Goal: Task Accomplishment & Management: Use online tool/utility

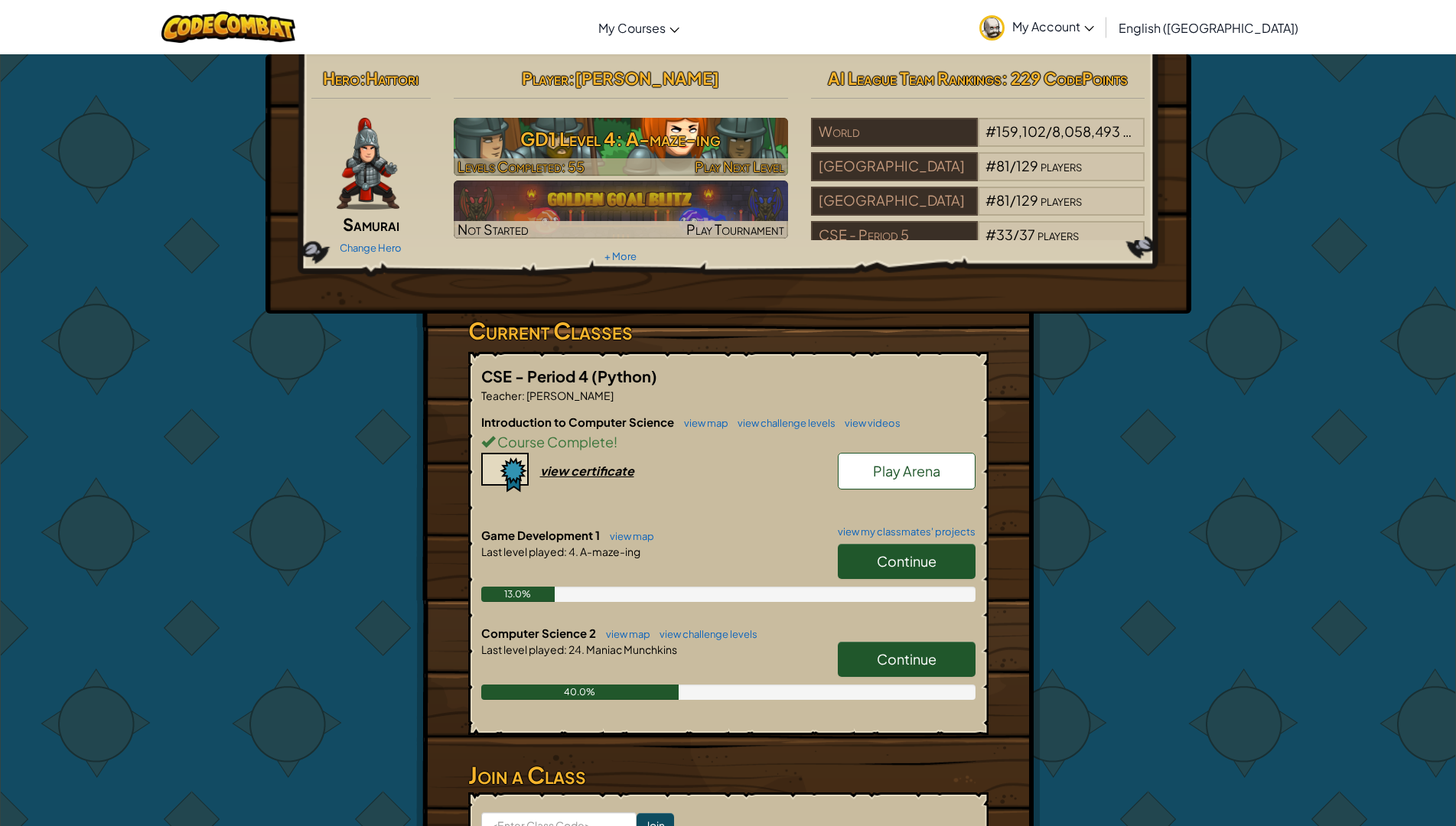
click at [586, 141] on h3 "GD1 Level 4: A-maze-ing" at bounding box center [620, 138] width 334 height 35
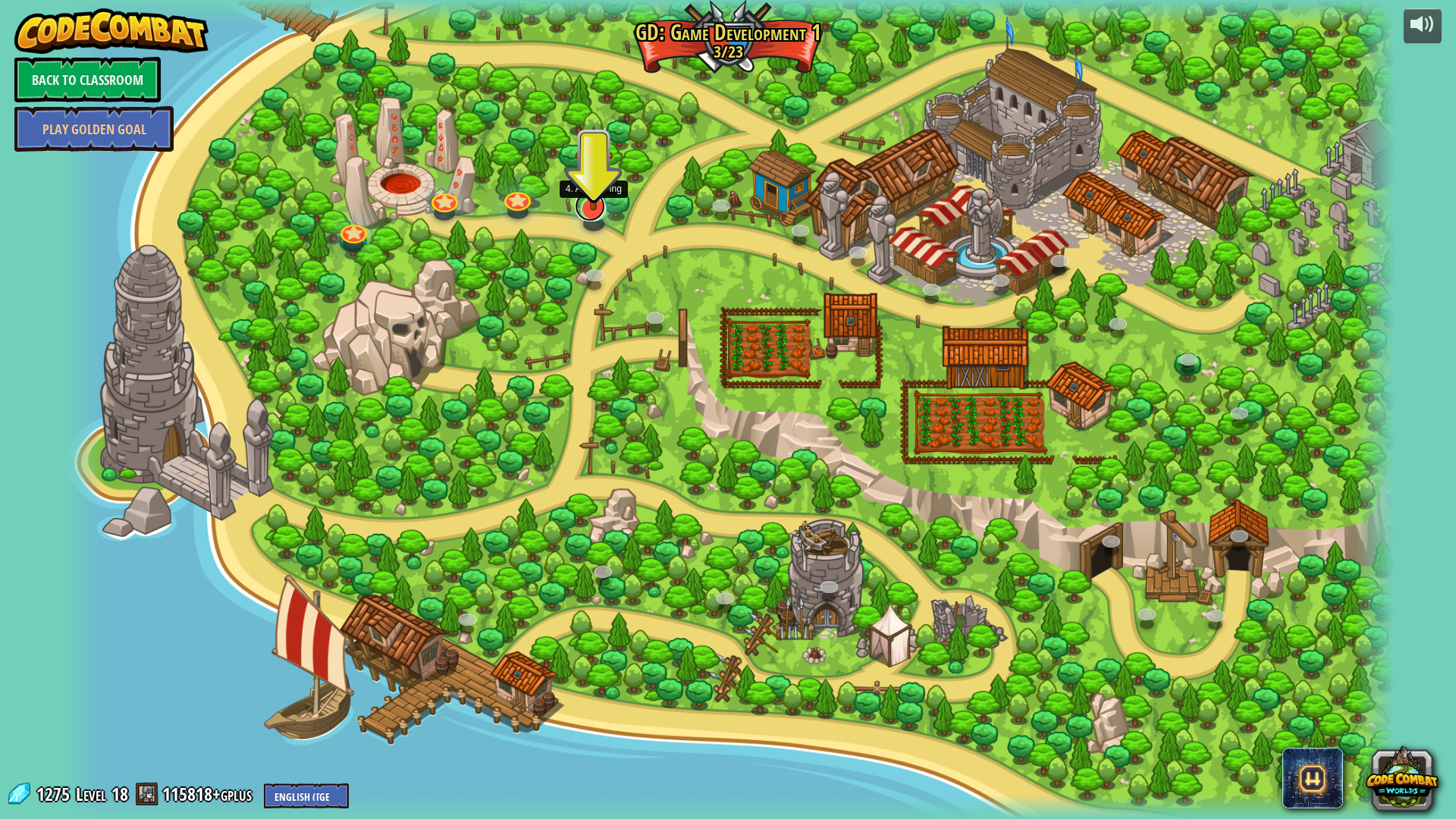
click at [599, 212] on link at bounding box center [589, 206] width 31 height 31
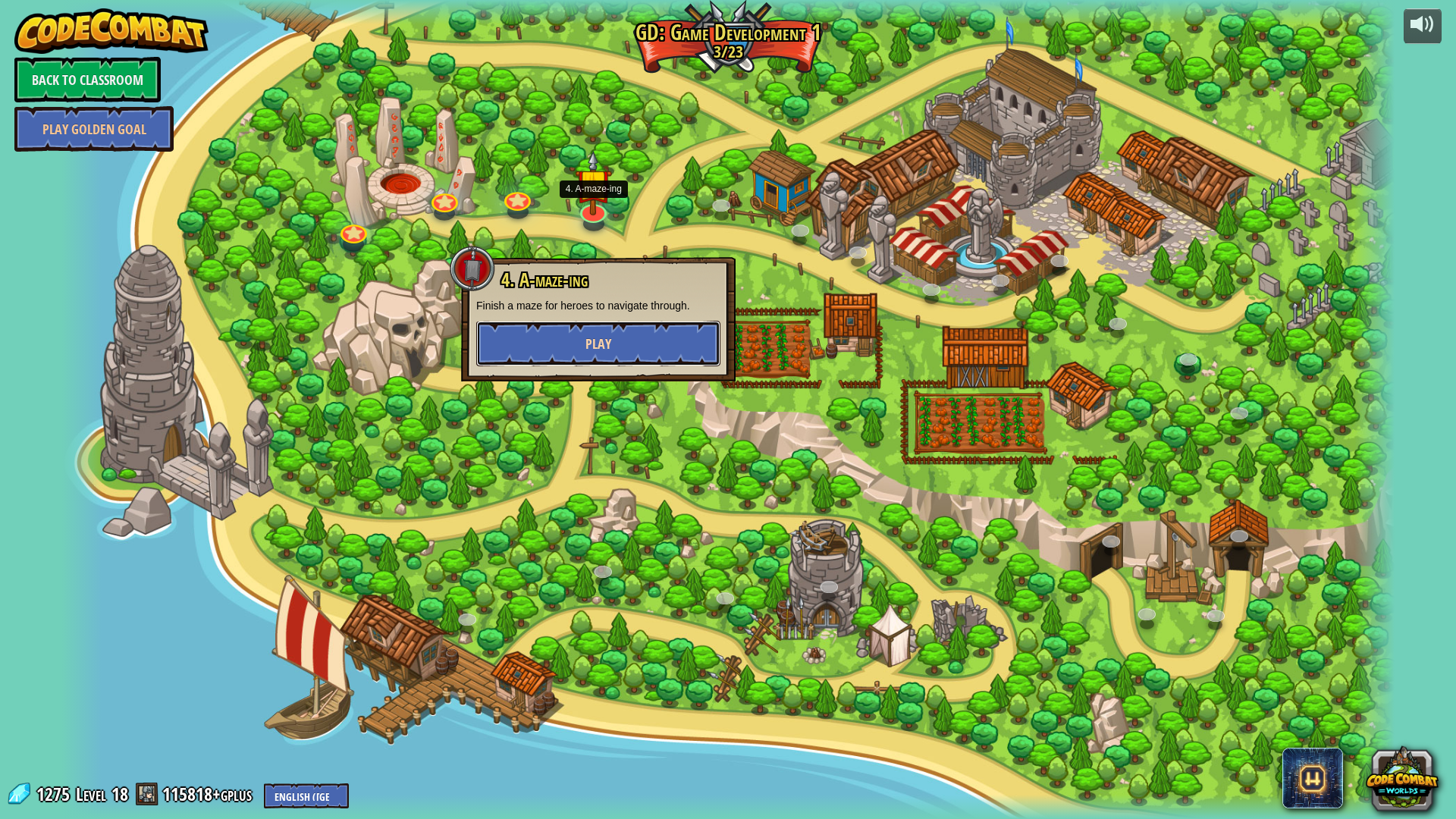
click at [534, 338] on button "Play" at bounding box center [599, 343] width 244 height 46
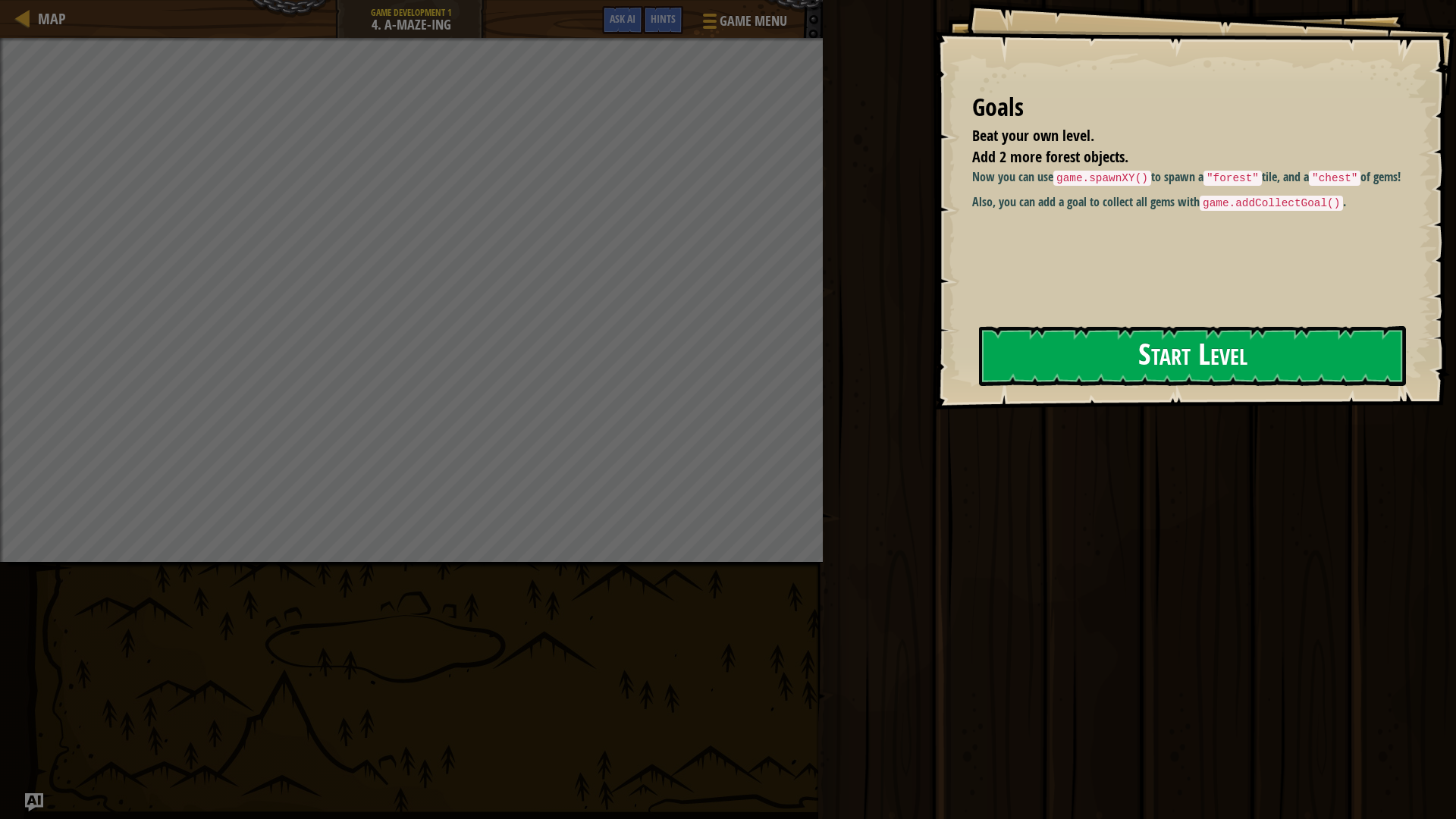
click at [1166, 348] on button "Start Level" at bounding box center [1193, 356] width 427 height 60
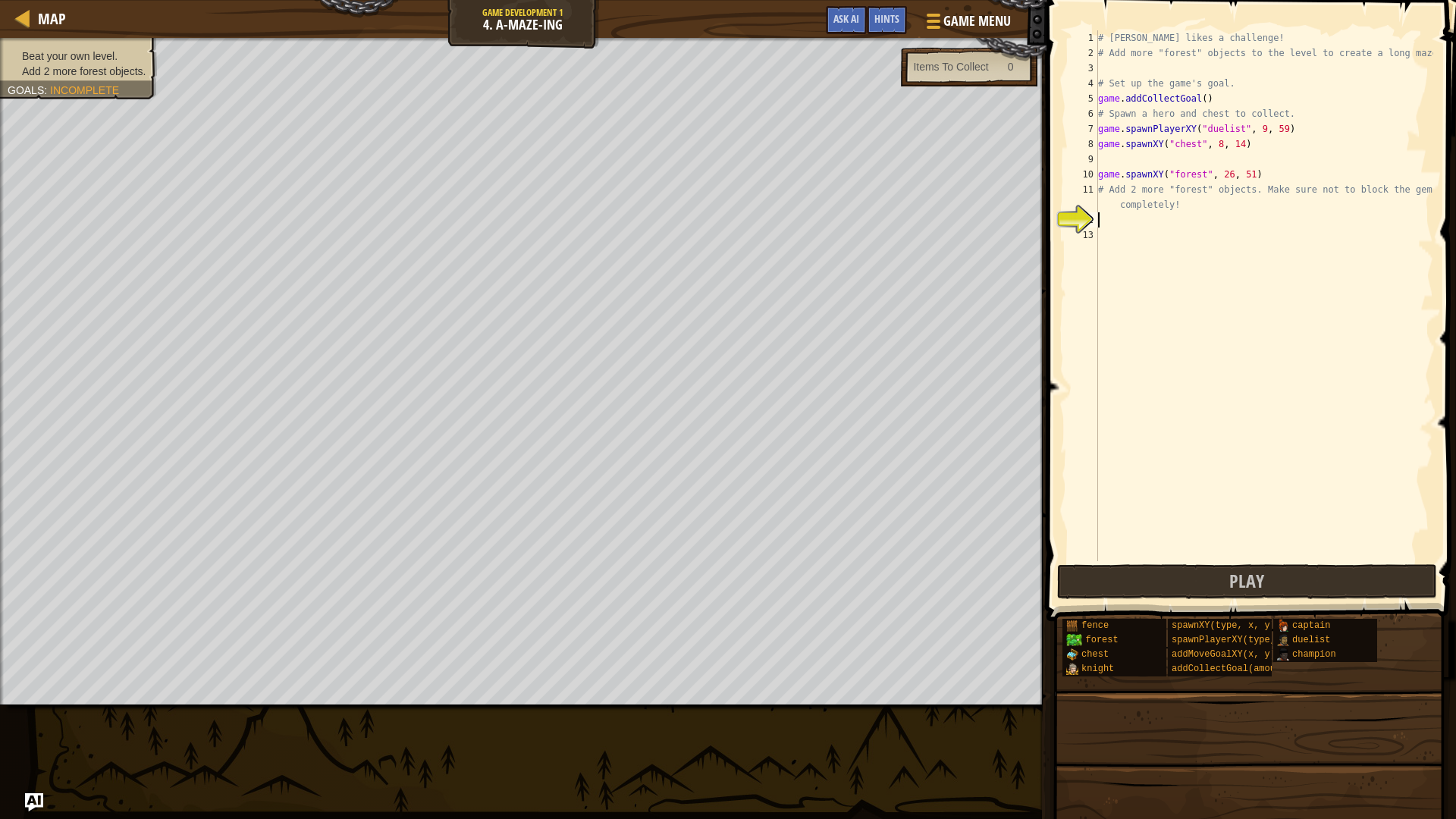
scroll to position [7, 0]
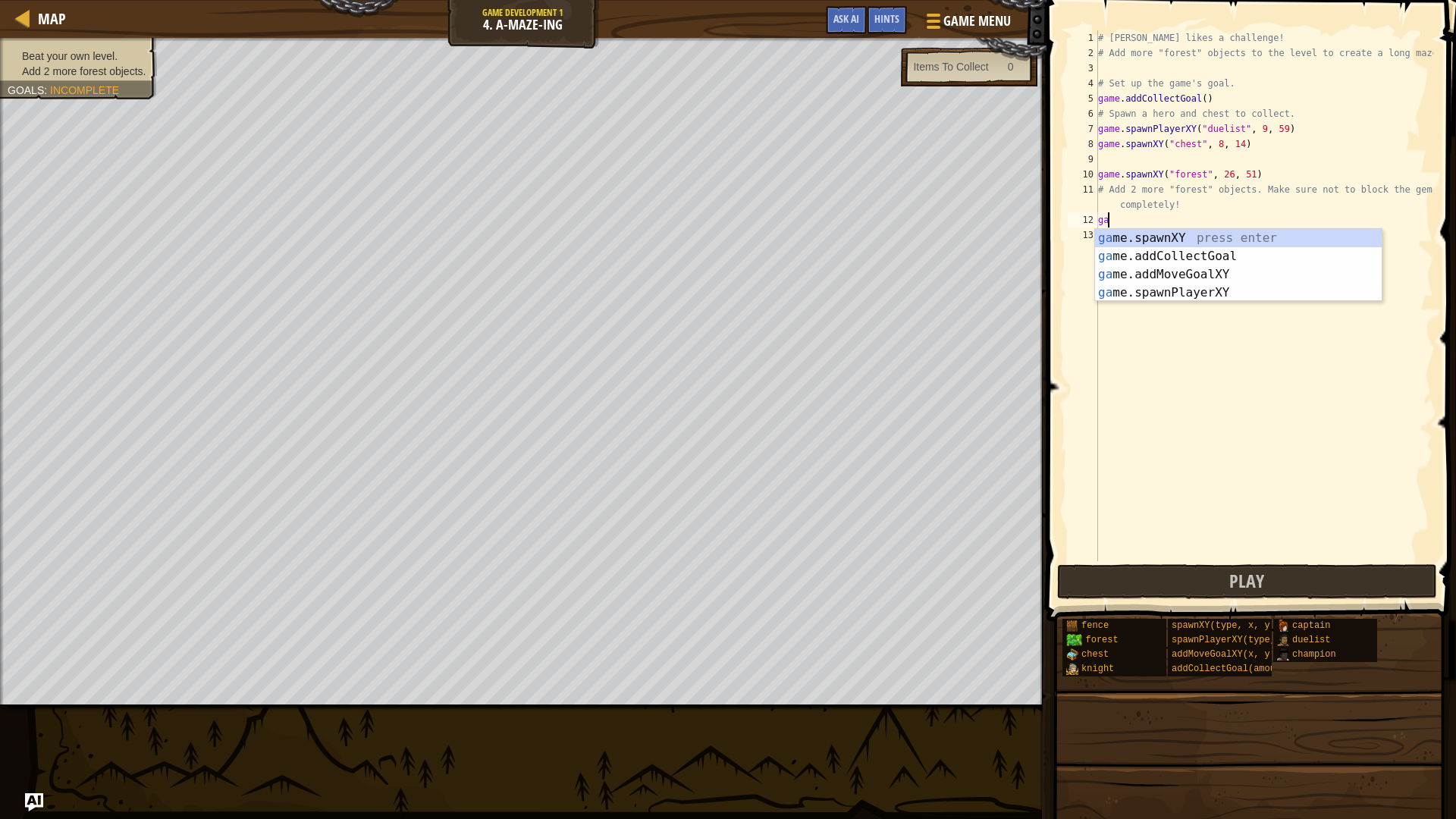
type textarea "ga"
click at [1128, 0] on body "Map Game Development 1 4. A-maze-ing Game Menu Done Hints Ask AI 1 הההההההההההה…" at bounding box center [728, 0] width 1456 height 0
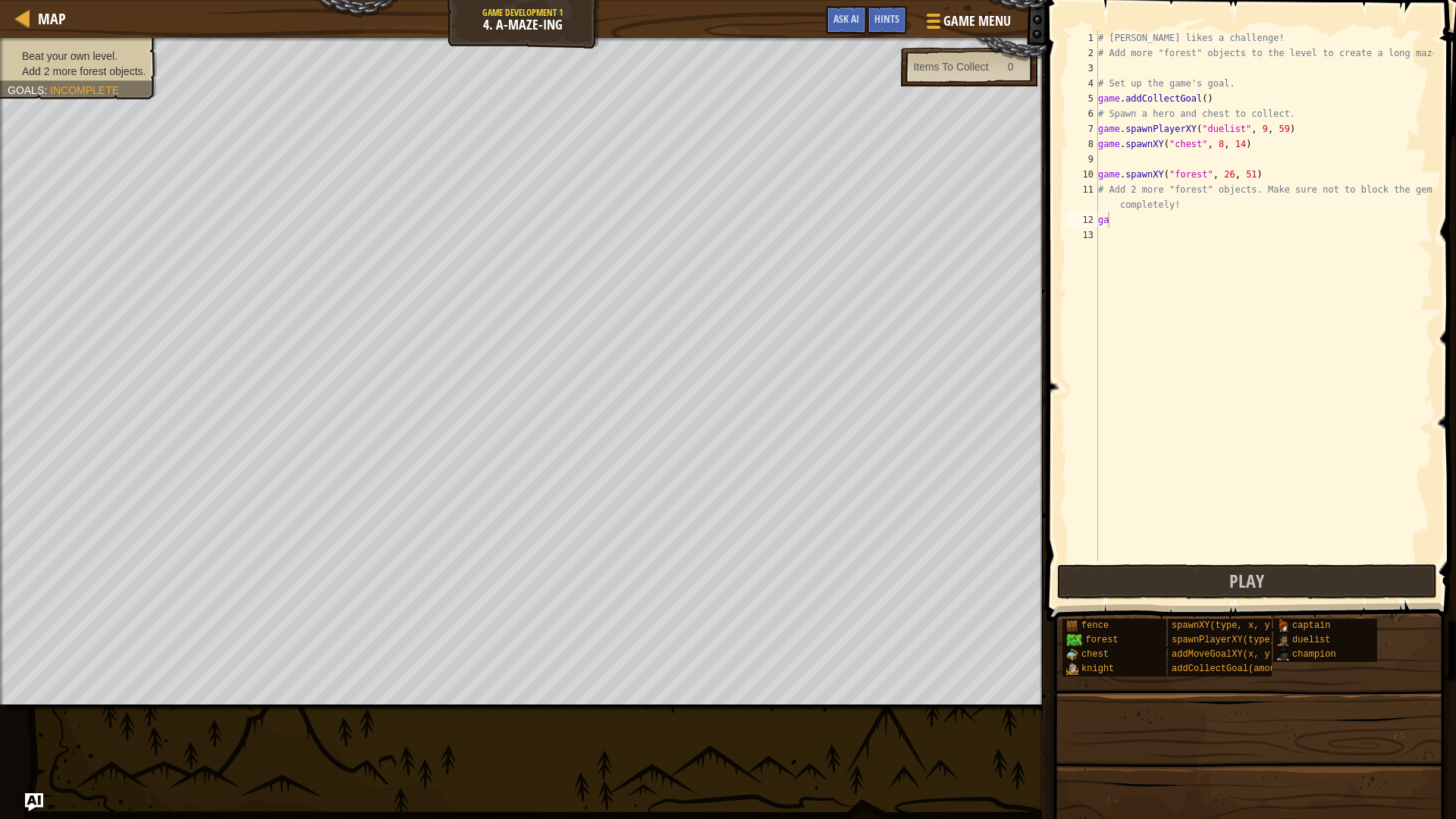
click at [1120, 229] on div "# [PERSON_NAME] likes a challenge! # Add more "forest" objects to the level to …" at bounding box center [1264, 312] width 339 height 562
click at [1122, 222] on div "# [PERSON_NAME] likes a challenge! # Add more "forest" objects to the level to …" at bounding box center [1264, 312] width 339 height 562
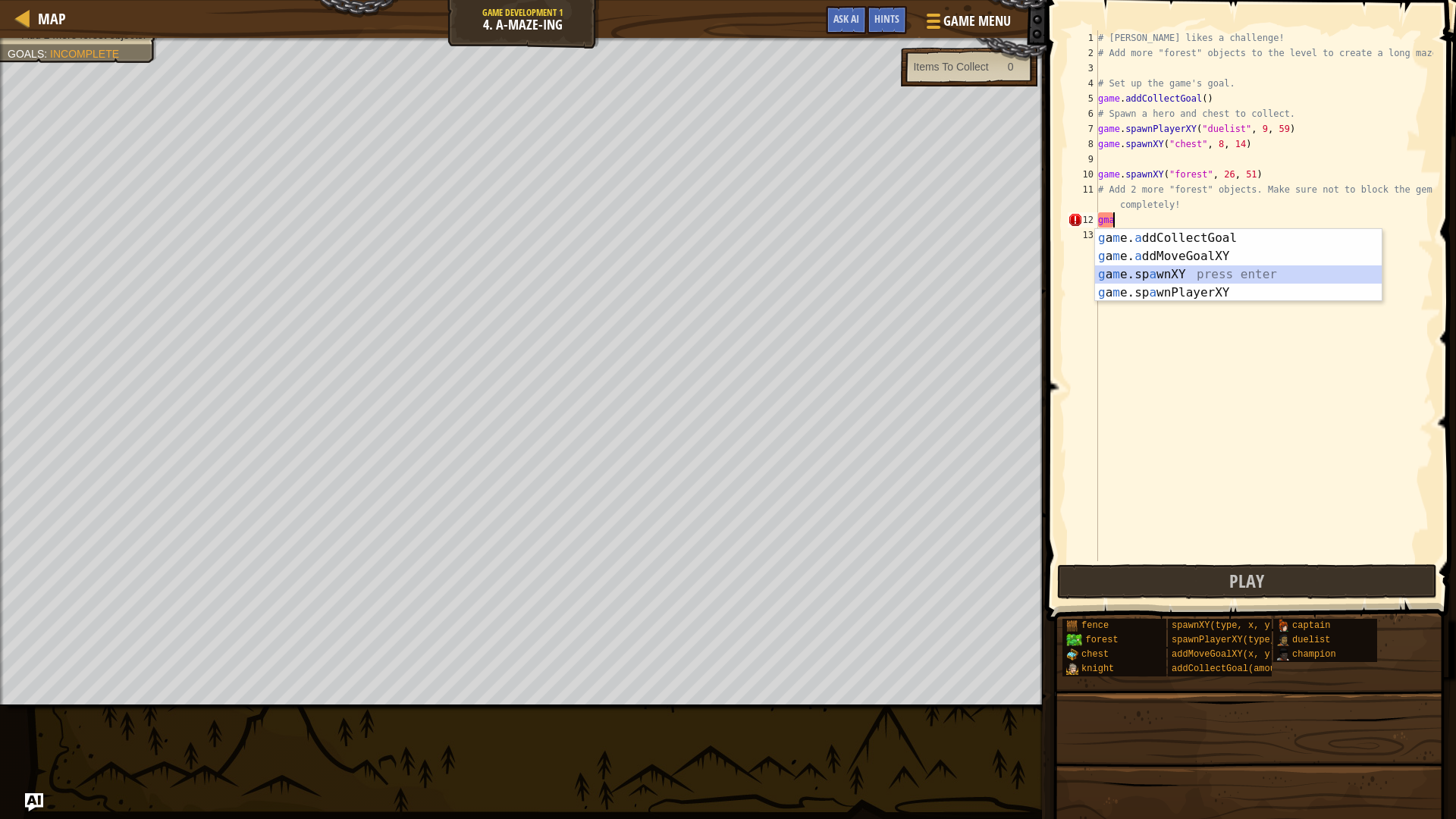
click at [1133, 274] on div "g a m e. a ddCollectGoal press enter g a m e. a ddMoveGoalXY press enter g a m …" at bounding box center [1238, 284] width 286 height 109
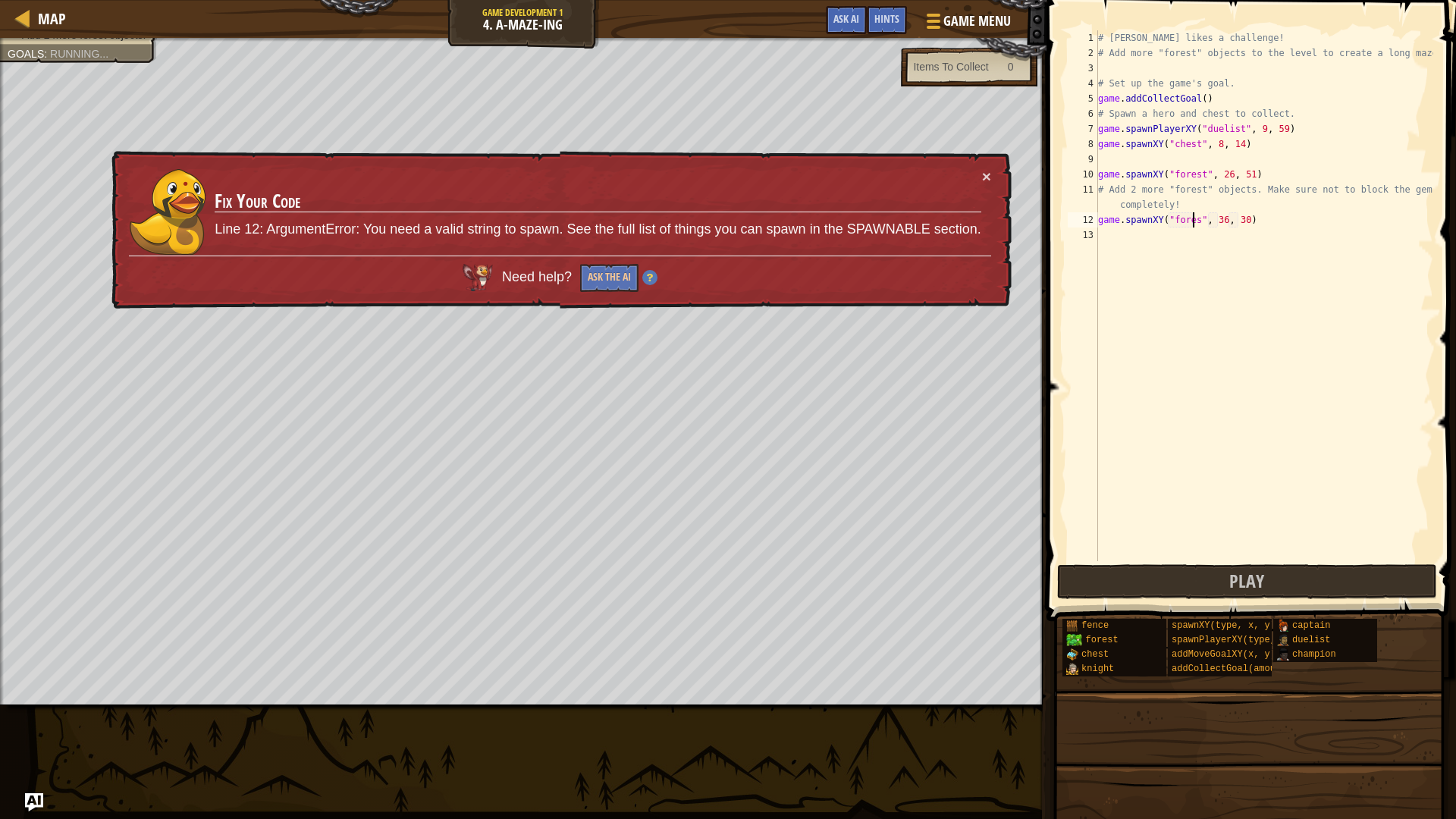
scroll to position [7, 8]
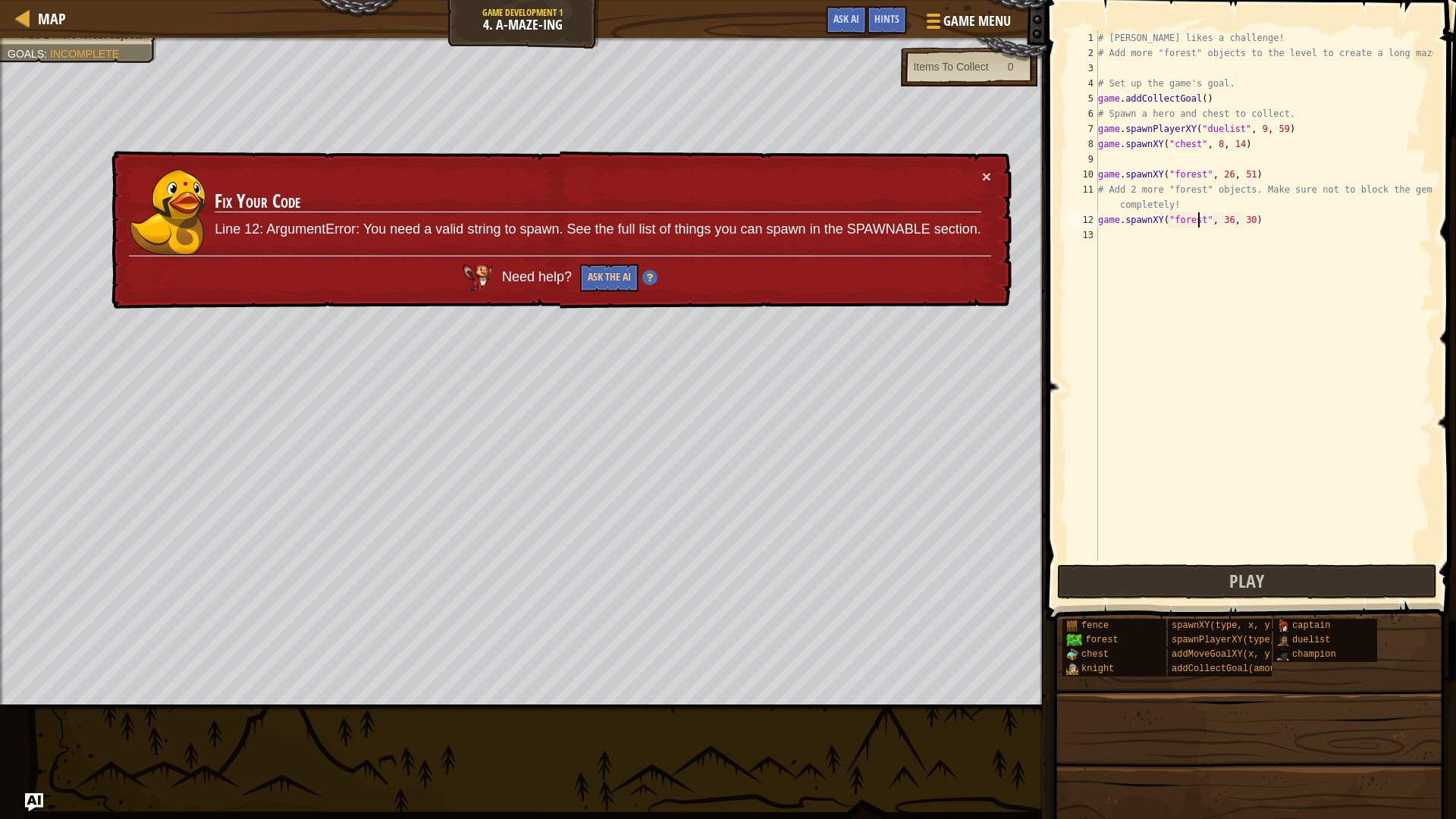
type textarea "game.spawnXY("forest", 36, 30)"
click at [985, 164] on div "× Fix Your Code Line 12: ArgumentError: You need a valid string to spawn. See t…" at bounding box center [560, 230] width 904 height 164
click at [982, 171] on button "×" at bounding box center [987, 178] width 9 height 16
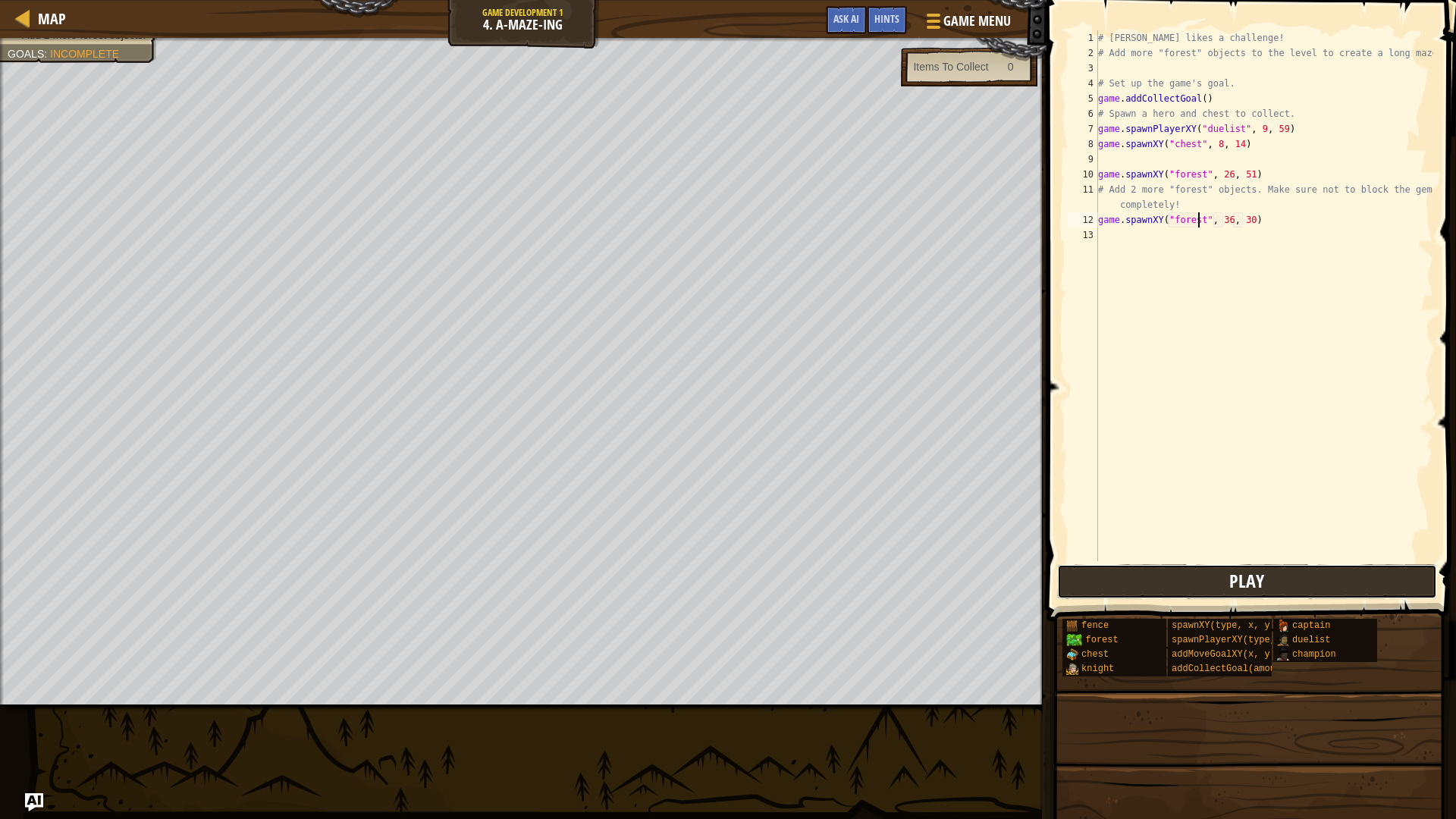
click at [1089, 590] on button "Play" at bounding box center [1247, 581] width 380 height 35
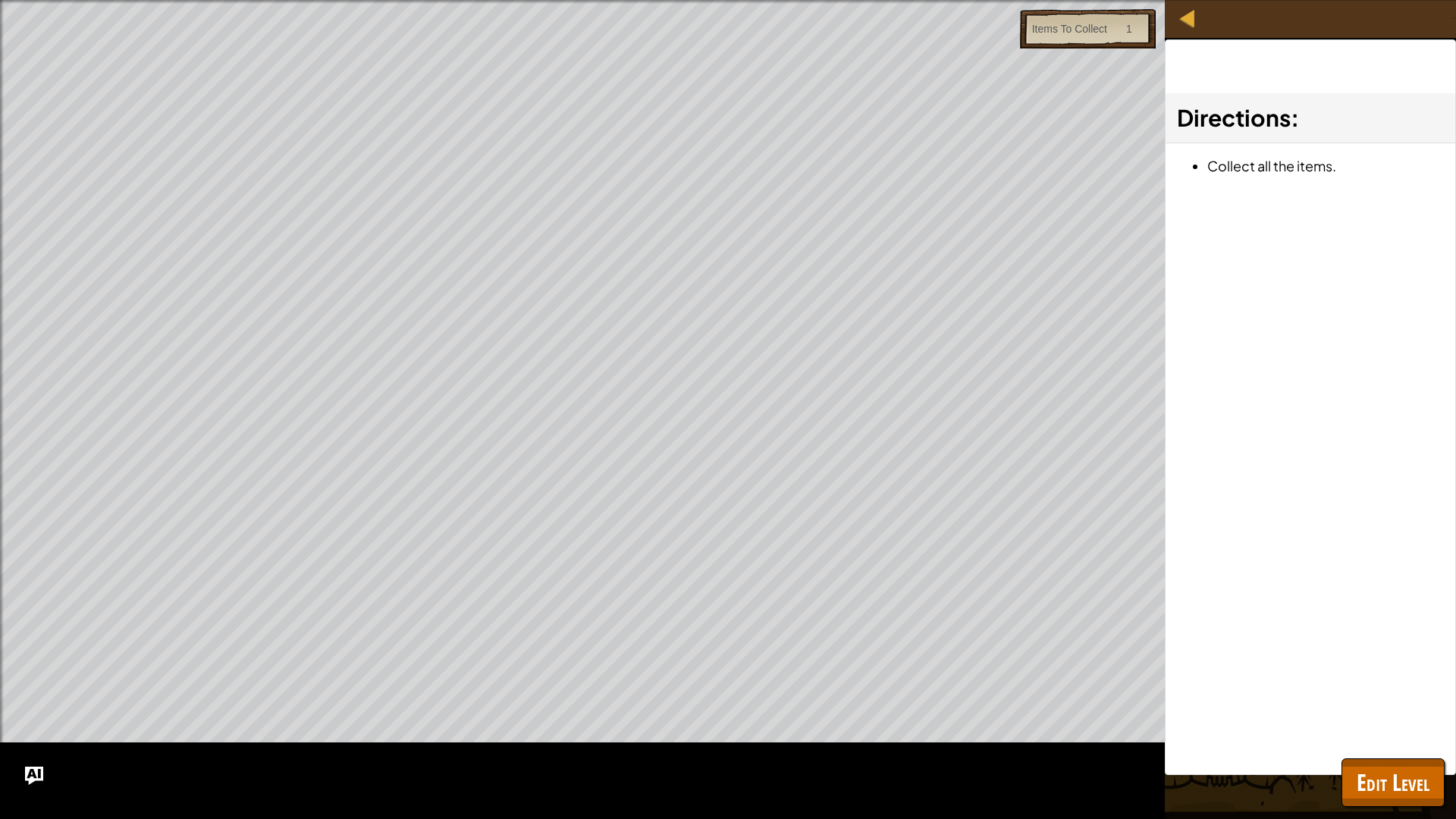
click at [0, 323] on div at bounding box center [2, 421] width 4 height 842
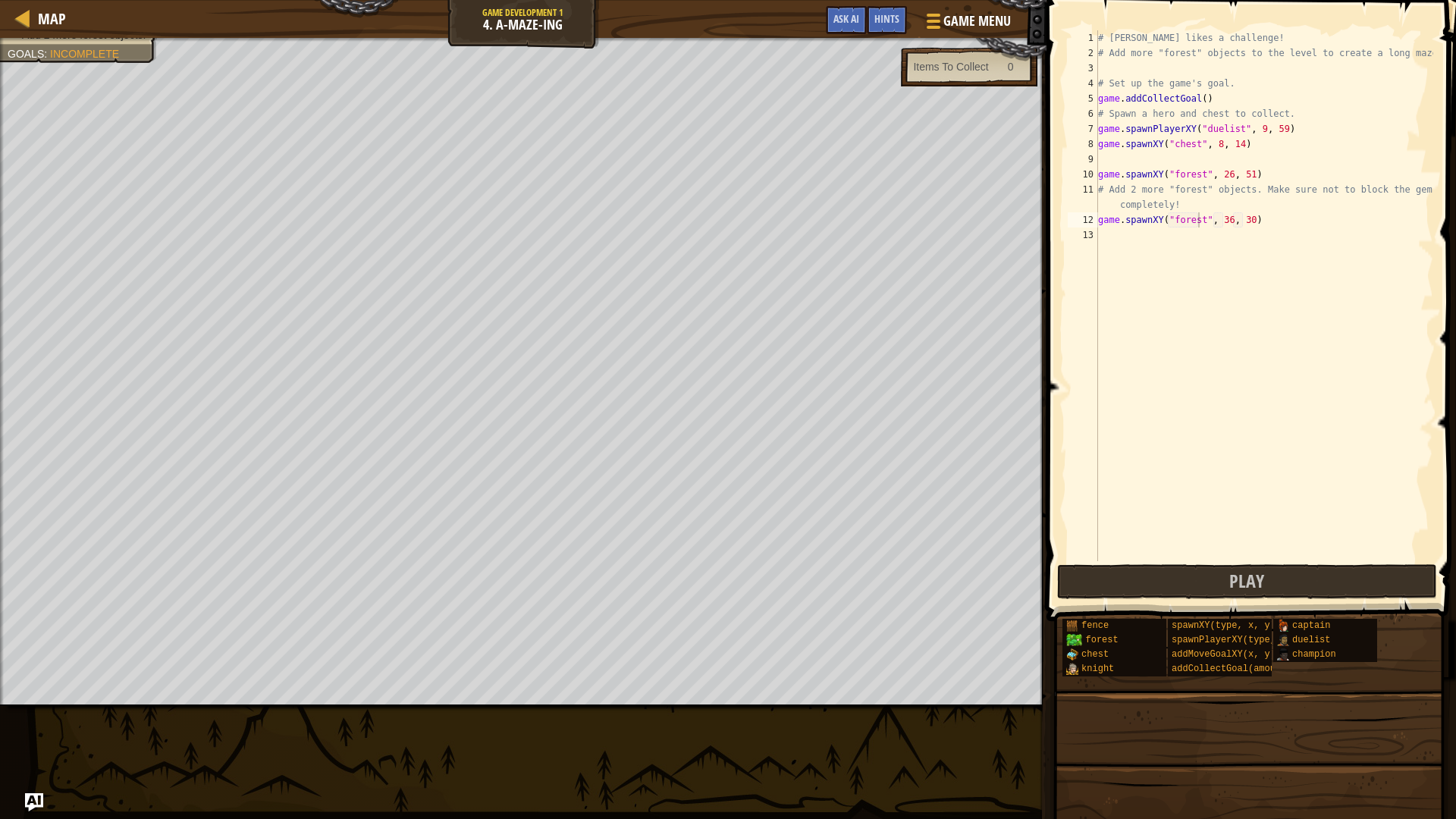
click at [1371, 696] on span at bounding box center [1249, 826] width 399 height 449
click at [1157, 239] on div "# [PERSON_NAME] likes a challenge! # Add more "forest" objects to the level to …" at bounding box center [1264, 312] width 339 height 562
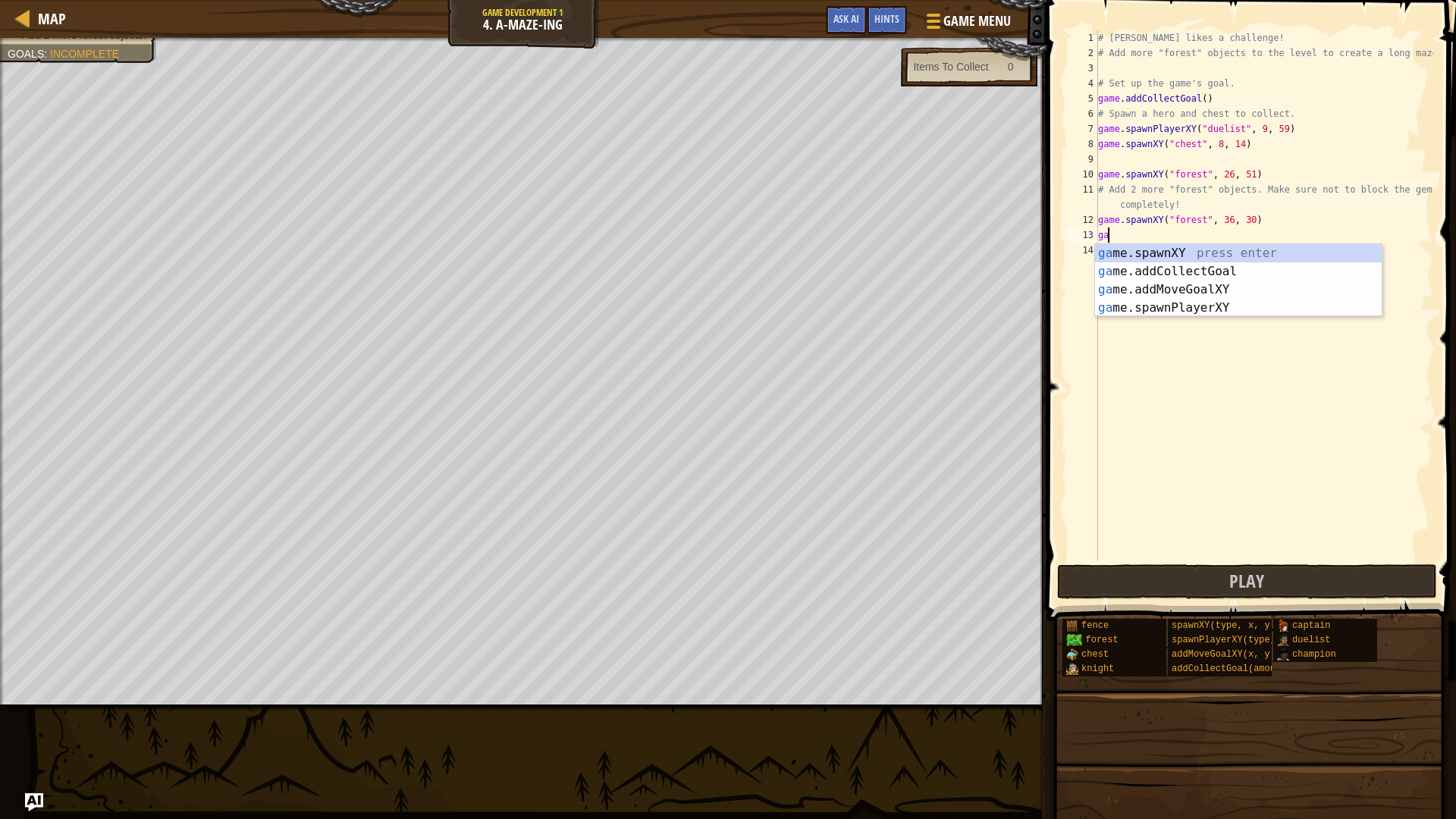
scroll to position [7, 1]
click at [1220, 246] on div "ga m e.spawnXY press enter ga m e.addMoveGoalXY press enter ga m e.spawnPlayerX…" at bounding box center [1253, 298] width 286 height 109
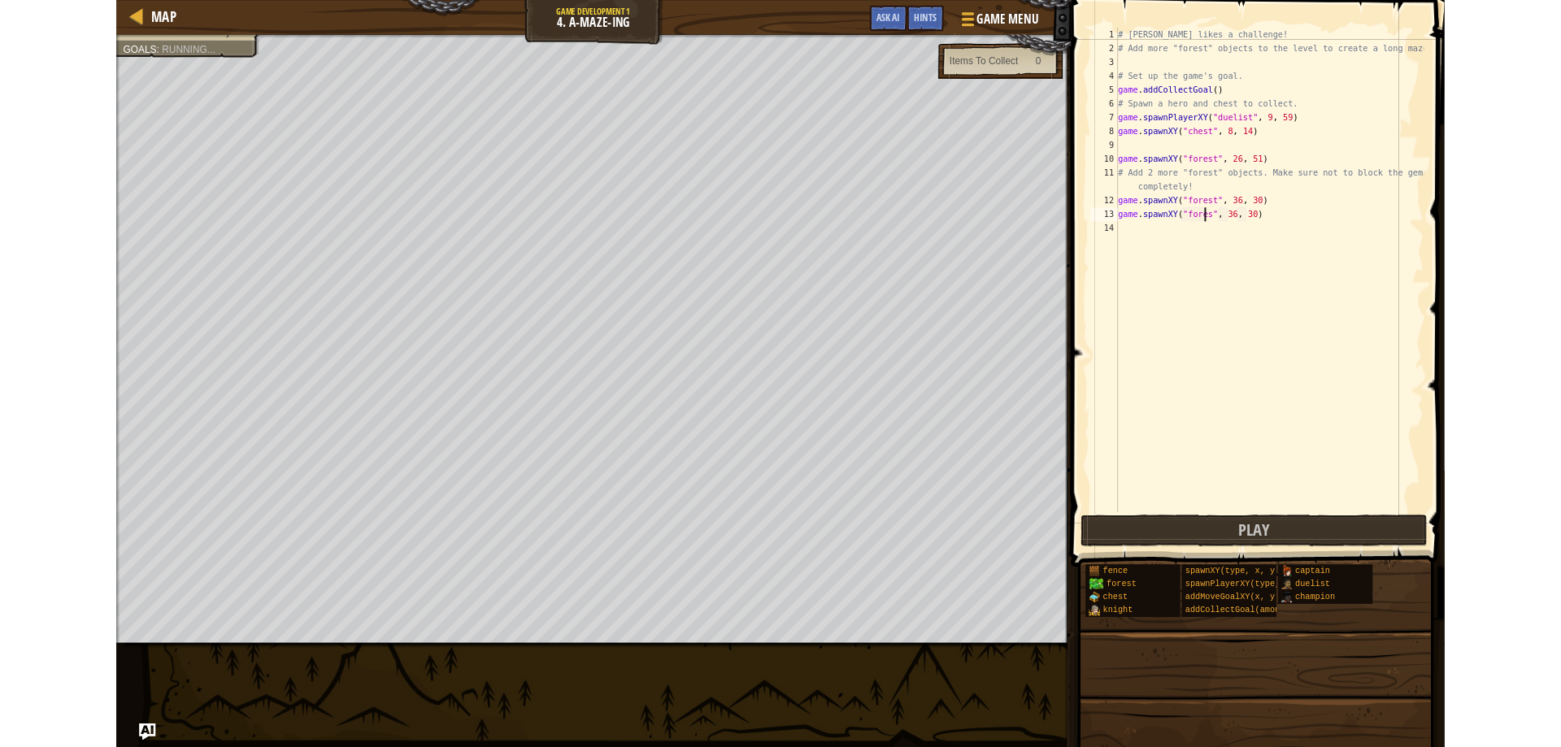
scroll to position [7, 9]
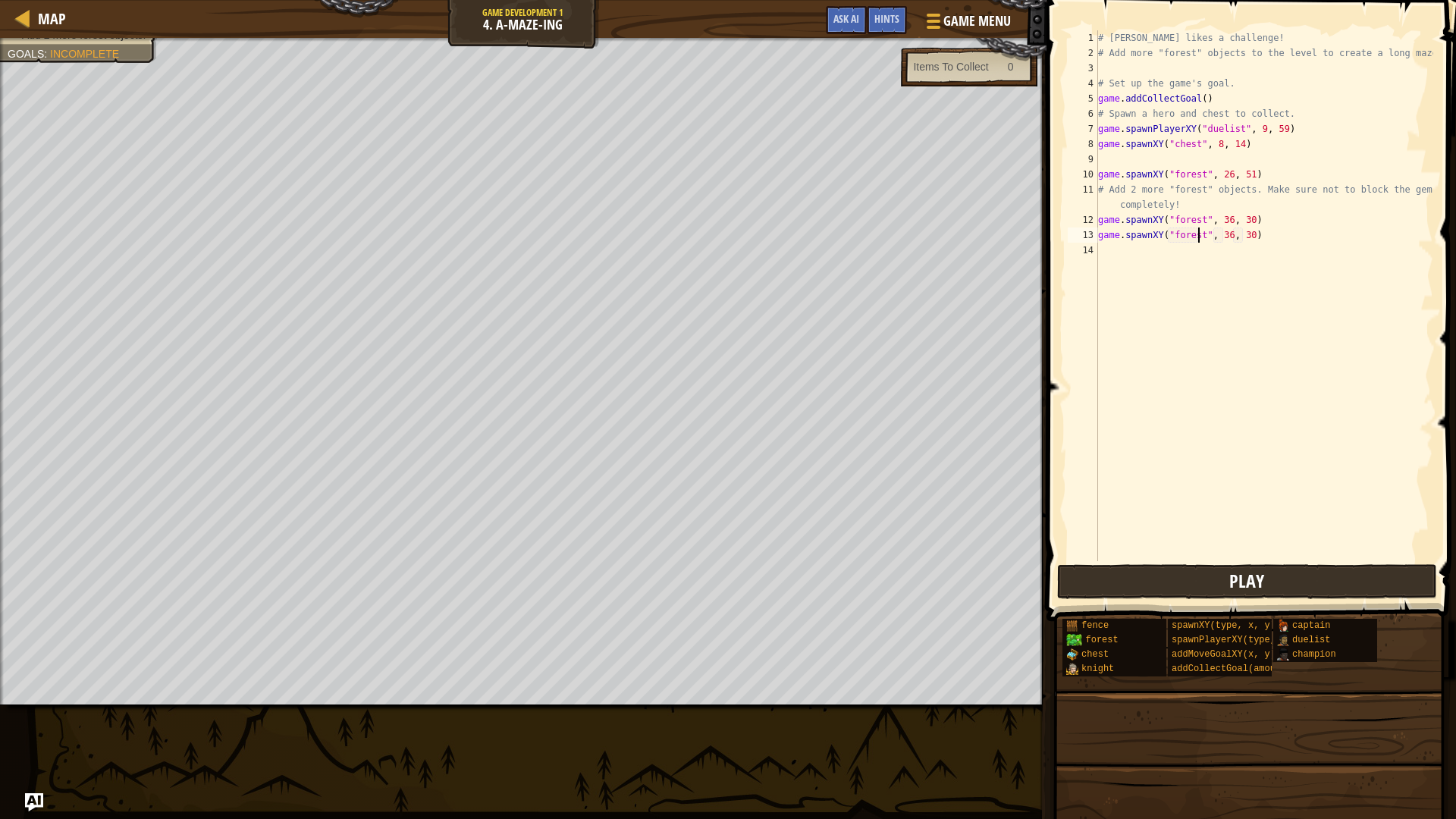
type textarea "game.spawnXY("forest", 36, 30)"
click at [1195, 575] on button "Play" at bounding box center [1247, 581] width 380 height 35
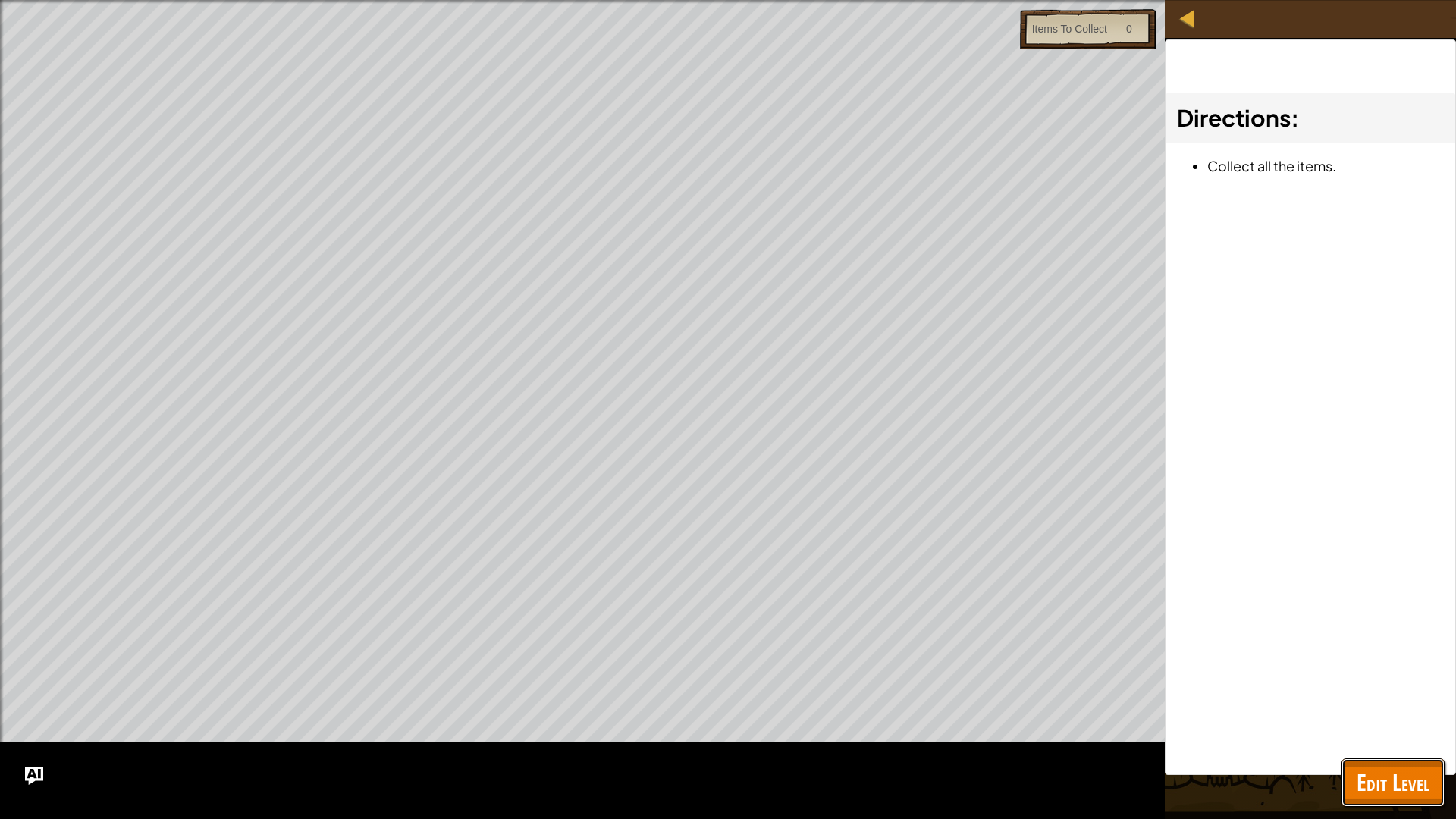
click at [1386, 696] on button "Edit Level" at bounding box center [1393, 783] width 104 height 49
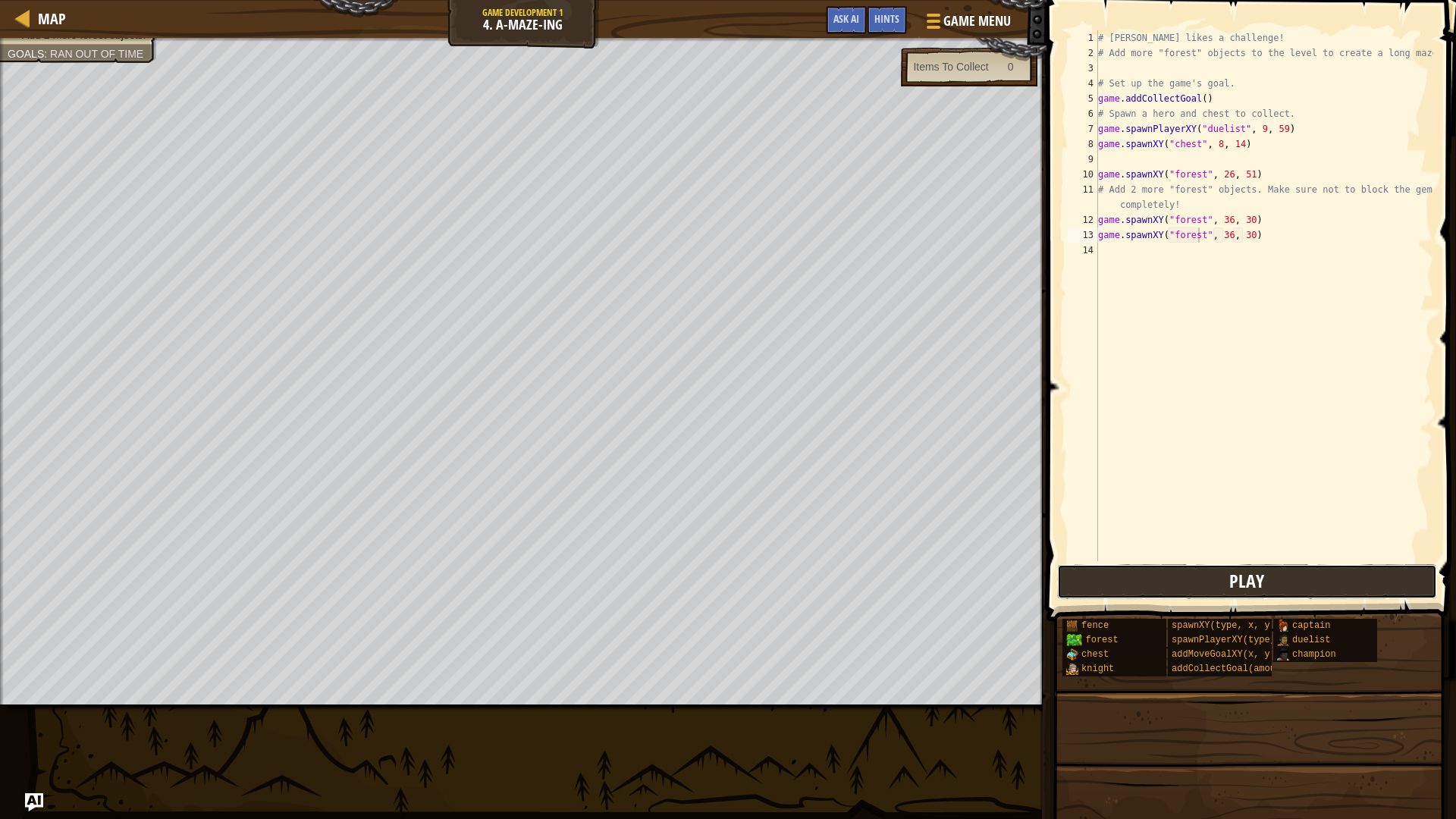
click at [1236, 584] on span "Play" at bounding box center [1246, 581] width 35 height 24
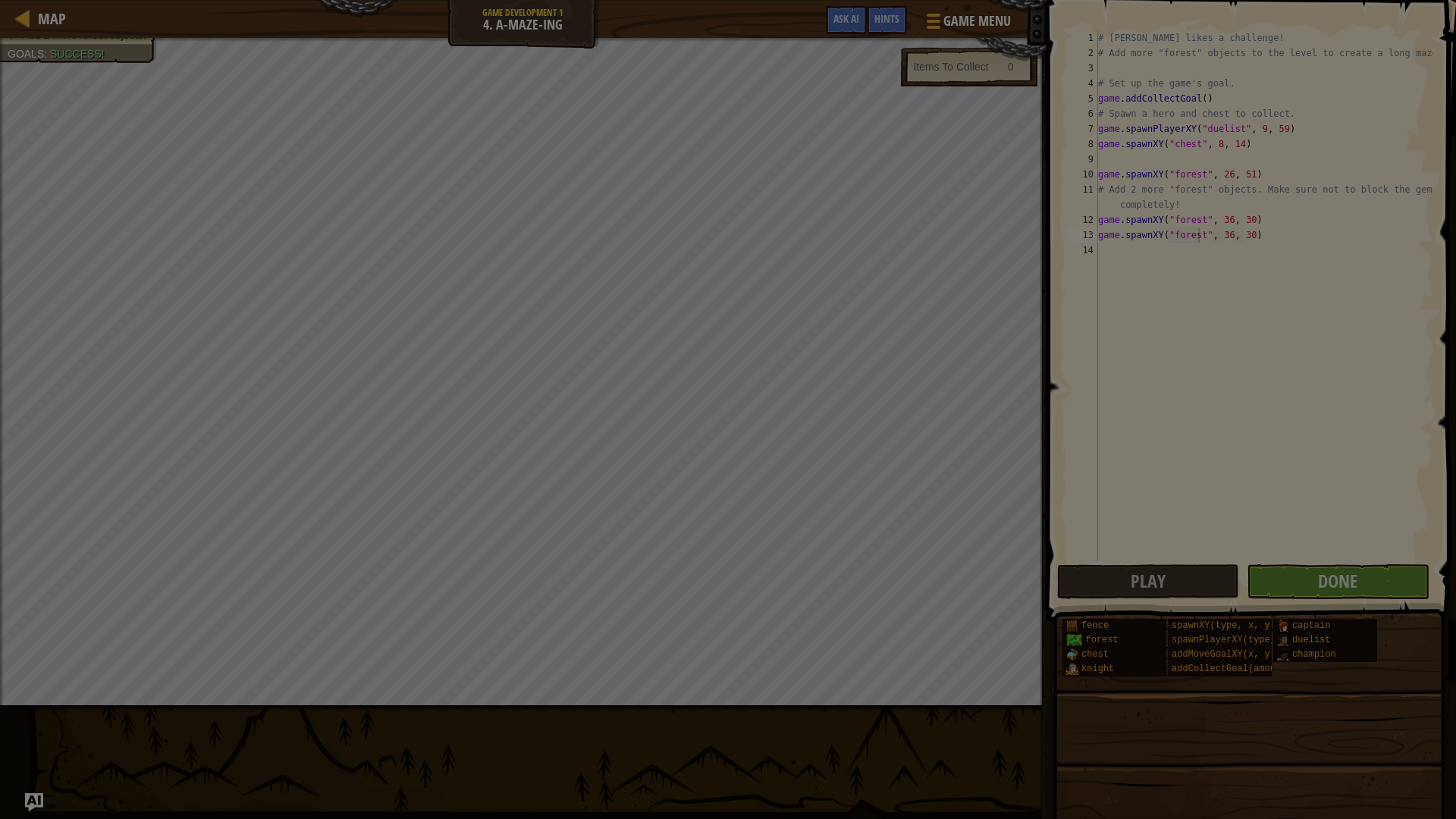
click at [0, 0] on div "Loading..." at bounding box center [0, 0] width 0 height 0
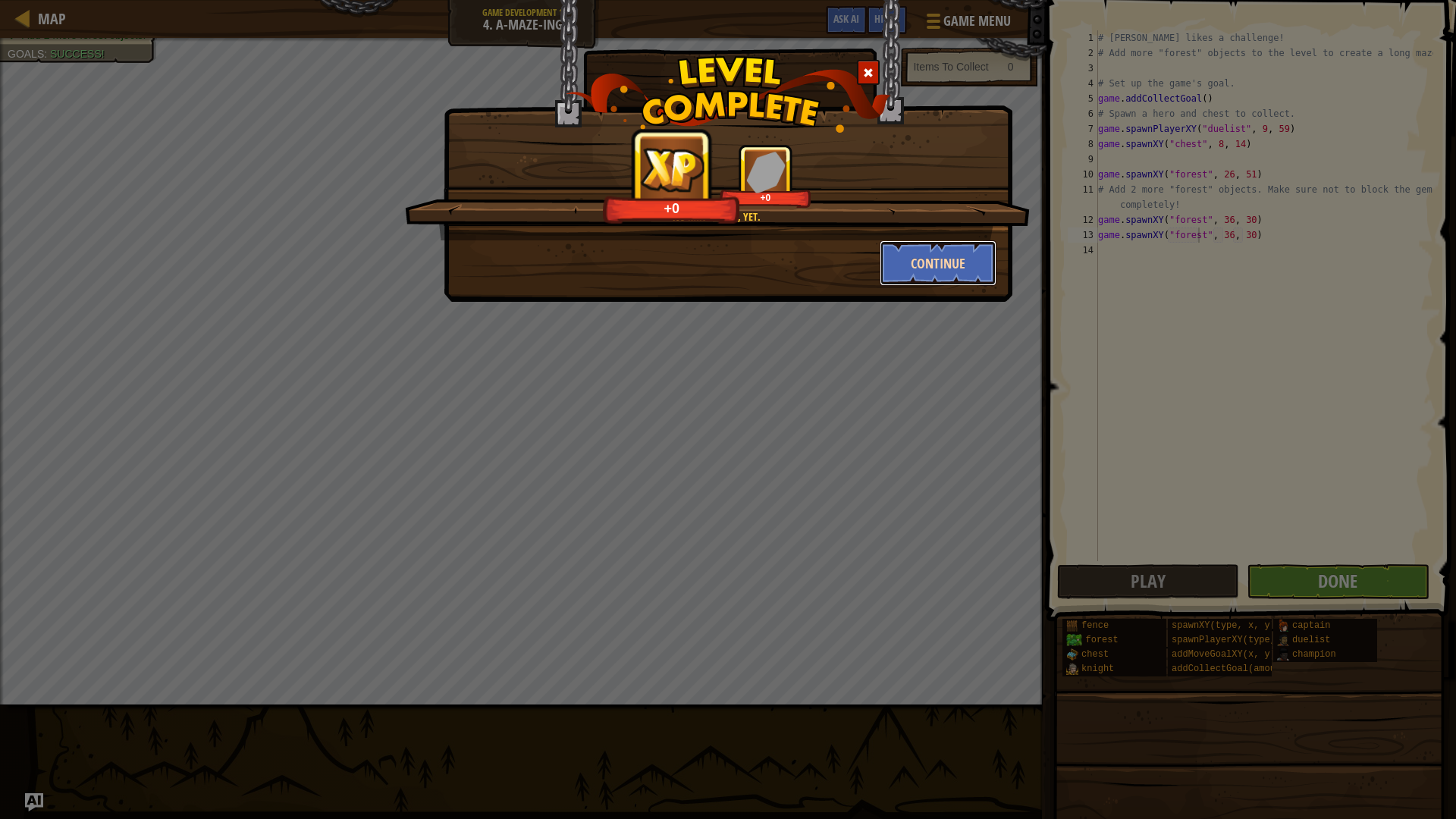
click at [904, 250] on button "Continue" at bounding box center [938, 263] width 118 height 46
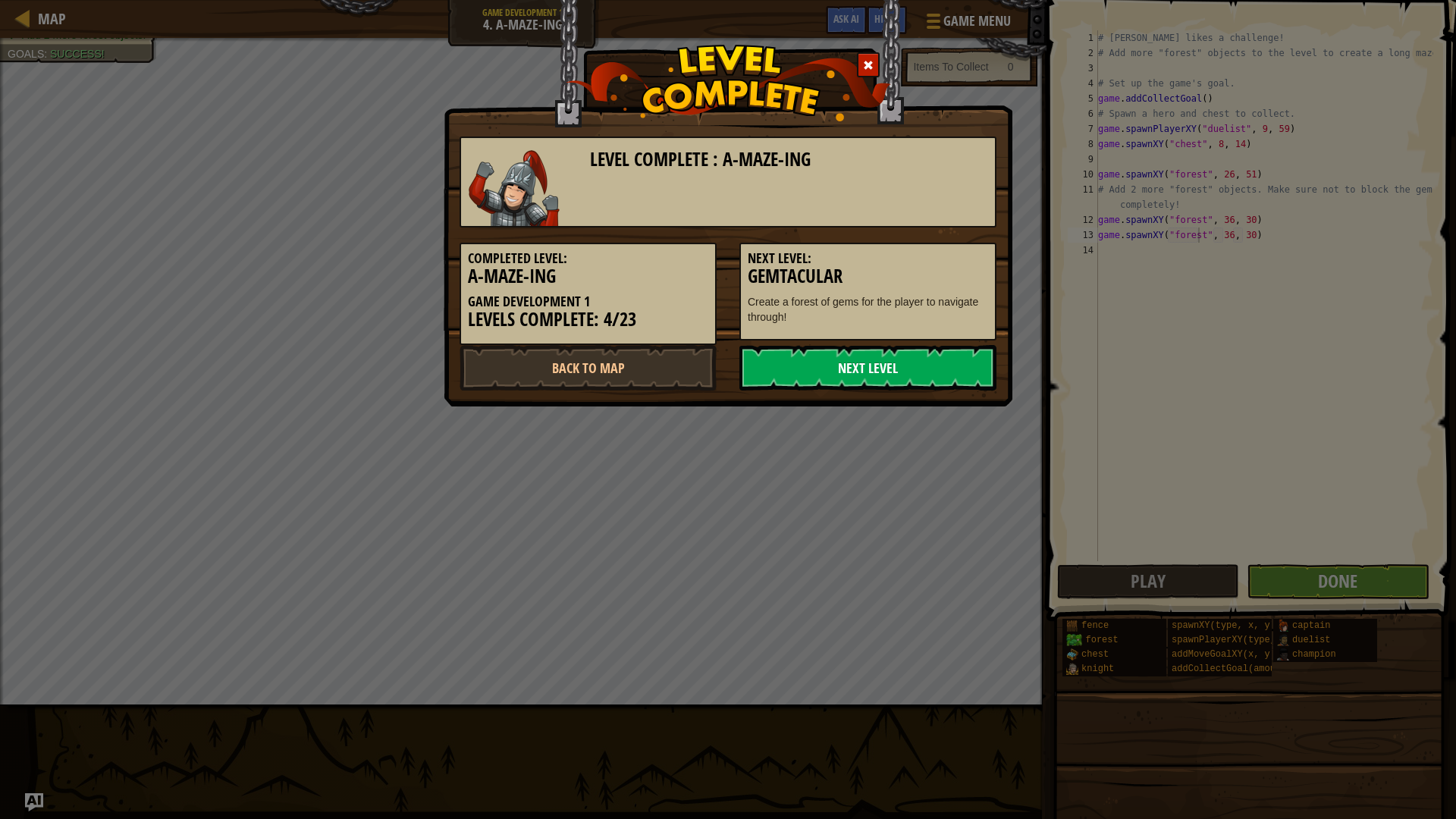
click at [795, 362] on link "Next Level" at bounding box center [868, 368] width 257 height 46
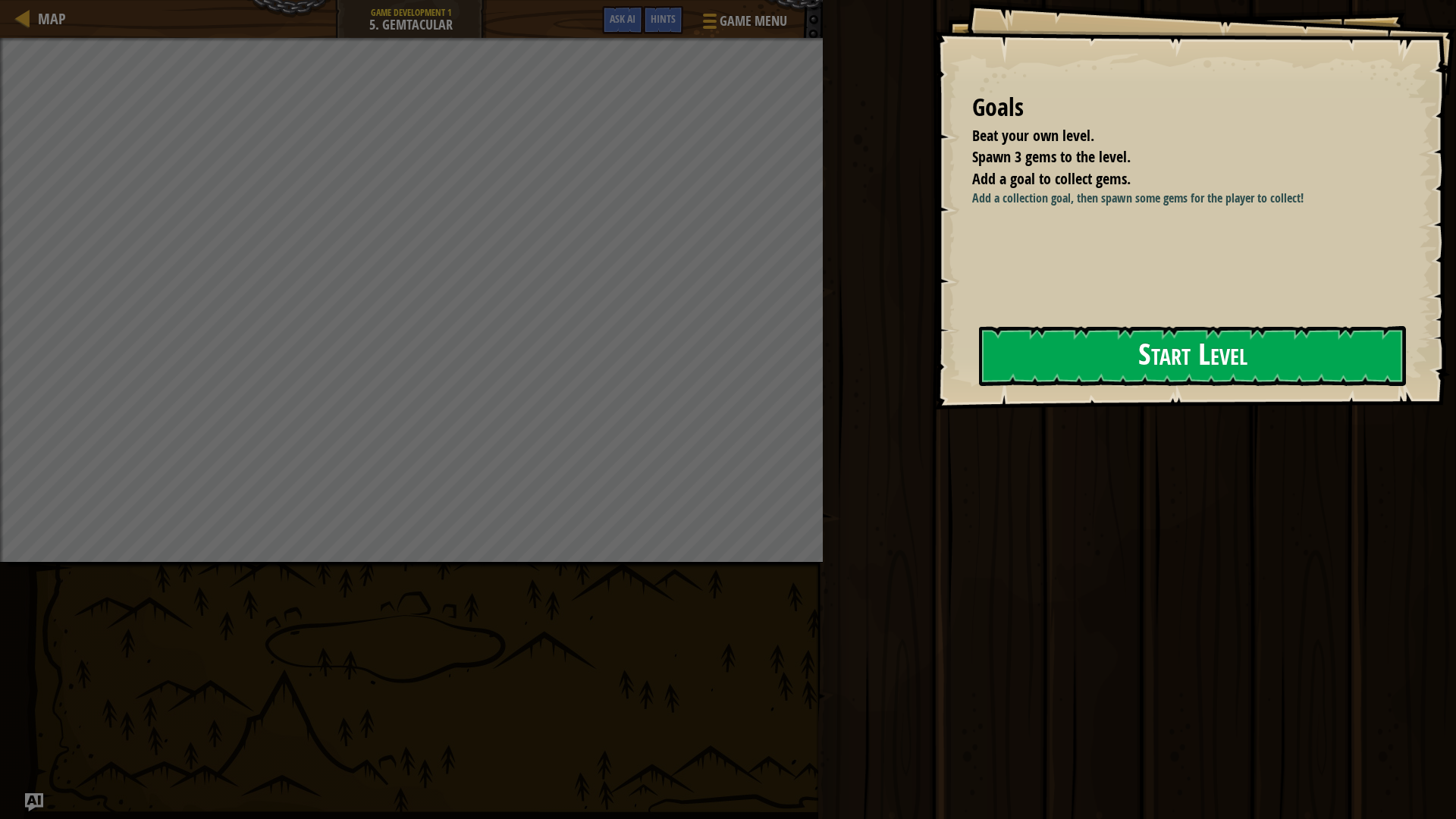
click at [1123, 343] on button "Start Level" at bounding box center [1193, 356] width 427 height 60
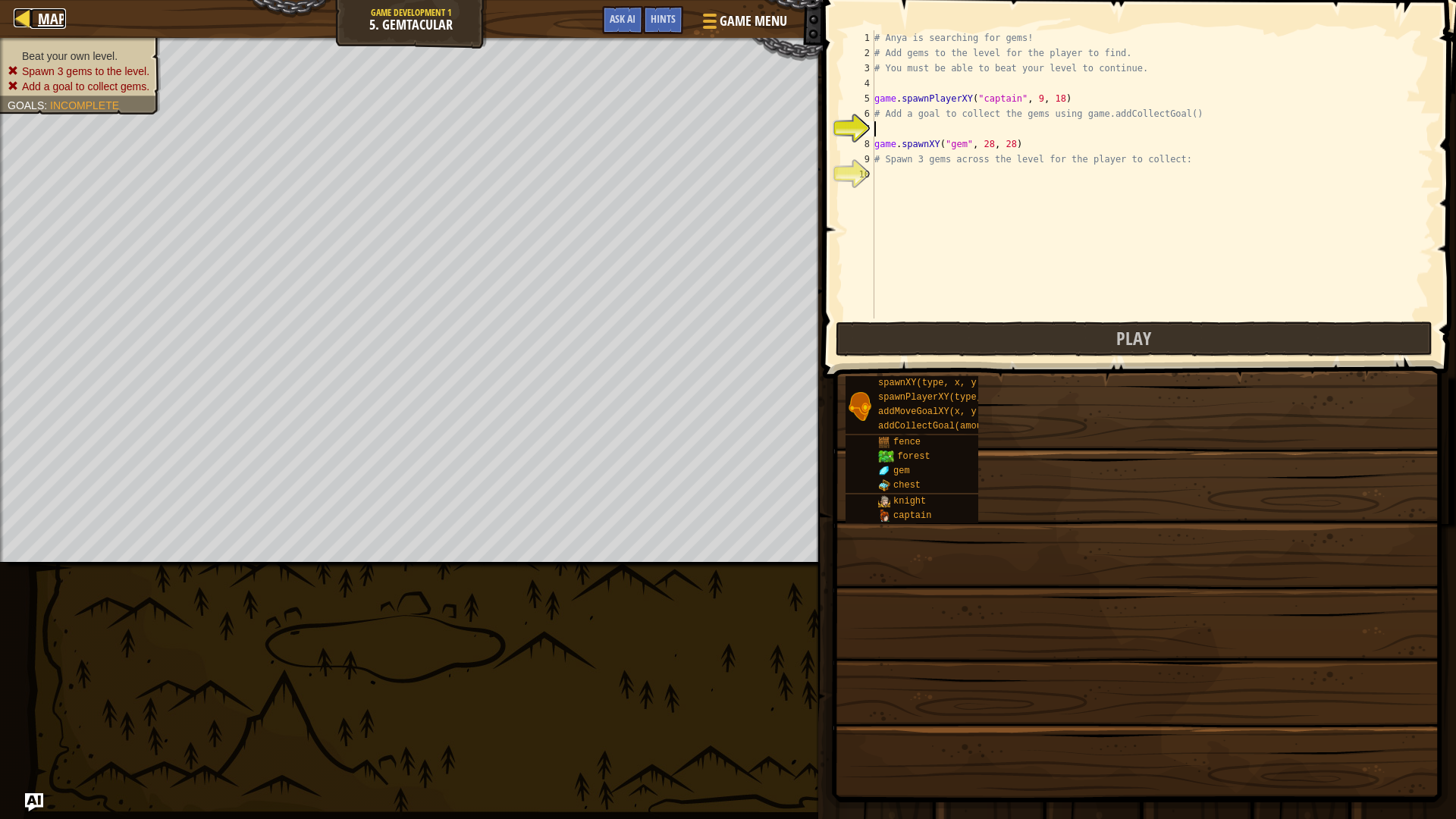
click at [43, 20] on span "Map" at bounding box center [52, 19] width 28 height 21
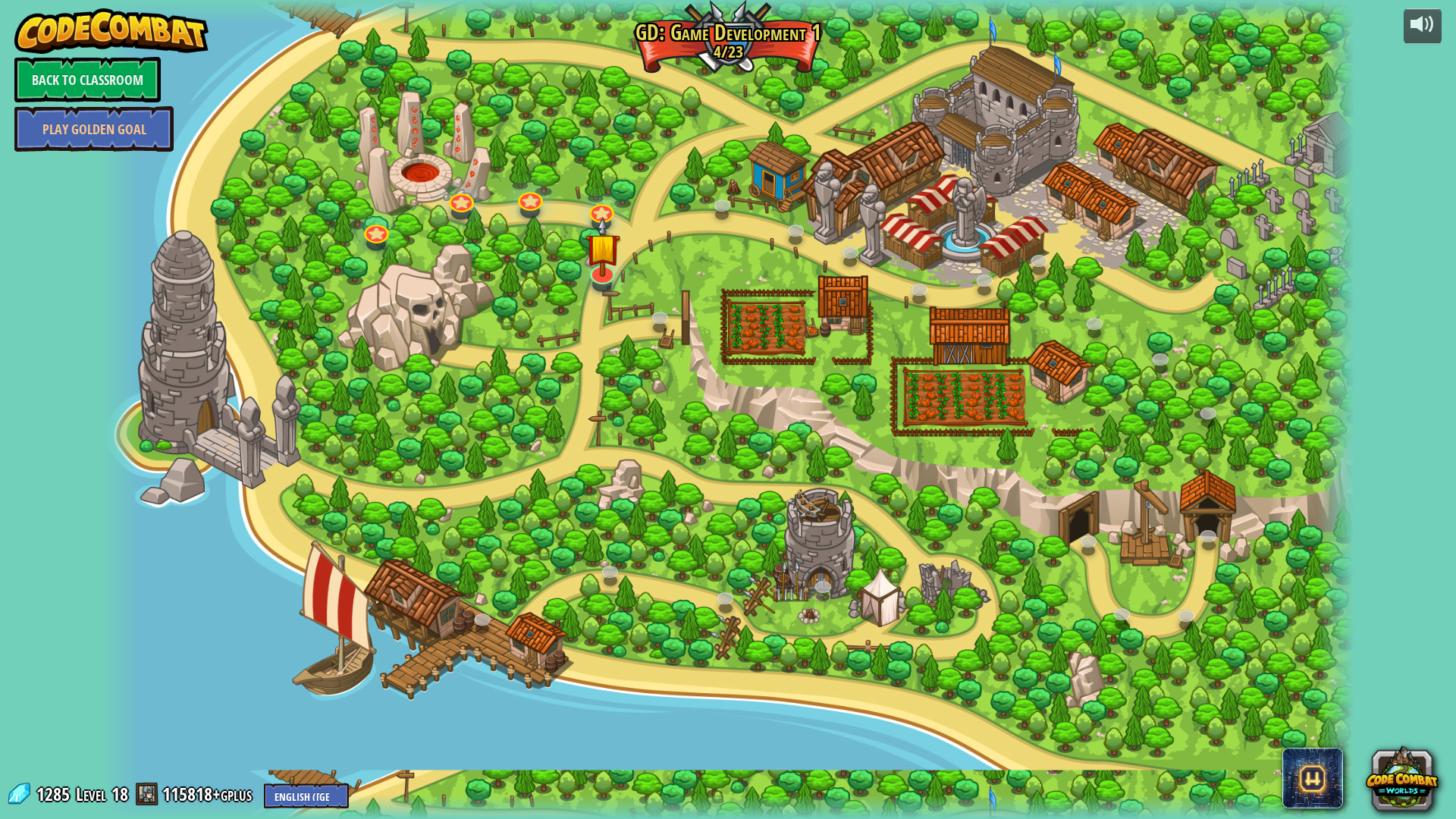
click at [99, 73] on link "Back to Classroom" at bounding box center [87, 79] width 146 height 46
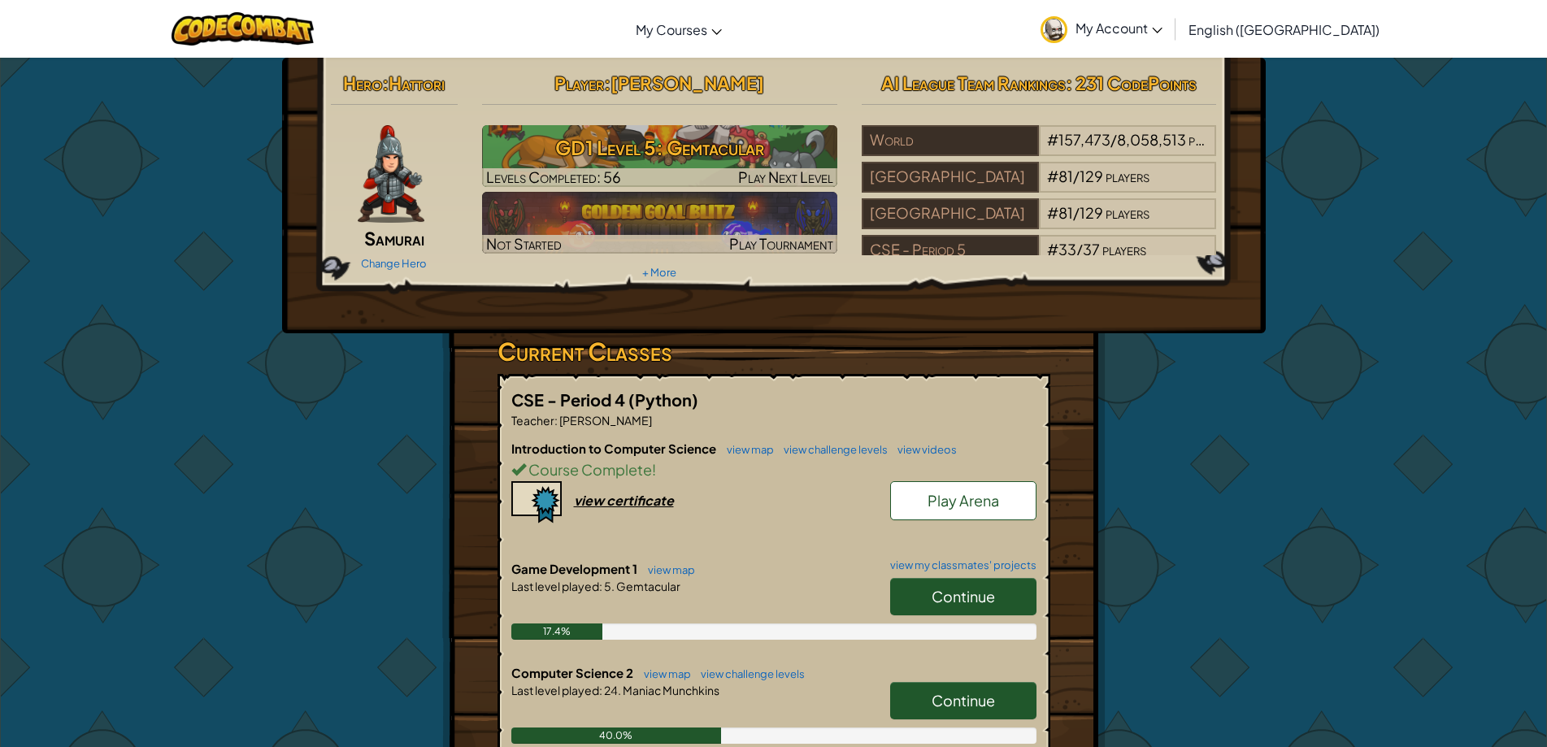
click at [933, 602] on span "Continue" at bounding box center [963, 596] width 63 height 19
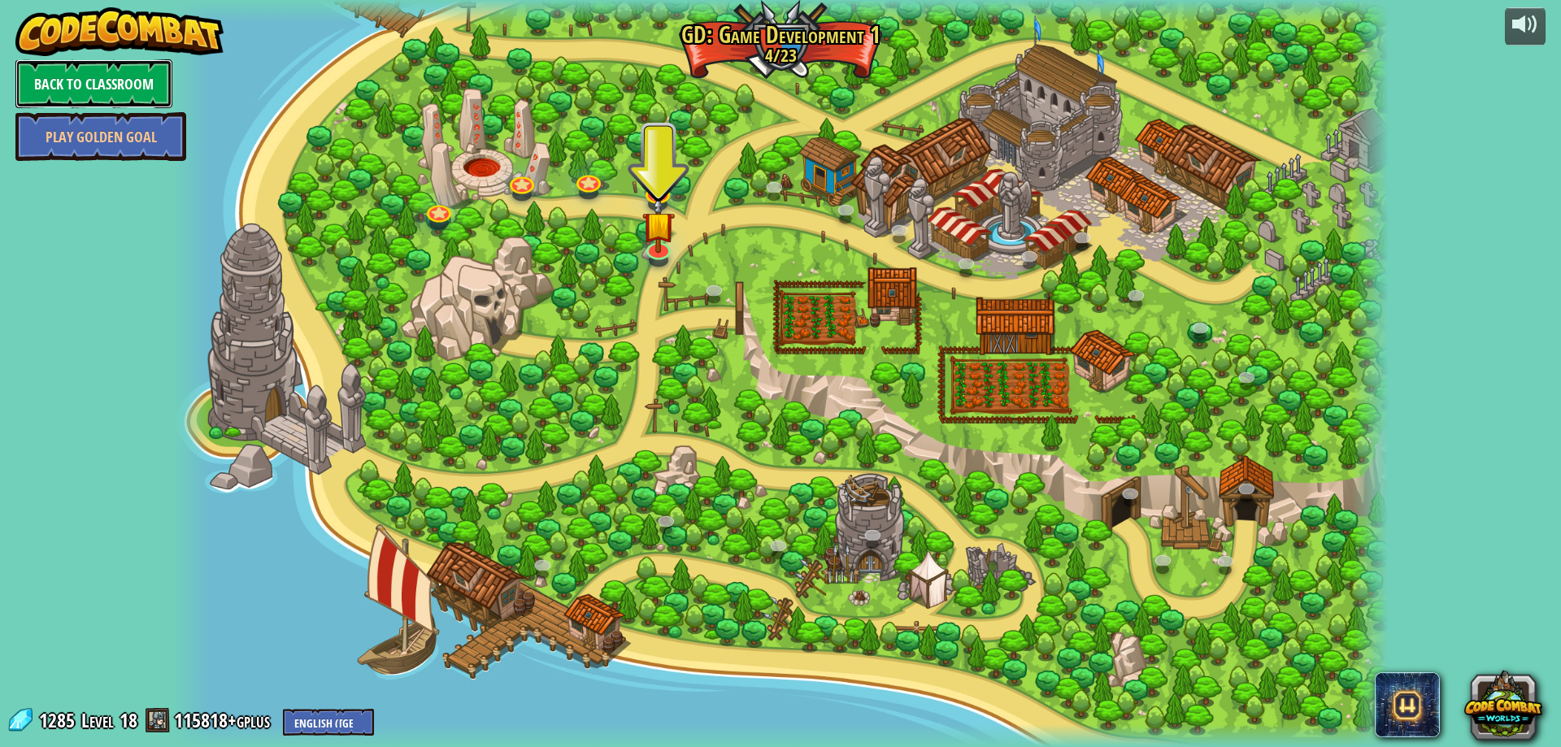
click at [104, 73] on link "Back to Classroom" at bounding box center [93, 83] width 157 height 49
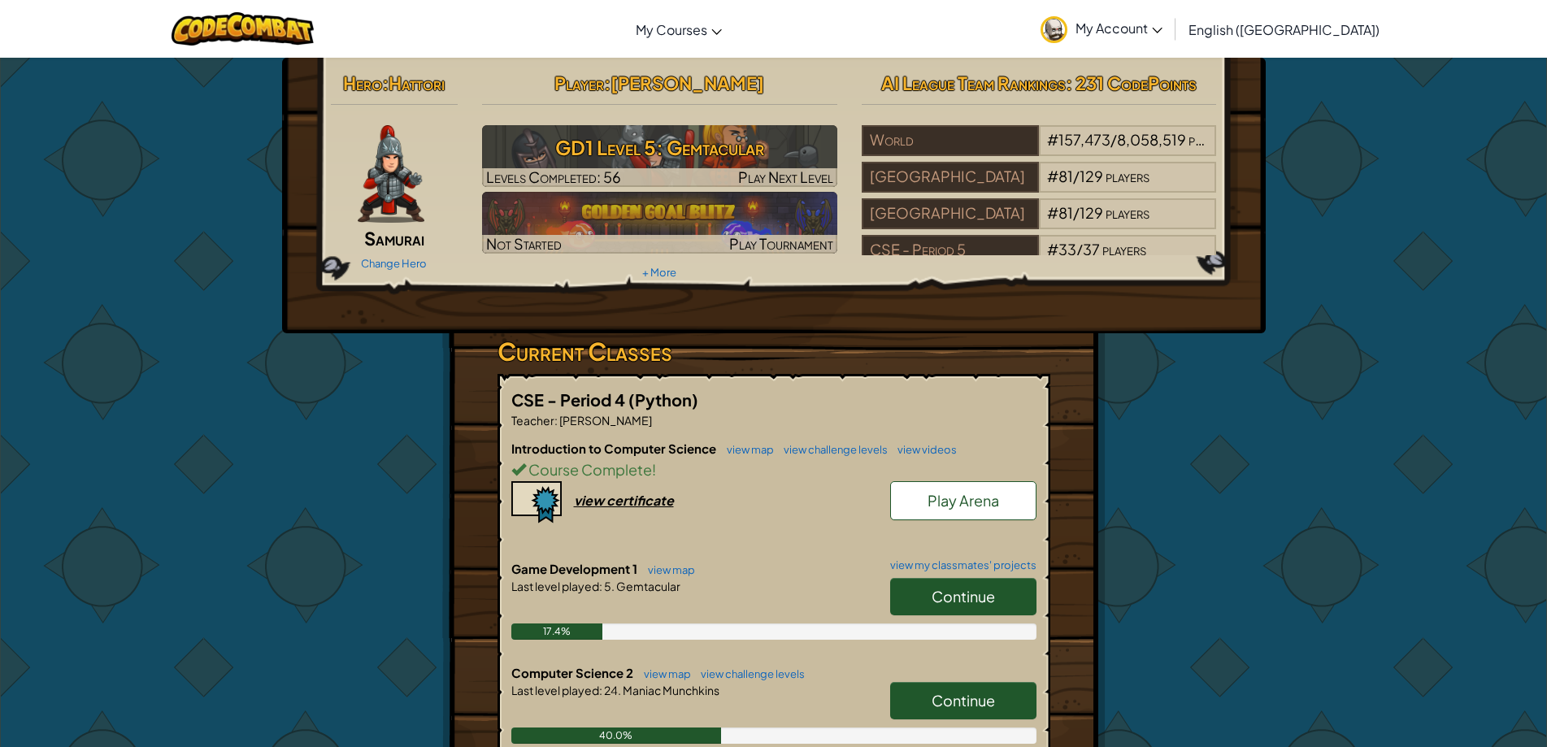
click at [911, 690] on link "Continue" at bounding box center [963, 700] width 146 height 37
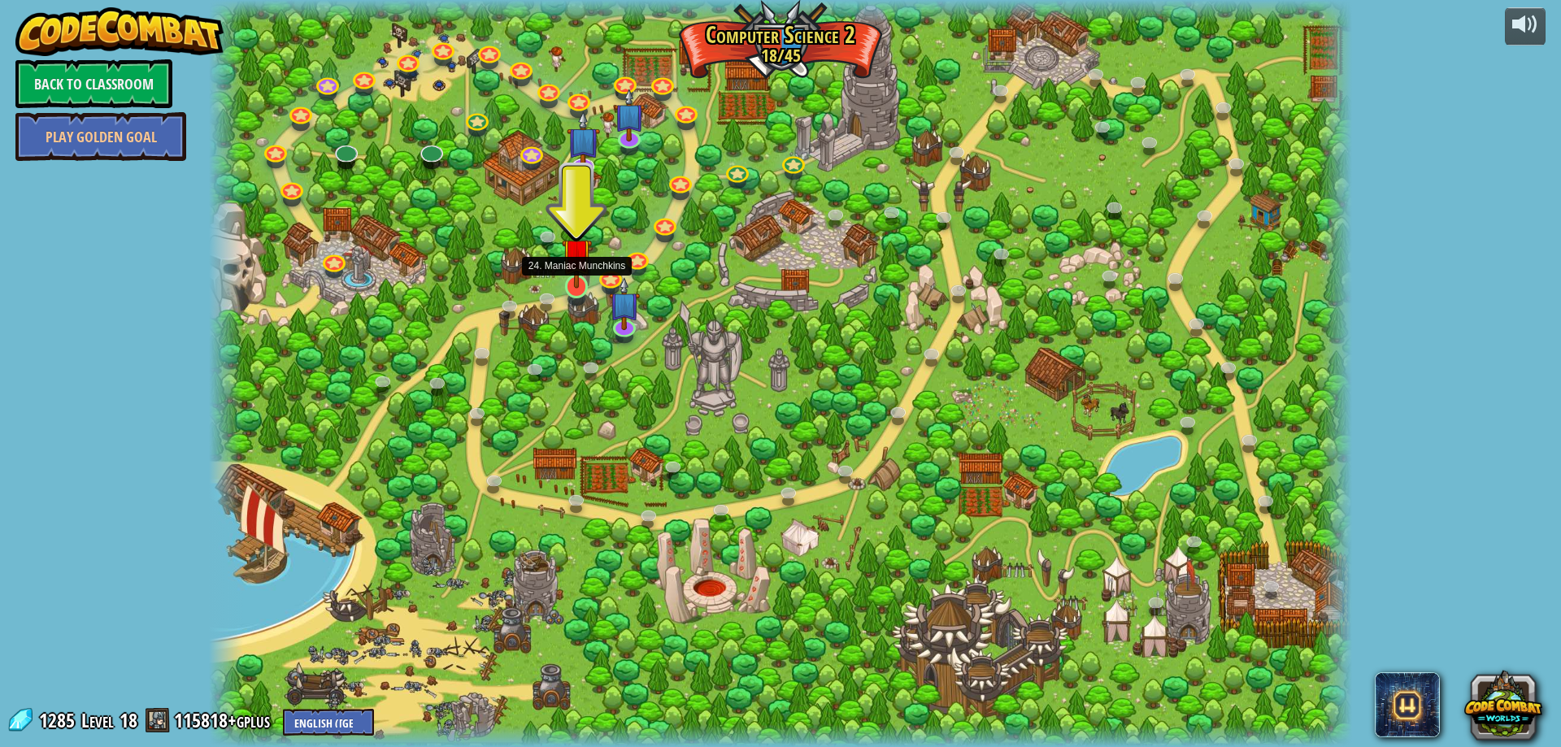
click at [571, 272] on img at bounding box center [577, 254] width 31 height 70
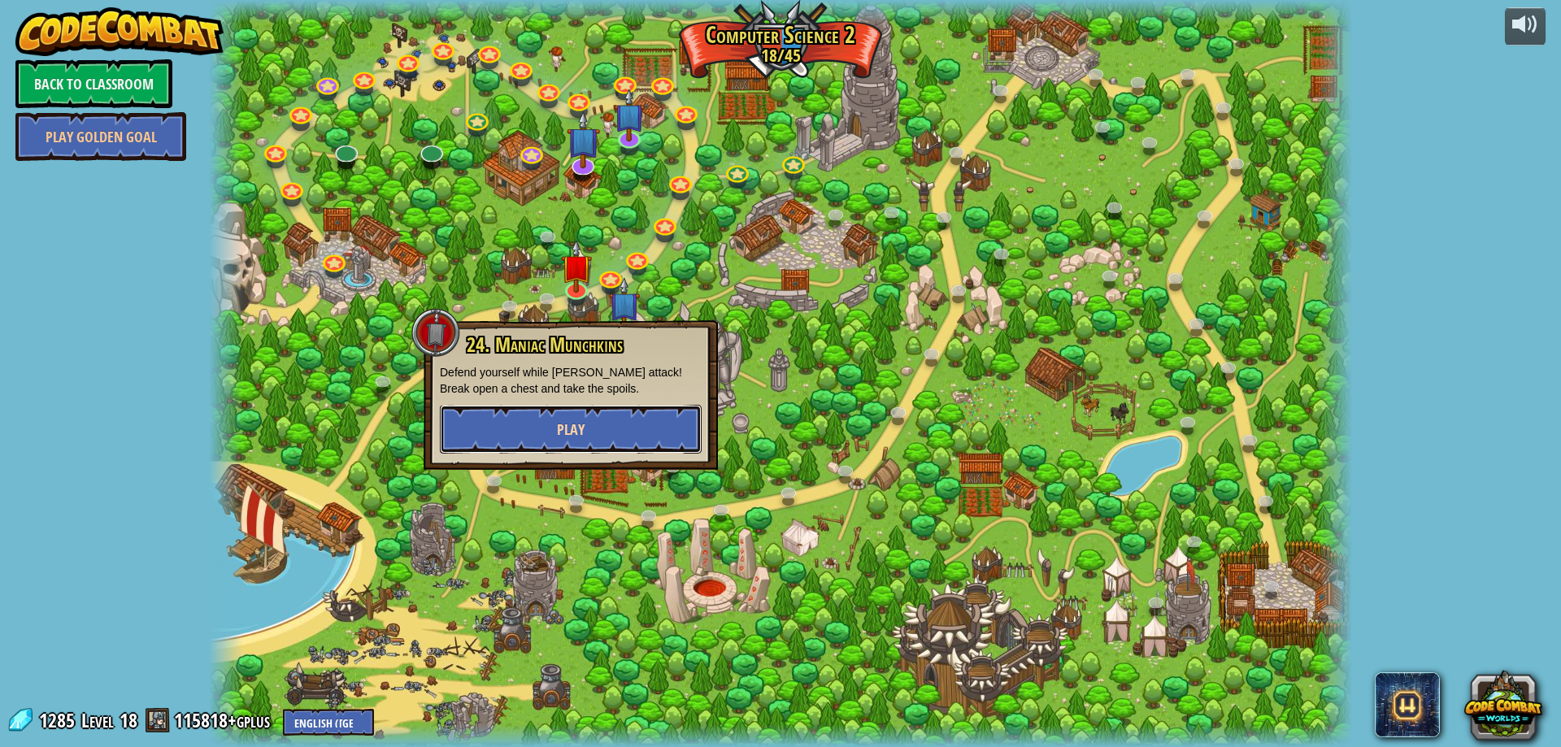
click at [620, 415] on button "Play" at bounding box center [571, 429] width 262 height 49
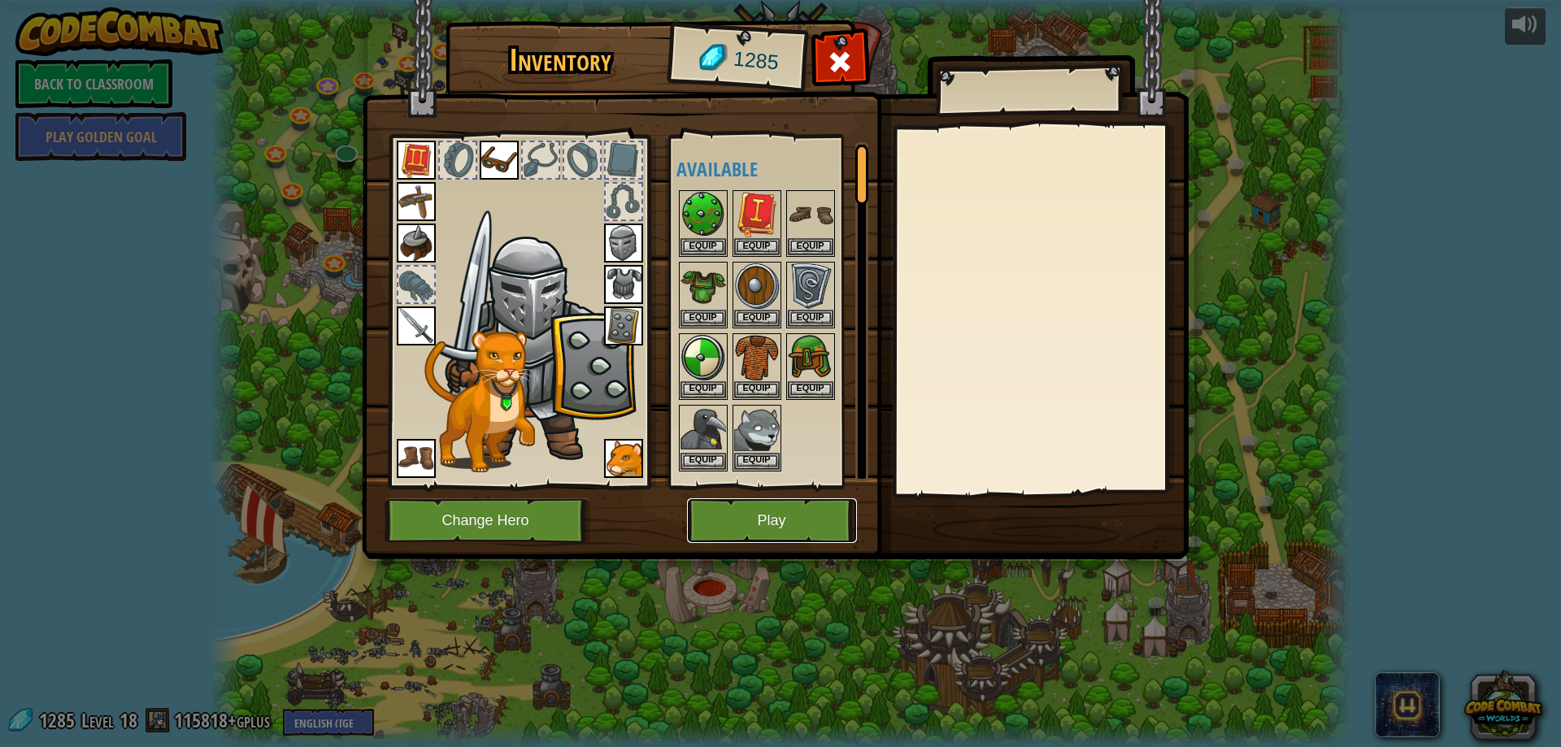
click at [752, 514] on button "Play" at bounding box center [772, 520] width 170 height 45
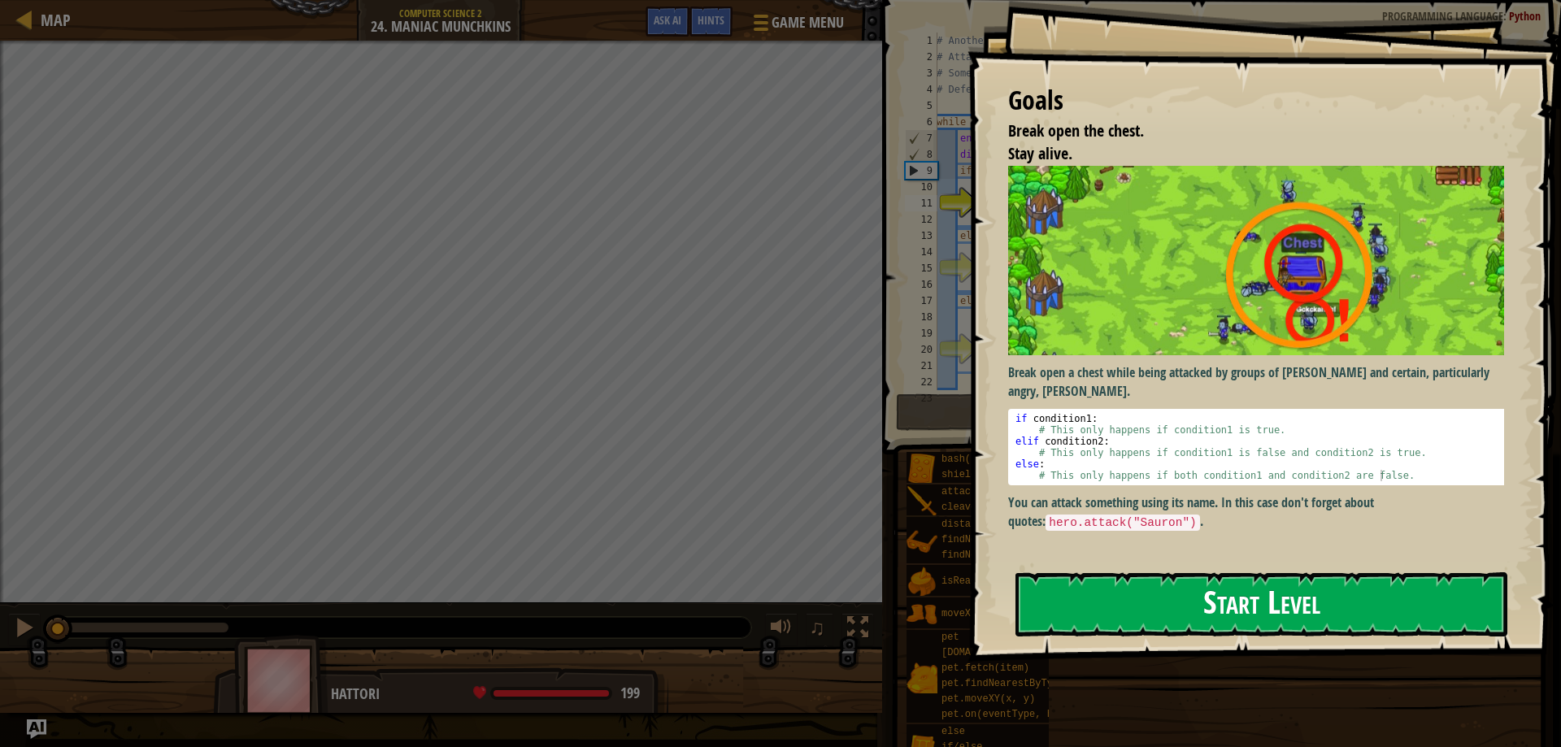
click at [1112, 601] on button "Start Level" at bounding box center [1262, 604] width 492 height 64
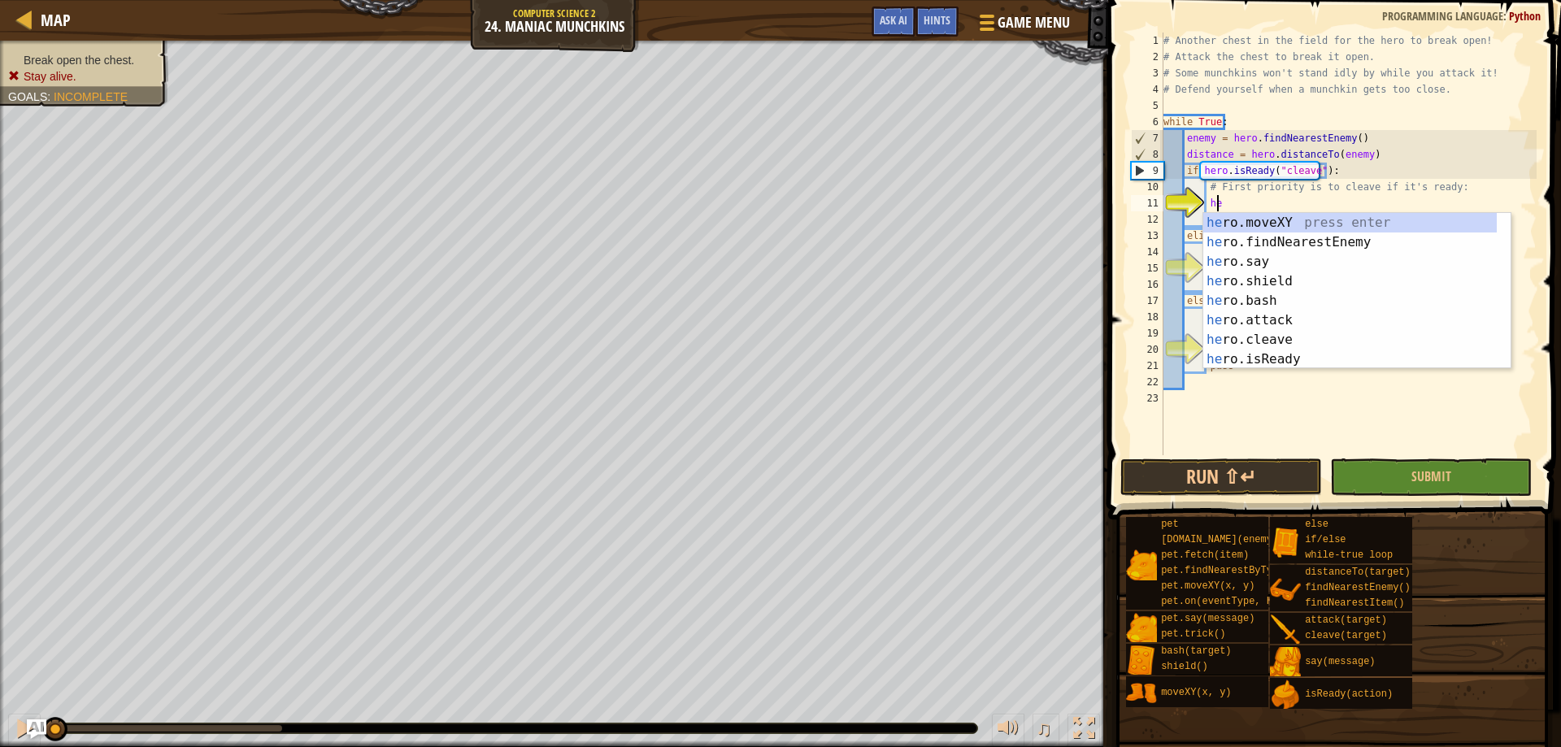
scroll to position [7, 4]
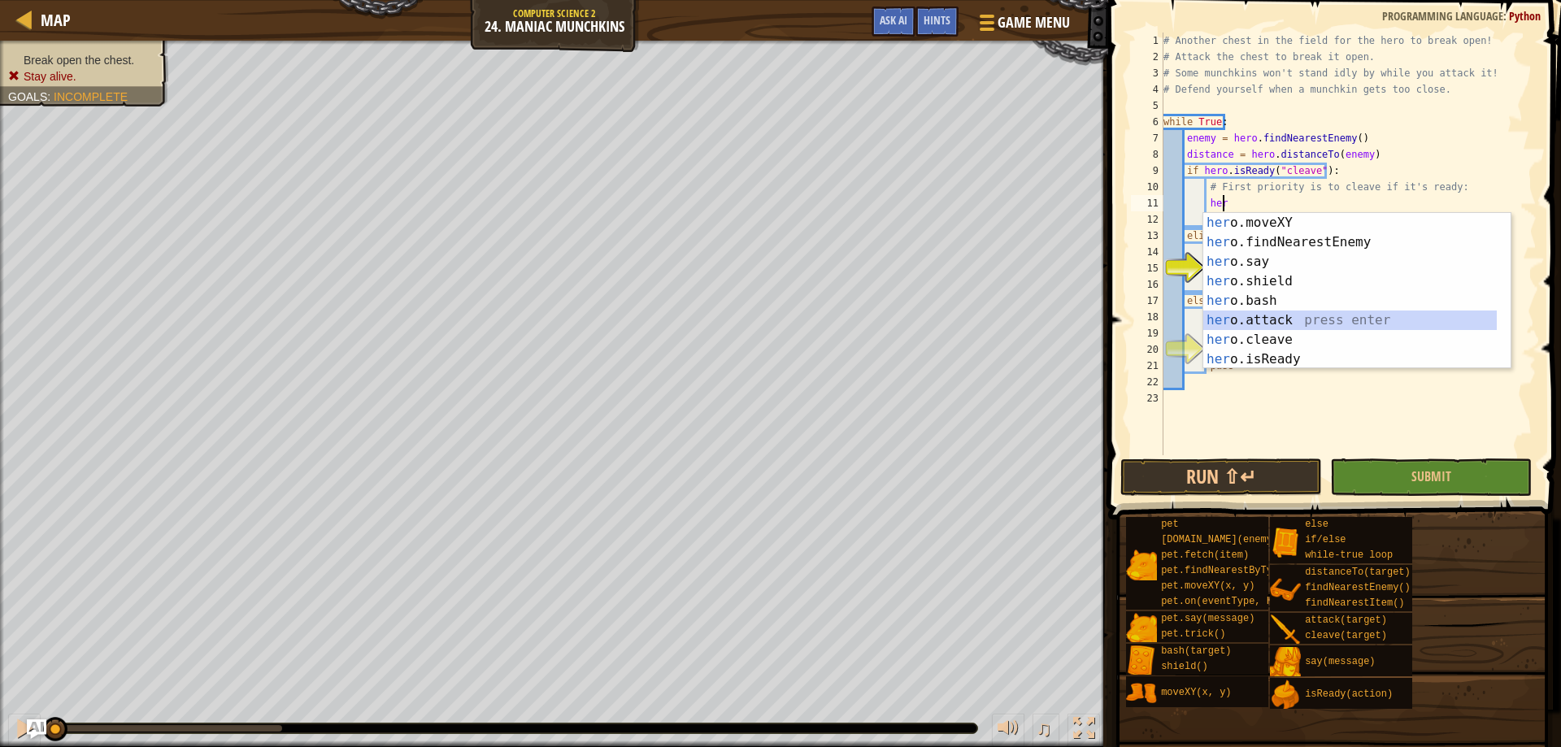
click at [1305, 317] on div "her o.moveXY press enter her o.findNearestEnemy press enter her o.say press ent…" at bounding box center [1350, 310] width 294 height 195
type textarea "hero.attack(enemy)"
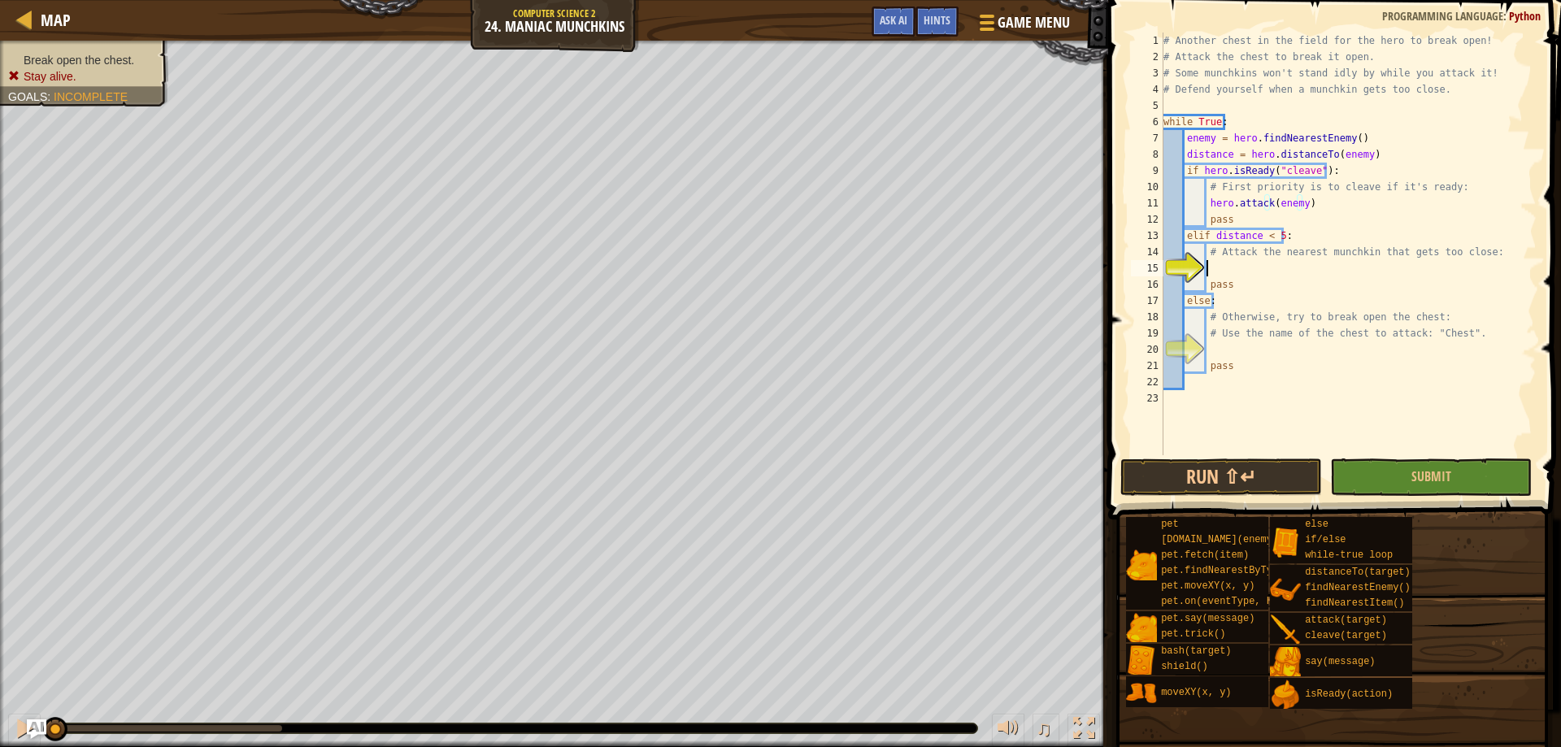
click at [1269, 268] on div "# Another chest in the field for the hero to break open! # Attack the chest to …" at bounding box center [1348, 260] width 376 height 455
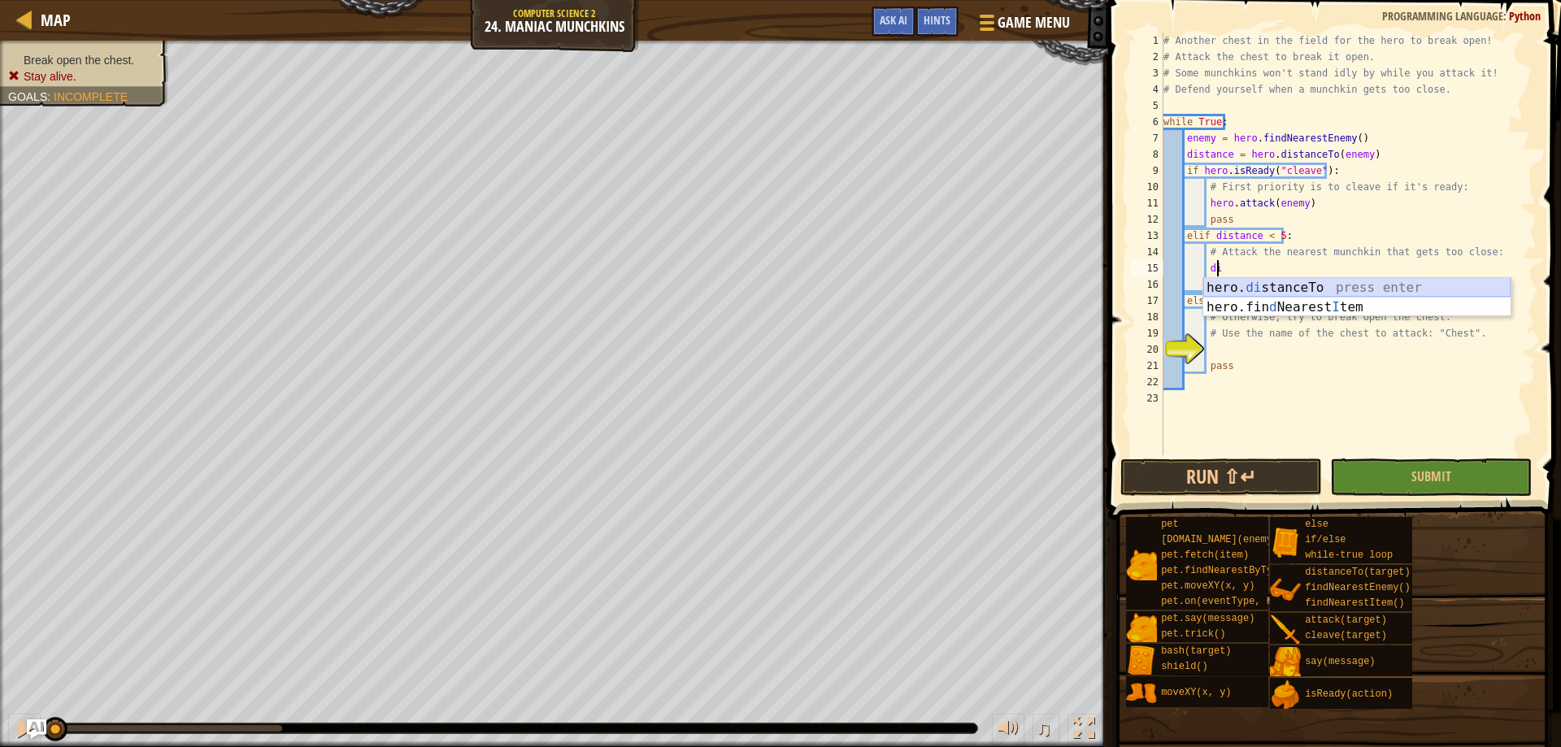
click at [1264, 285] on div "hero. di stanceTo press enter hero.fin d Nearest I tem press enter" at bounding box center [1356, 317] width 307 height 78
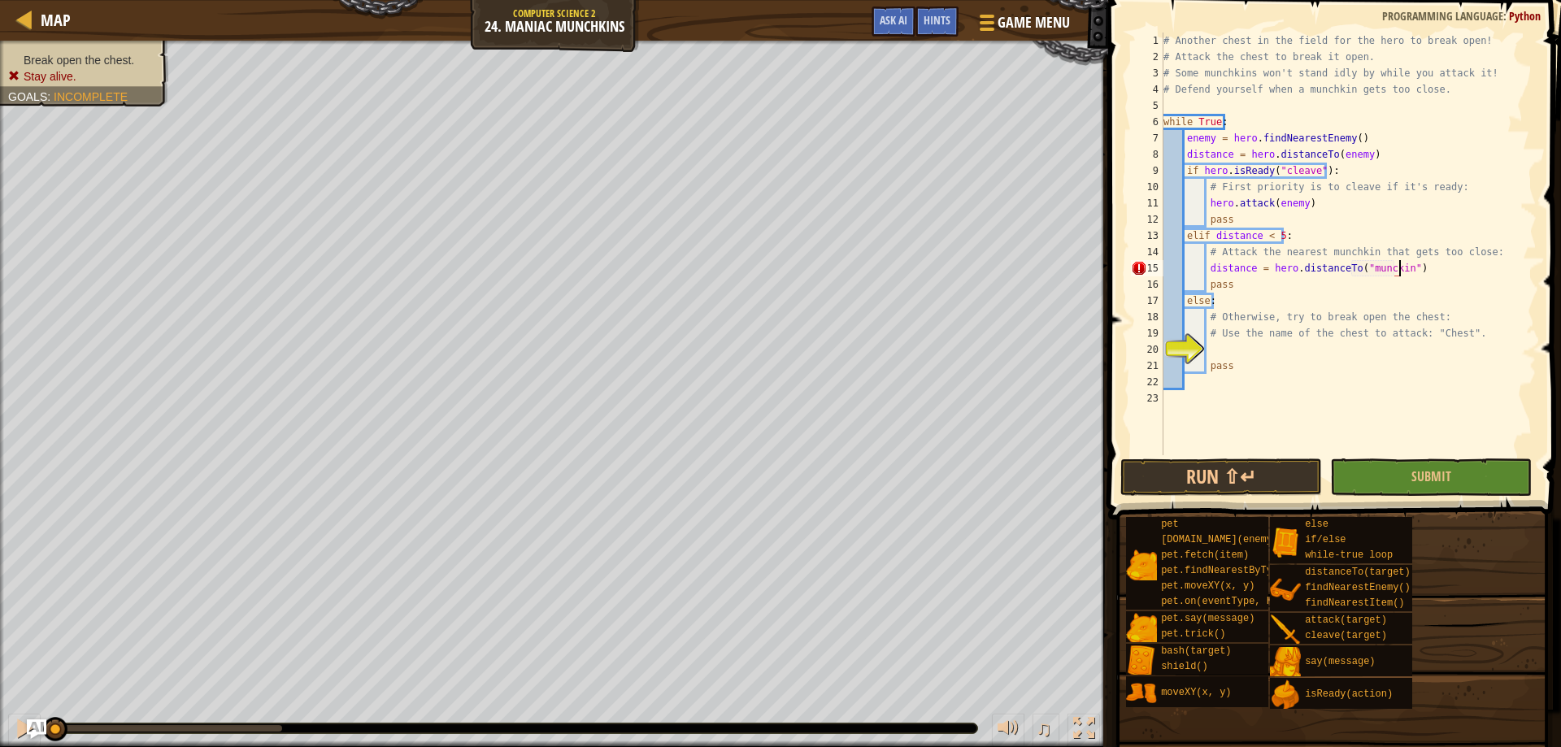
scroll to position [7, 20]
click at [1247, 284] on div "# Another chest in the field for the hero to break open! # Attack the chest to …" at bounding box center [1348, 260] width 376 height 455
type textarea "pass"
click at [1273, 349] on div "# Another chest in the field for the hero to break open! # Attack the chest to …" at bounding box center [1348, 260] width 376 height 455
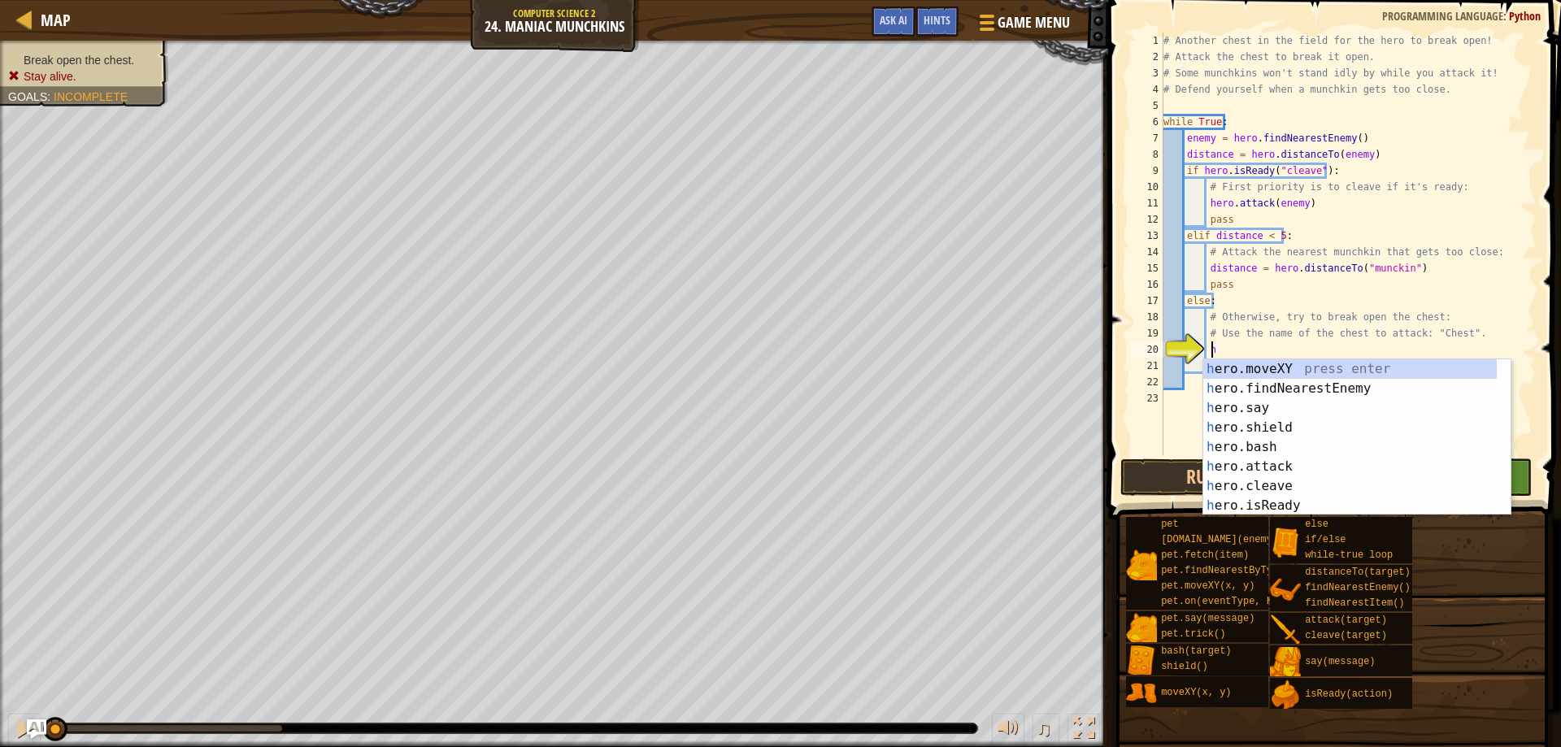
scroll to position [7, 4]
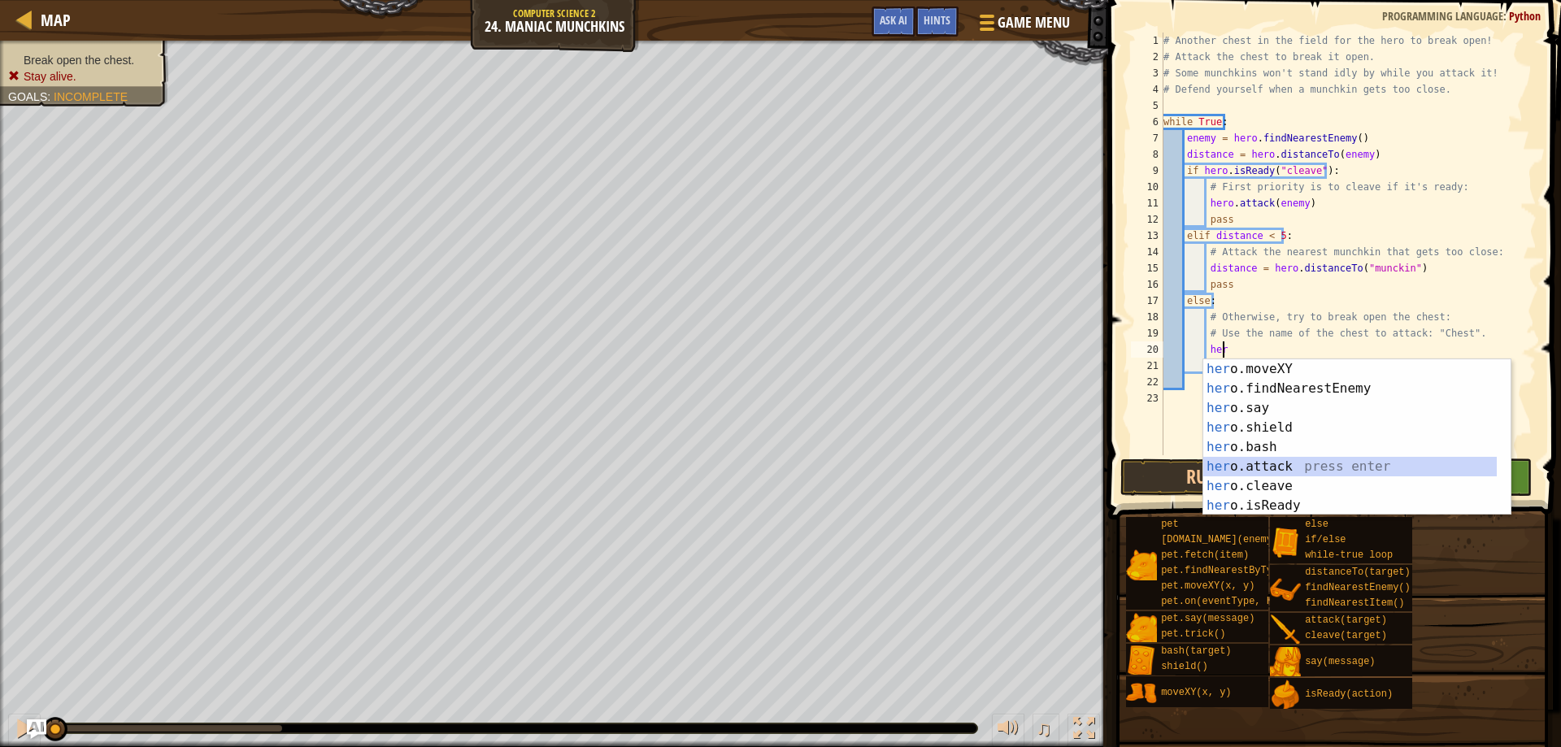
click at [1269, 461] on div "her o.moveXY press enter her o.findNearestEnemy press enter her o.say press ent…" at bounding box center [1350, 456] width 294 height 195
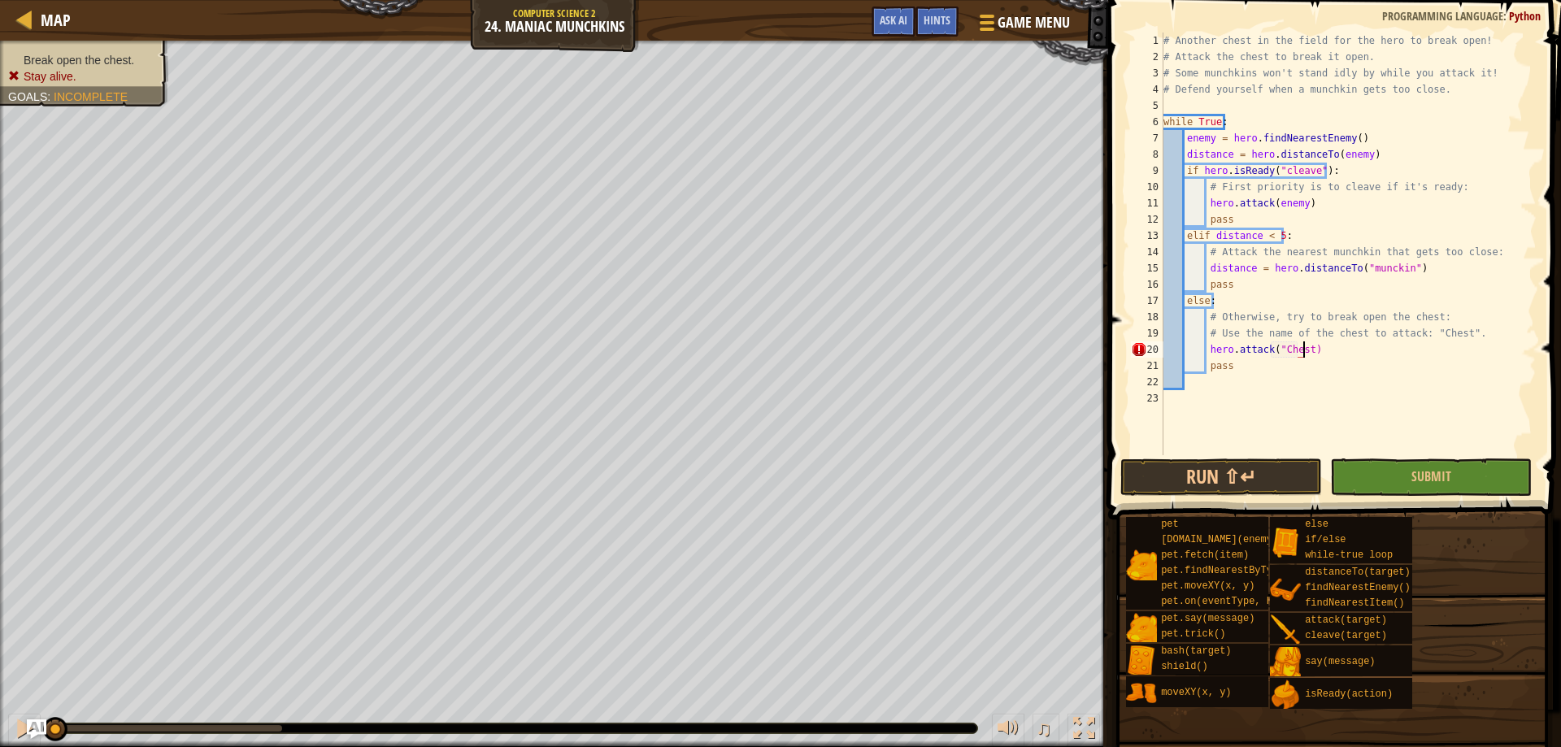
scroll to position [7, 11]
type textarea "hero.attack("Chest")"
drag, startPoint x: 1264, startPoint y: 477, endPoint x: 1264, endPoint y: 463, distance: 13.8
click at [1264, 471] on button "Run ⇧↵" at bounding box center [1222, 477] width 202 height 37
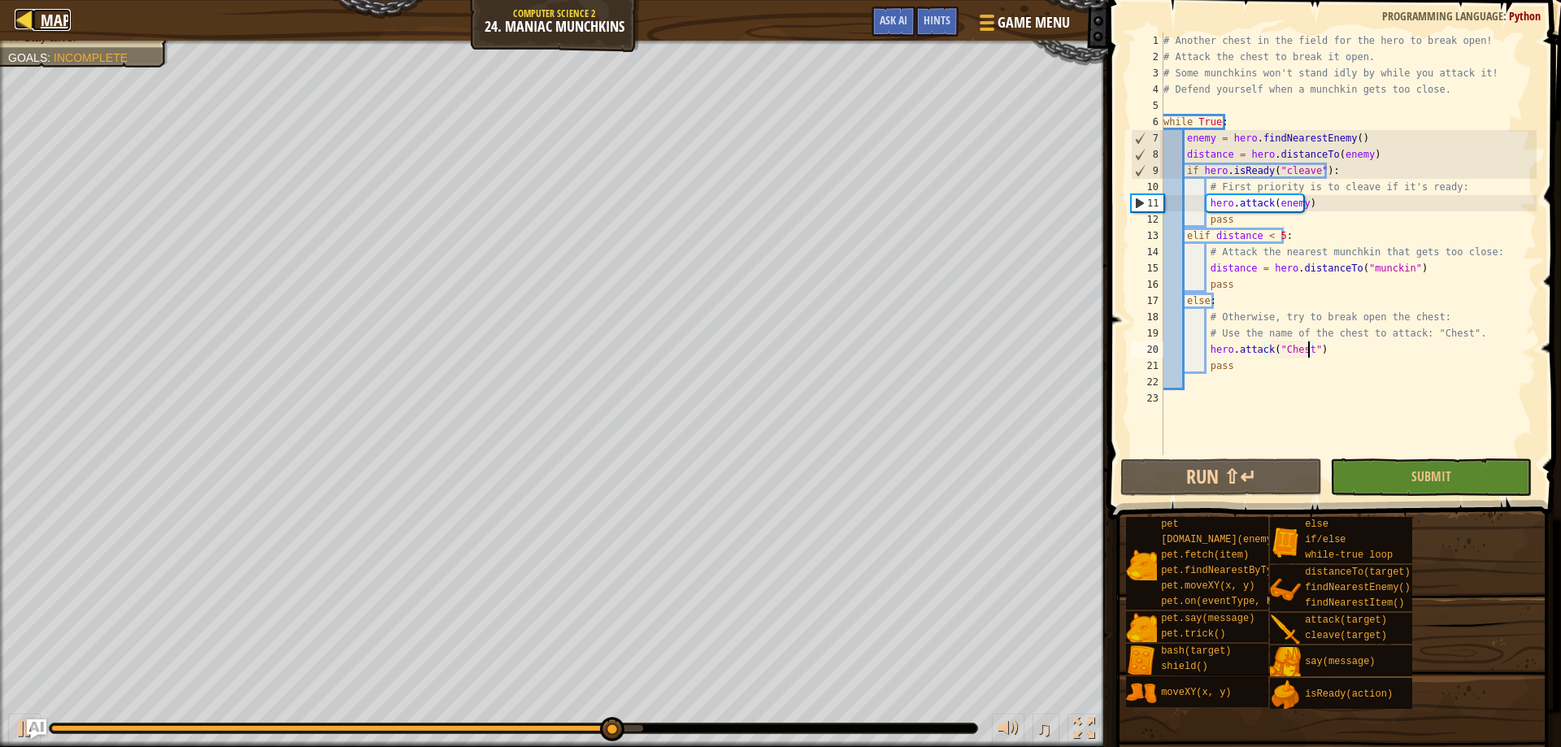
click at [31, 10] on div at bounding box center [25, 19] width 20 height 20
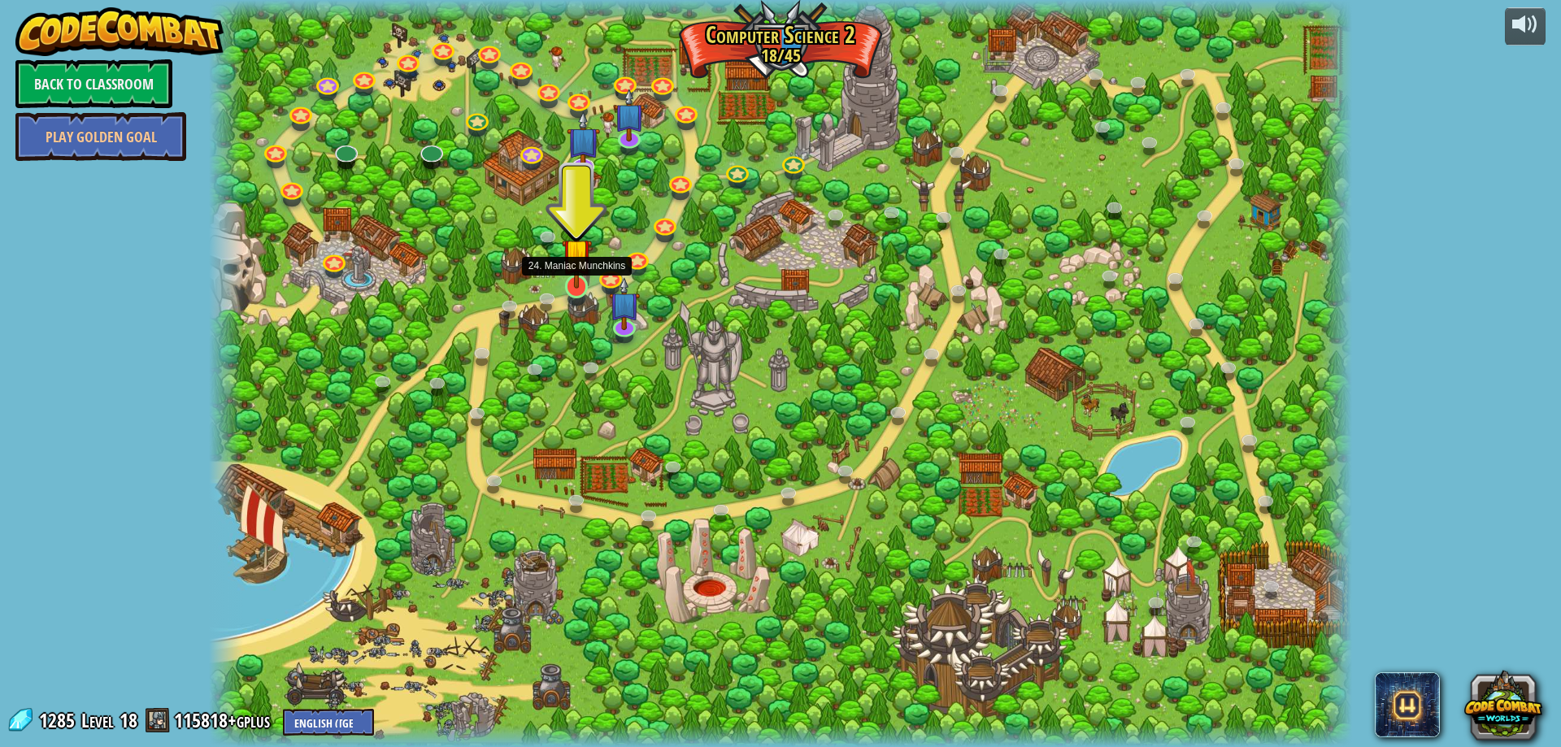
click at [564, 281] on img at bounding box center [577, 254] width 31 height 70
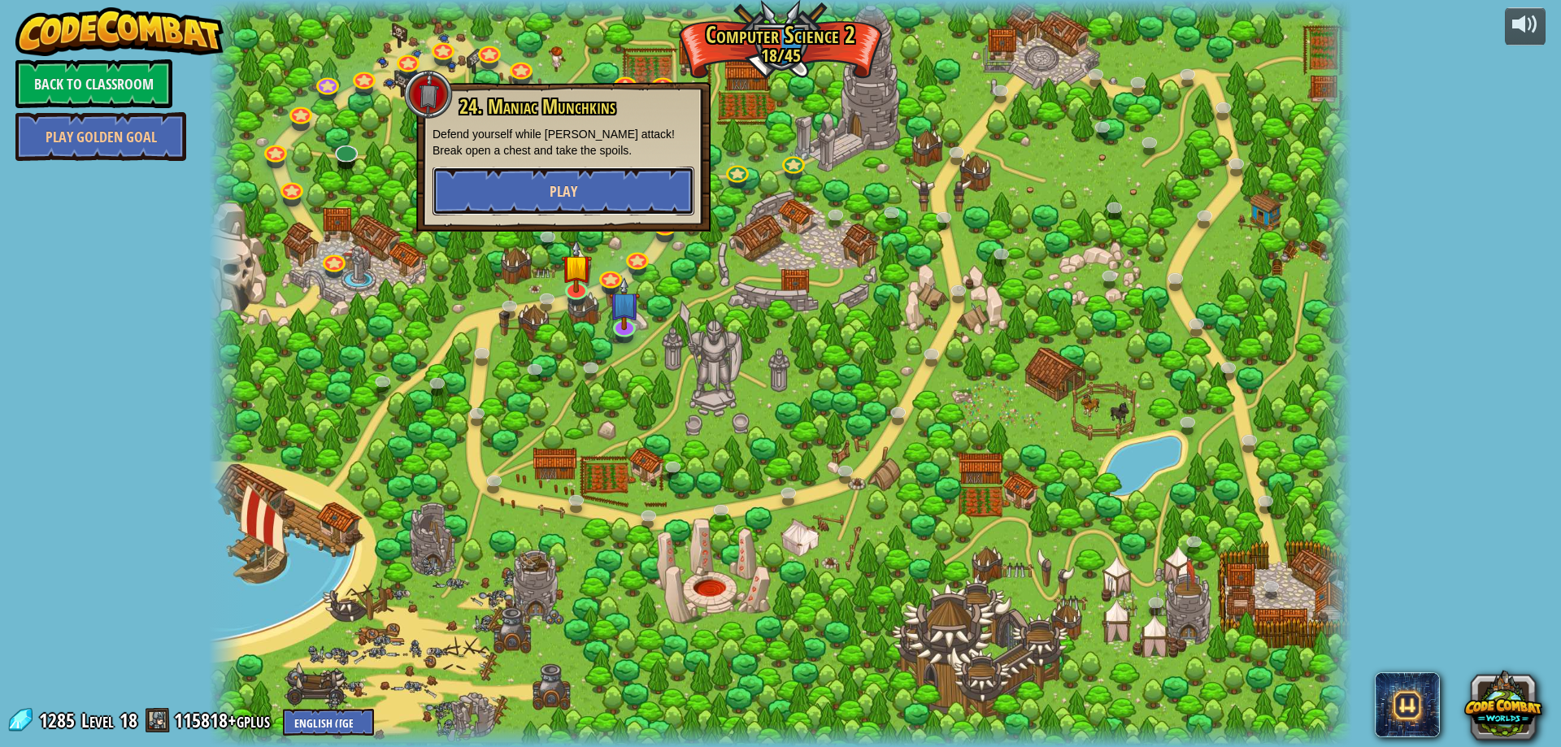
click at [594, 181] on button "Play" at bounding box center [564, 191] width 262 height 49
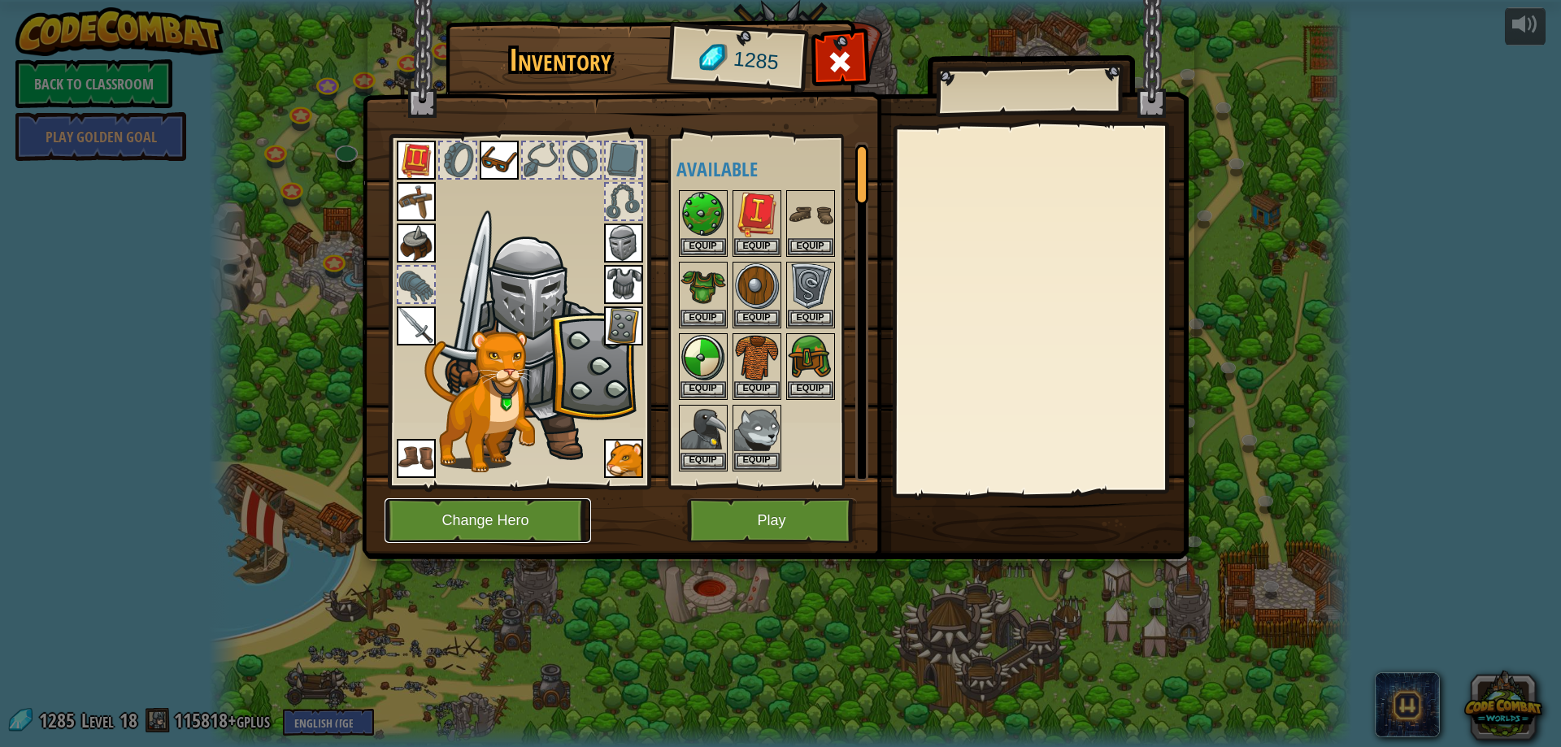
click at [459, 511] on button "Change Hero" at bounding box center [488, 520] width 207 height 45
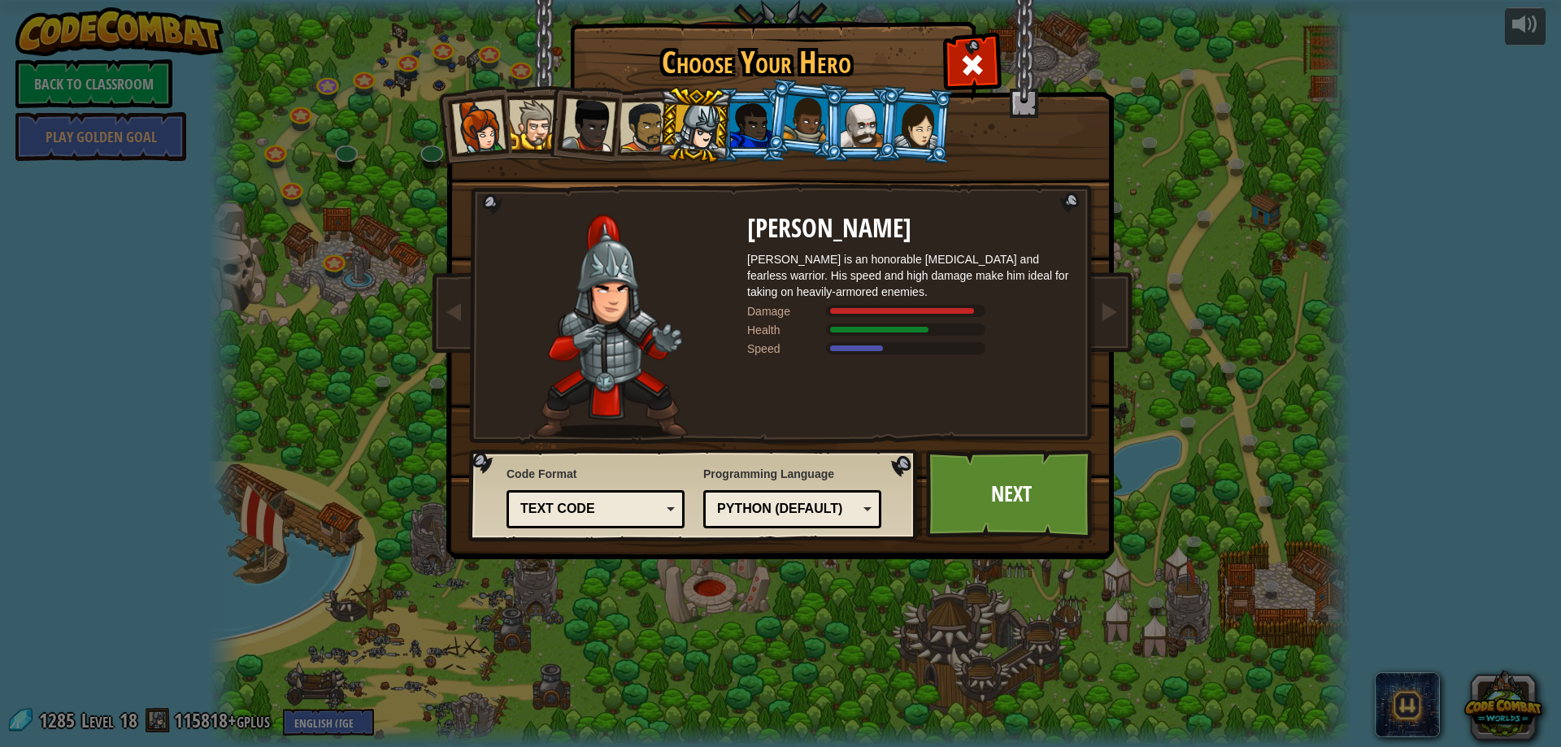
click at [755, 137] on div at bounding box center [751, 125] width 42 height 44
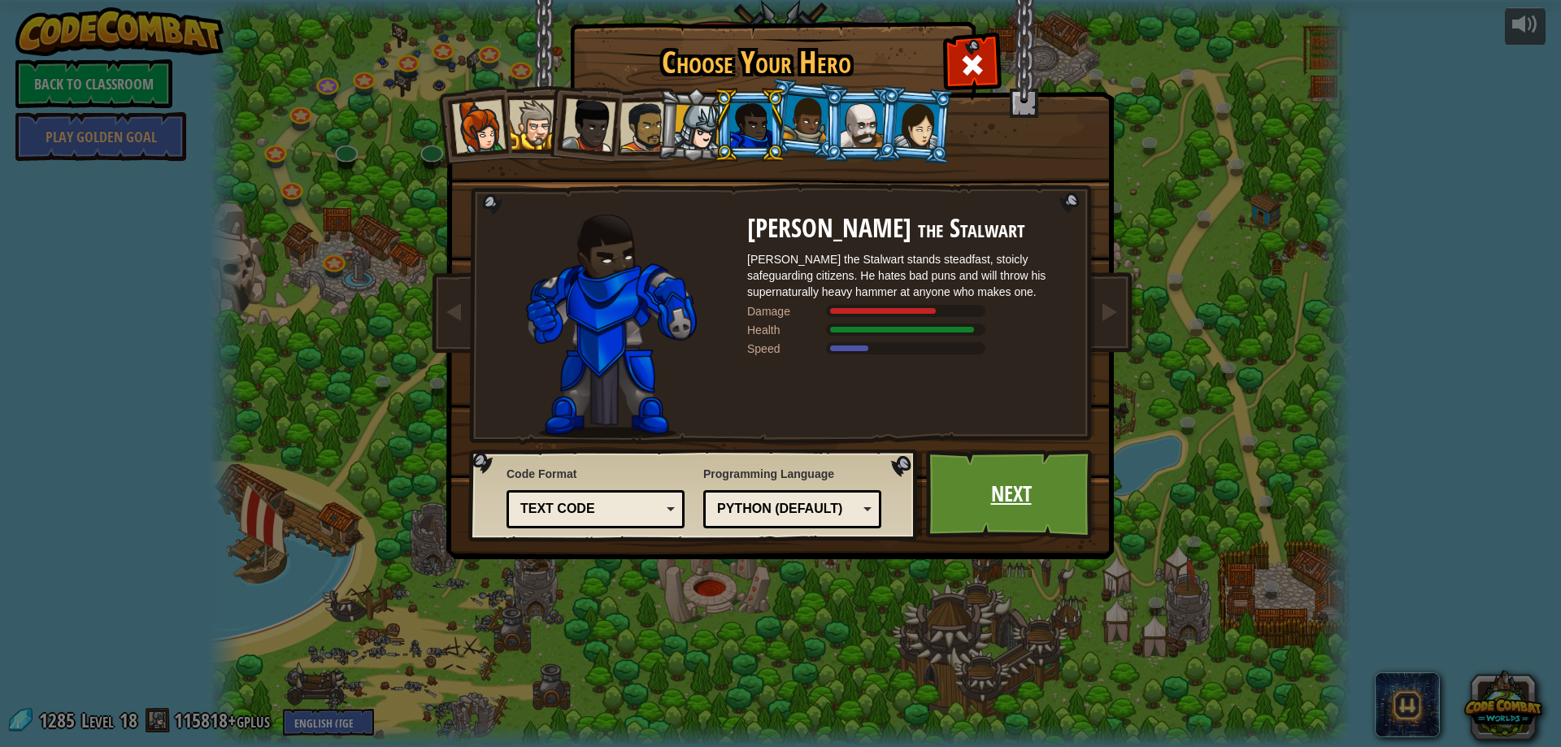
click at [999, 485] on link "Next" at bounding box center [1011, 494] width 170 height 89
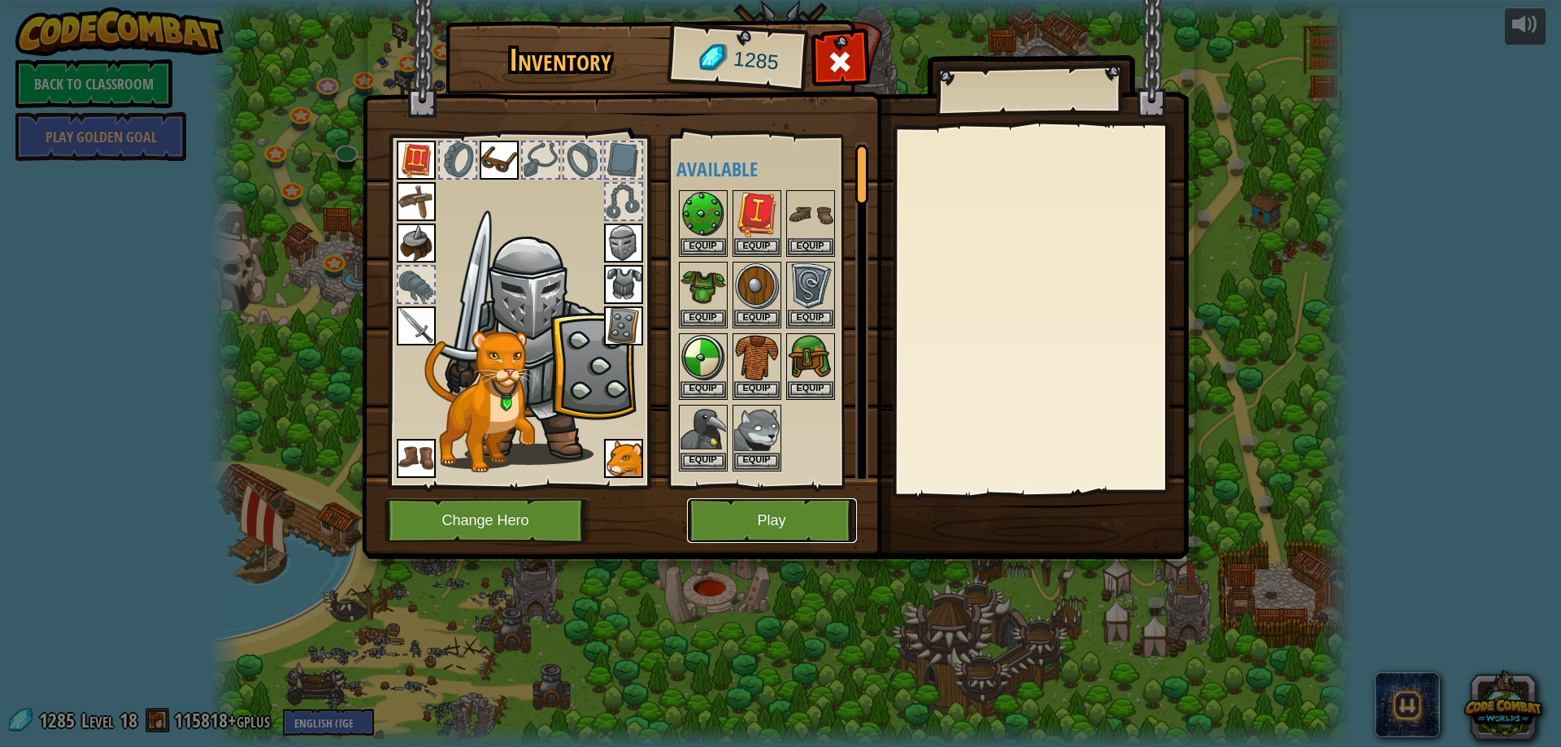
click at [820, 532] on button "Play" at bounding box center [772, 520] width 170 height 45
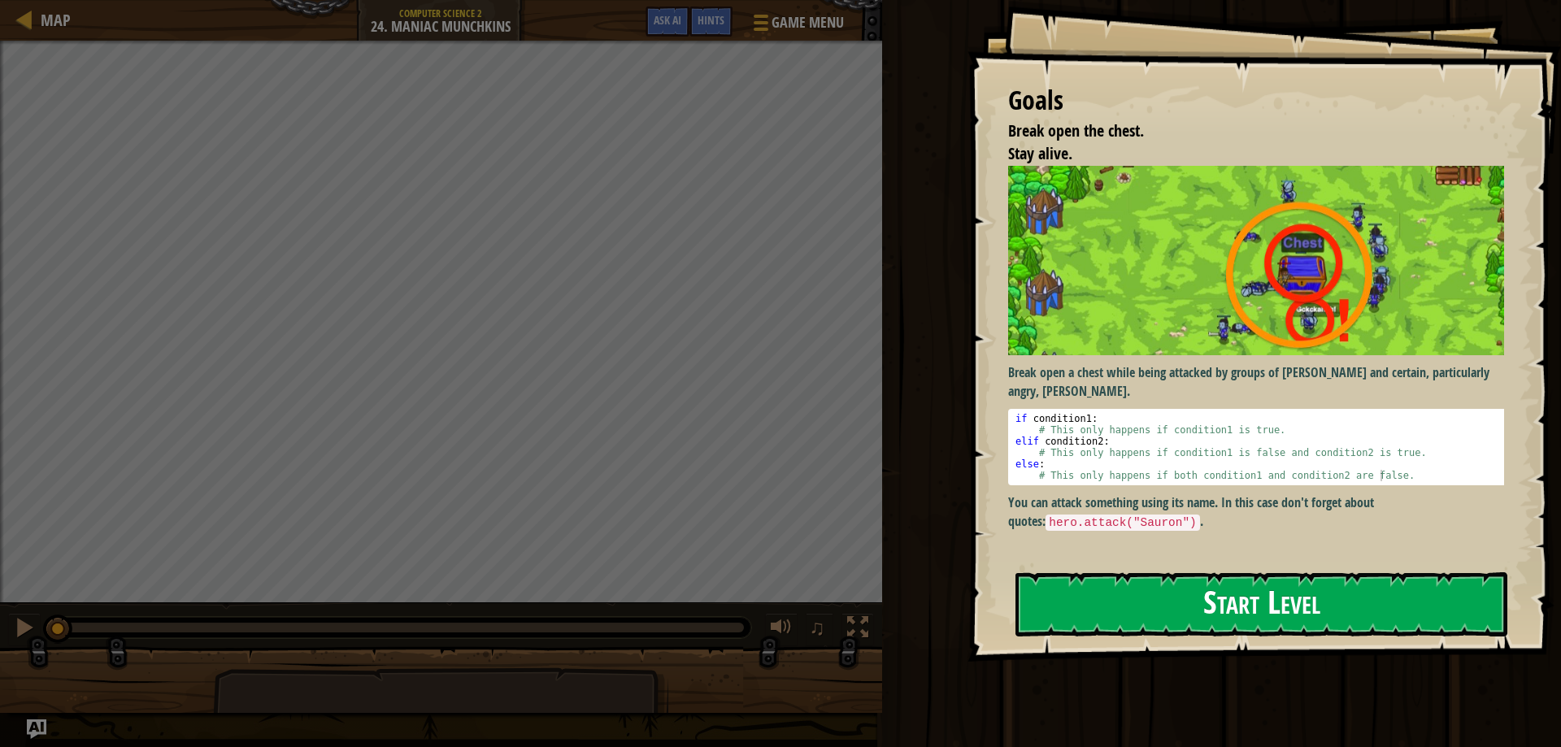
click at [1221, 585] on button "Start Level" at bounding box center [1262, 604] width 492 height 64
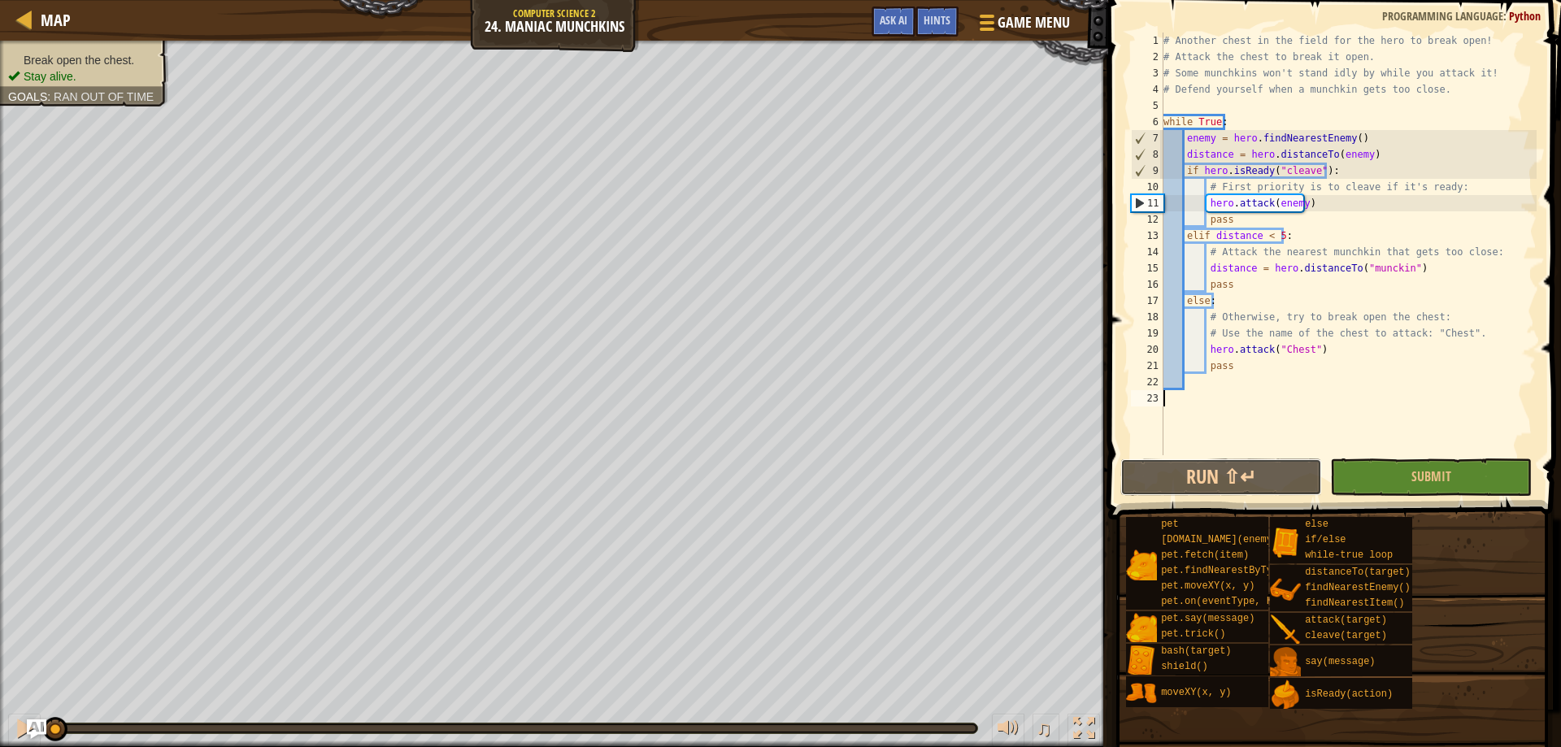
click at [1203, 403] on div "1 2 3 4 5 6 7 8 9 10 11 12 13 14 15 16 17 18 19 20 21 22 23 # Another chest in …" at bounding box center [1332, 292] width 458 height 568
click at [1211, 450] on div "# Another chest in the field for the hero to break open! # Attack the chest to …" at bounding box center [1348, 260] width 376 height 455
click at [1160, 483] on button "Run ⇧↵" at bounding box center [1222, 477] width 202 height 37
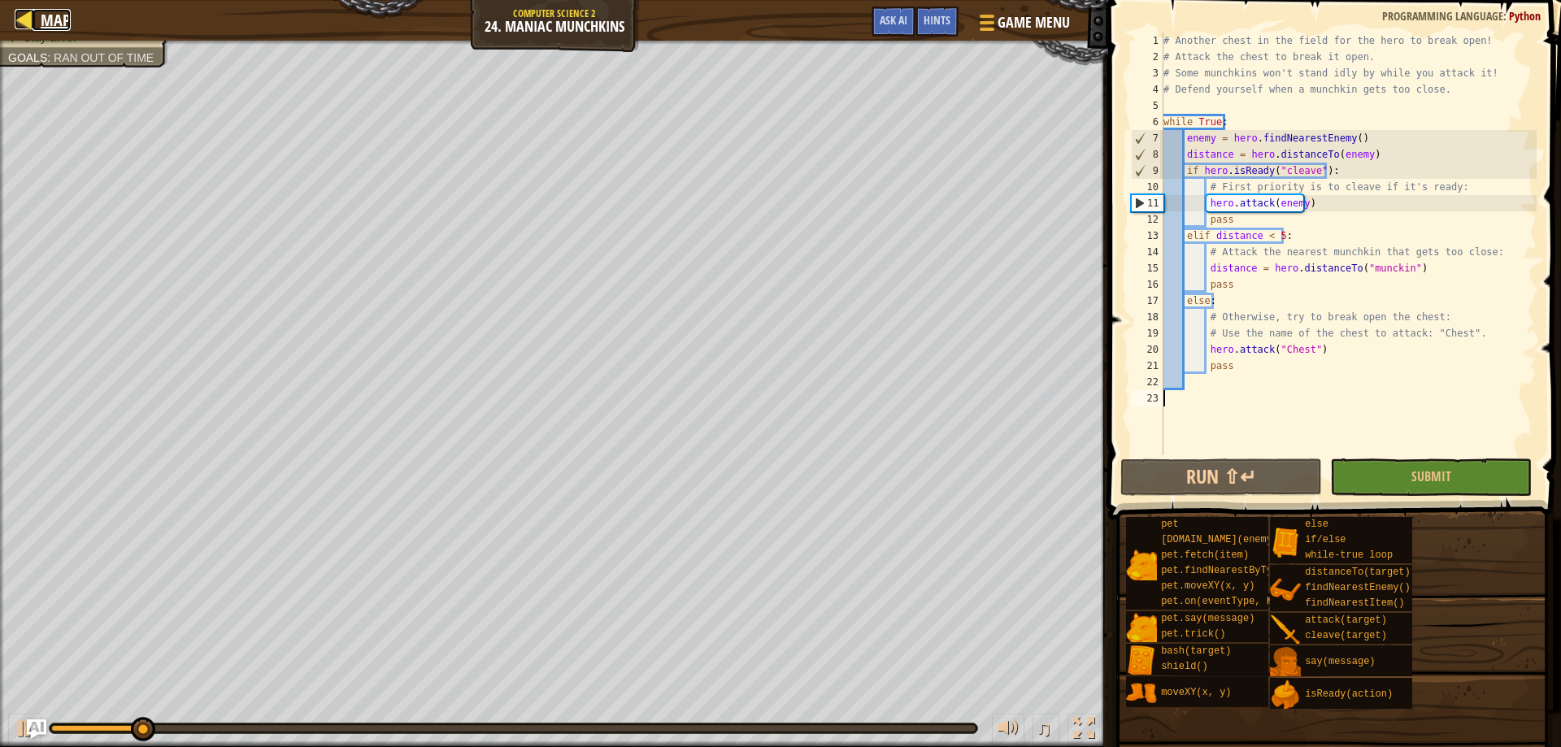
click at [28, 14] on div at bounding box center [25, 19] width 20 height 20
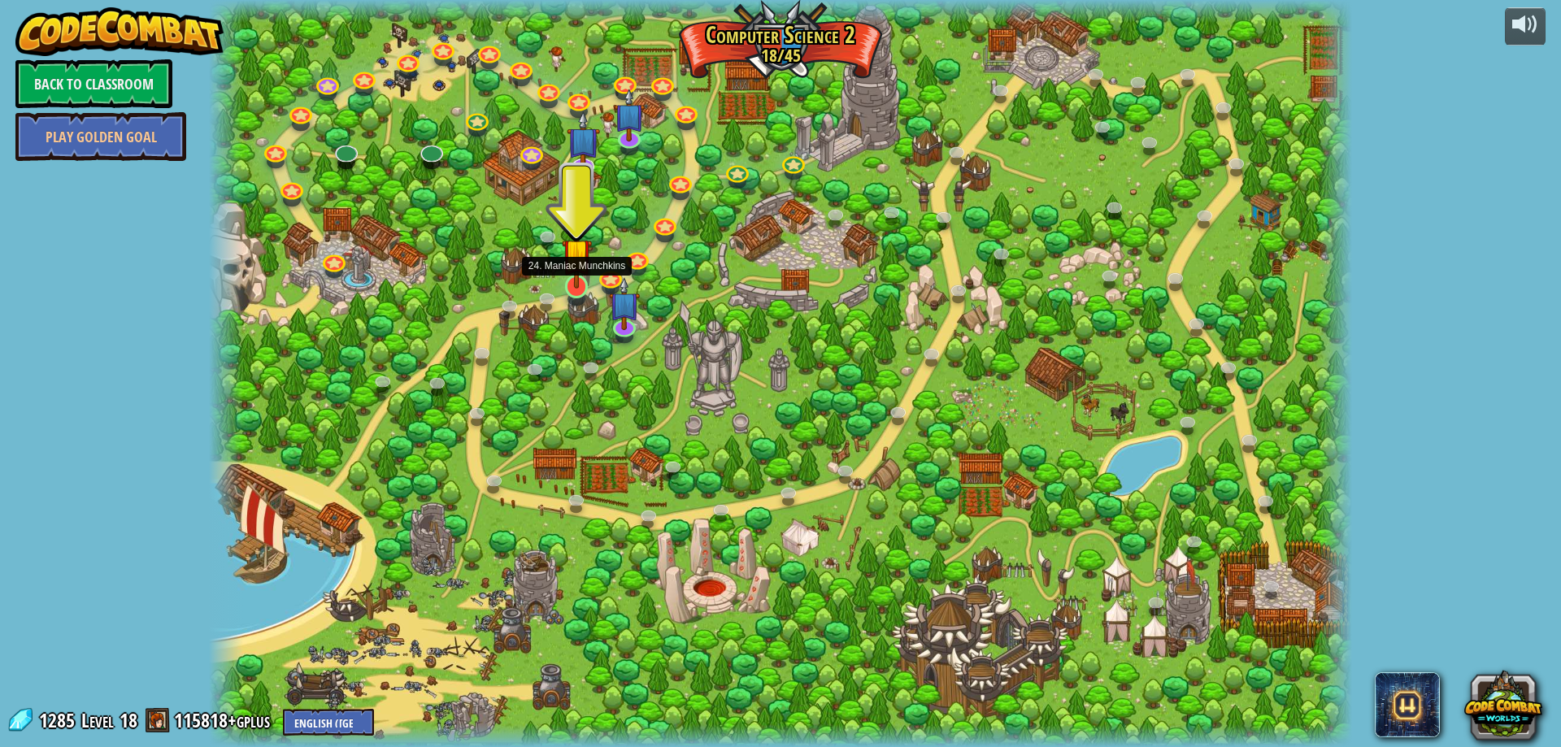
click at [568, 282] on img at bounding box center [577, 254] width 31 height 70
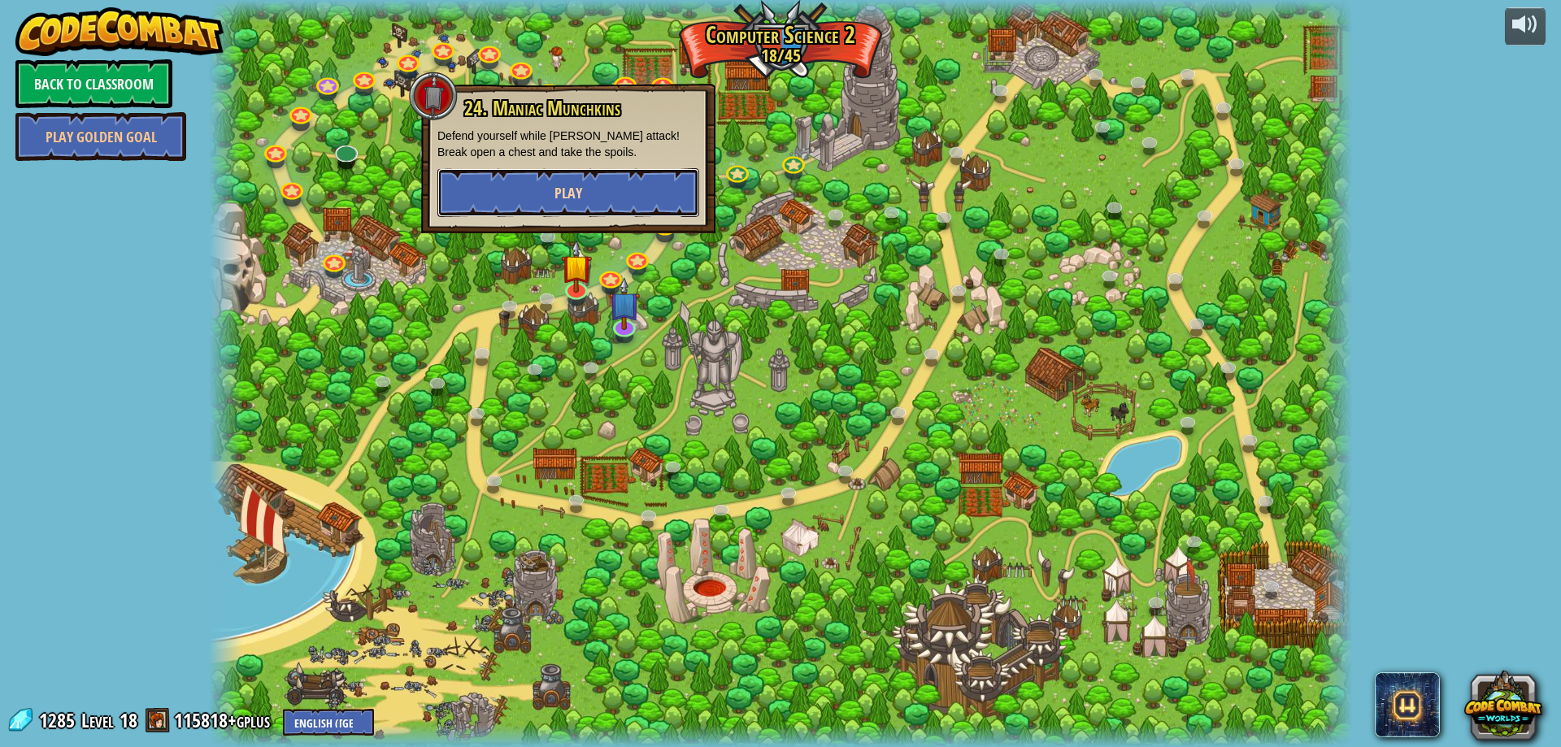
click at [616, 194] on button "Play" at bounding box center [568, 192] width 262 height 49
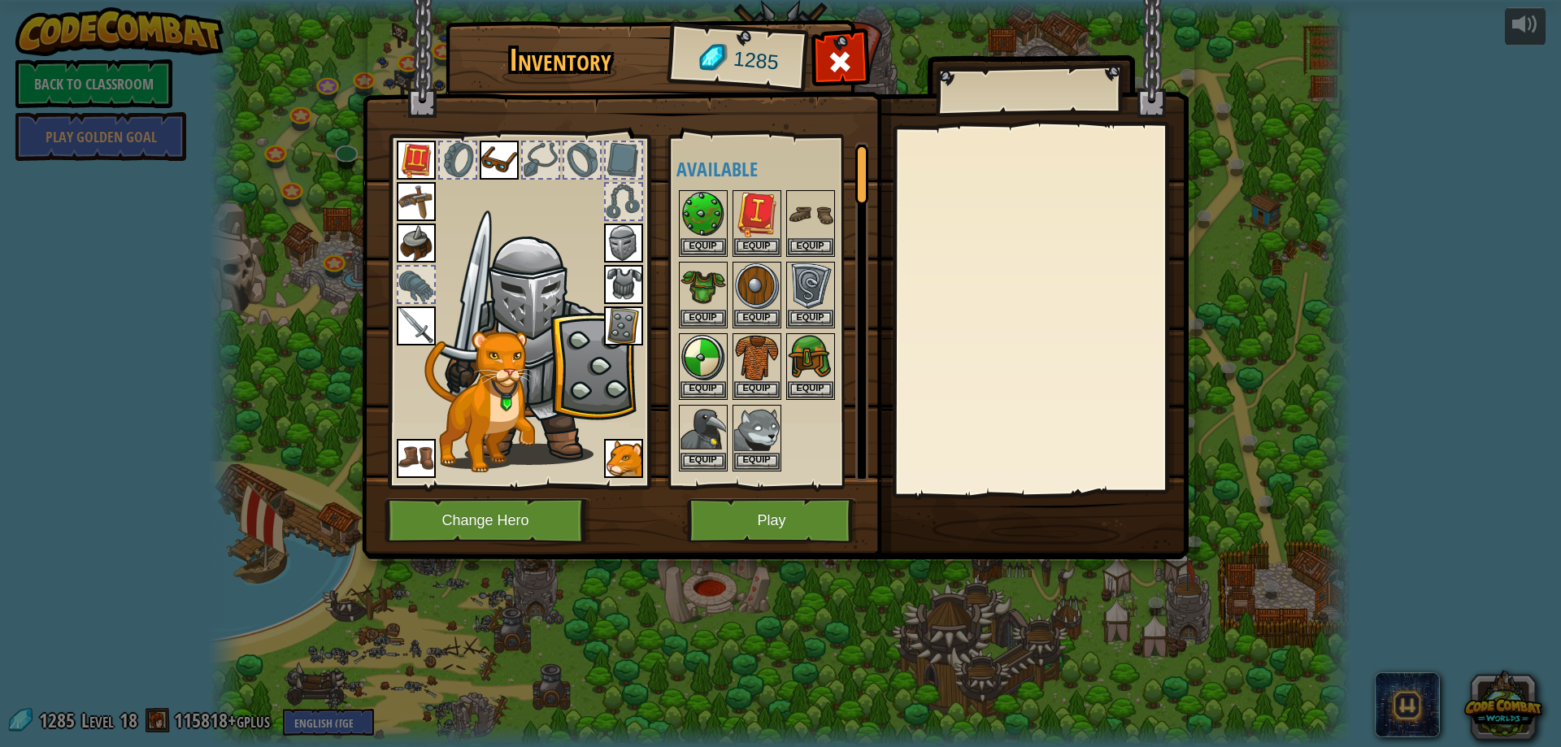
click at [405, 308] on img at bounding box center [416, 326] width 39 height 39
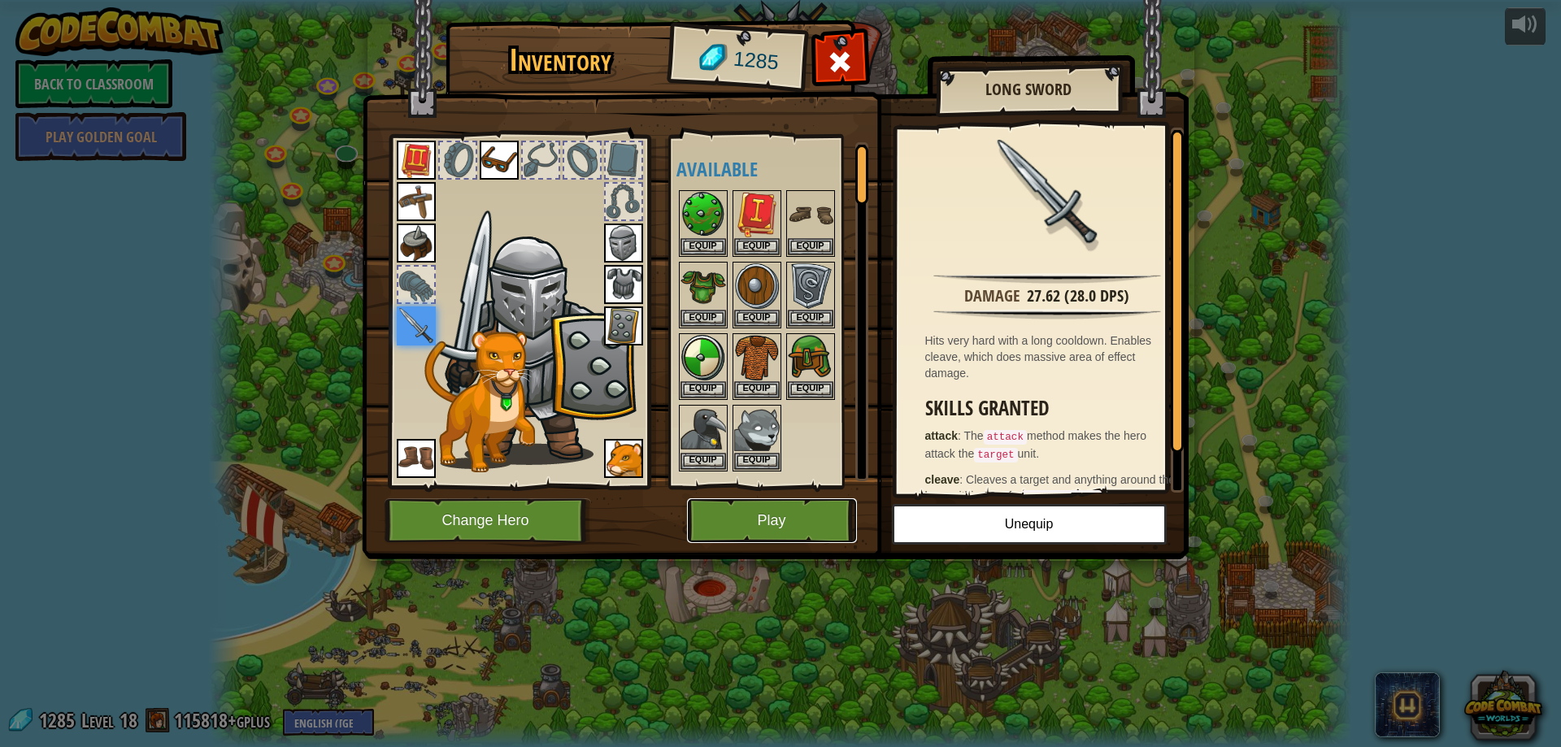
click at [781, 513] on button "Play" at bounding box center [772, 520] width 170 height 45
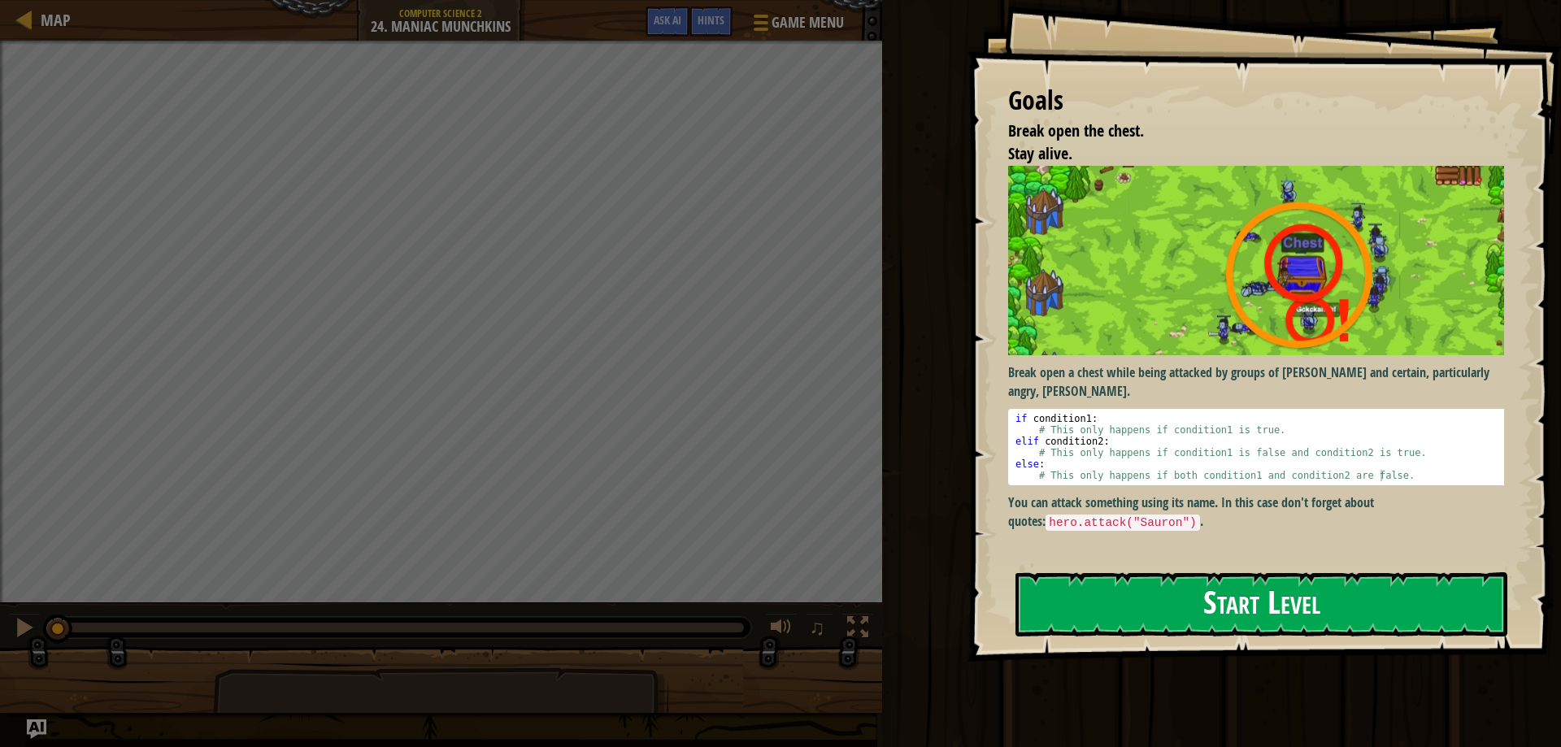
click at [1143, 590] on button "Start Level" at bounding box center [1262, 604] width 492 height 64
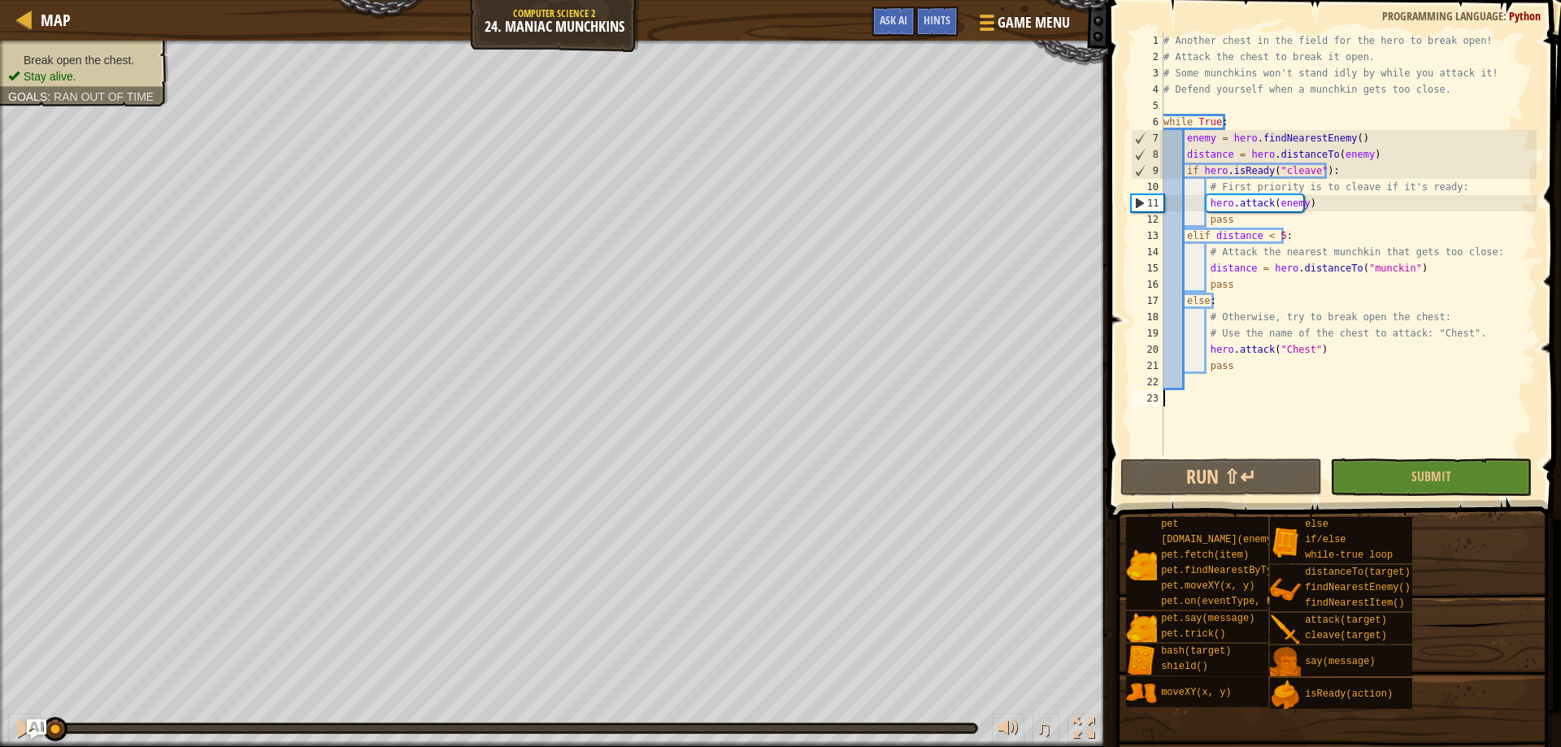
click at [1242, 202] on div "# Another chest in the field for the hero to break open! # Attack the chest to …" at bounding box center [1348, 260] width 376 height 455
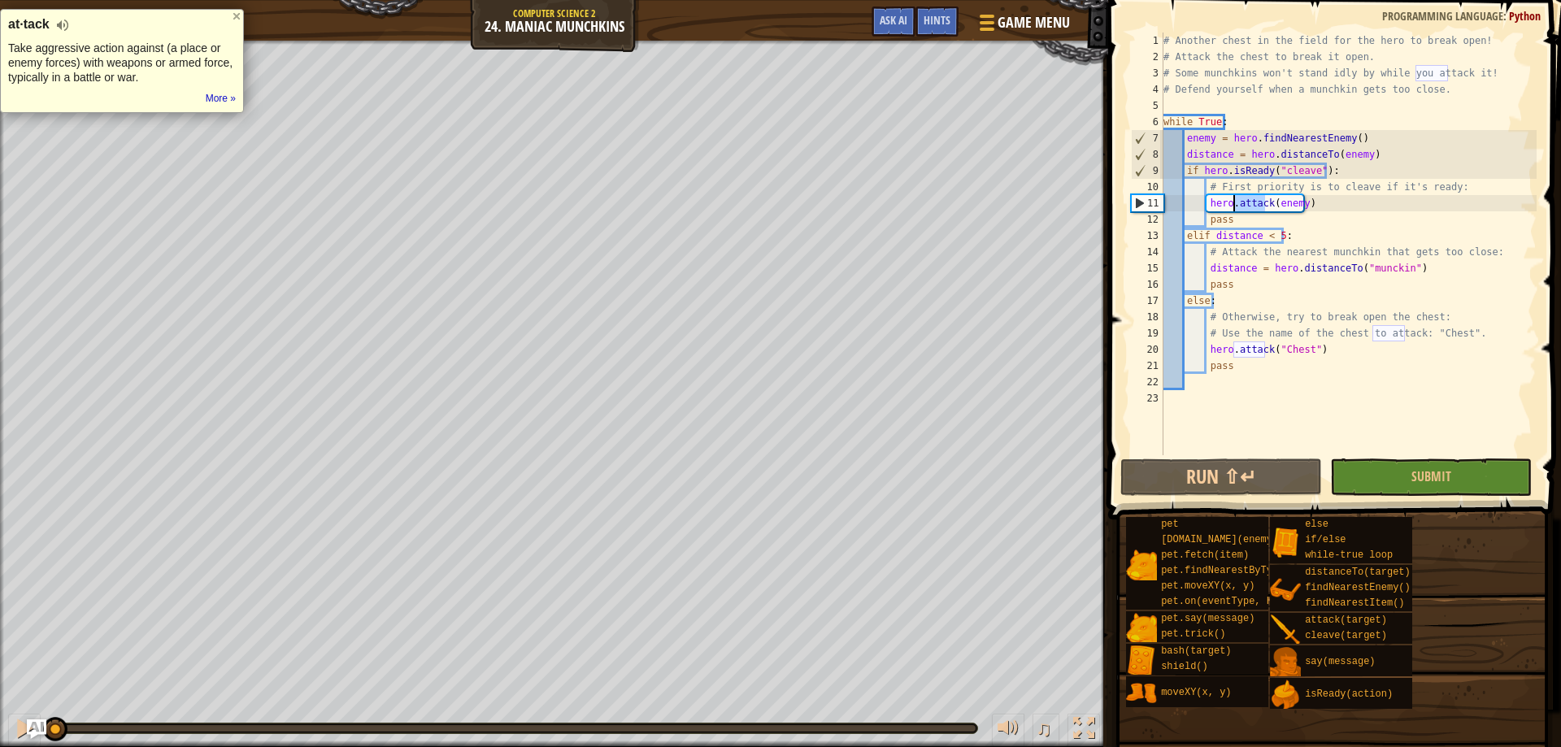
click at [1242, 202] on div "# Another chest in the field for the hero to break open! # Attack the chest to …" at bounding box center [1348, 244] width 376 height 423
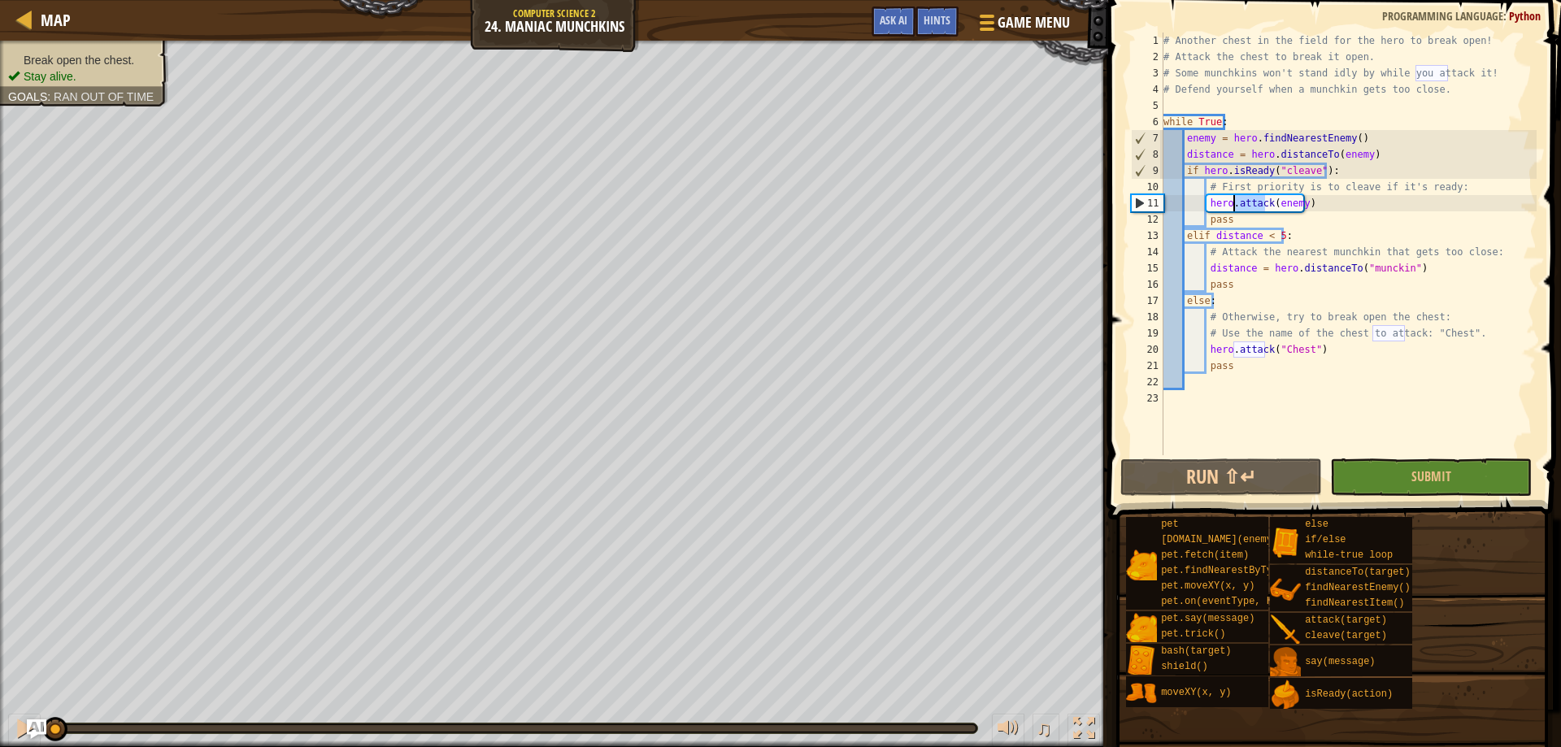
click at [1242, 202] on div "# Another chest in the field for the hero to break open! # Attack the chest to …" at bounding box center [1348, 260] width 376 height 455
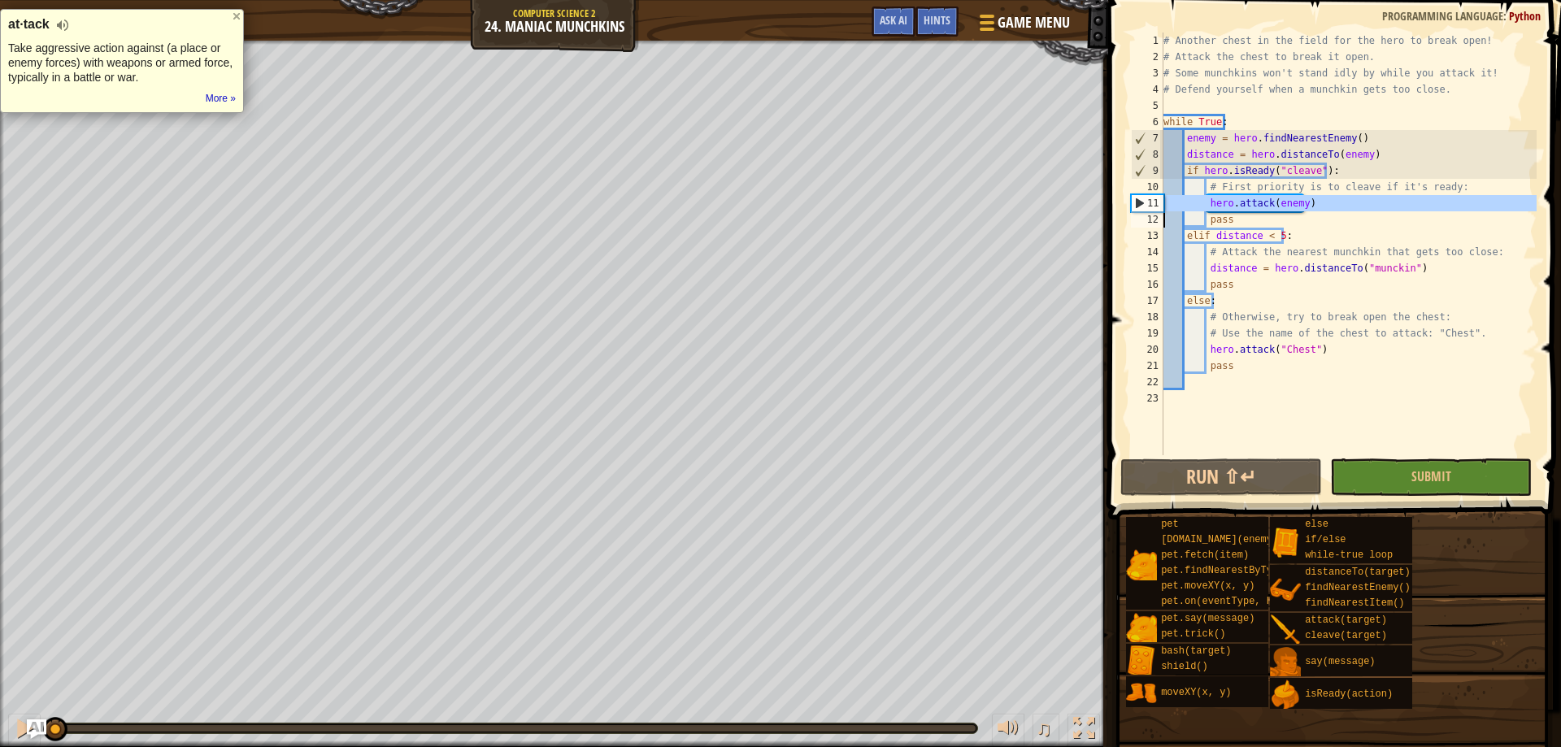
click at [1242, 202] on div "# Another chest in the field for the hero to break open! # Attack the chest to …" at bounding box center [1348, 260] width 376 height 455
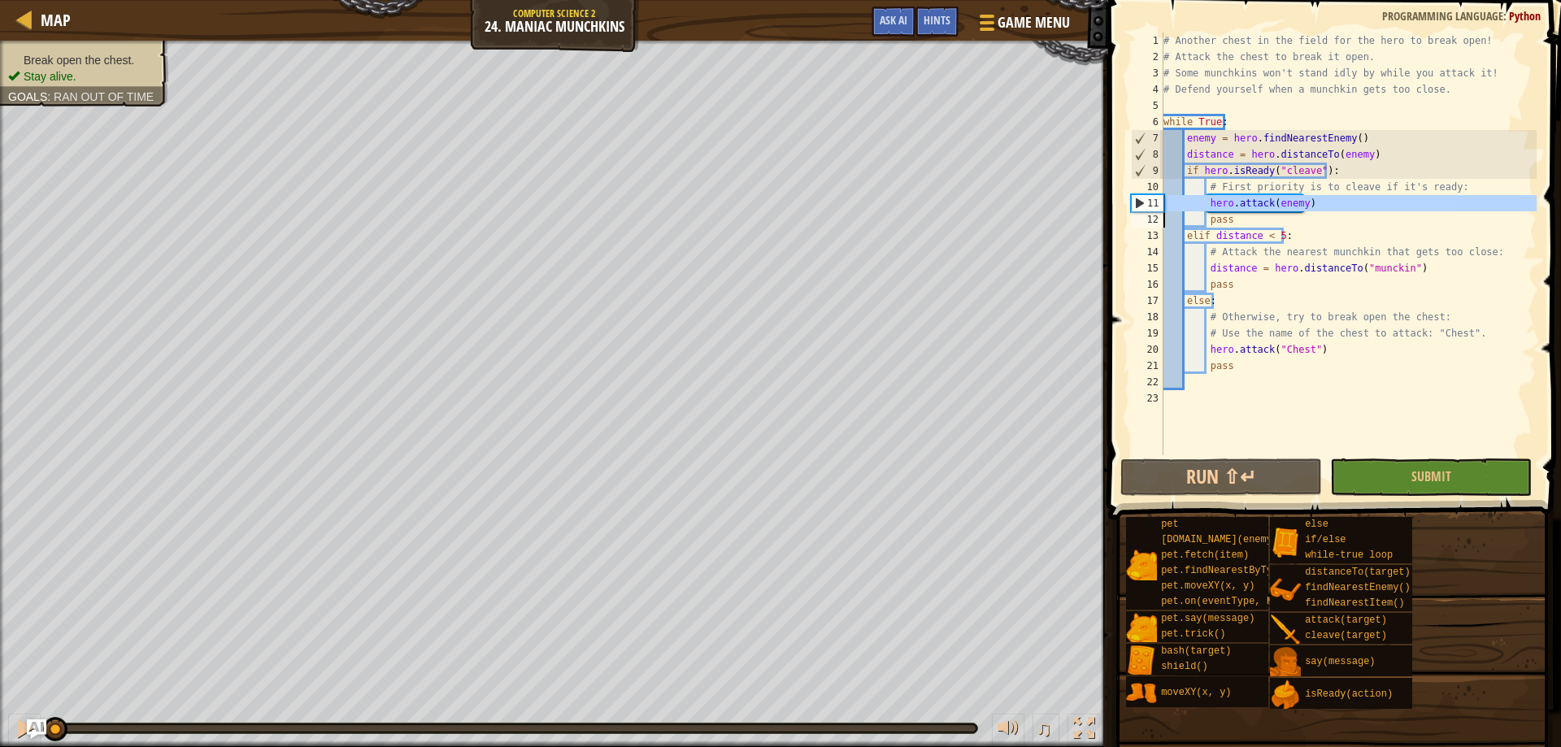
click at [1308, 203] on div "# Another chest in the field for the hero to break open! # Attack the chest to …" at bounding box center [1348, 244] width 376 height 423
click at [1308, 203] on div "# Another chest in the field for the hero to break open! # Attack the chest to …" at bounding box center [1348, 260] width 376 height 455
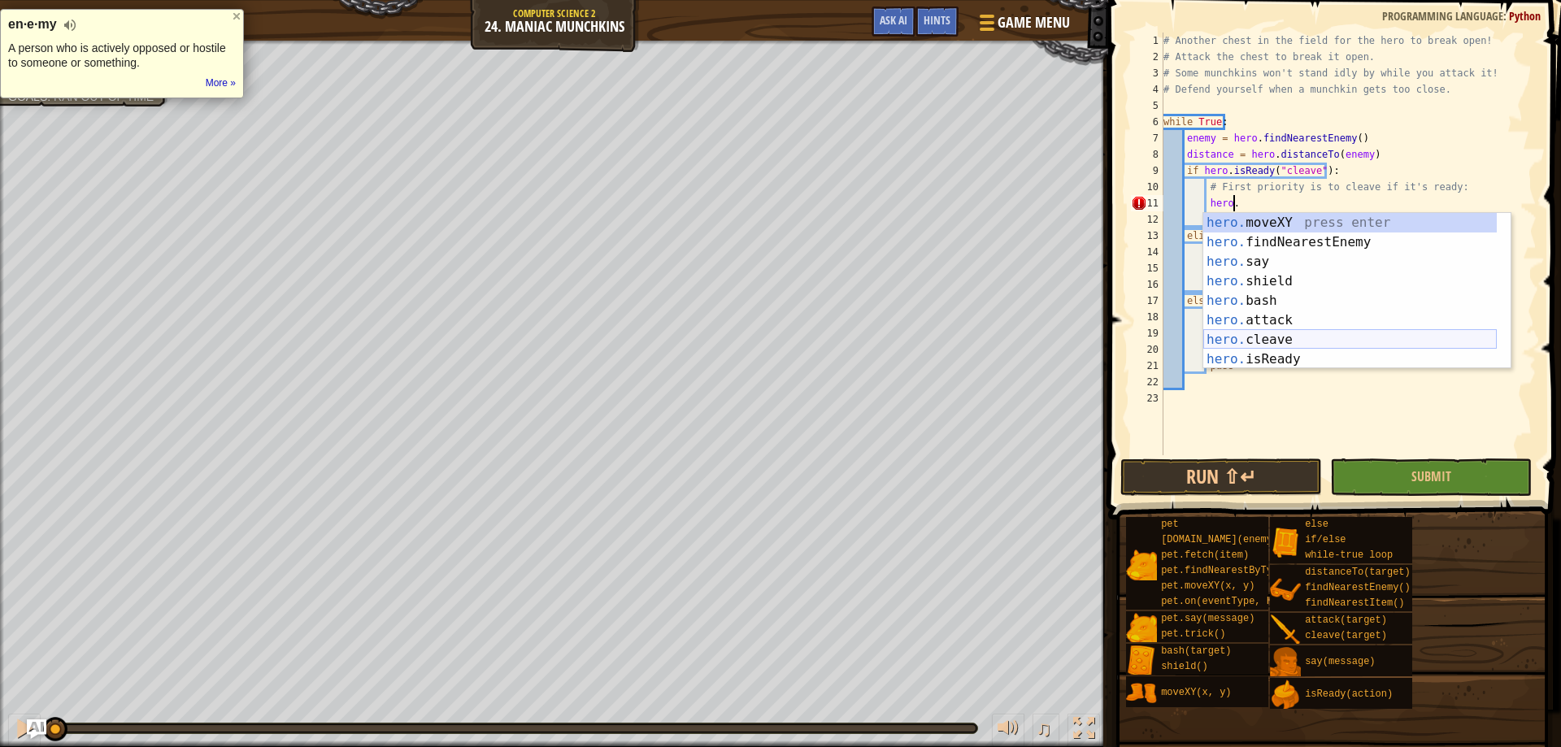
click at [1269, 337] on div "hero. moveXY press enter hero. findNearestEnemy press enter hero. say press ent…" at bounding box center [1350, 310] width 294 height 195
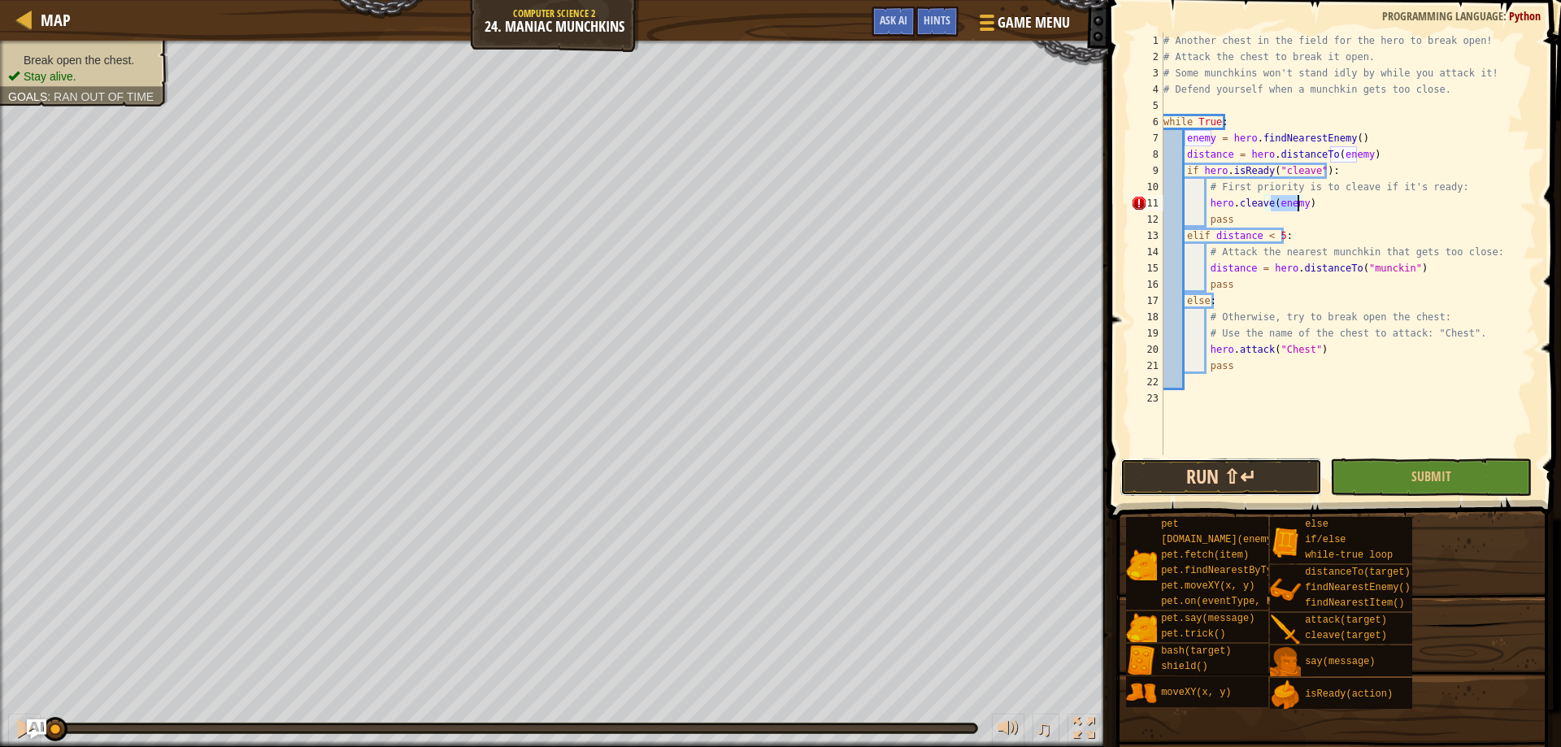
click at [1242, 463] on button "Run ⇧↵" at bounding box center [1222, 477] width 202 height 37
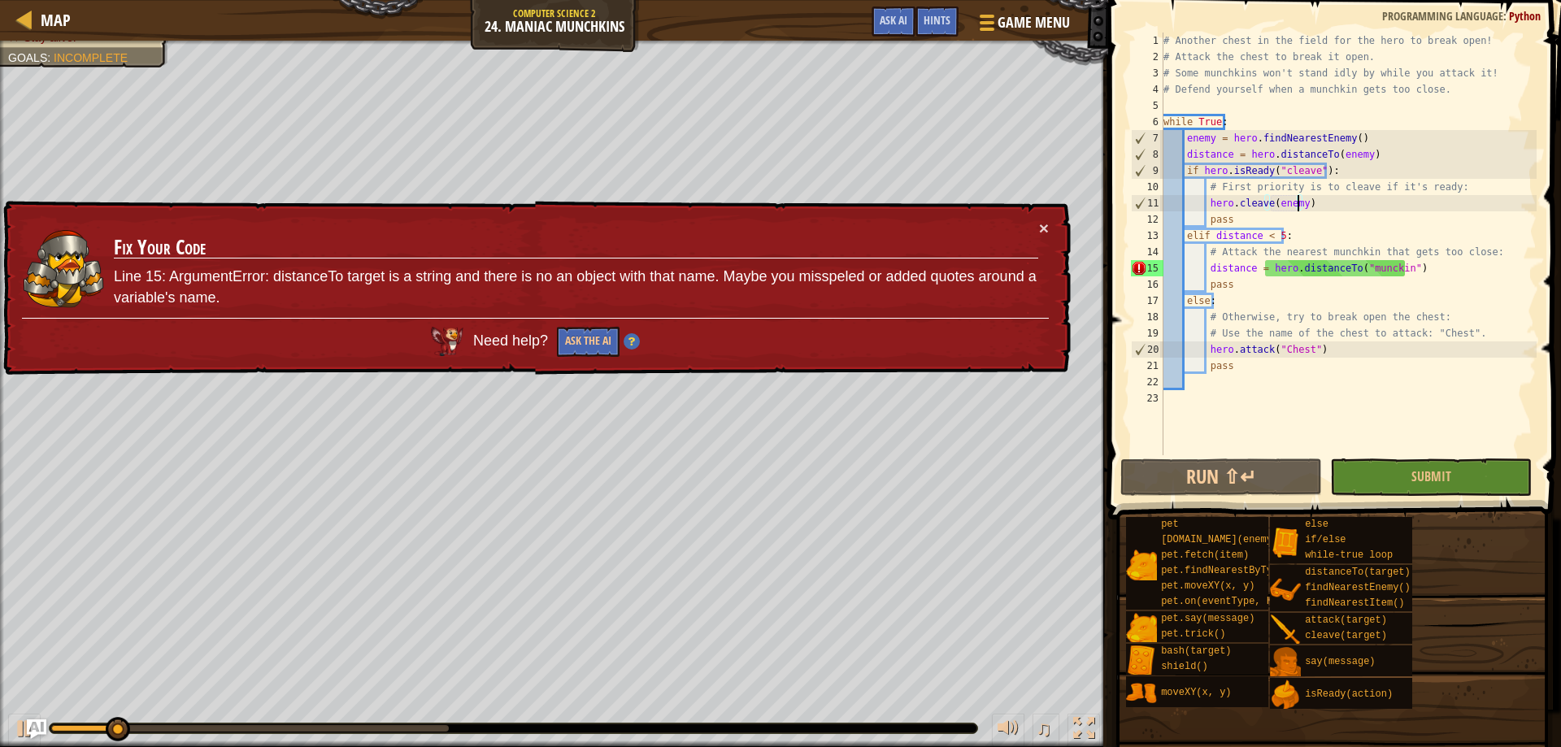
click at [1031, 224] on td "Fix Your Code Line 15: ArgumentError: distanceTo target is a string and there i…" at bounding box center [576, 269] width 926 height 98
click at [1042, 226] on button "×" at bounding box center [1044, 228] width 10 height 17
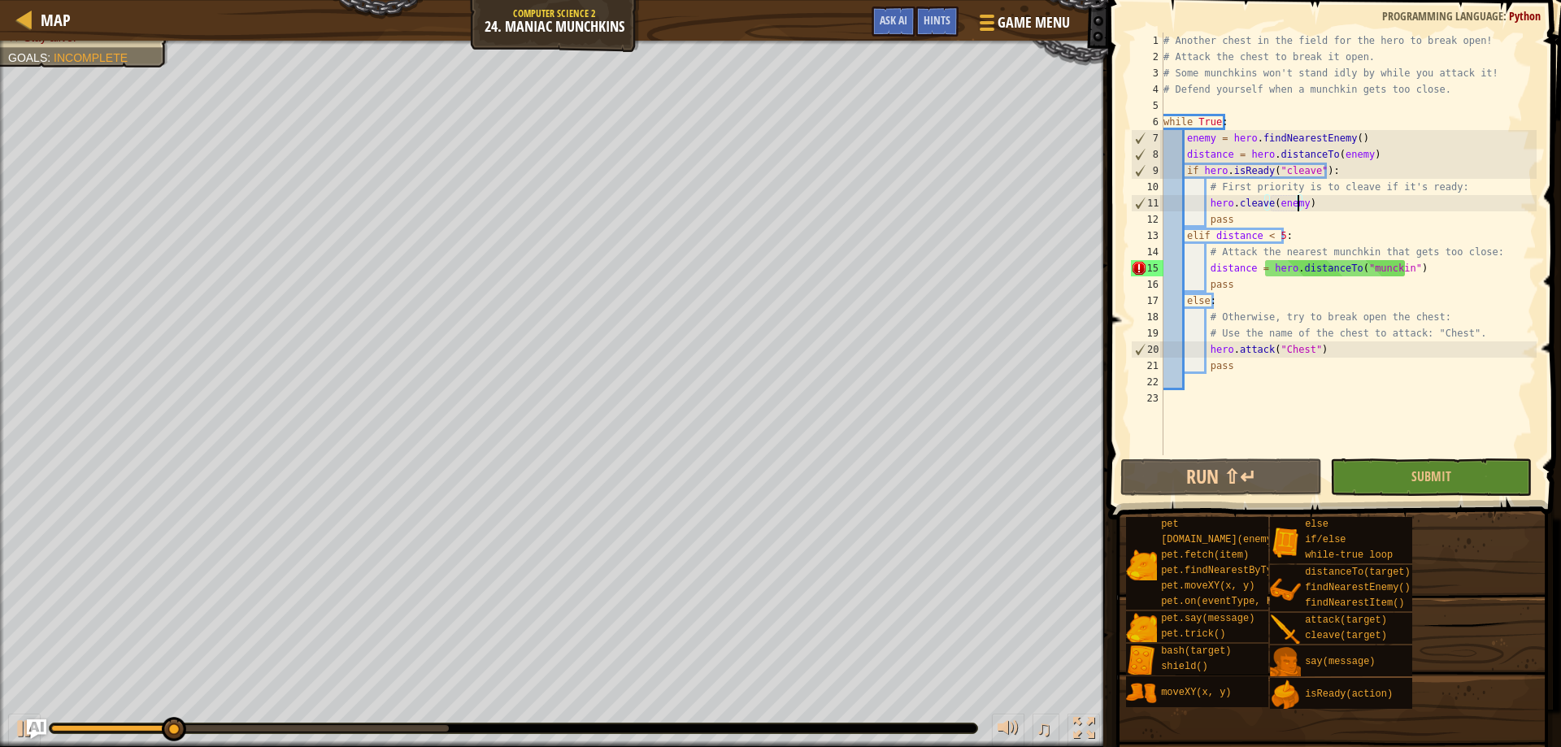
click at [1421, 268] on div "# Another chest in the field for the hero to break open! # Attack the chest to …" at bounding box center [1348, 260] width 376 height 455
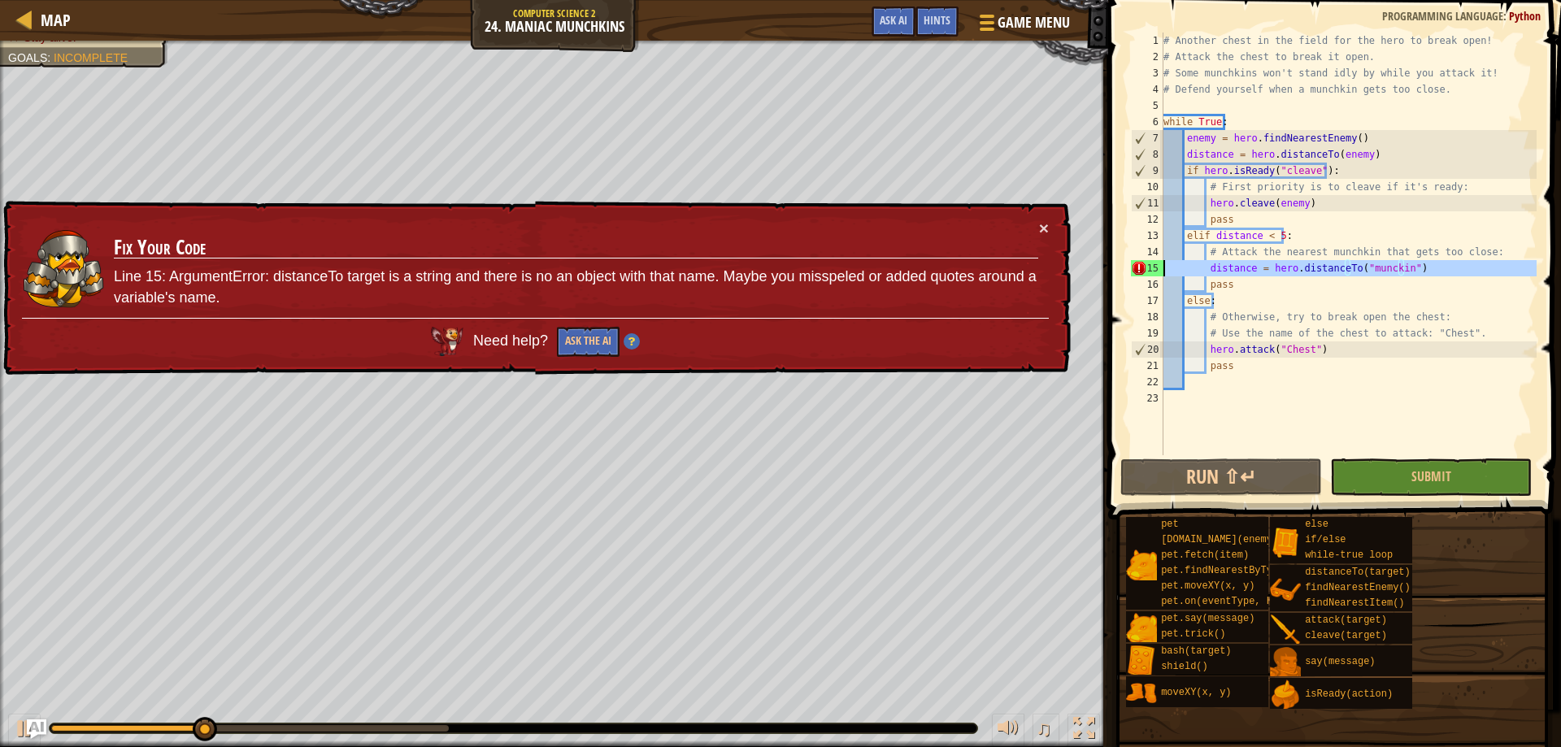
click at [1138, 260] on div "15" at bounding box center [1147, 268] width 33 height 16
type textarea "distance = hero.distanceTo("munckin")"
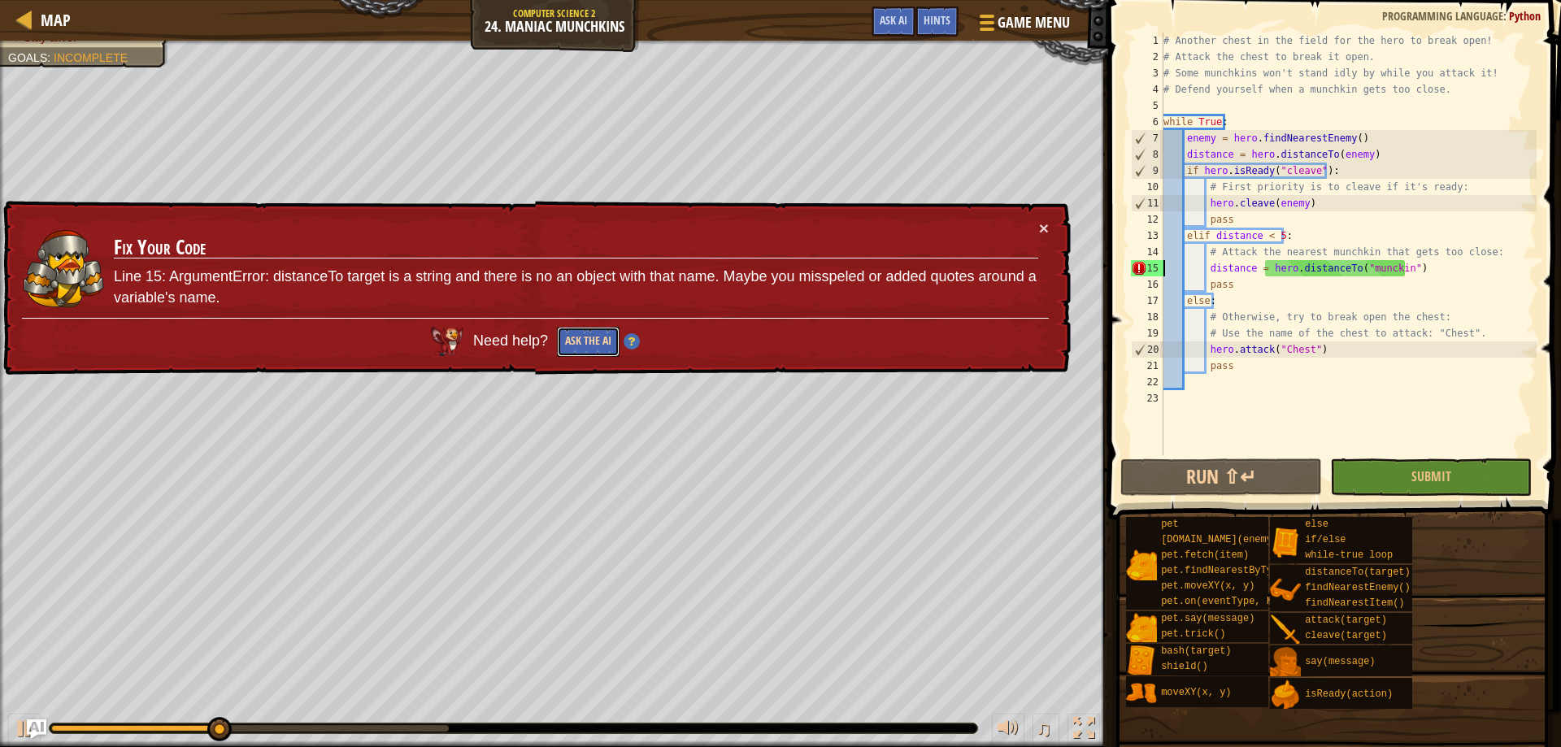
click at [589, 329] on button "Ask the AI" at bounding box center [588, 342] width 63 height 30
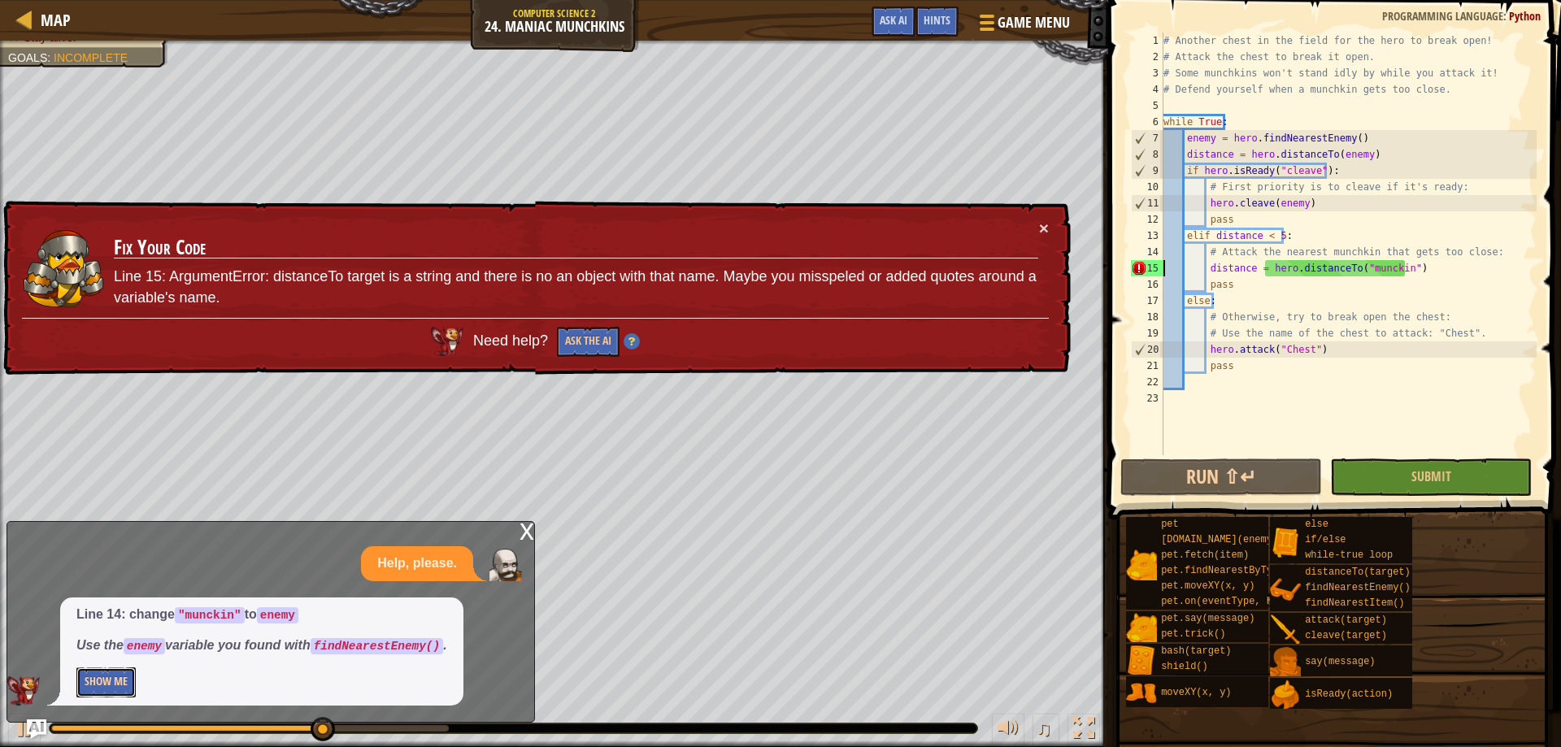
click at [124, 685] on button "Show Me" at bounding box center [105, 683] width 59 height 30
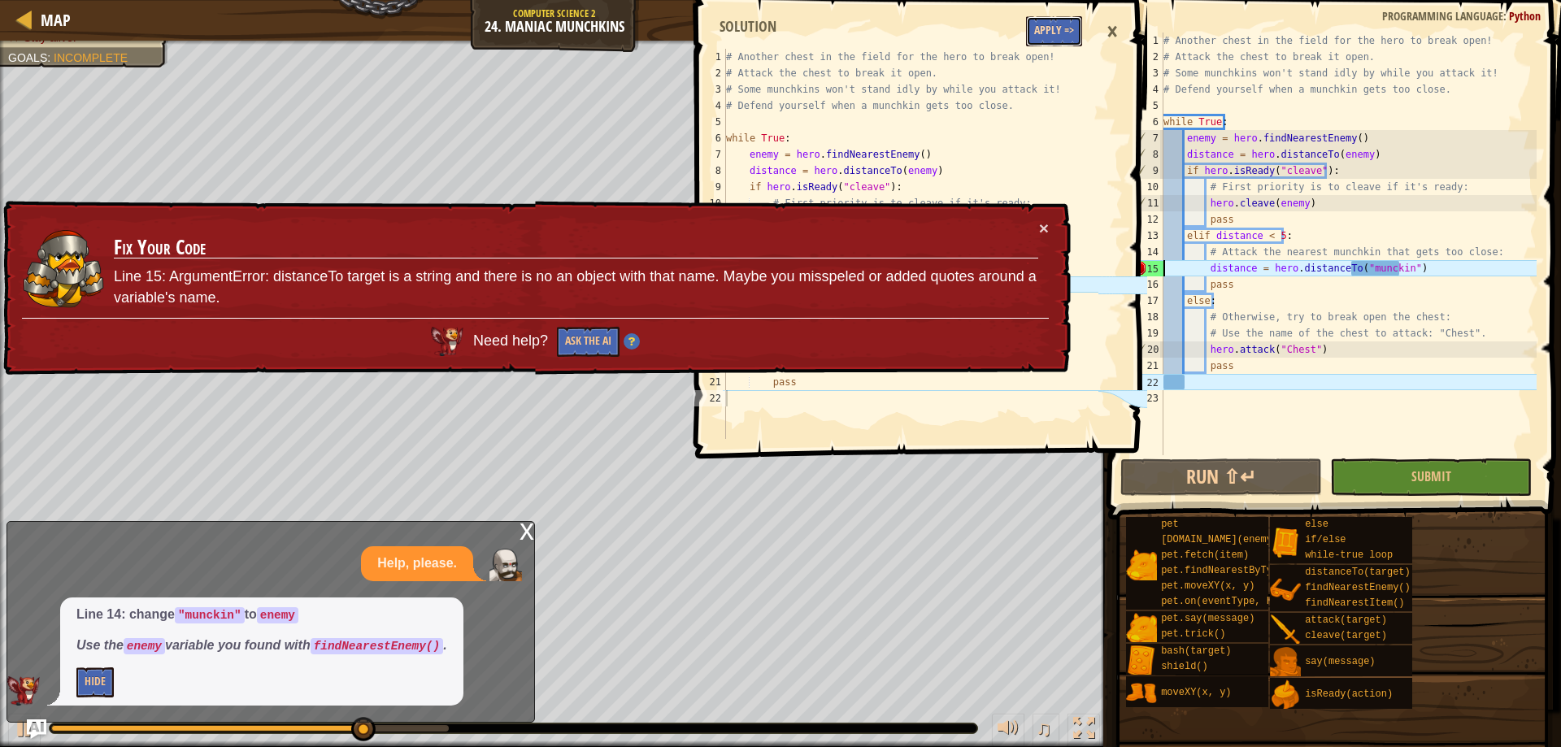
click at [1060, 33] on button "Apply =>" at bounding box center [1054, 31] width 56 height 30
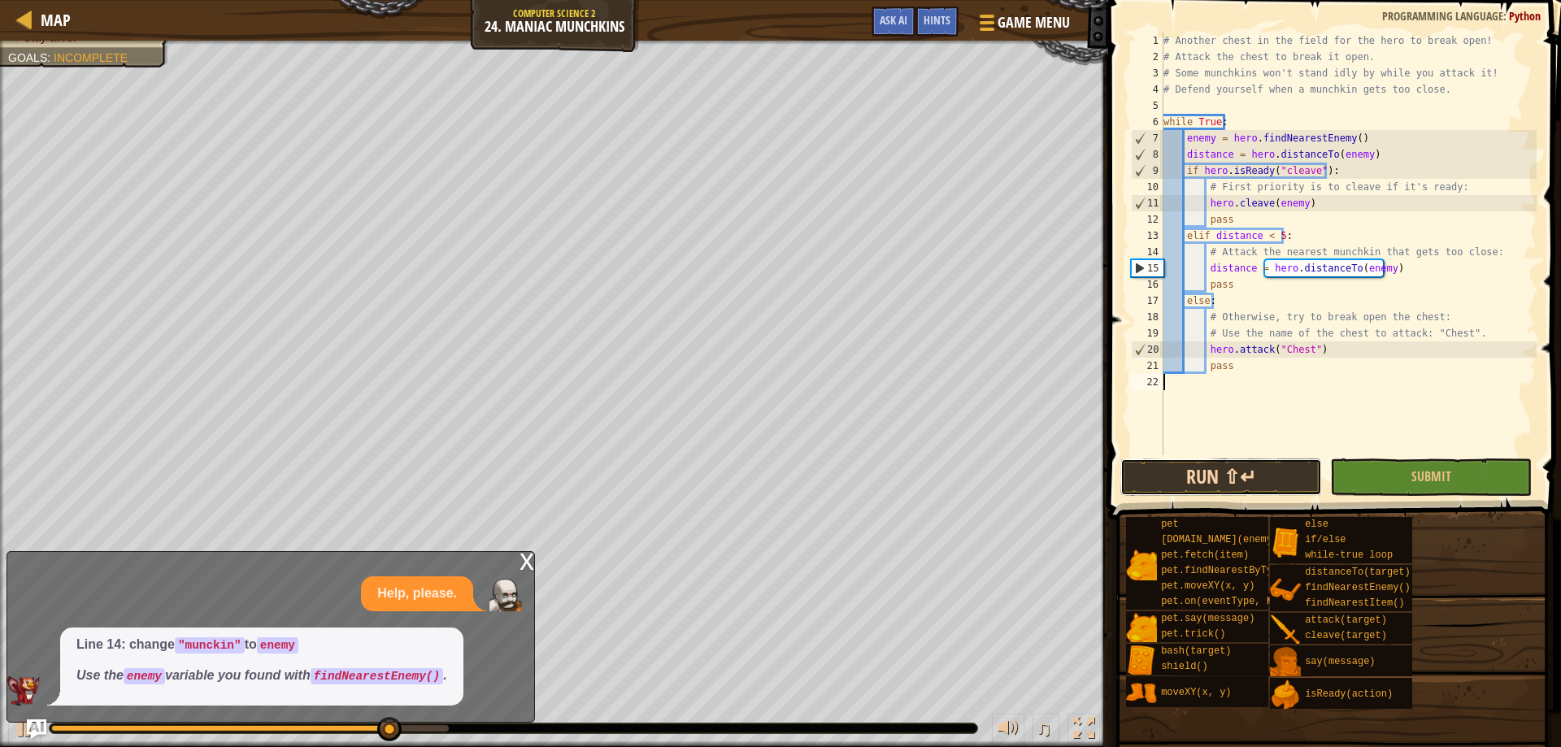
click at [1186, 476] on button "Run ⇧↵" at bounding box center [1222, 477] width 202 height 37
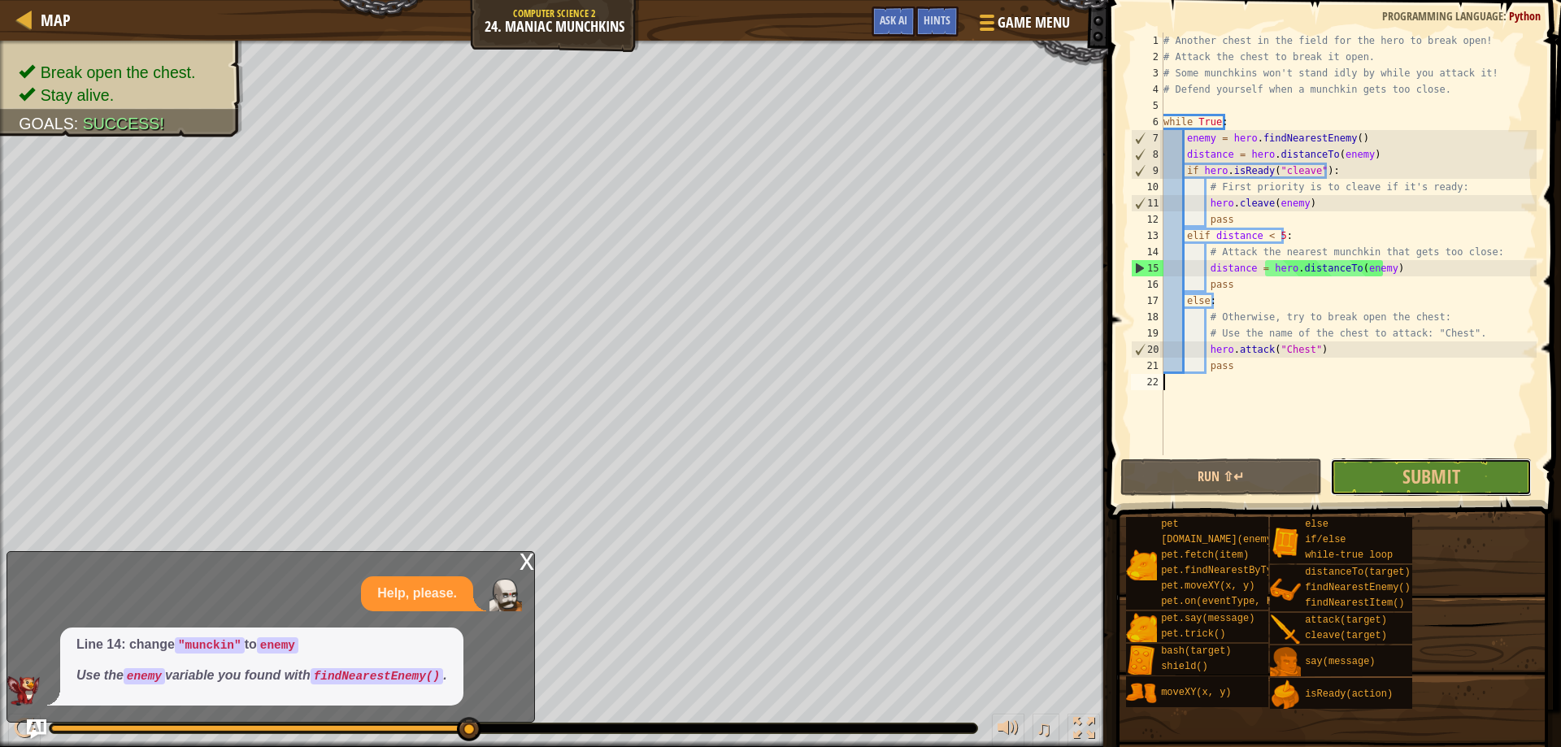
click at [1418, 464] on span "Submit" at bounding box center [1432, 476] width 58 height 26
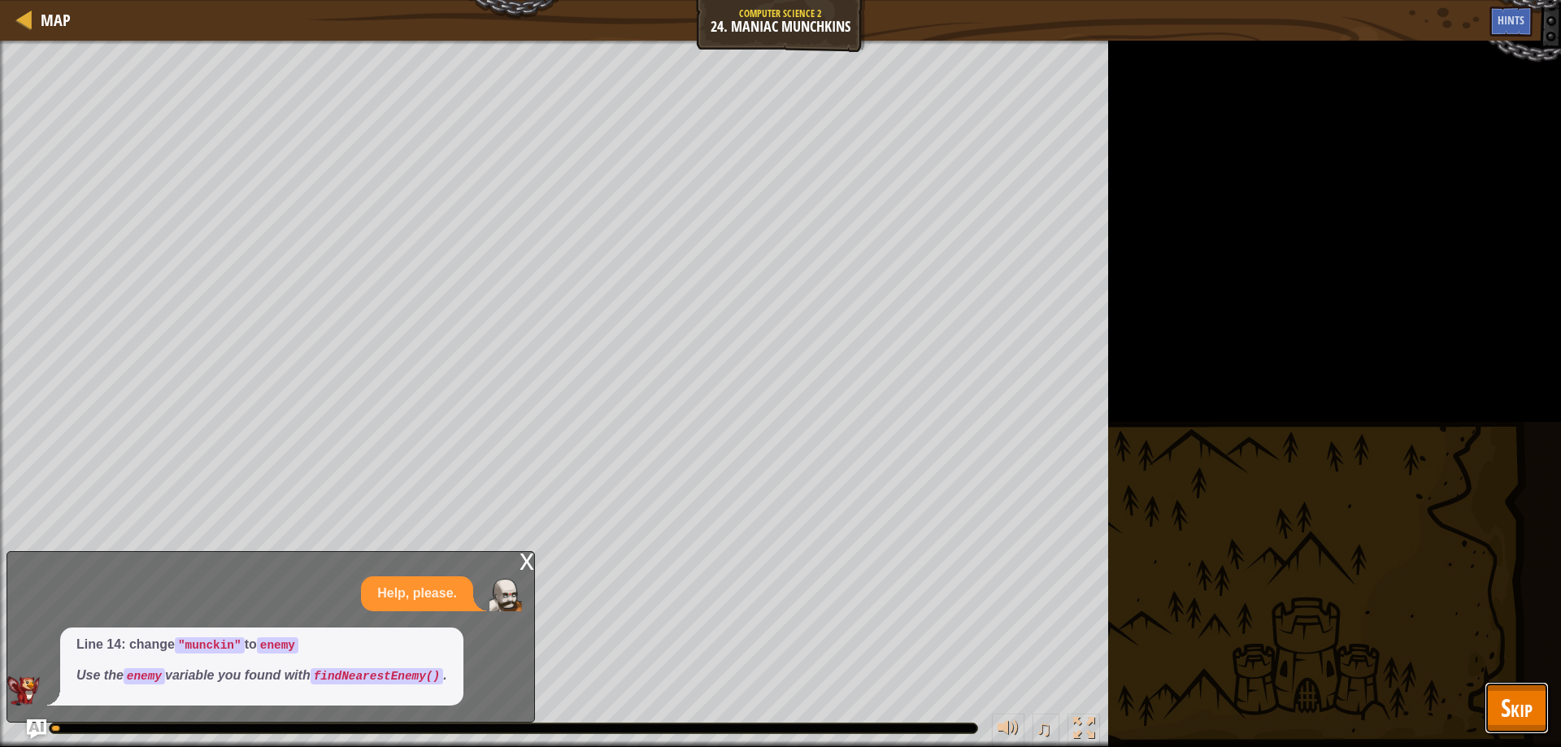
click at [1526, 693] on span "Skip" at bounding box center [1517, 707] width 32 height 33
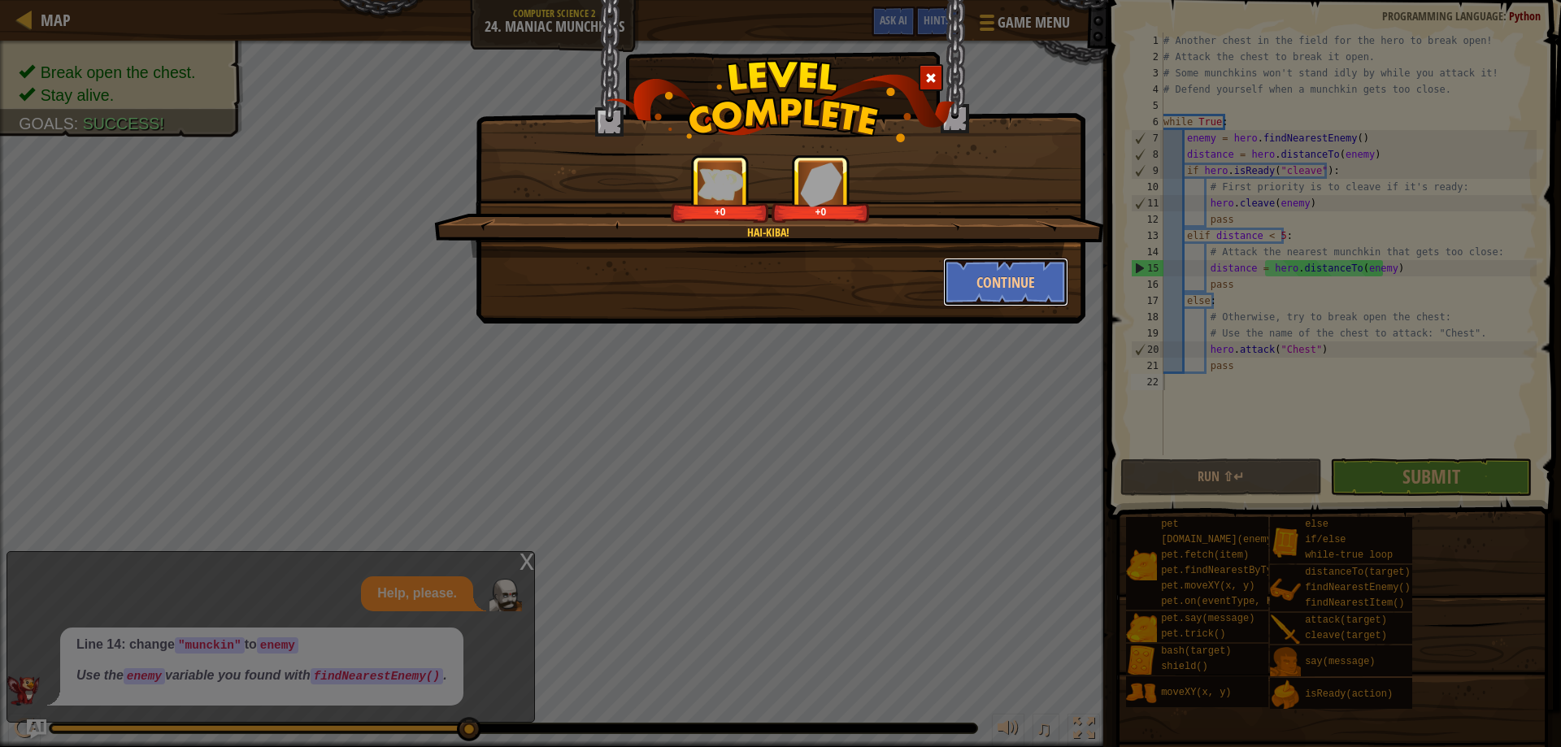
click at [1042, 269] on button "Continue" at bounding box center [1006, 282] width 126 height 49
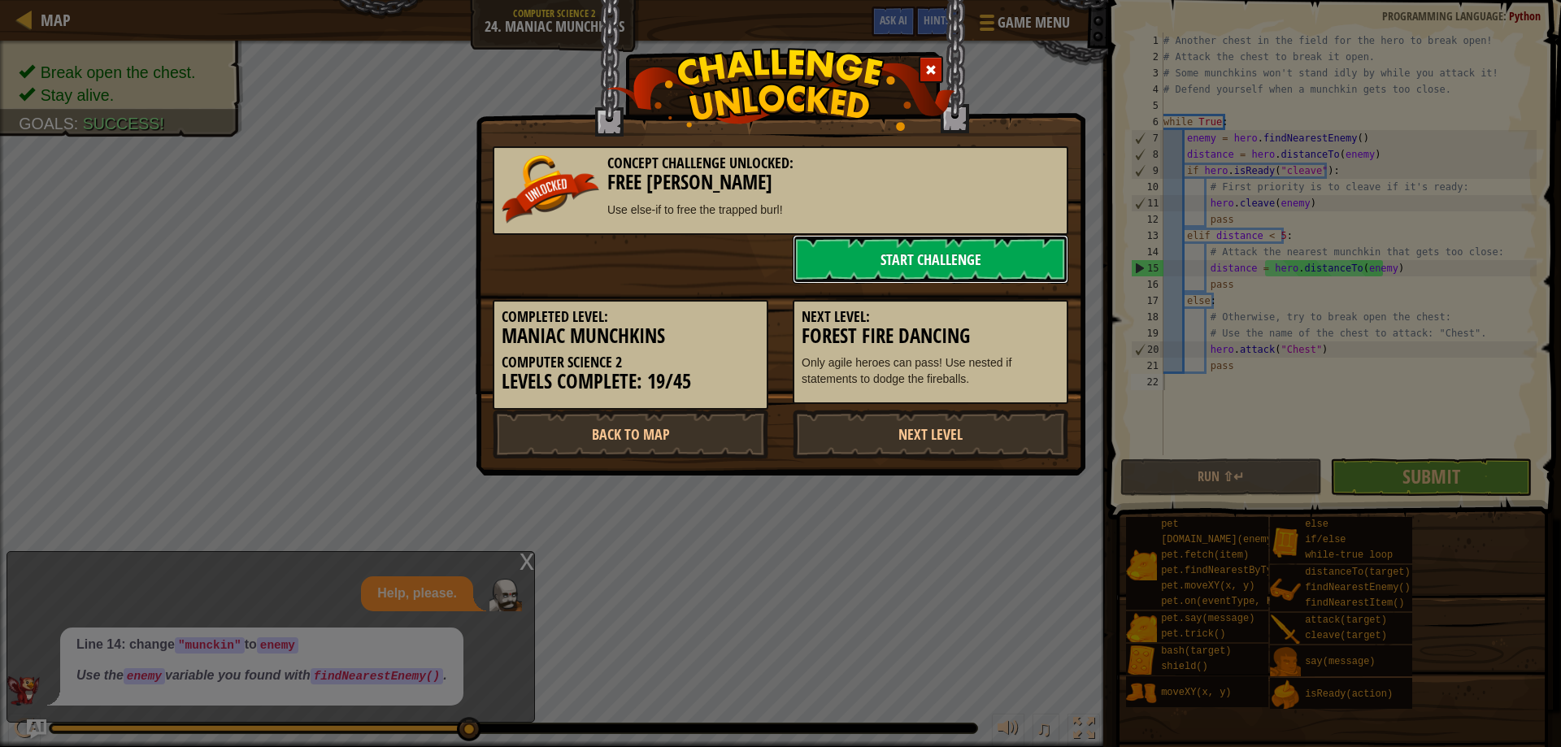
click at [905, 262] on link "Start Challenge" at bounding box center [931, 259] width 276 height 49
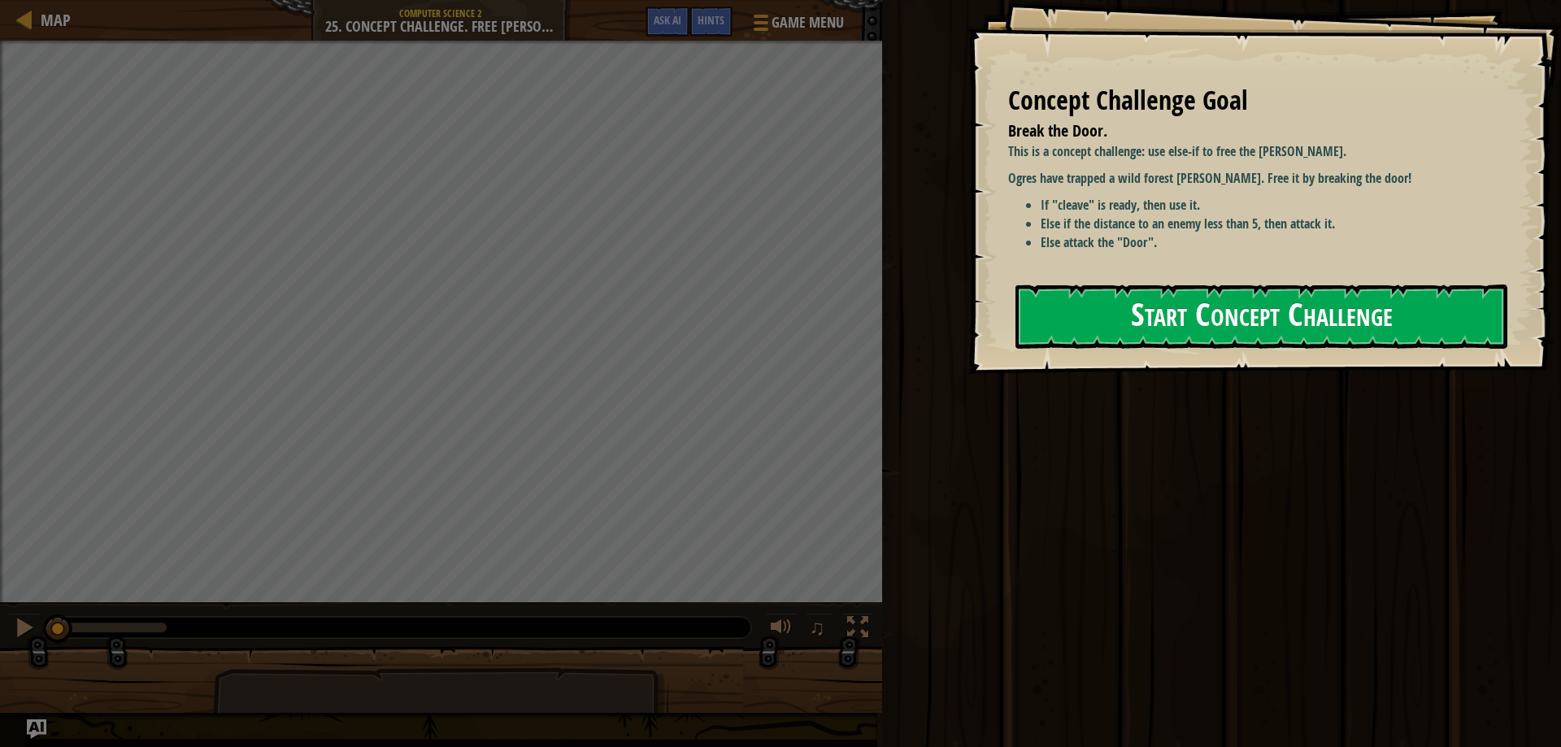
click at [1203, 311] on button "Start Concept Challenge" at bounding box center [1262, 317] width 492 height 64
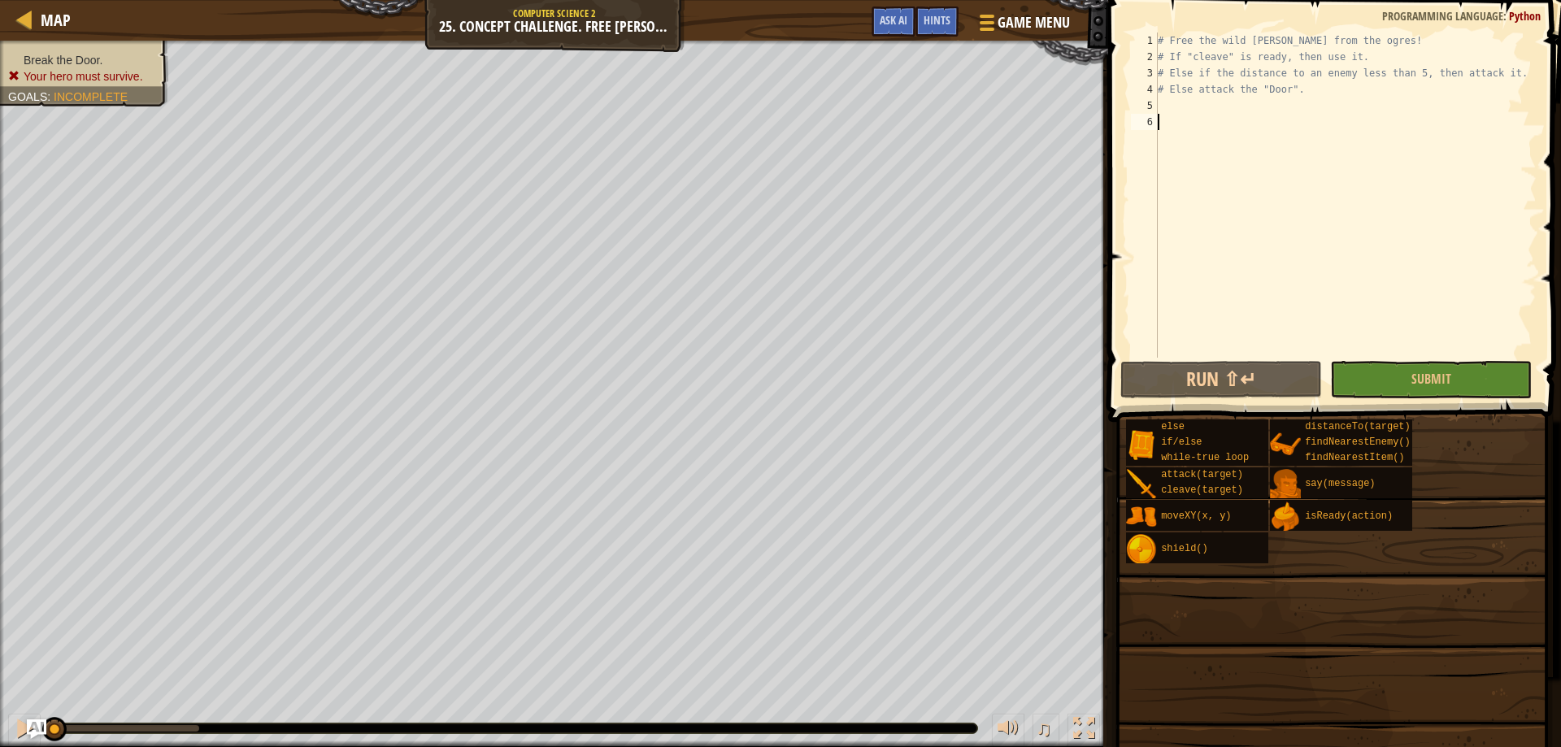
click at [629, 0] on html "Map Computer Science 2 25. Concept Challenge. Free [PERSON_NAME] Game Menu Done…" at bounding box center [780, 0] width 1561 height 0
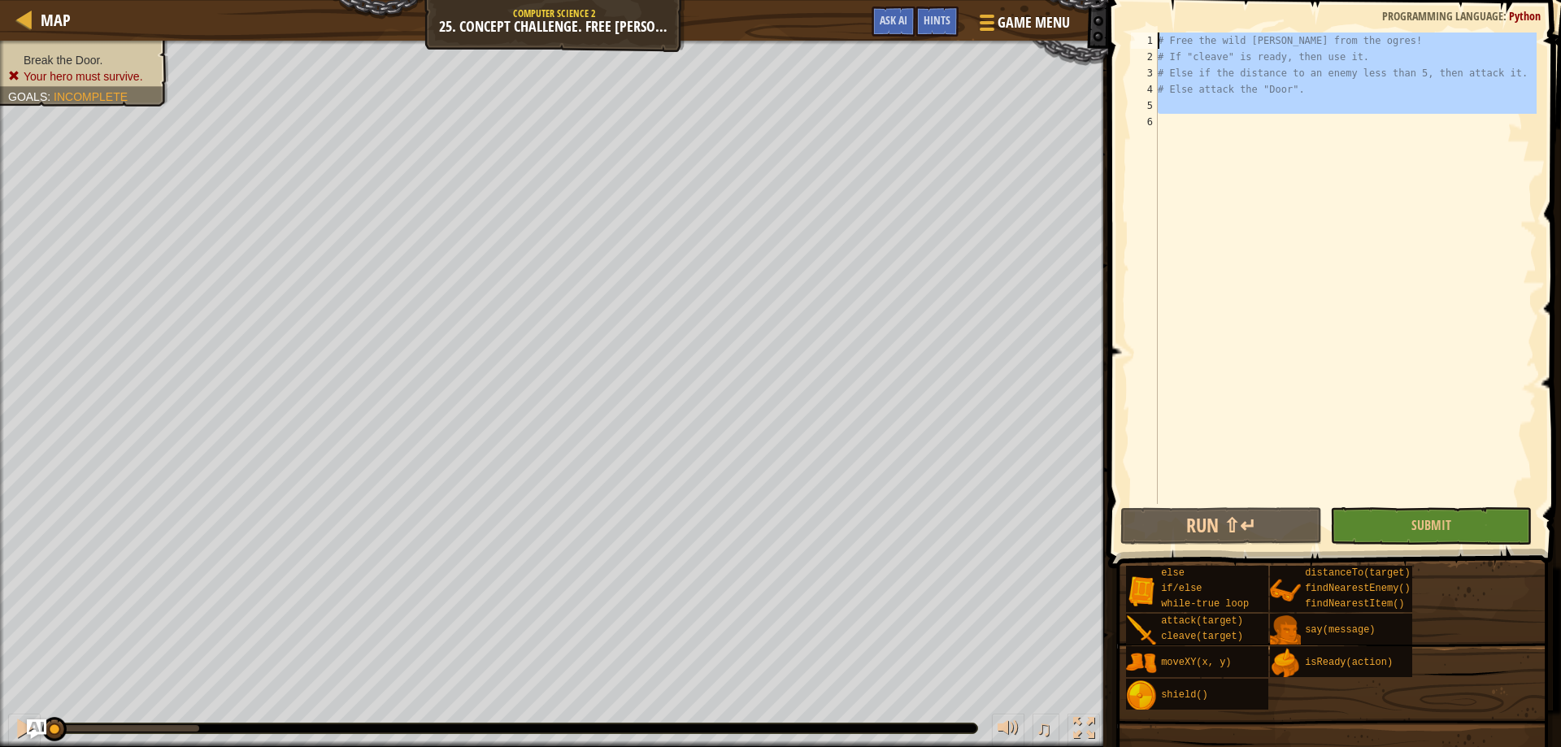
drag, startPoint x: 1372, startPoint y: 346, endPoint x: 438, endPoint y: -98, distance: 1033.7
click at [438, 0] on html "Map Computer Science 2 25. Concept Challenge. Free [PERSON_NAME] Game Menu Done…" at bounding box center [780, 0] width 1561 height 0
type textarea "# Free the wild [PERSON_NAME] from the ogres! # If "cleave" is ready, then use …"
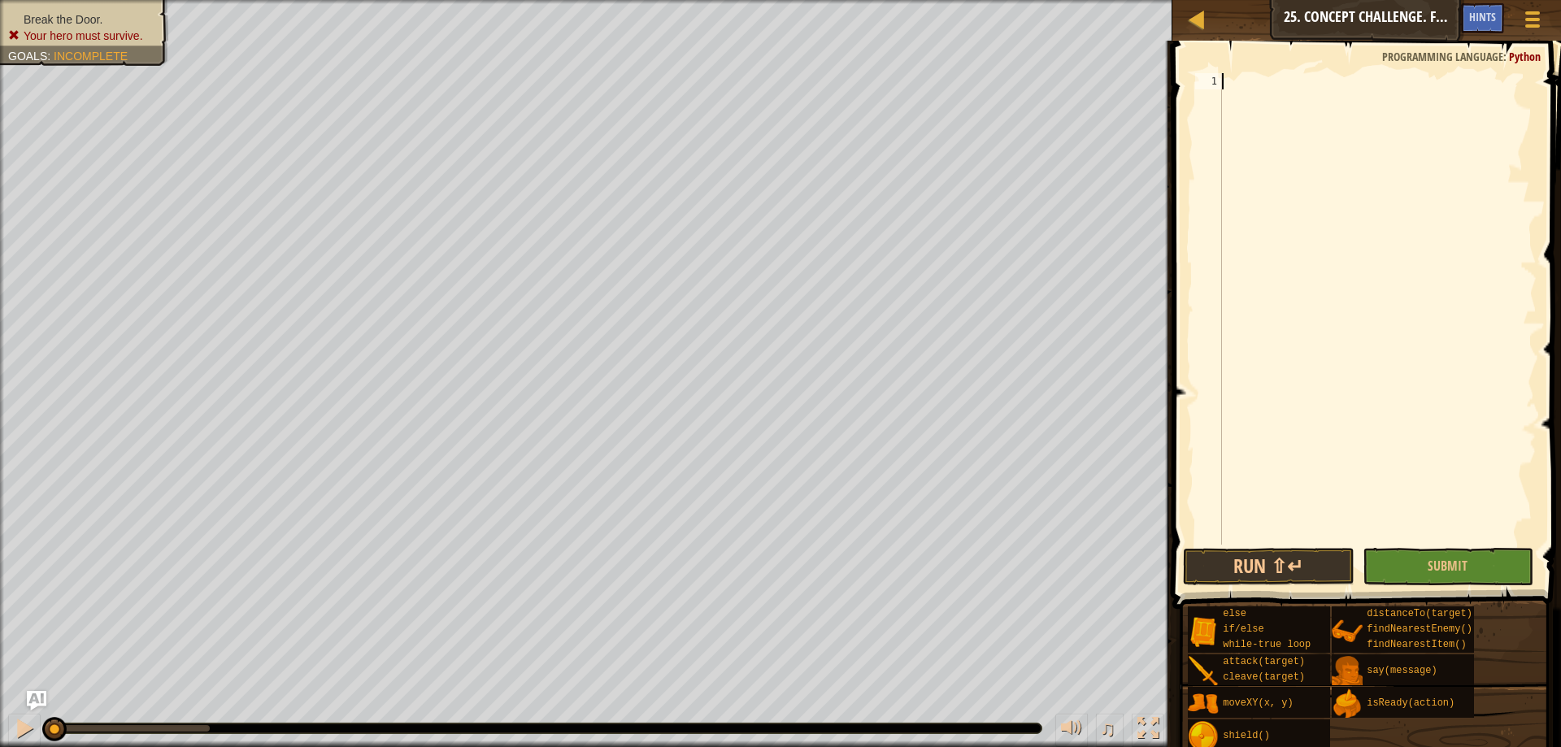
scroll to position [7, 0]
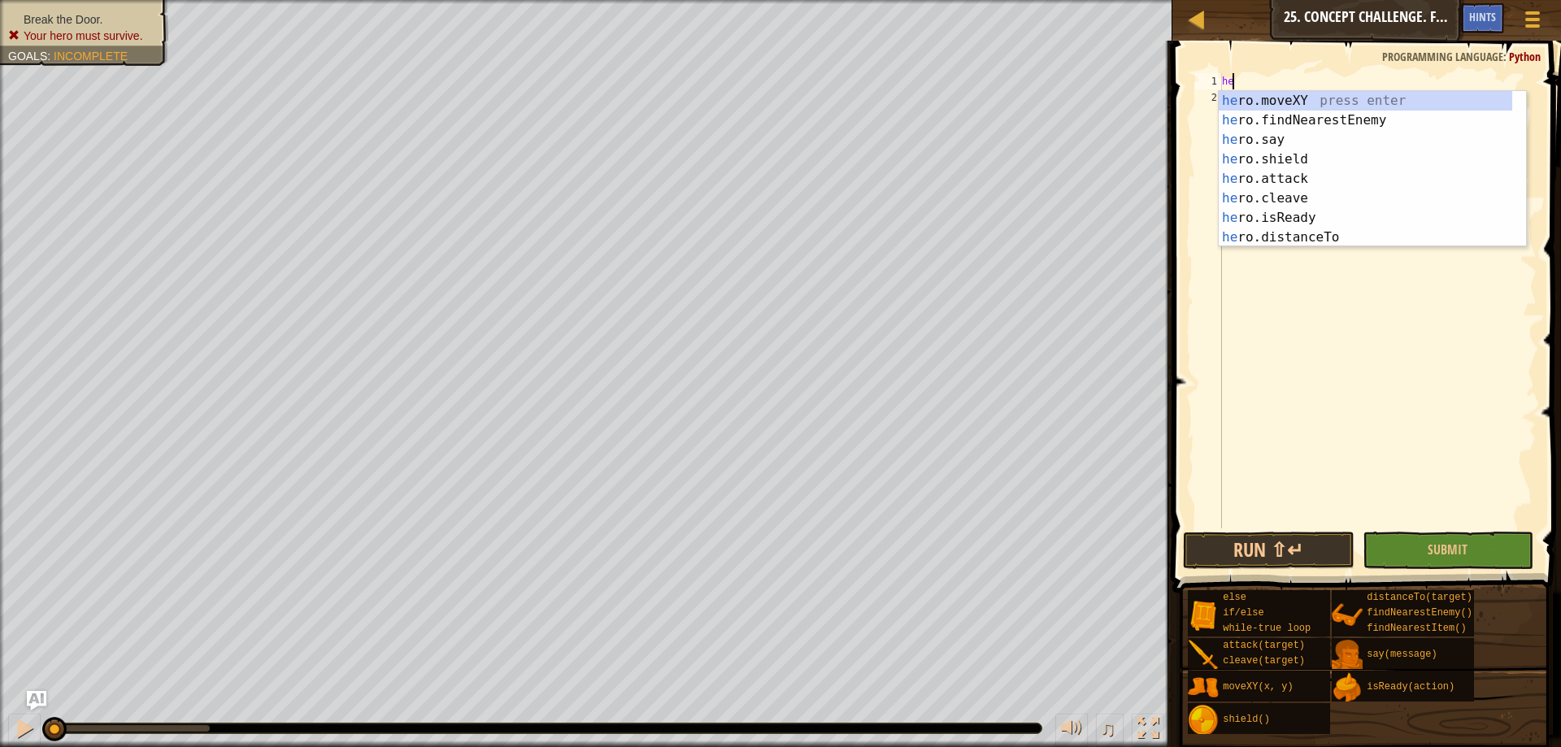
type textarea "her"
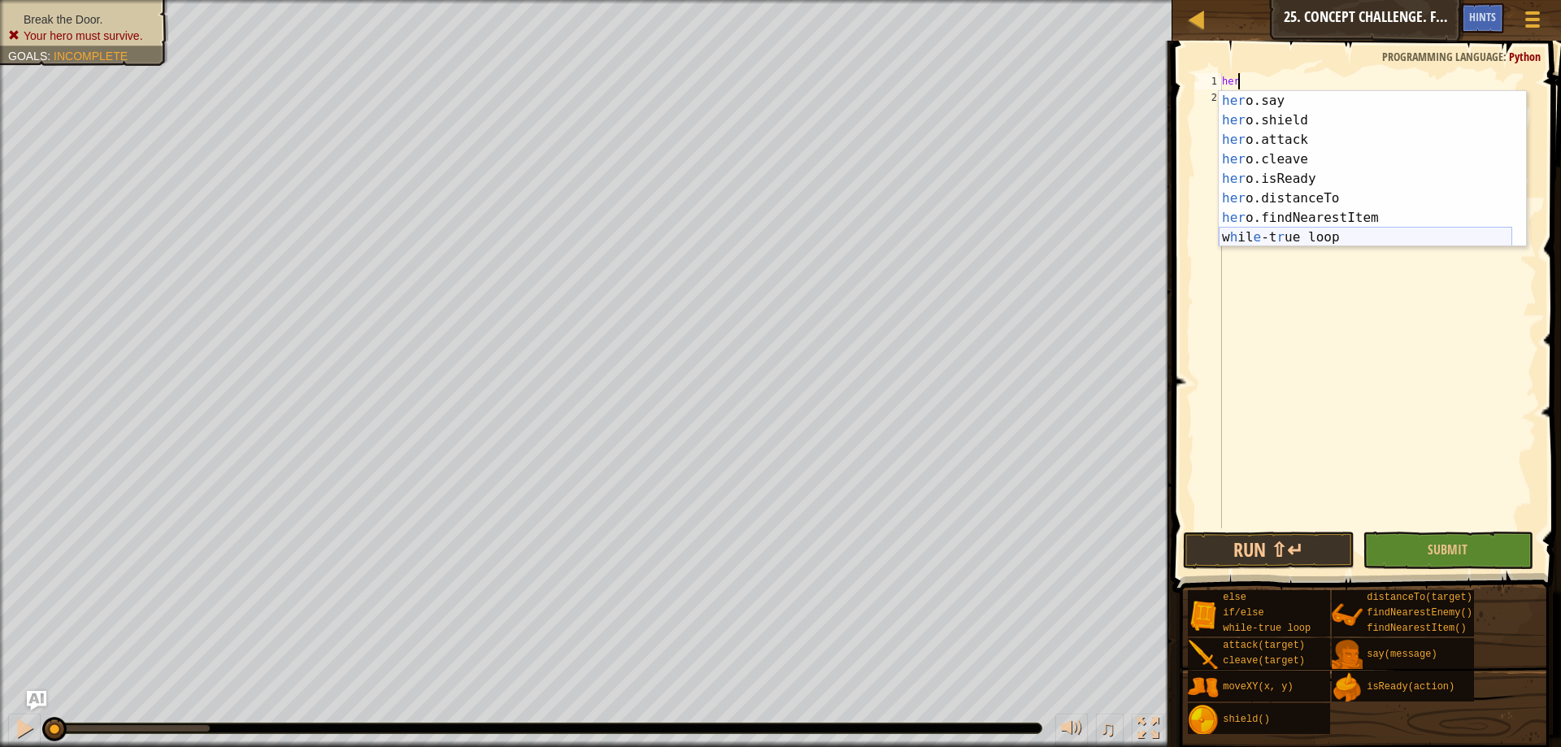
click at [1344, 236] on div "her o.say press enter her o.shield press enter her o.attack press enter her o.c…" at bounding box center [1366, 188] width 294 height 195
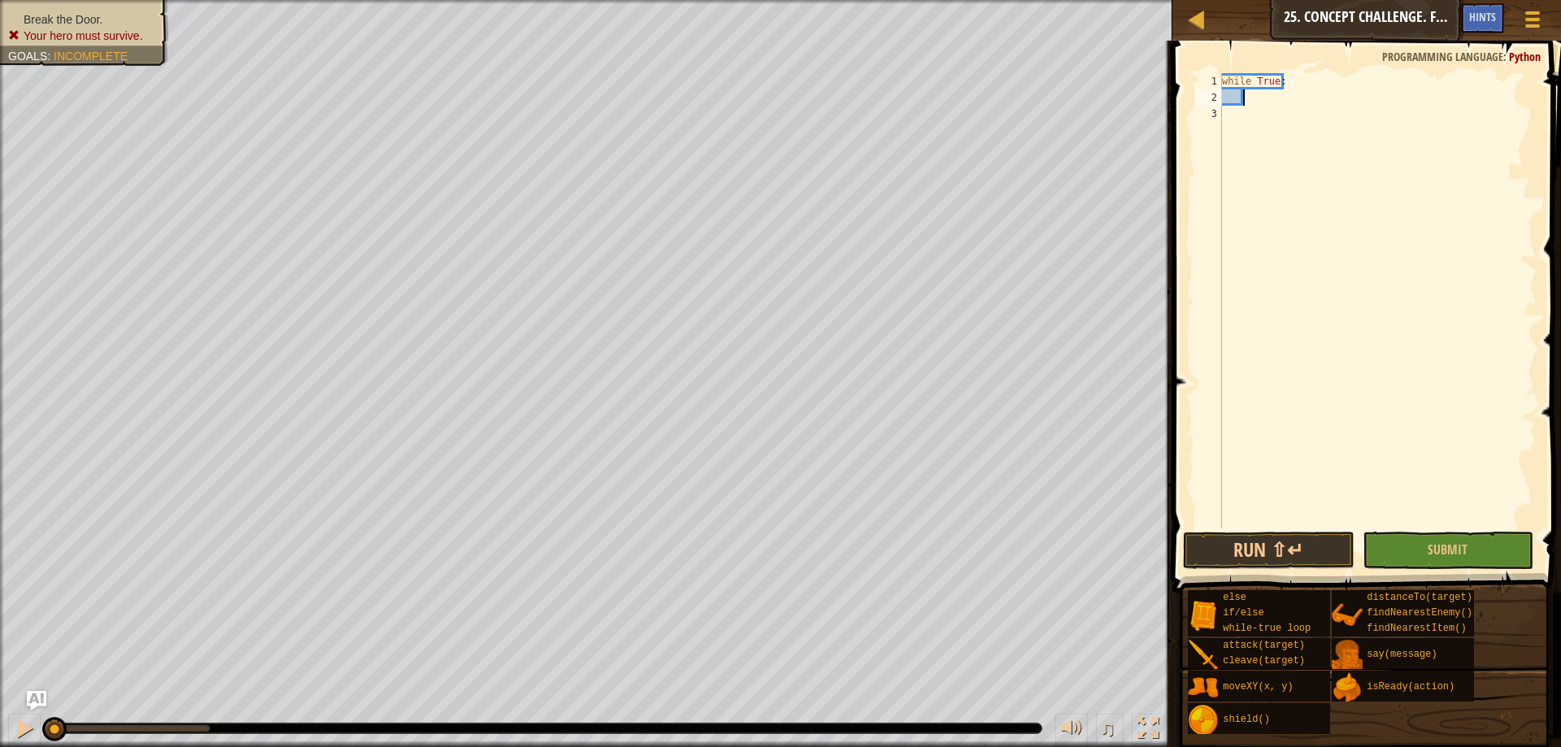
click at [1253, 121] on div "while True :" at bounding box center [1378, 317] width 318 height 488
click at [1256, 99] on div "while True :" at bounding box center [1378, 317] width 318 height 488
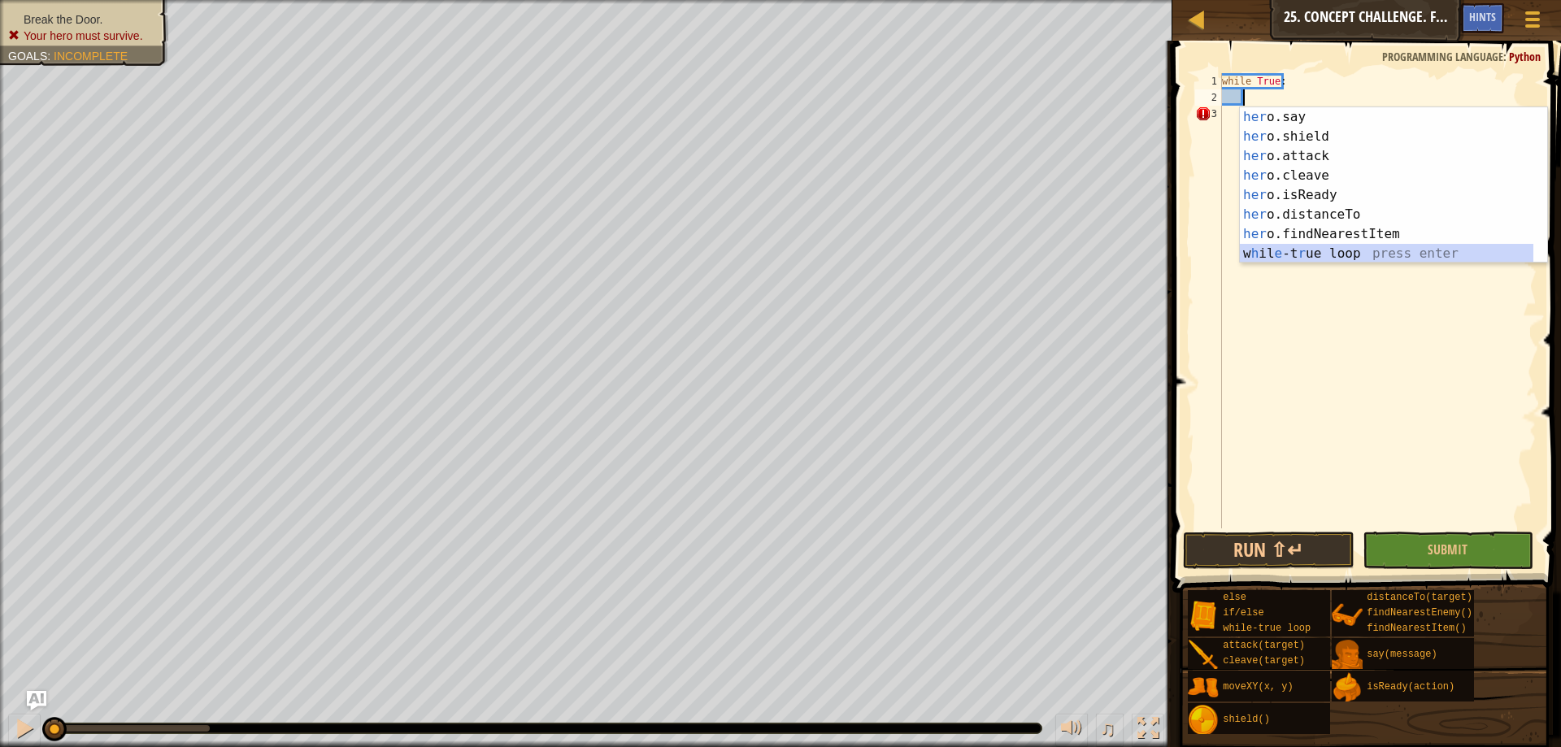
scroll to position [0, 0]
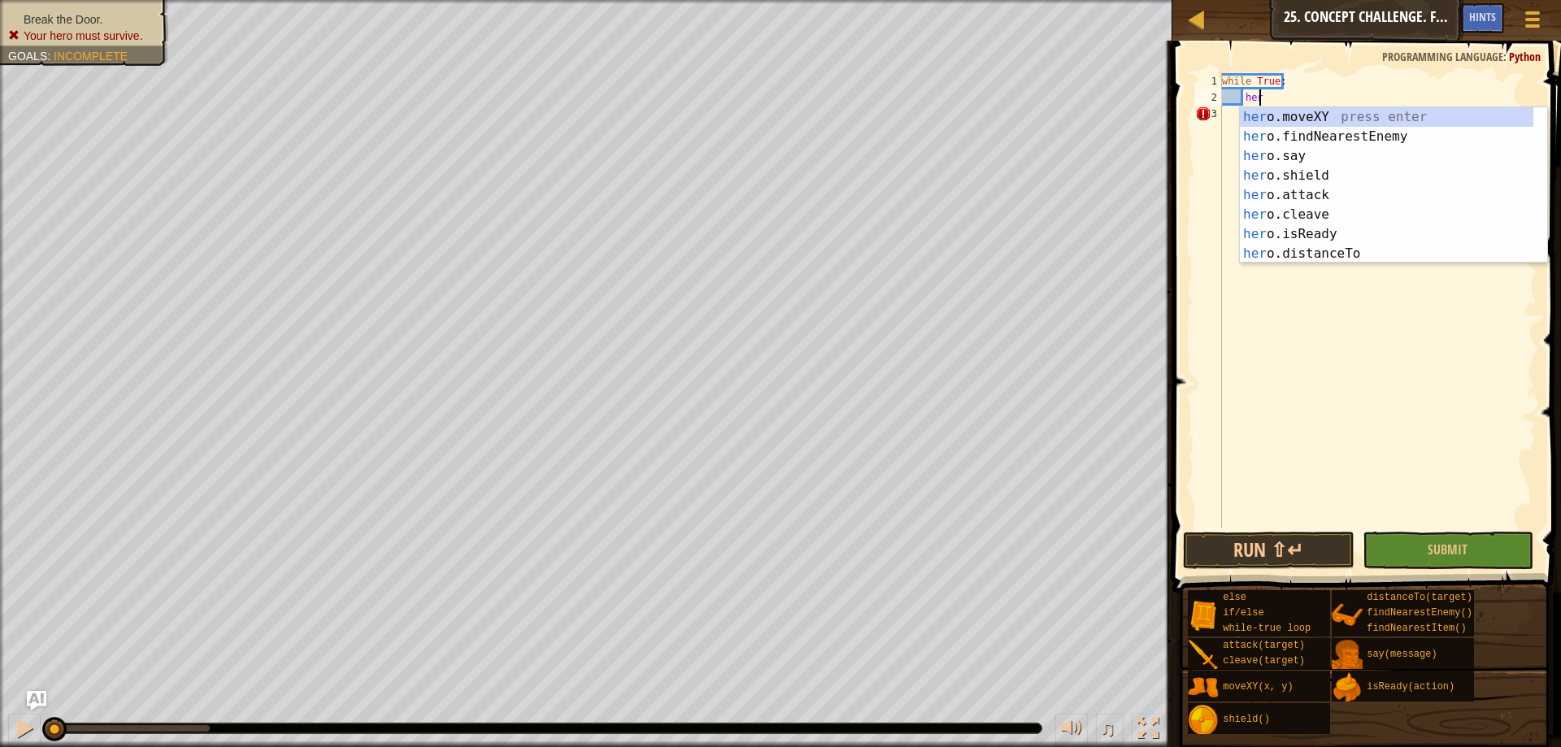
type textarea "hero"
click at [1334, 131] on div "hero .moveXY press enter hero .findNearestEnemy press enter hero .say press ent…" at bounding box center [1387, 204] width 294 height 195
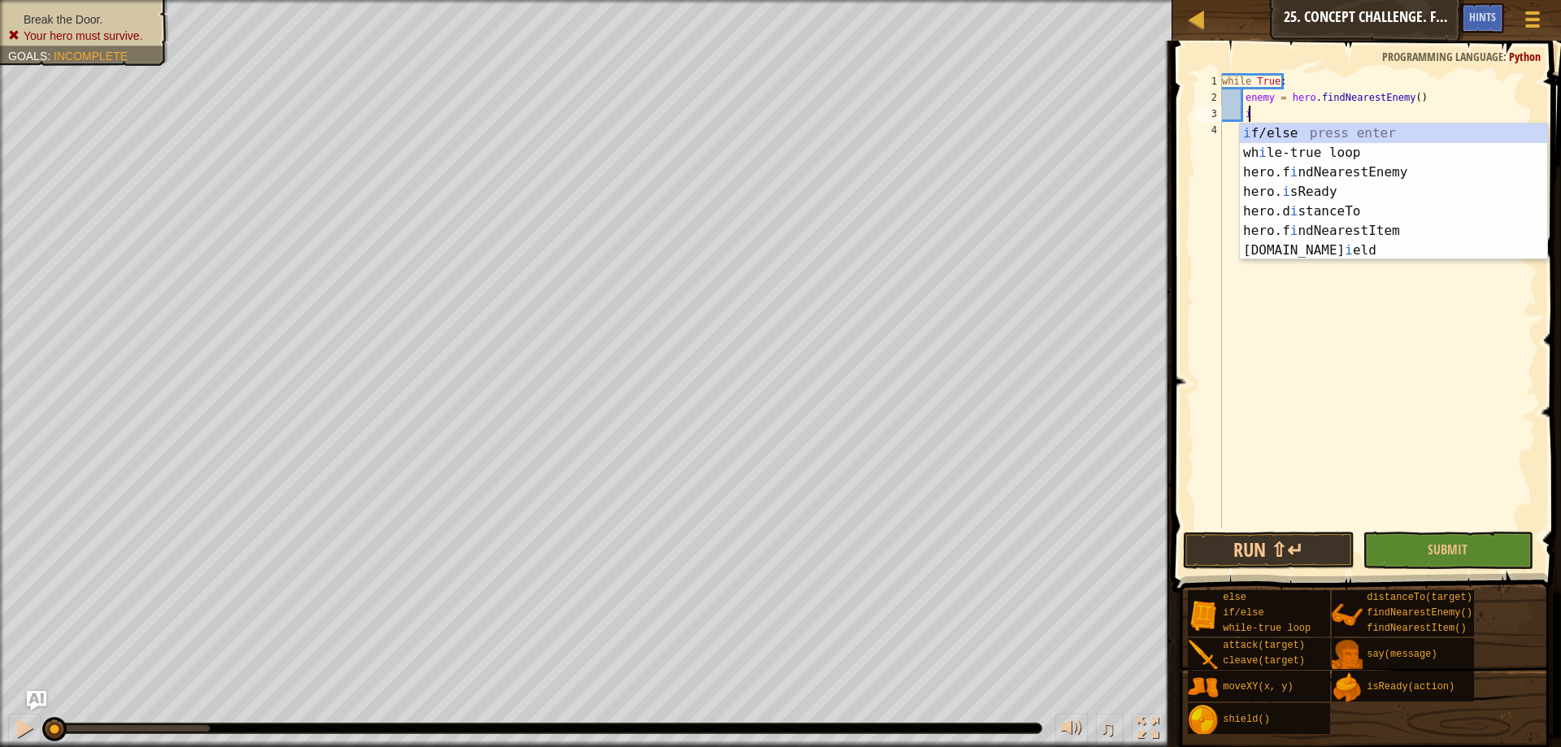
scroll to position [7, 2]
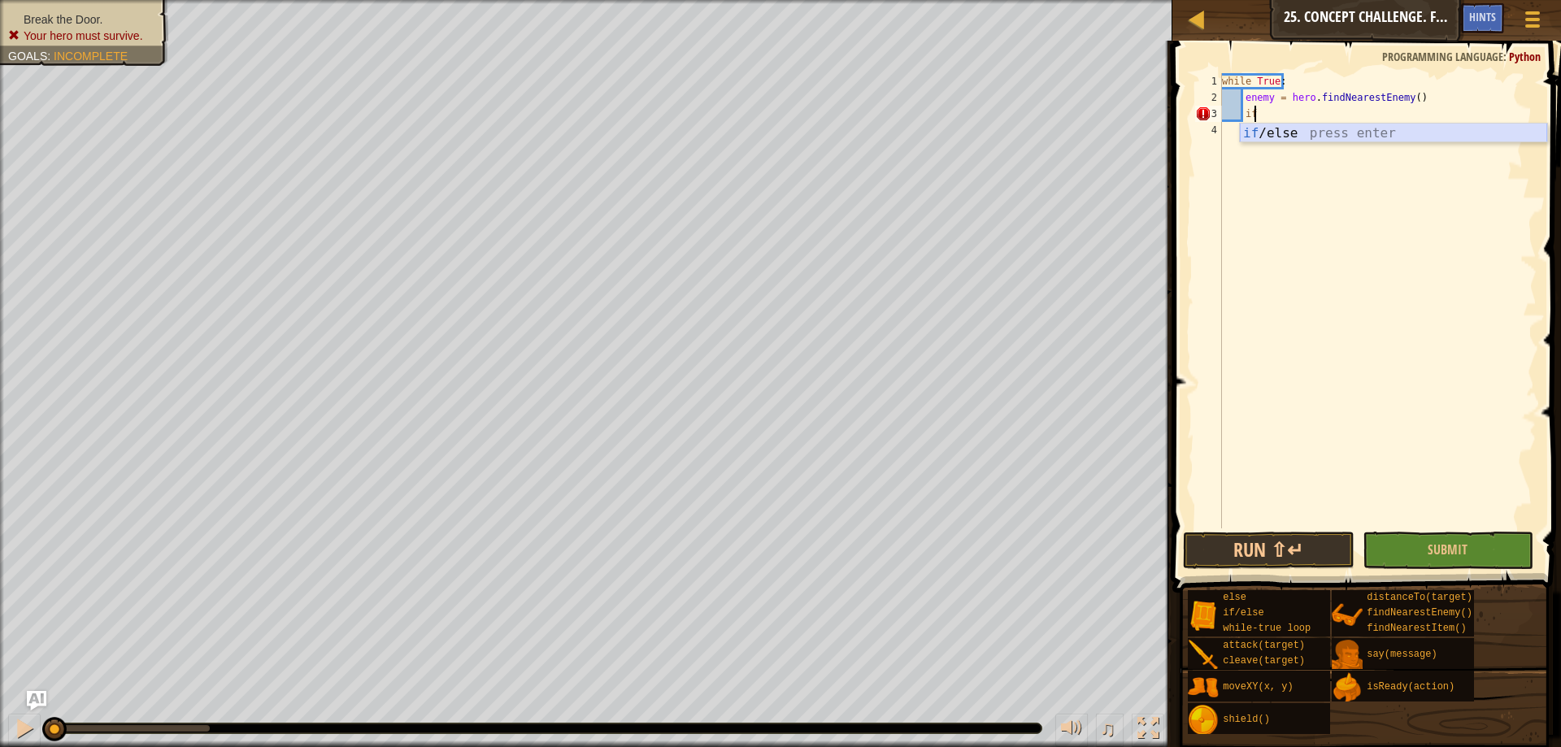
click at [1292, 117] on div "while True : enemy = hero . findNearestEnemy ( ) if" at bounding box center [1378, 317] width 318 height 488
click at [1282, 130] on div "if /else press enter" at bounding box center [1393, 153] width 307 height 59
type textarea "if enemy:"
click at [1282, 130] on div "while True : enemy = hero . findNearestEnemy ( ) if enemy :" at bounding box center [1378, 317] width 318 height 488
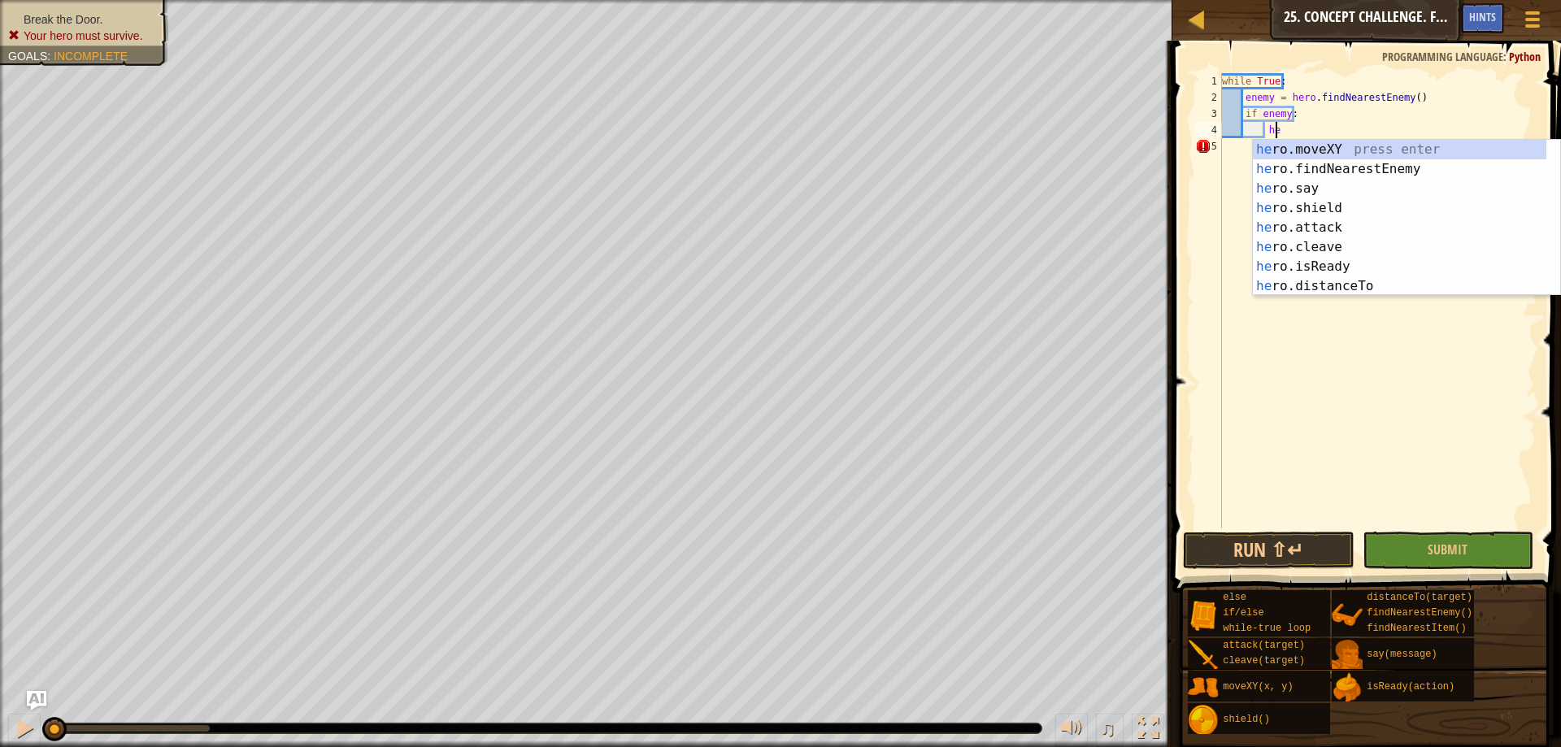
scroll to position [7, 4]
click at [1347, 266] on div "her o.moveXY press enter her o.findNearestEnemy press enter her o.say press ent…" at bounding box center [1400, 237] width 294 height 195
type textarea "ready = hero.isReady("cleave")"
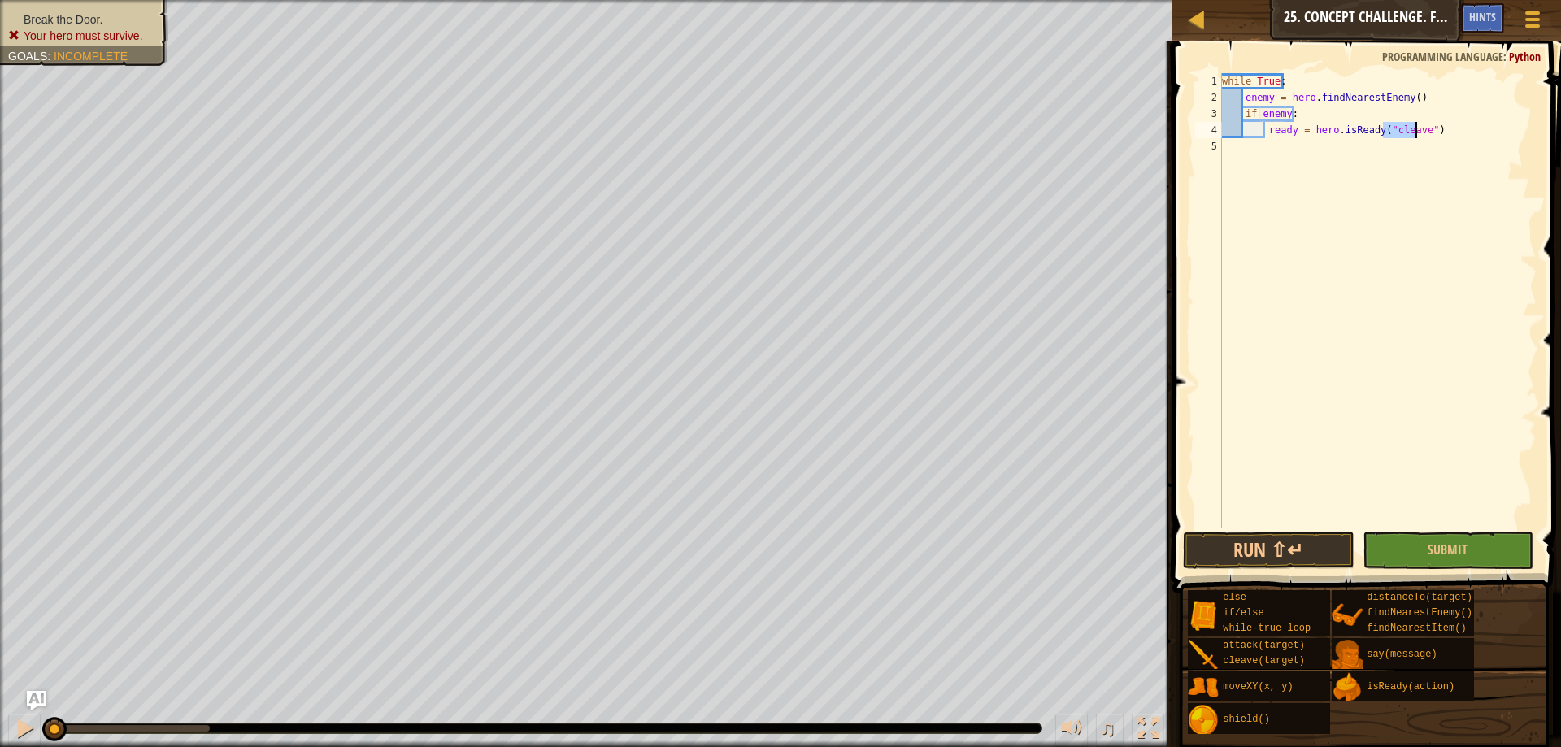
click at [1438, 134] on div "while True : enemy = hero . findNearestEnemy ( ) if enemy : ready = hero . isRe…" at bounding box center [1378, 317] width 318 height 488
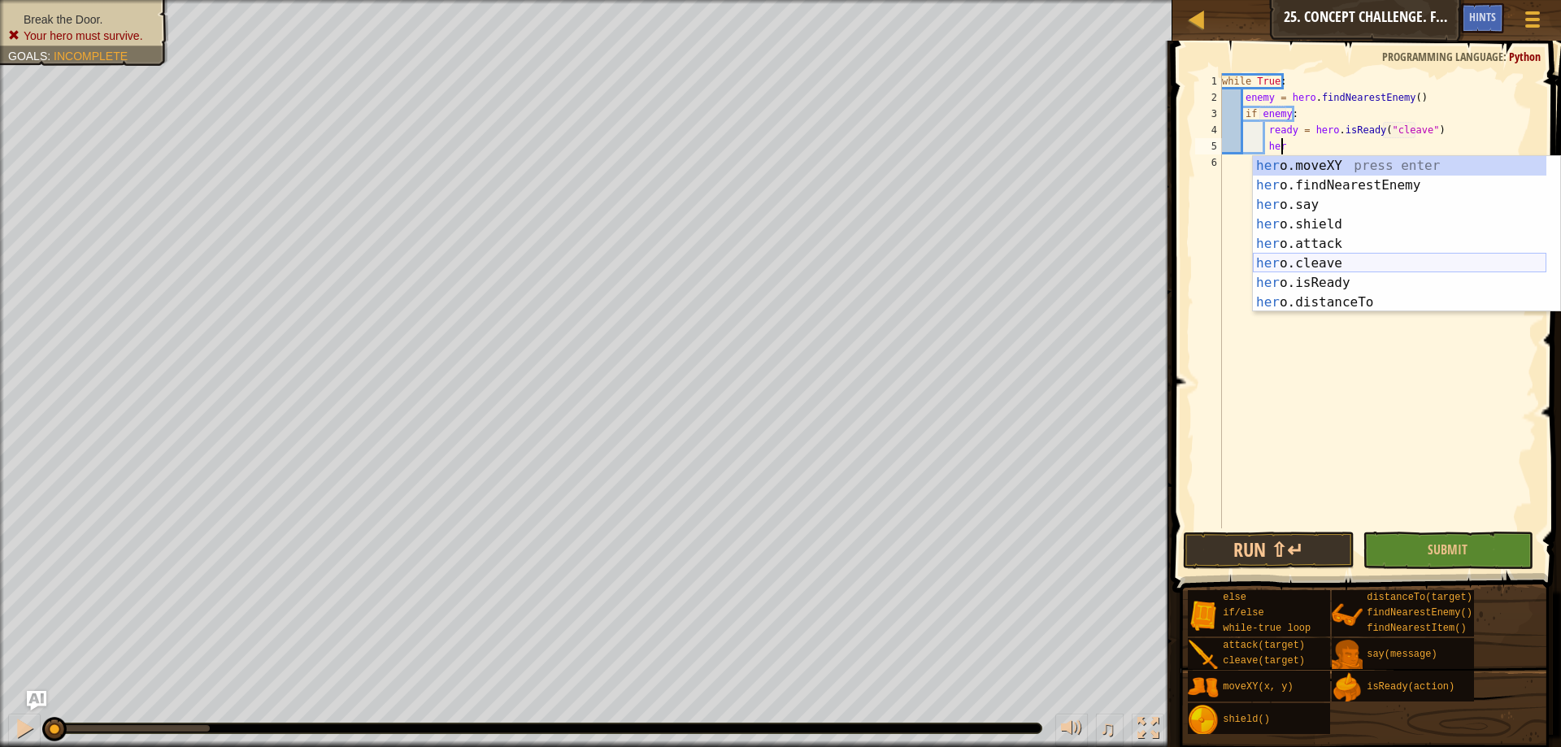
click at [1329, 262] on div "her o.moveXY press enter her o.findNearestEnemy press enter her o.say press ent…" at bounding box center [1400, 253] width 294 height 195
type textarea "hero.cleave(enemy)"
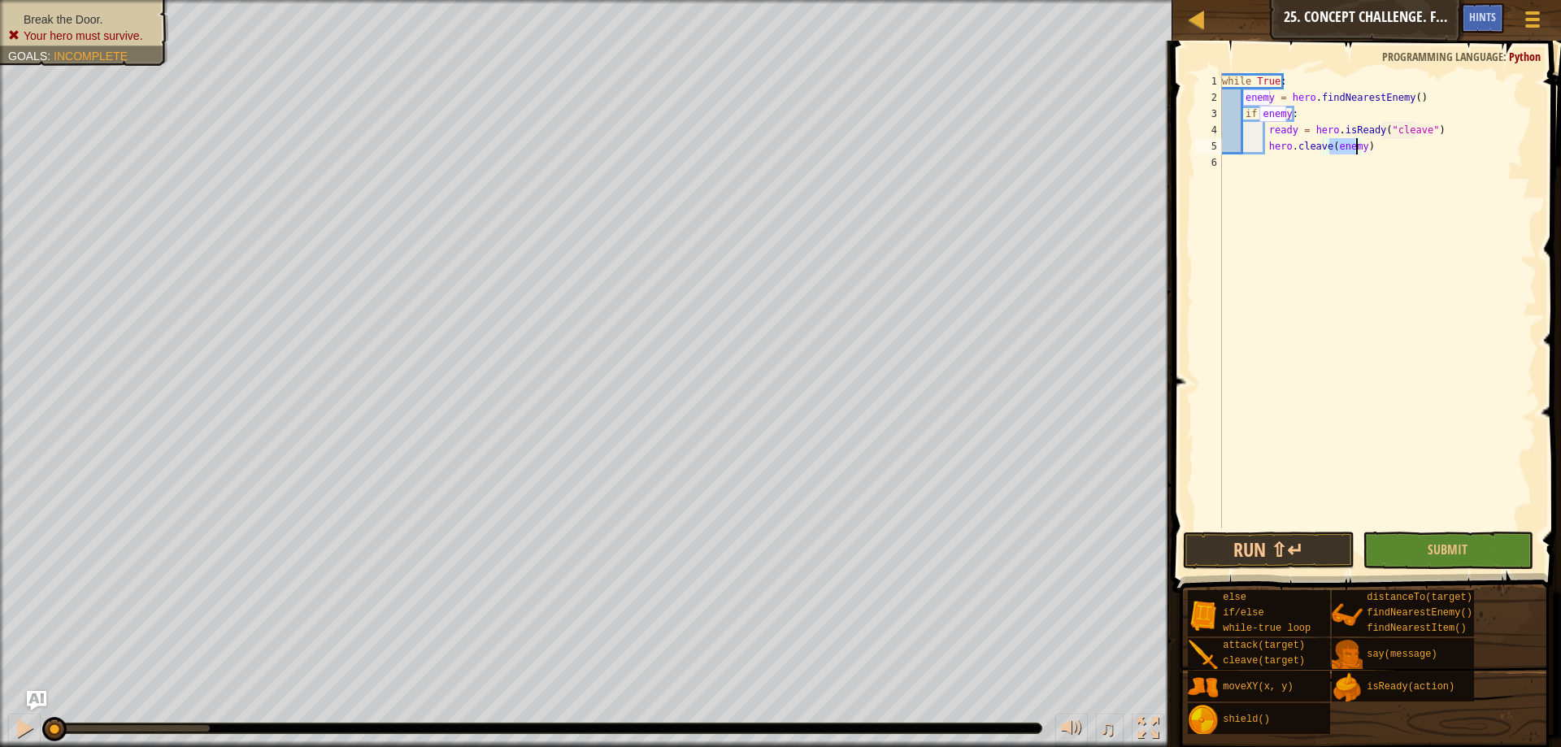
click at [1407, 147] on div "while True : enemy = hero . findNearestEnemy ( ) if enemy : ready = hero . isRe…" at bounding box center [1378, 317] width 318 height 488
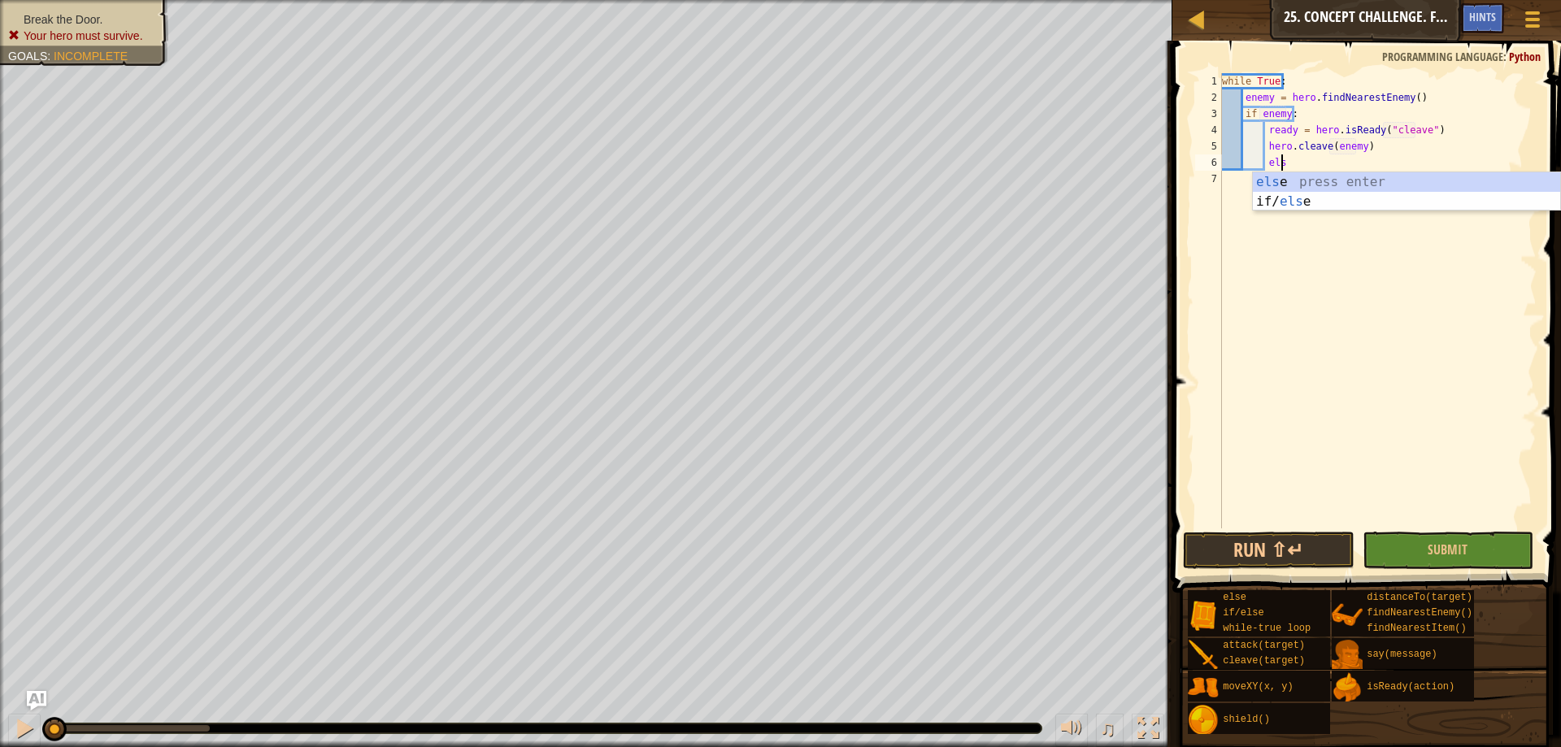
type textarea "else"
click at [1288, 171] on div "while True : enemy = hero . findNearestEnemy ( ) if enemy : ready = hero . isRe…" at bounding box center [1378, 317] width 318 height 488
drag, startPoint x: 1303, startPoint y: 141, endPoint x: 1291, endPoint y: 165, distance: 26.5
click at [1303, 141] on div "while True : enemy = hero . findNearestEnemy ( ) if enemy : ready = hero . isRe…" at bounding box center [1378, 317] width 318 height 488
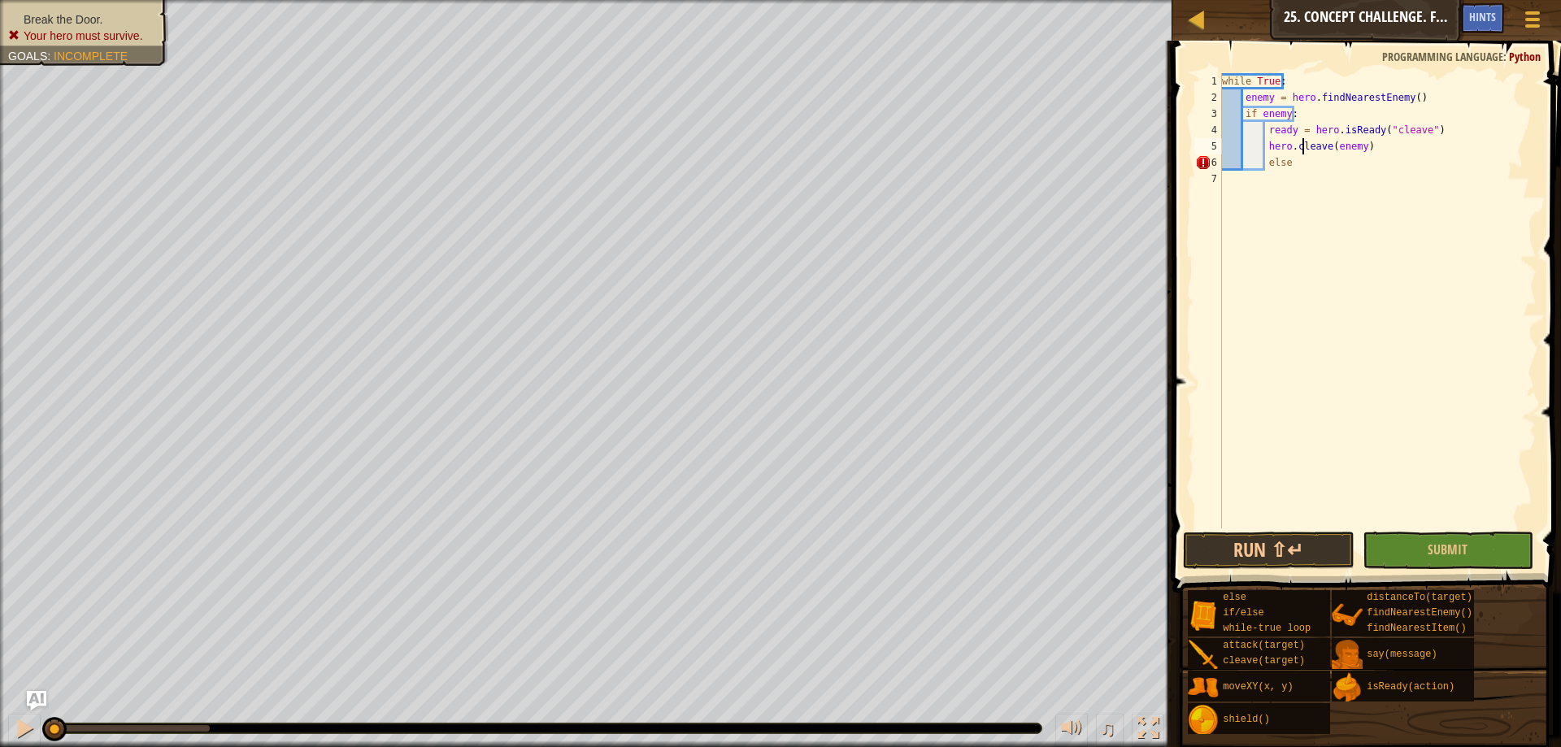
click at [1291, 165] on div "while True : enemy = hero . findNearestEnemy ( ) if enemy : ready = hero . isRe…" at bounding box center [1378, 317] width 318 height 488
type textarea "els"
click at [1290, 179] on div "els e press enter if/ els e press enter" at bounding box center [1406, 211] width 307 height 78
click at [1264, 161] on div "while True : enemy = hero . findNearestEnemy ( ) if enemy : ready = hero . isRe…" at bounding box center [1378, 317] width 318 height 488
type textarea "else:"
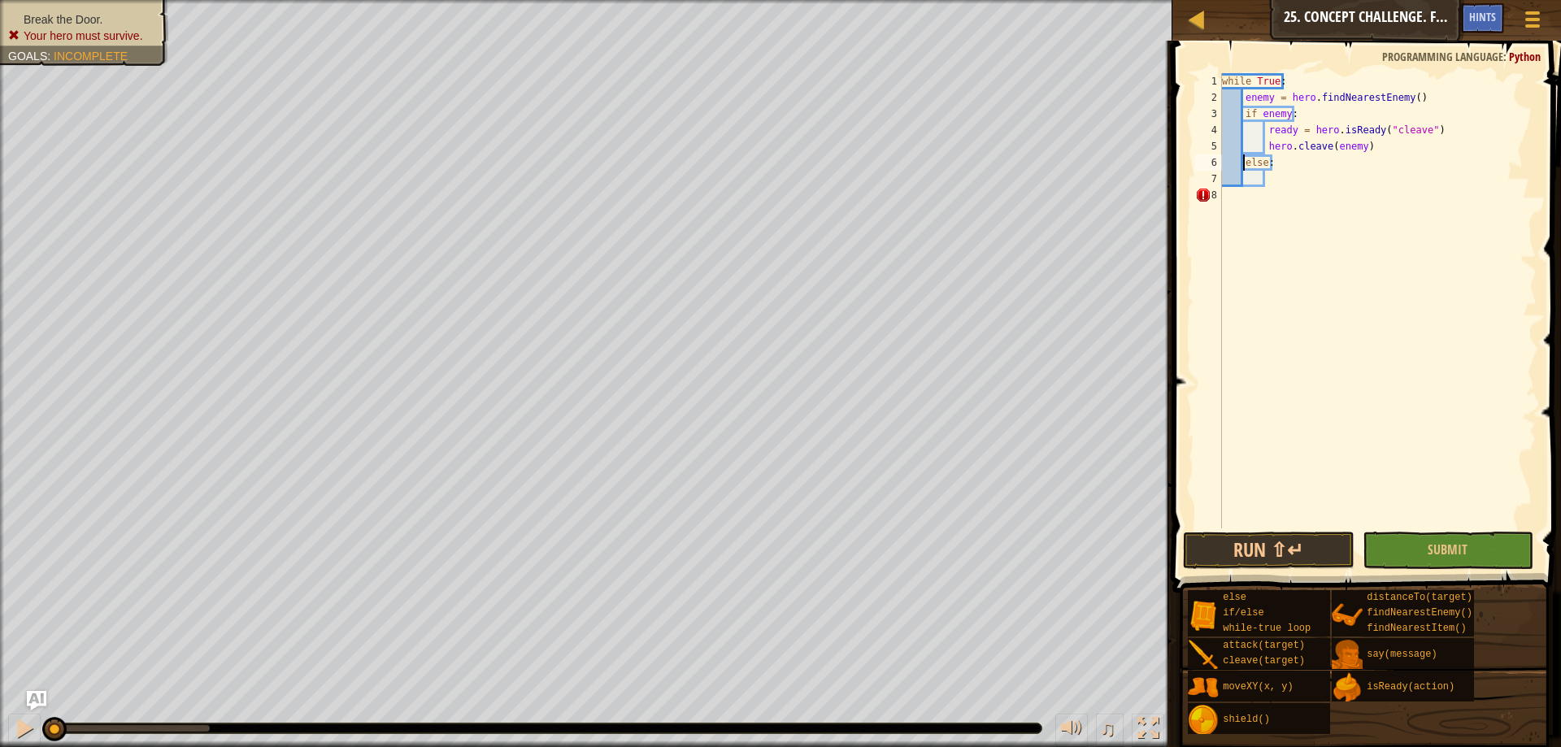
click at [1297, 176] on div "while True : enemy = hero . findNearestEnemy ( ) if enemy : ready = hero . isRe…" at bounding box center [1378, 317] width 318 height 488
click at [1263, 173] on div "while True : enemy = hero . findNearestEnemy ( ) if enemy : ready = hero . isRe…" at bounding box center [1378, 317] width 318 height 488
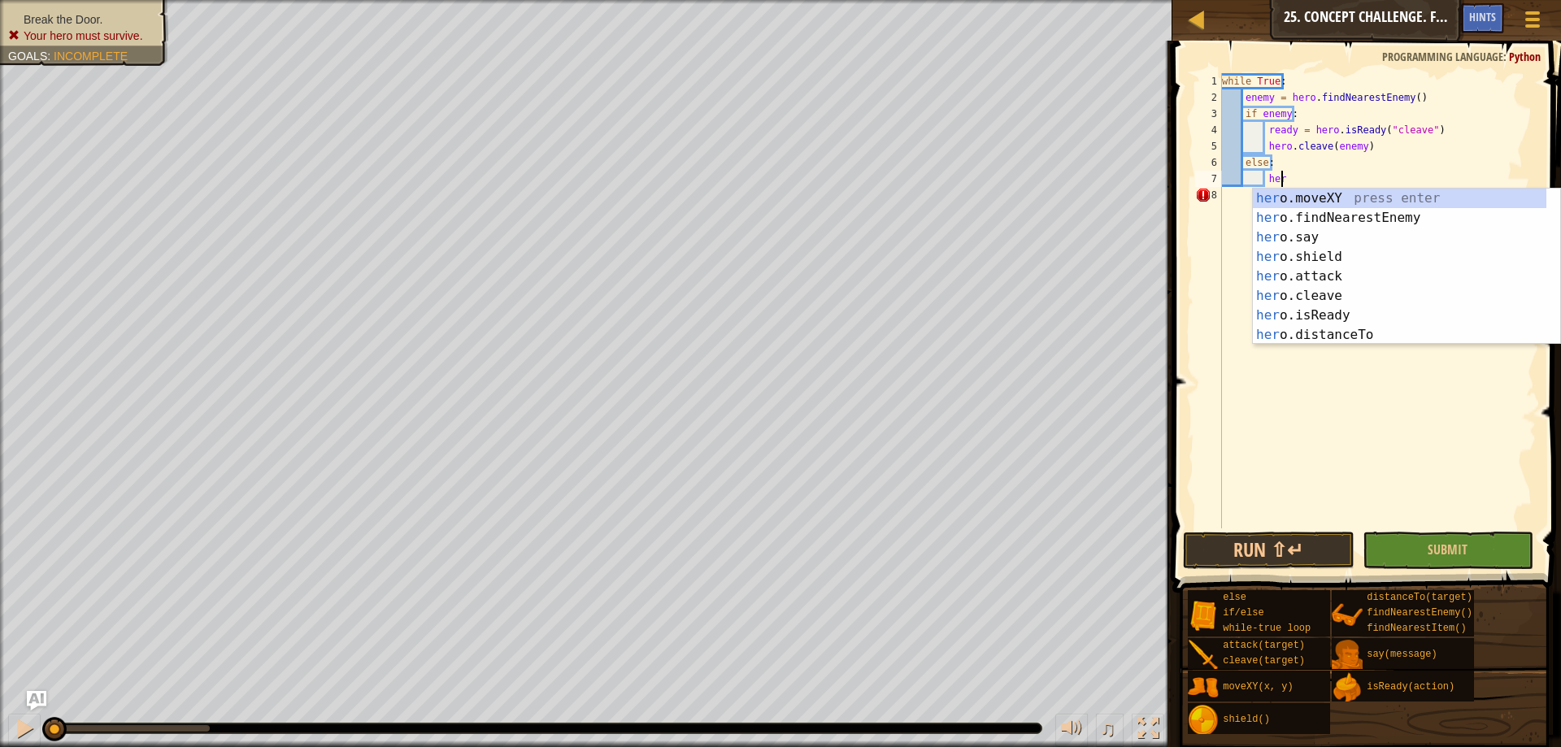
scroll to position [7, 5]
click at [1385, 336] on div "her o.moveXY press enter her o.findNearestEnemy press enter her o.say press ent…" at bounding box center [1400, 286] width 294 height 195
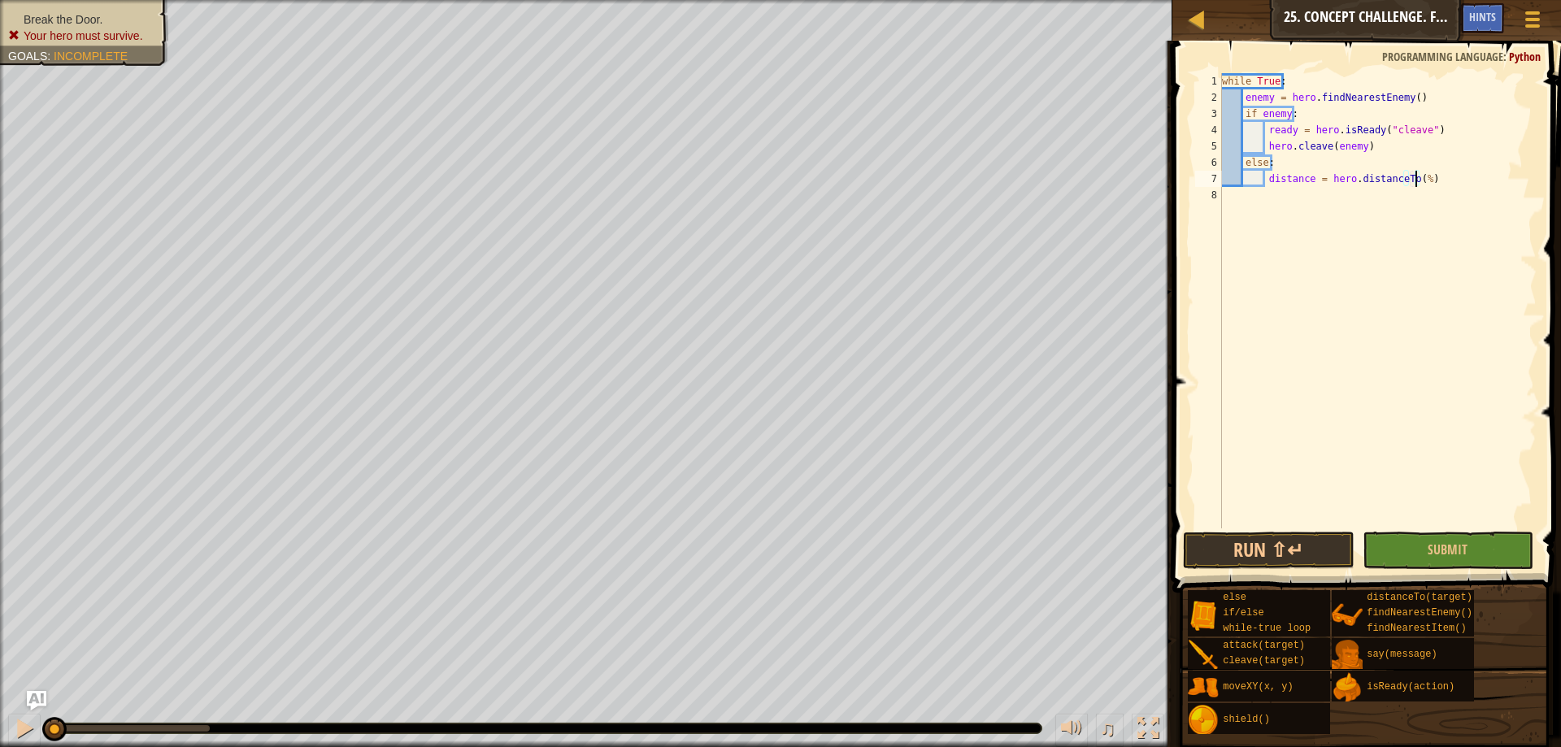
scroll to position [7, 15]
type textarea "distance = hero.distanceTo(5)"
click at [1431, 180] on div "while True : enemy = hero . findNearestEnemy ( ) if enemy : ready = hero . isRe…" at bounding box center [1378, 317] width 318 height 488
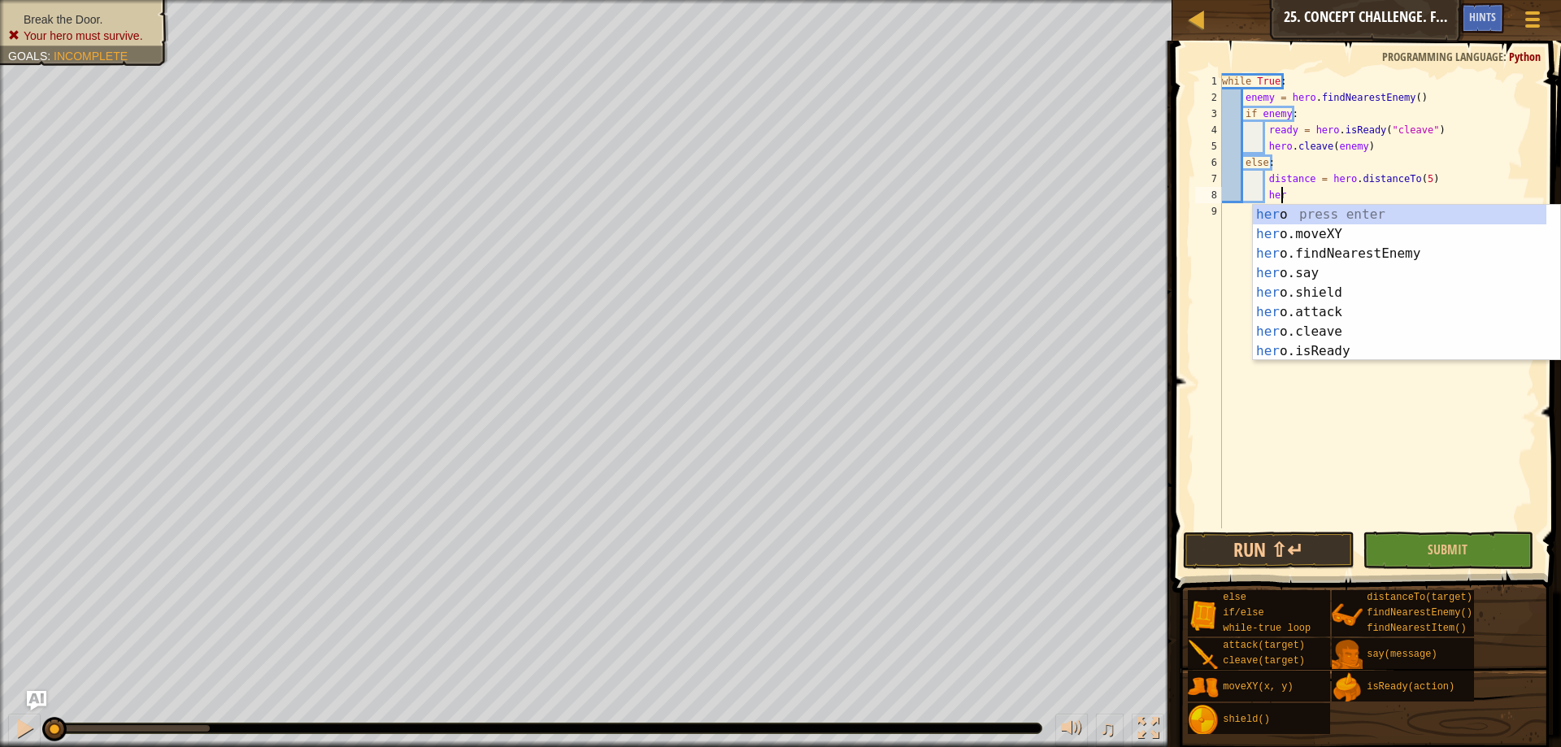
scroll to position [7, 4]
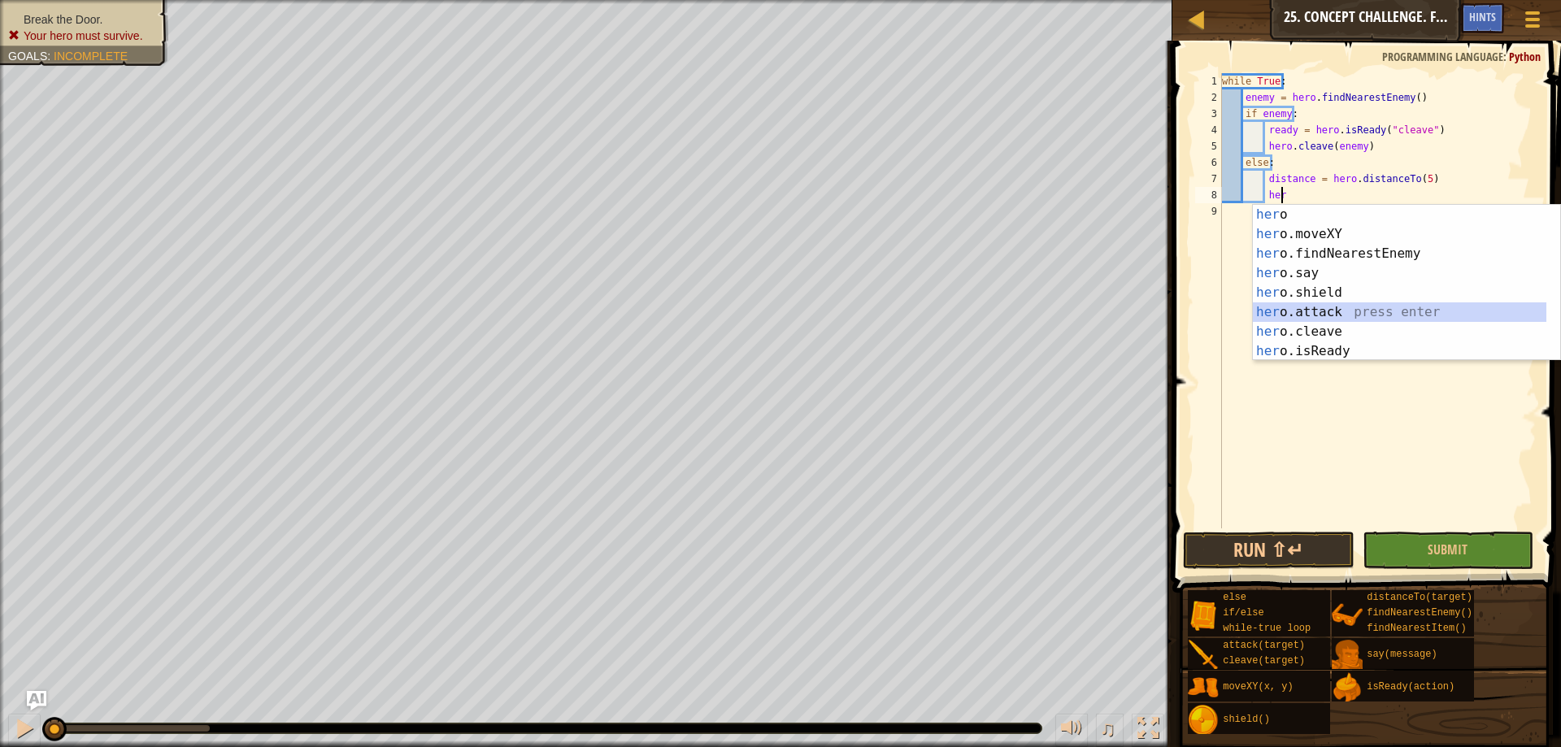
drag, startPoint x: 1323, startPoint y: 312, endPoint x: 1242, endPoint y: 446, distance: 155.8
click at [1323, 311] on div "her o press enter her o.moveXY press enter her o.findNearestEnemy press enter h…" at bounding box center [1400, 302] width 294 height 195
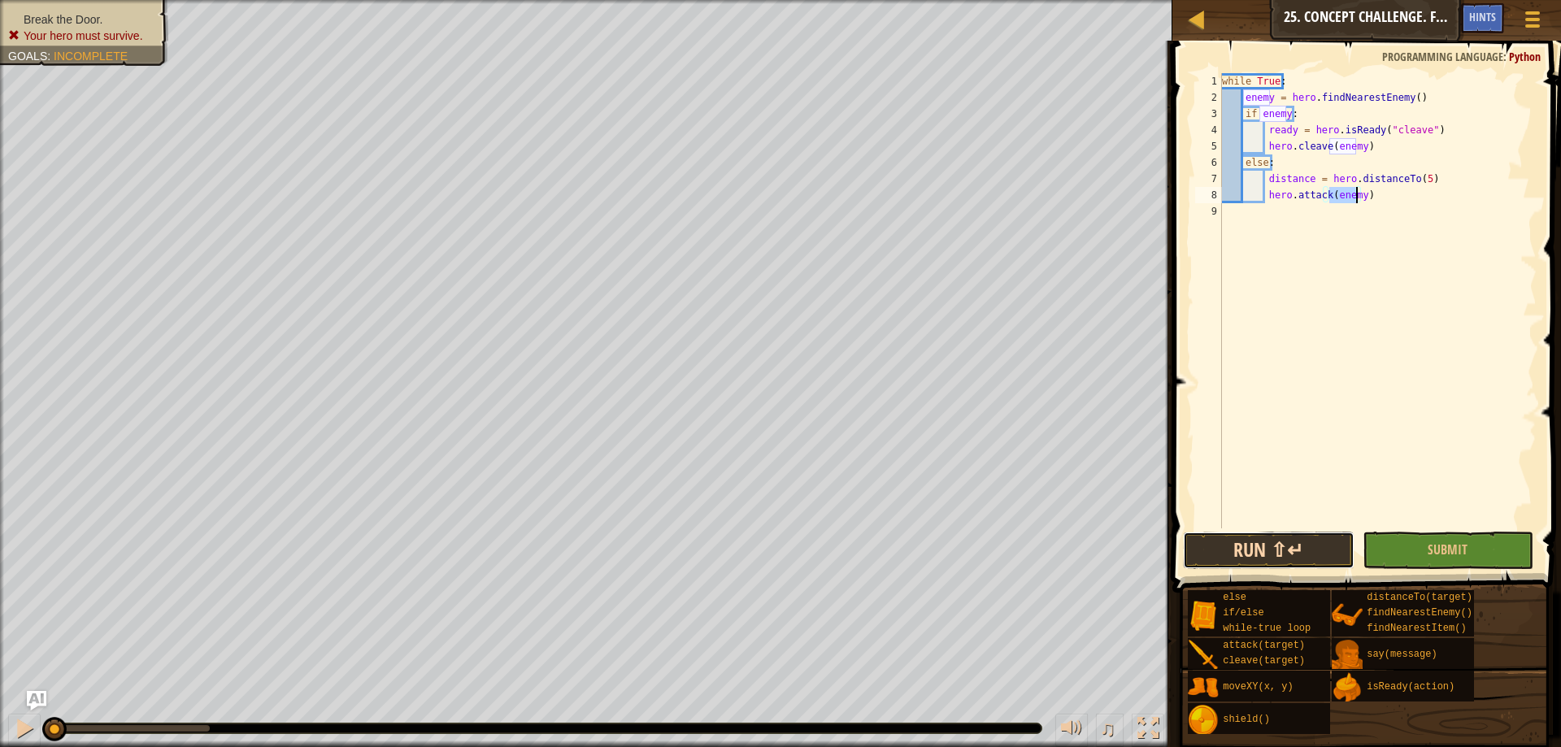
click at [1223, 542] on button "Run ⇧↵" at bounding box center [1268, 550] width 171 height 37
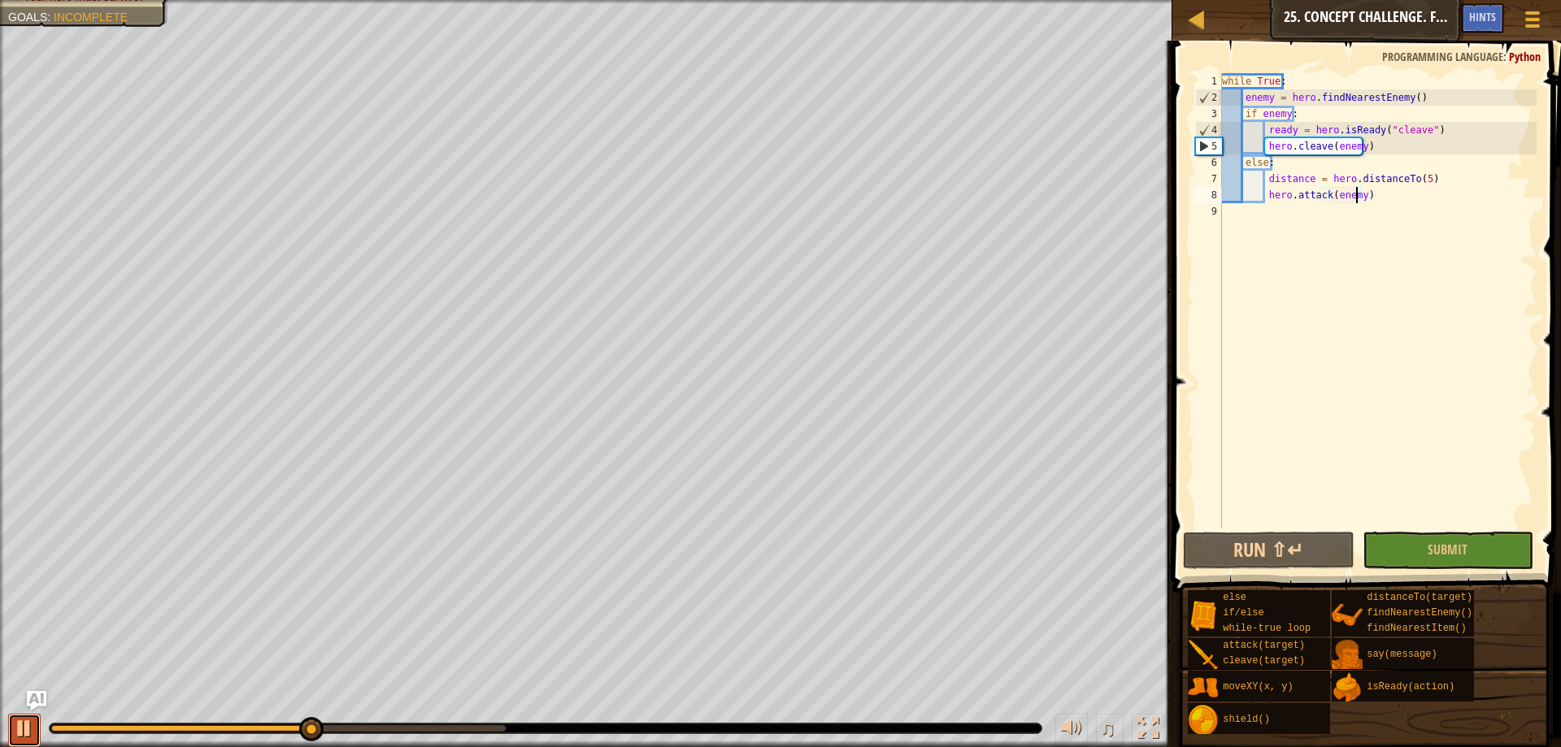
click at [21, 733] on div at bounding box center [24, 728] width 21 height 21
drag, startPoint x: 1421, startPoint y: 175, endPoint x: 1266, endPoint y: 179, distance: 154.6
click at [1266, 179] on div "while True : enemy = hero . findNearestEnemy ( ) if enemy : ready = hero . isRe…" at bounding box center [1378, 317] width 318 height 488
type textarea "distance = hero.distanceTo(5)"
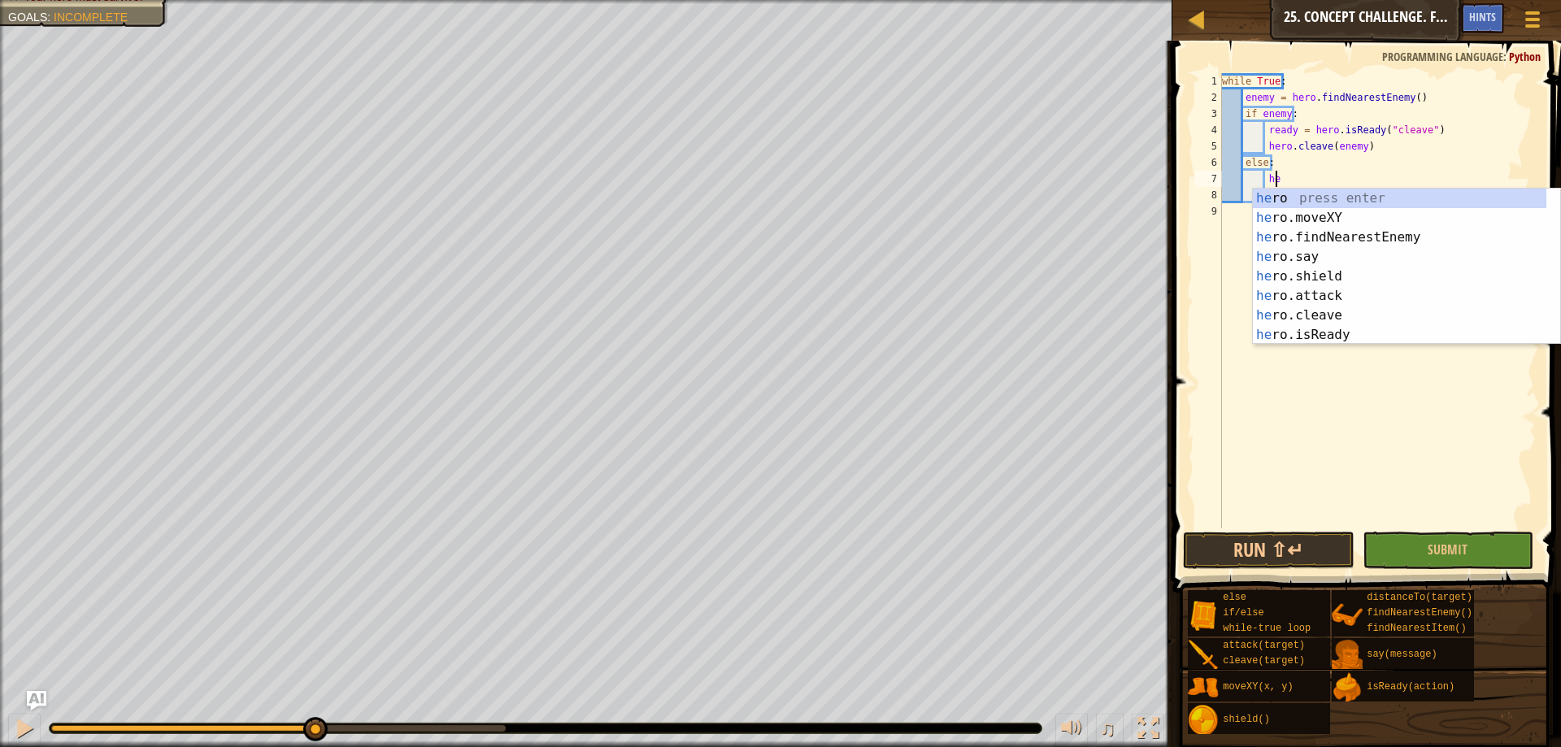
scroll to position [7, 5]
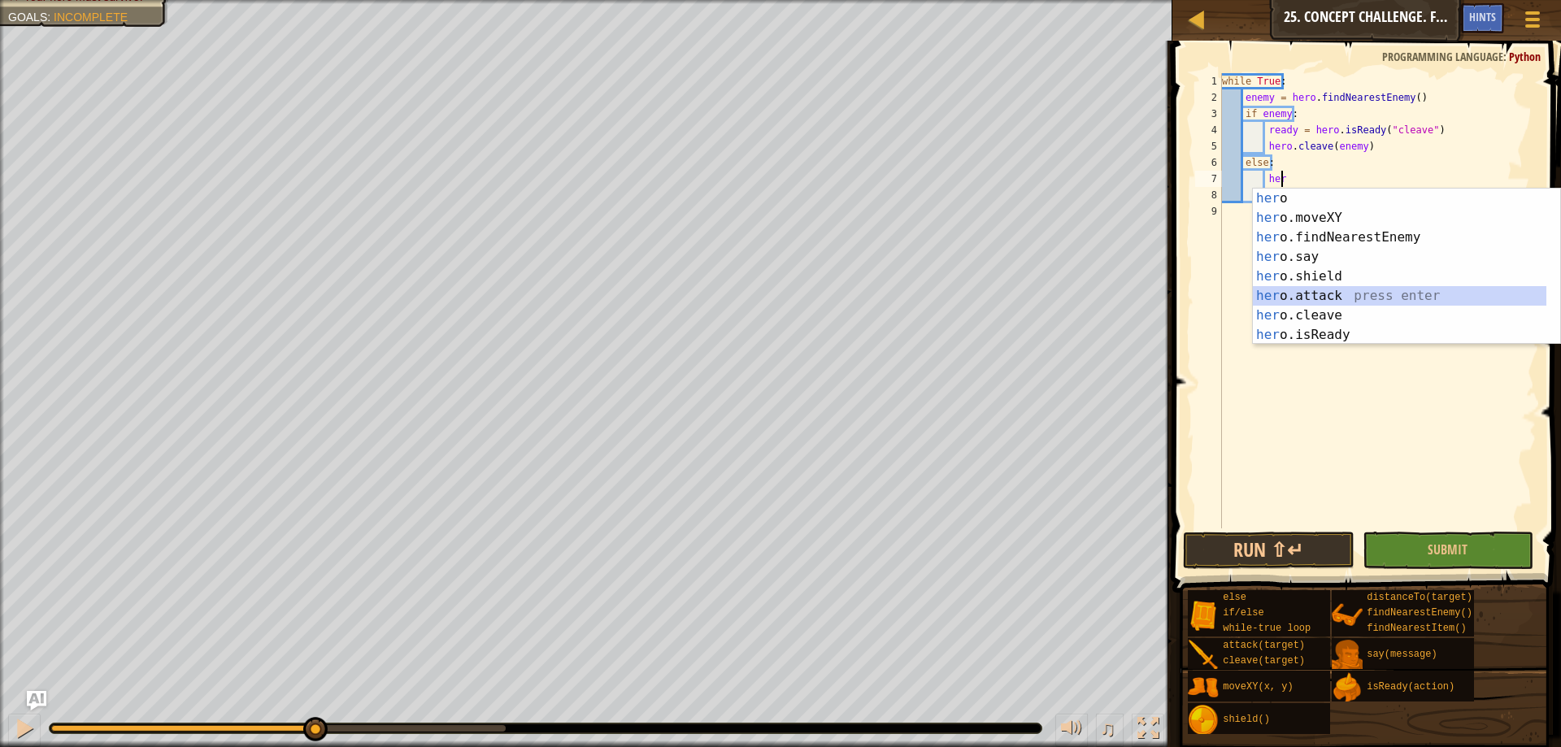
click at [1301, 290] on div "her o press enter her o.moveXY press enter her o.findNearestEnemy press enter h…" at bounding box center [1400, 286] width 294 height 195
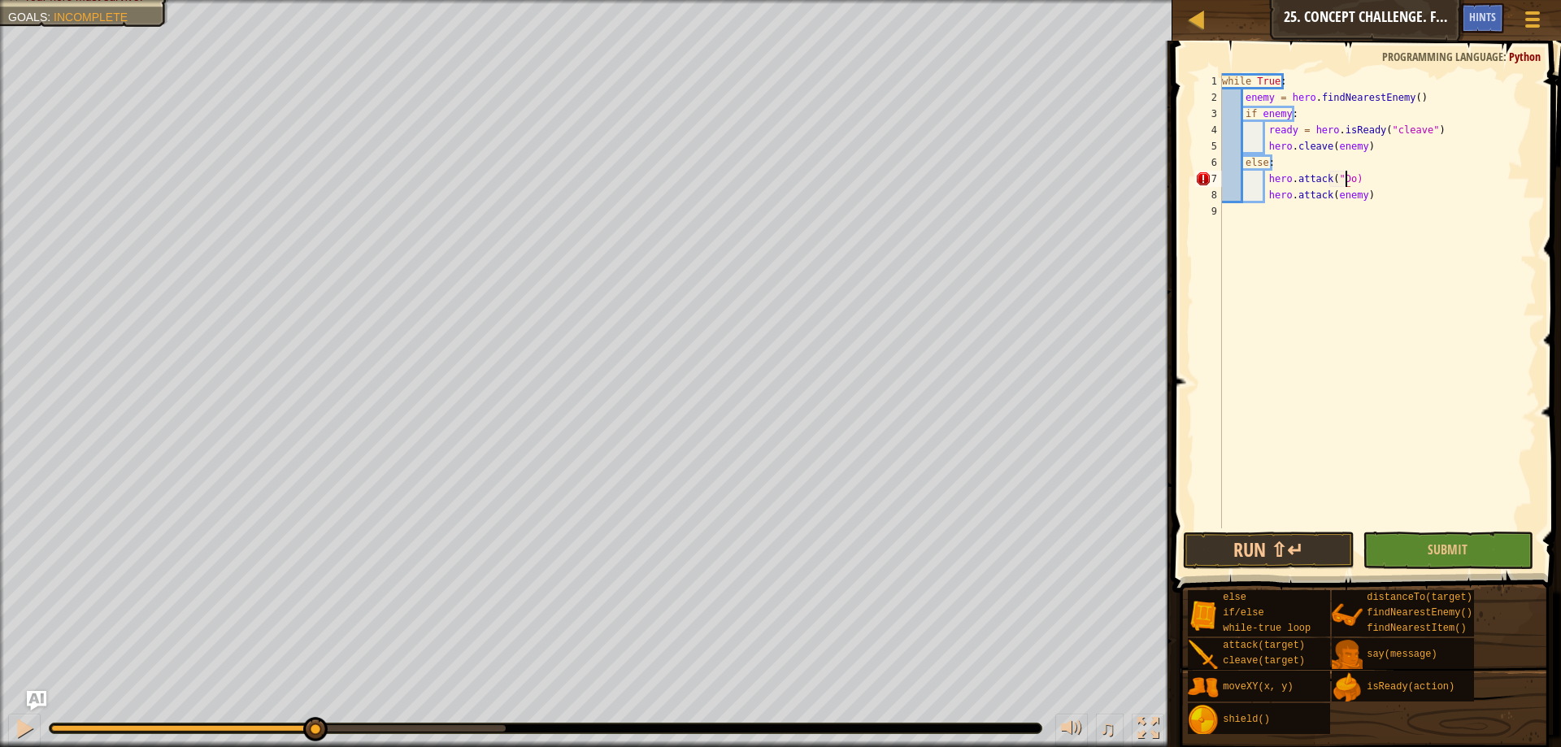
scroll to position [7, 11]
type textarea "hero.attack("Door")"
click at [1386, 208] on div "while True : enemy = hero . findNearestEnemy ( ) if enemy : ready = hero . isRe…" at bounding box center [1378, 317] width 318 height 488
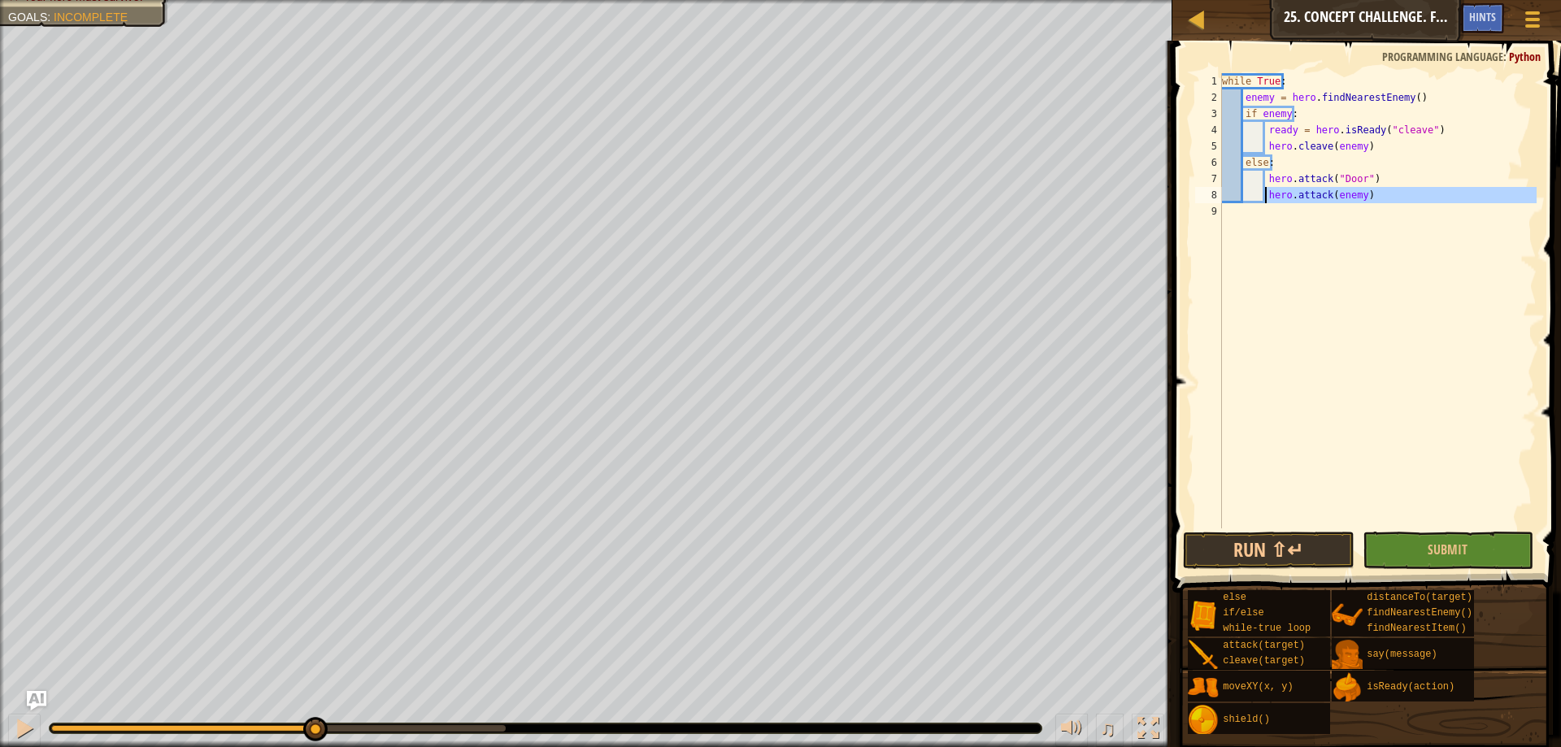
drag, startPoint x: 1374, startPoint y: 206, endPoint x: 1263, endPoint y: 198, distance: 111.7
click at [1263, 198] on div "while True : enemy = hero . findNearestEnemy ( ) if enemy : ready = hero . isRe…" at bounding box center [1378, 317] width 318 height 488
type textarea "hero.attack(enemy)"
click at [1297, 547] on button "Run ⇧↵" at bounding box center [1268, 550] width 171 height 37
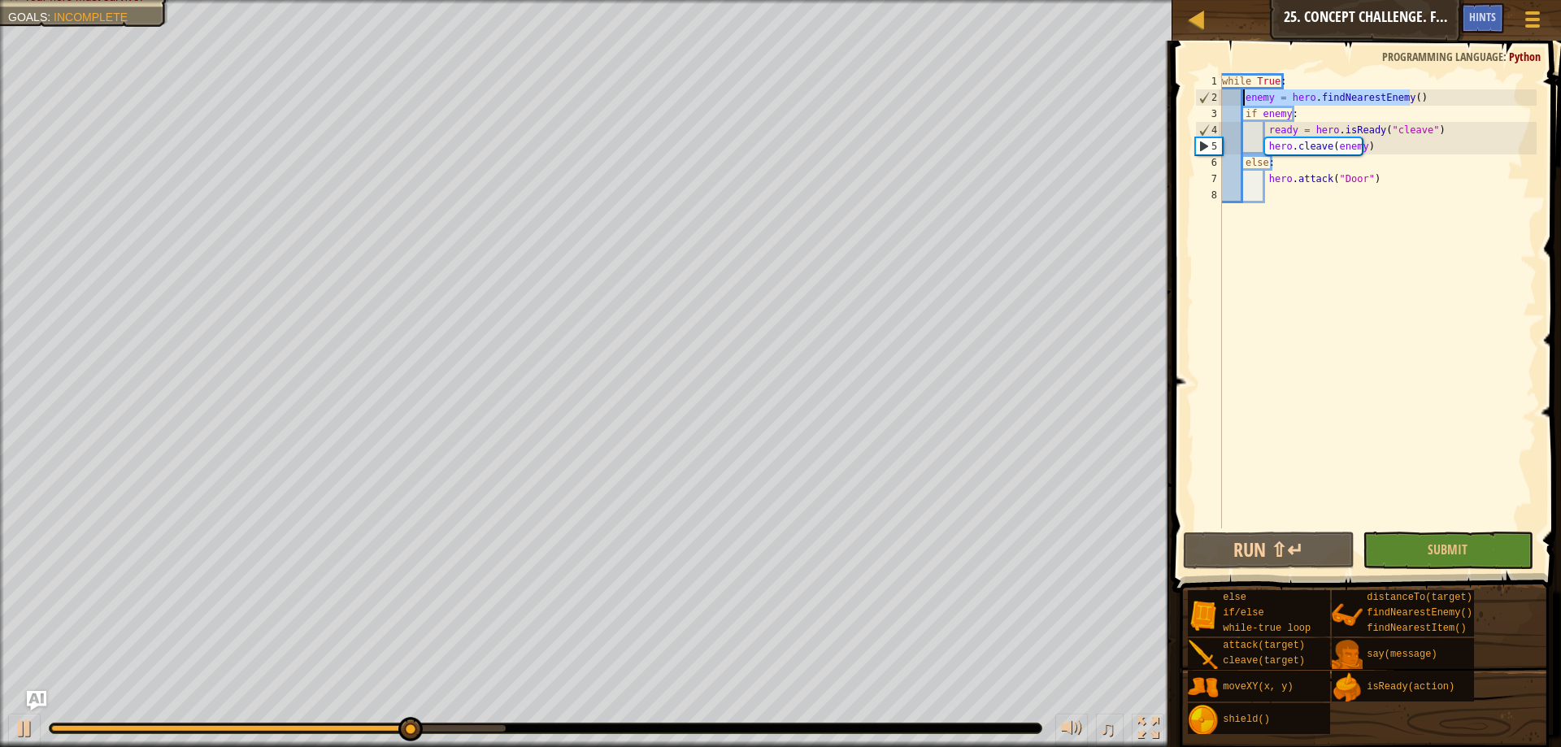
drag, startPoint x: 1412, startPoint y: 97, endPoint x: 1239, endPoint y: 102, distance: 173.3
click at [1239, 102] on div "while True : enemy = hero . findNearestEnemy ( ) if enemy : ready = hero . isRe…" at bounding box center [1378, 317] width 318 height 488
click at [1246, 96] on div "while True : enemy = hero . findNearestEnemy ( ) if enemy : ready = hero . isRe…" at bounding box center [1378, 300] width 318 height 455
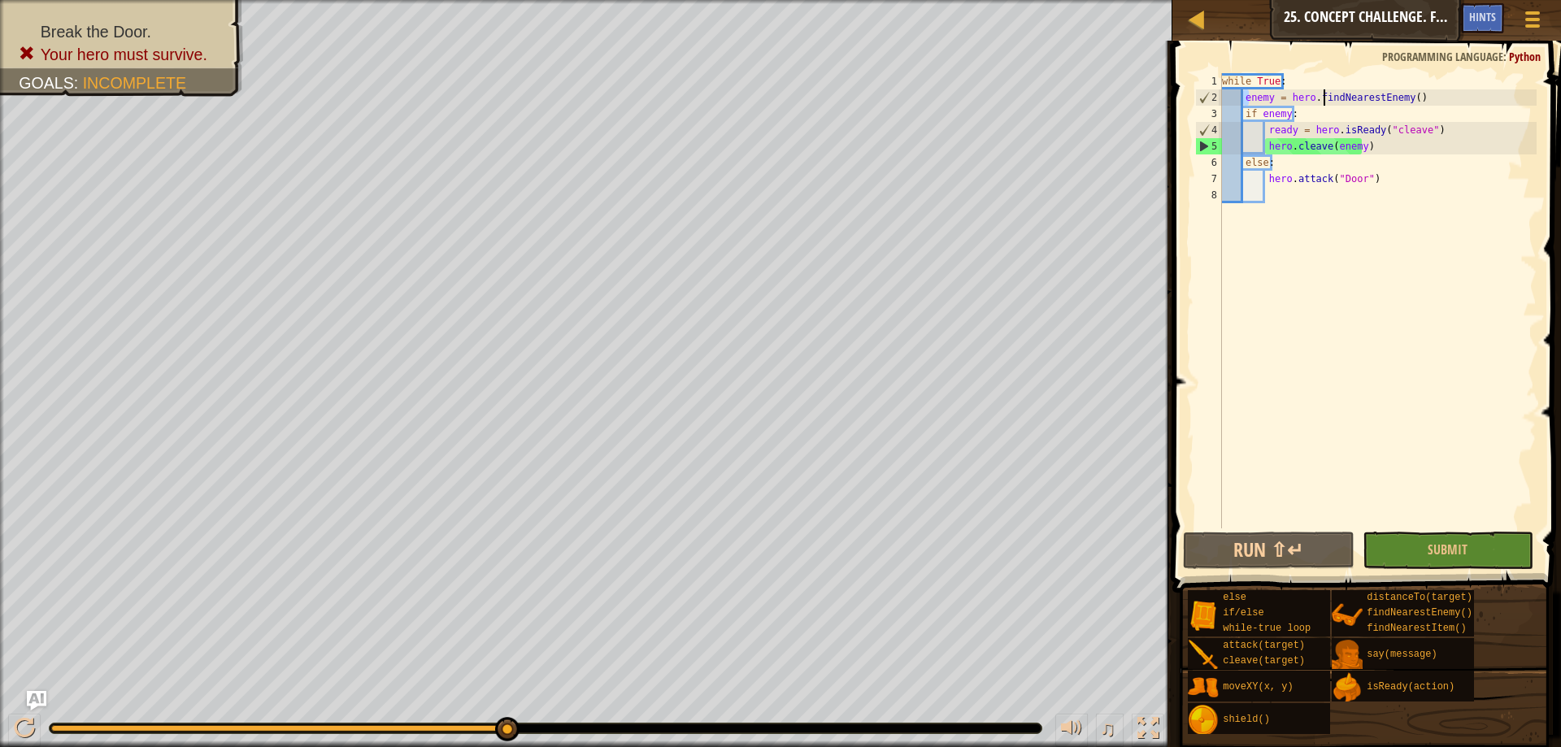
type textarea "nemy = hero.findNeearestEnemy()"
click at [1431, 98] on div "while True : nemy = hero . findNeearestEnemy ( ) if enemy : ready = hero . isRe…" at bounding box center [1378, 317] width 318 height 488
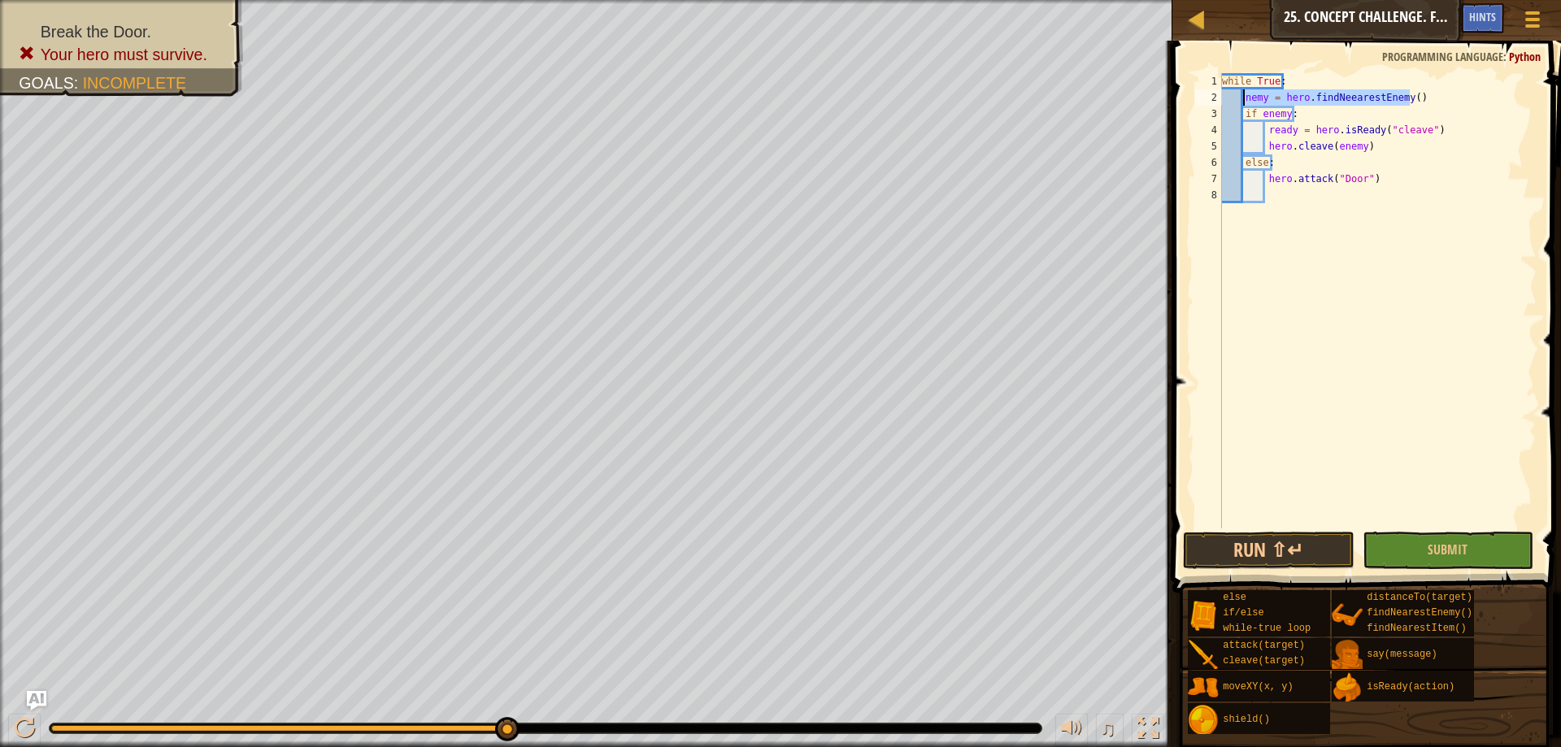
drag, startPoint x: 1415, startPoint y: 96, endPoint x: 1244, endPoint y: 103, distance: 170.9
click at [1244, 103] on div "while True : nemy = hero . findNeearestEnemy ( ) if enemy : ready = hero . isRe…" at bounding box center [1378, 317] width 318 height 488
click at [1256, 546] on button "Run ⇧↵" at bounding box center [1268, 550] width 171 height 37
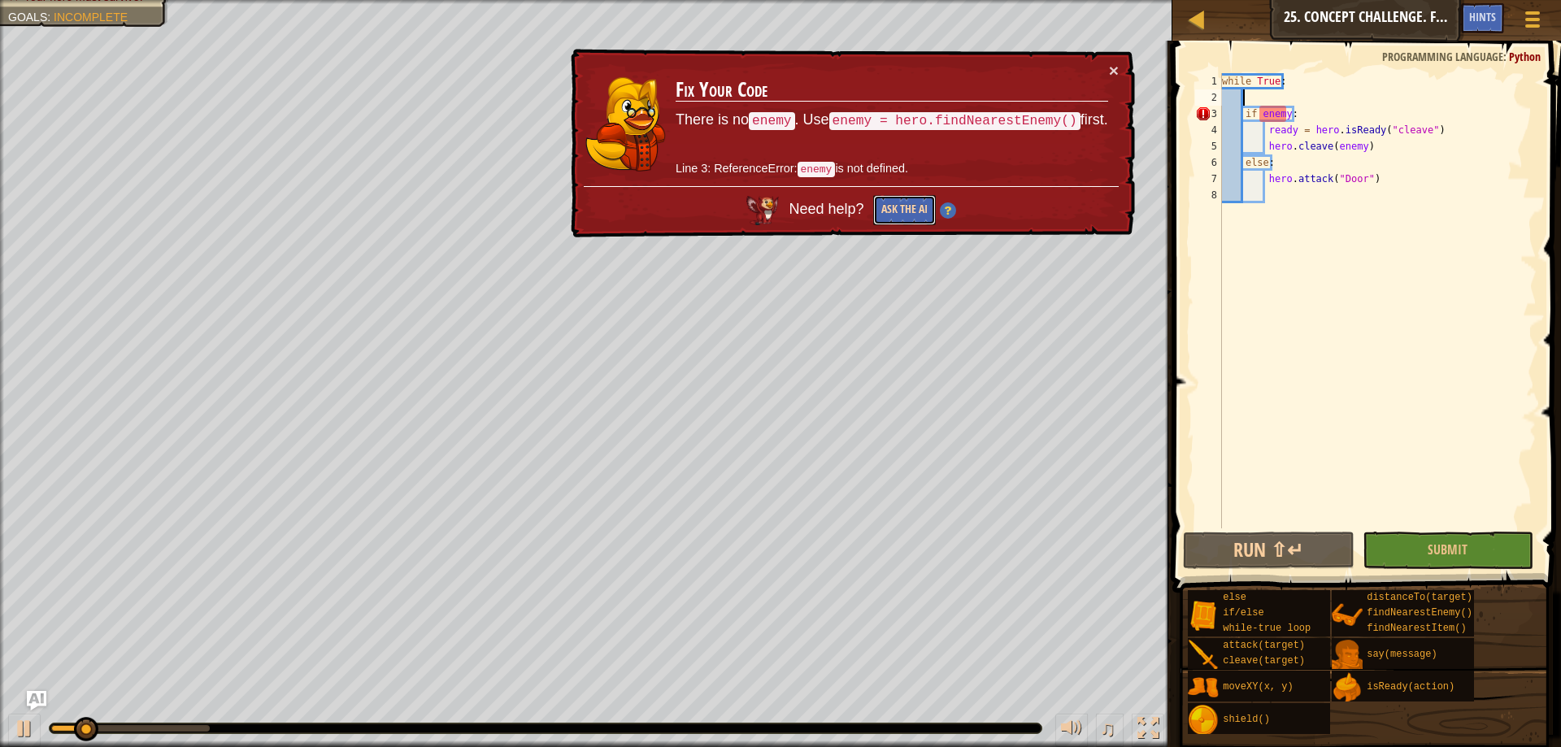
click at [906, 206] on button "Ask the AI" at bounding box center [904, 210] width 63 height 30
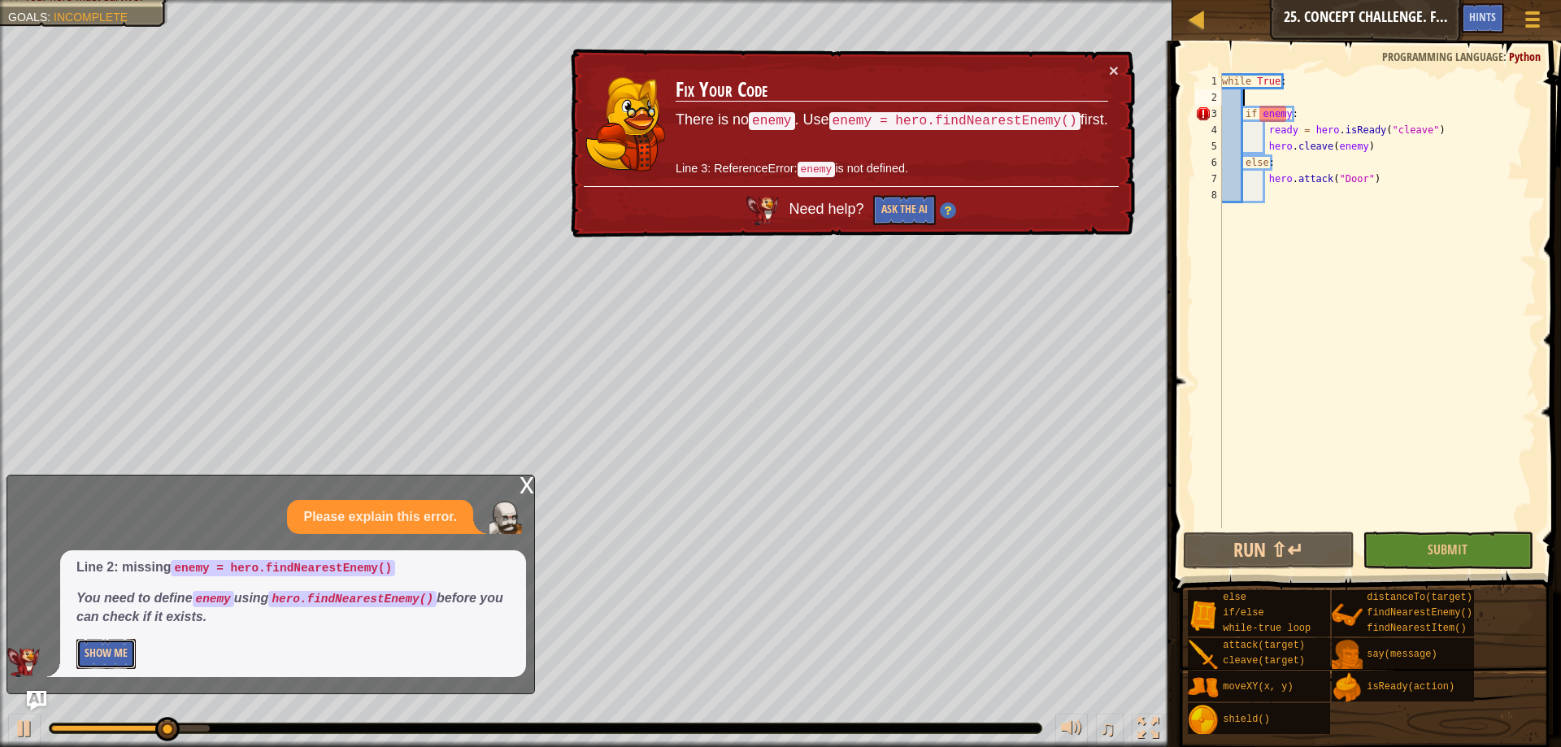
click at [115, 649] on button "Show Me" at bounding box center [105, 654] width 59 height 30
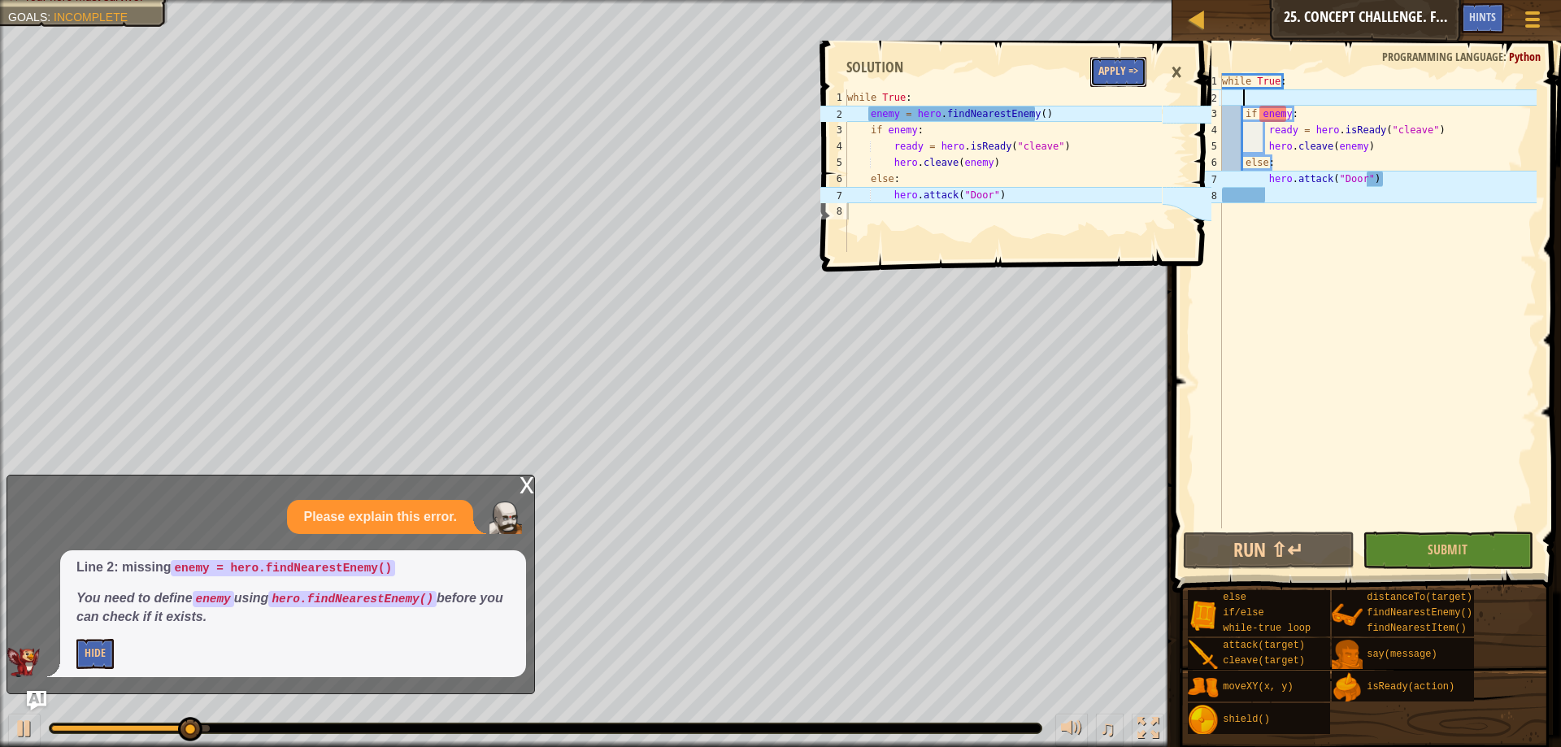
click at [1108, 70] on button "Apply =>" at bounding box center [1118, 72] width 56 height 30
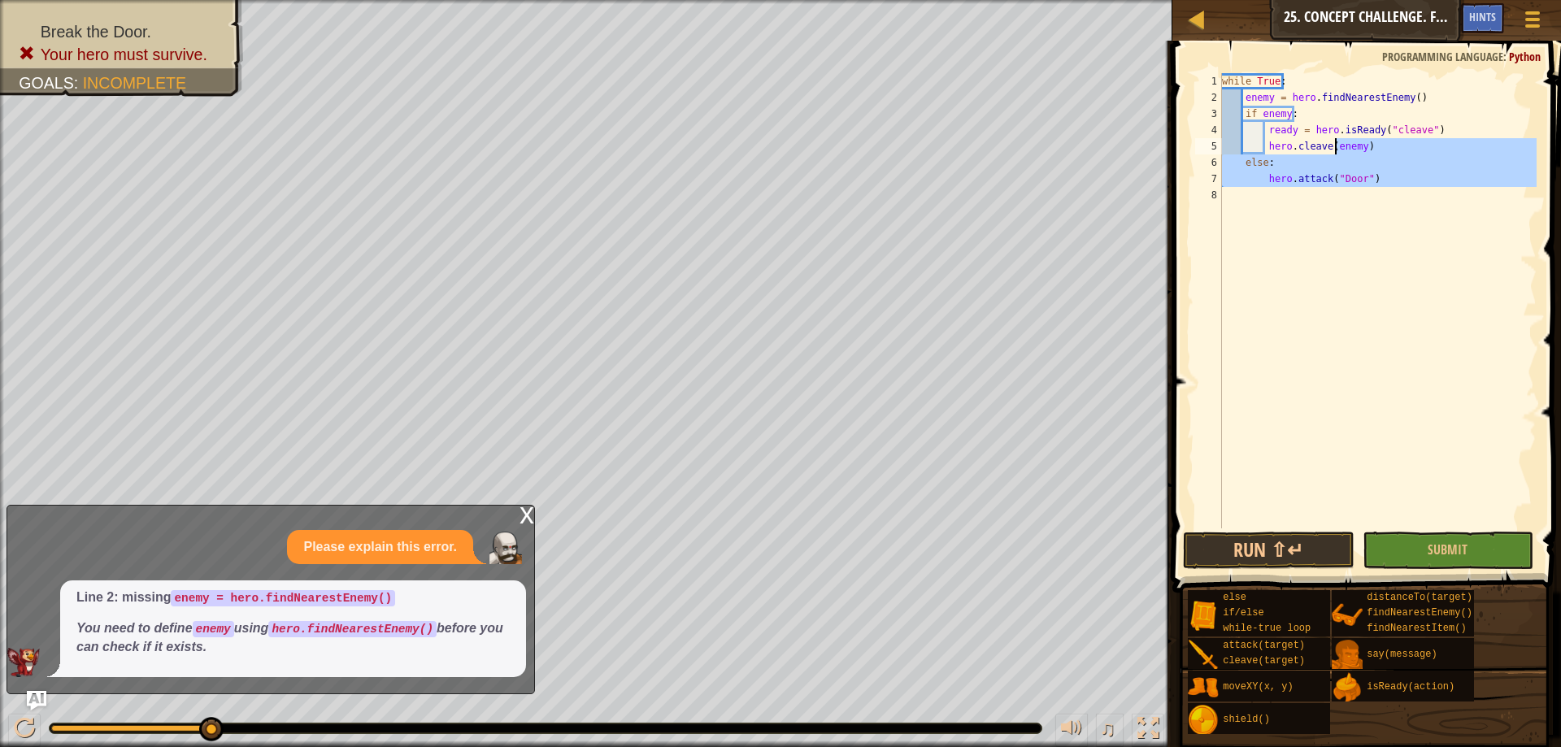
drag, startPoint x: 1335, startPoint y: 141, endPoint x: 816, endPoint y: -98, distance: 572.0
click at [816, 0] on html "Map Computer Science 2 25. Concept Challenge. Free [PERSON_NAME] Game Menu Done…" at bounding box center [780, 0] width 1561 height 0
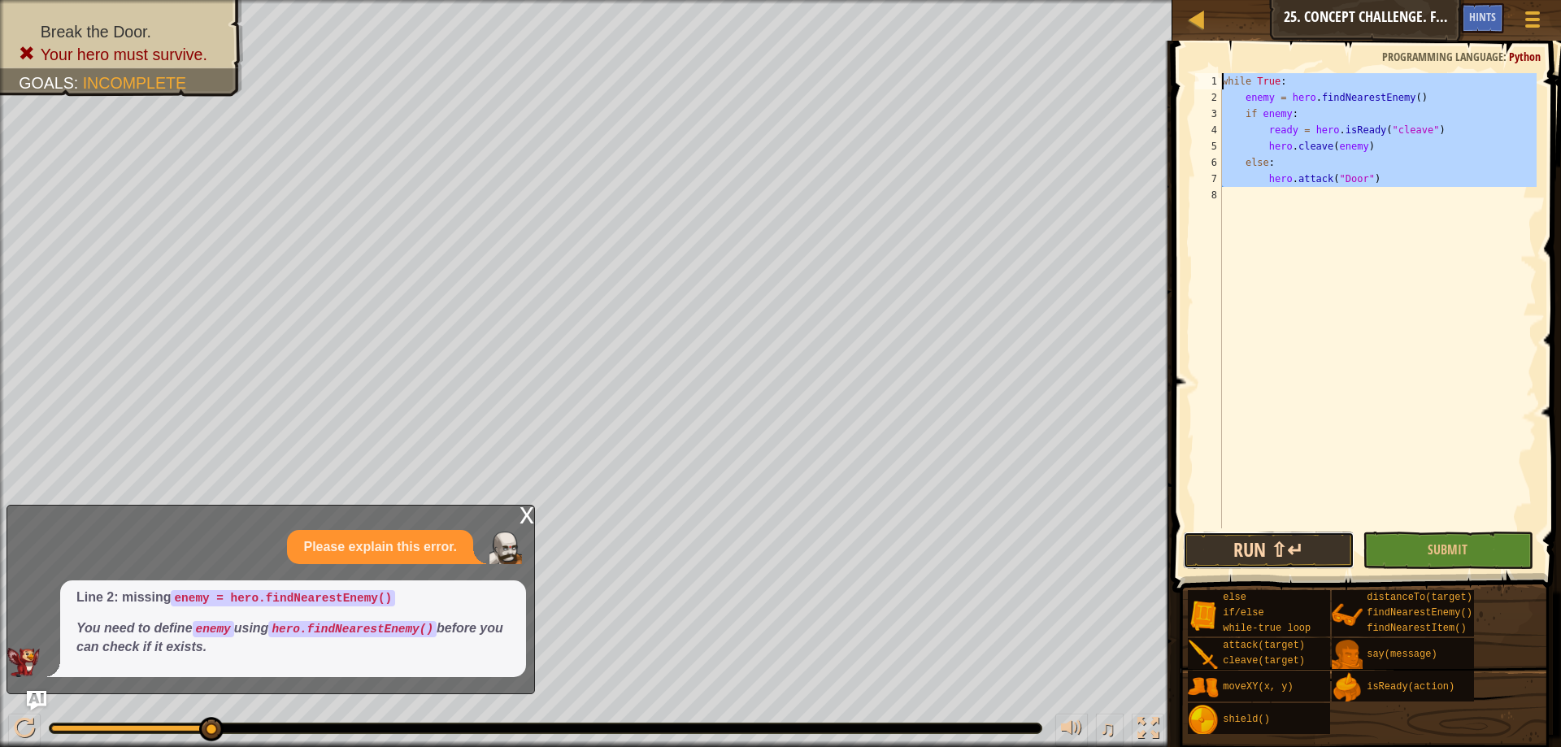
click at [1242, 555] on button "Run ⇧↵" at bounding box center [1268, 550] width 171 height 37
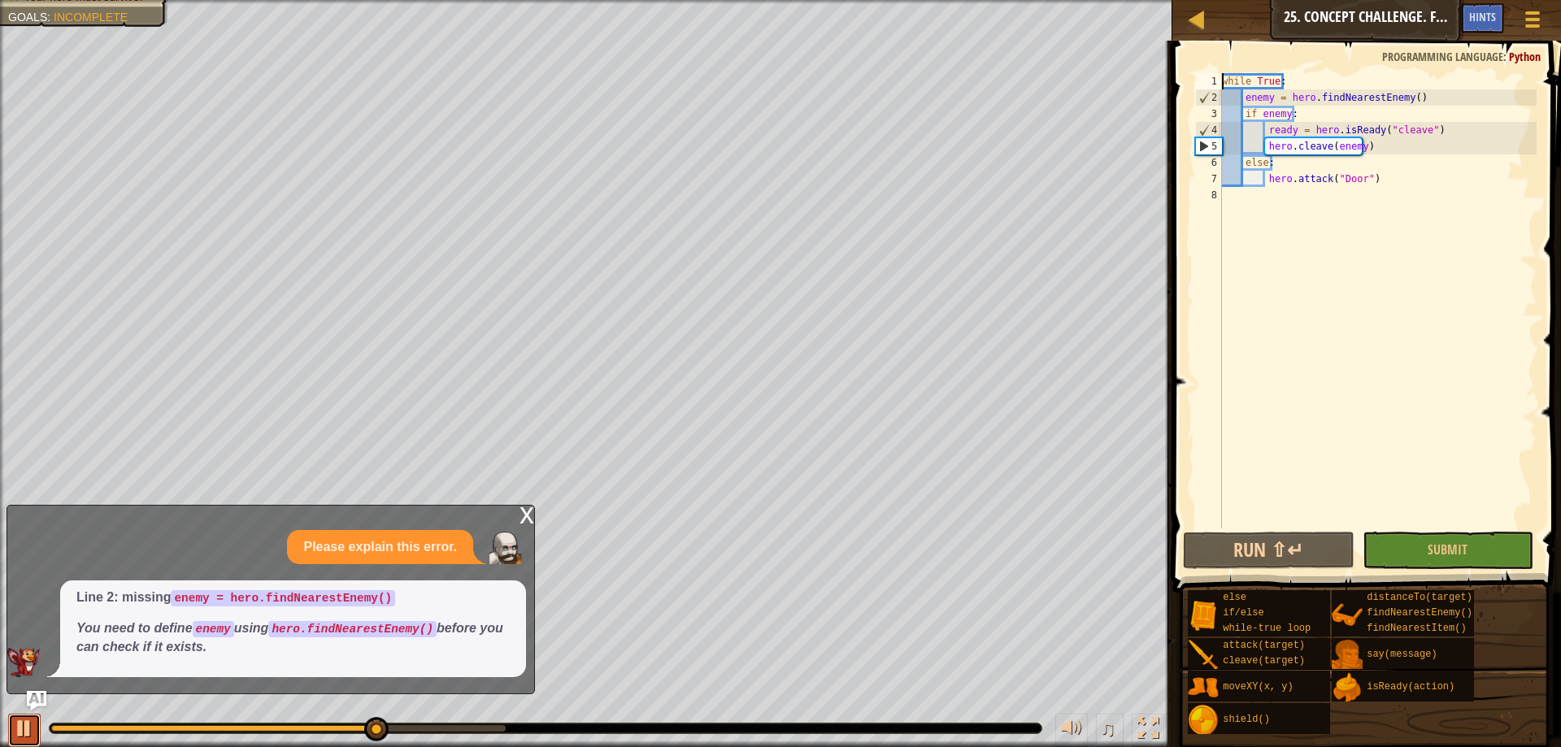
click at [18, 731] on div at bounding box center [24, 728] width 21 height 21
drag, startPoint x: 378, startPoint y: 728, endPoint x: 0, endPoint y: 707, distance: 378.7
click at [0, 707] on div "♫" at bounding box center [586, 724] width 1173 height 49
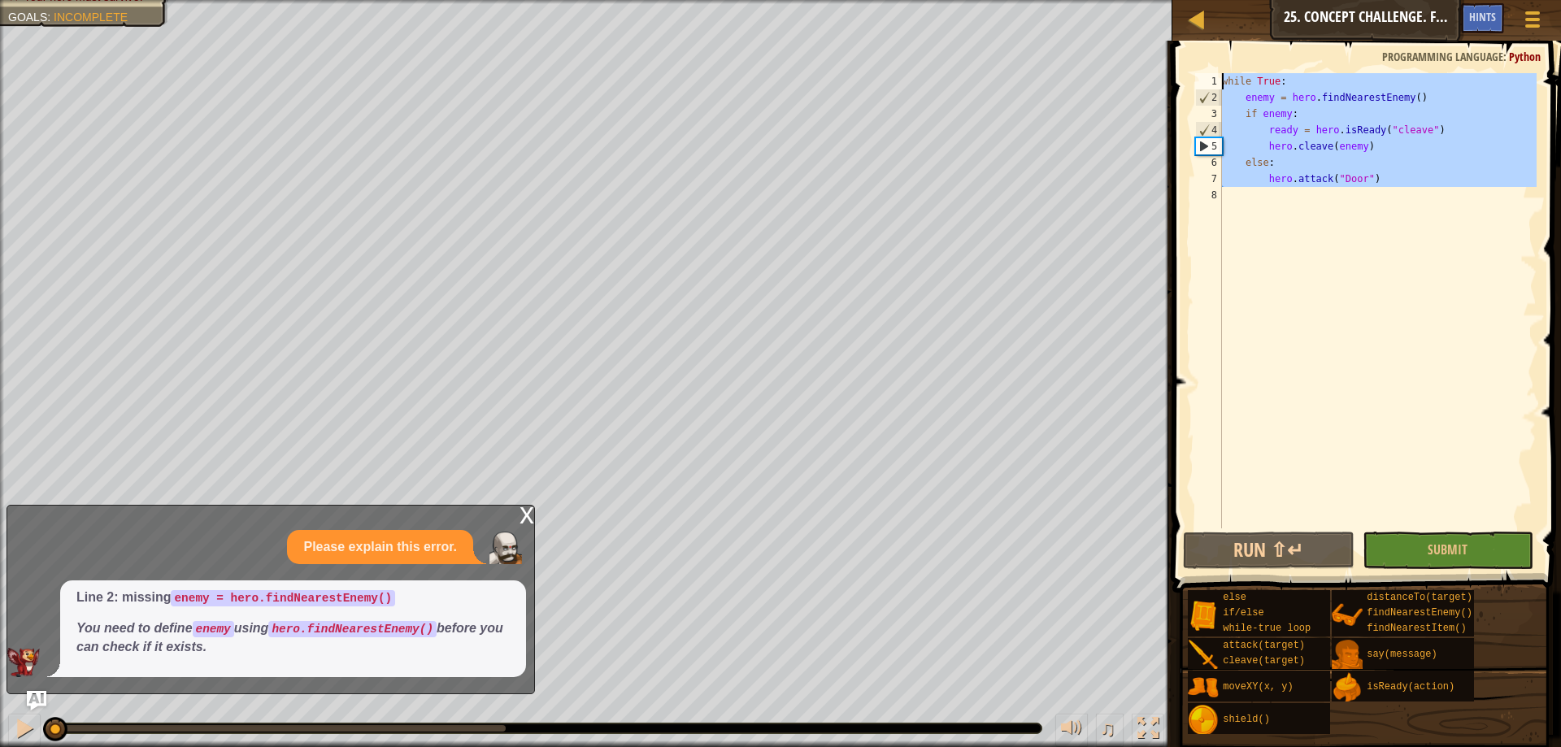
drag, startPoint x: 1295, startPoint y: 173, endPoint x: 785, endPoint y: -98, distance: 577.7
click at [785, 0] on html "Map Computer Science 2 25. Concept Challenge. Free [PERSON_NAME] Game Menu Done…" at bounding box center [780, 0] width 1561 height 0
type textarea "while True: enemy = hero.findNearestEnemy()"
click at [1232, 226] on div "while True : enemy = hero . findNearestEnemy ( ) if enemy : ready = hero . isRe…" at bounding box center [1378, 300] width 318 height 455
drag, startPoint x: 577, startPoint y: -98, endPoint x: 0, endPoint y: -98, distance: 577.3
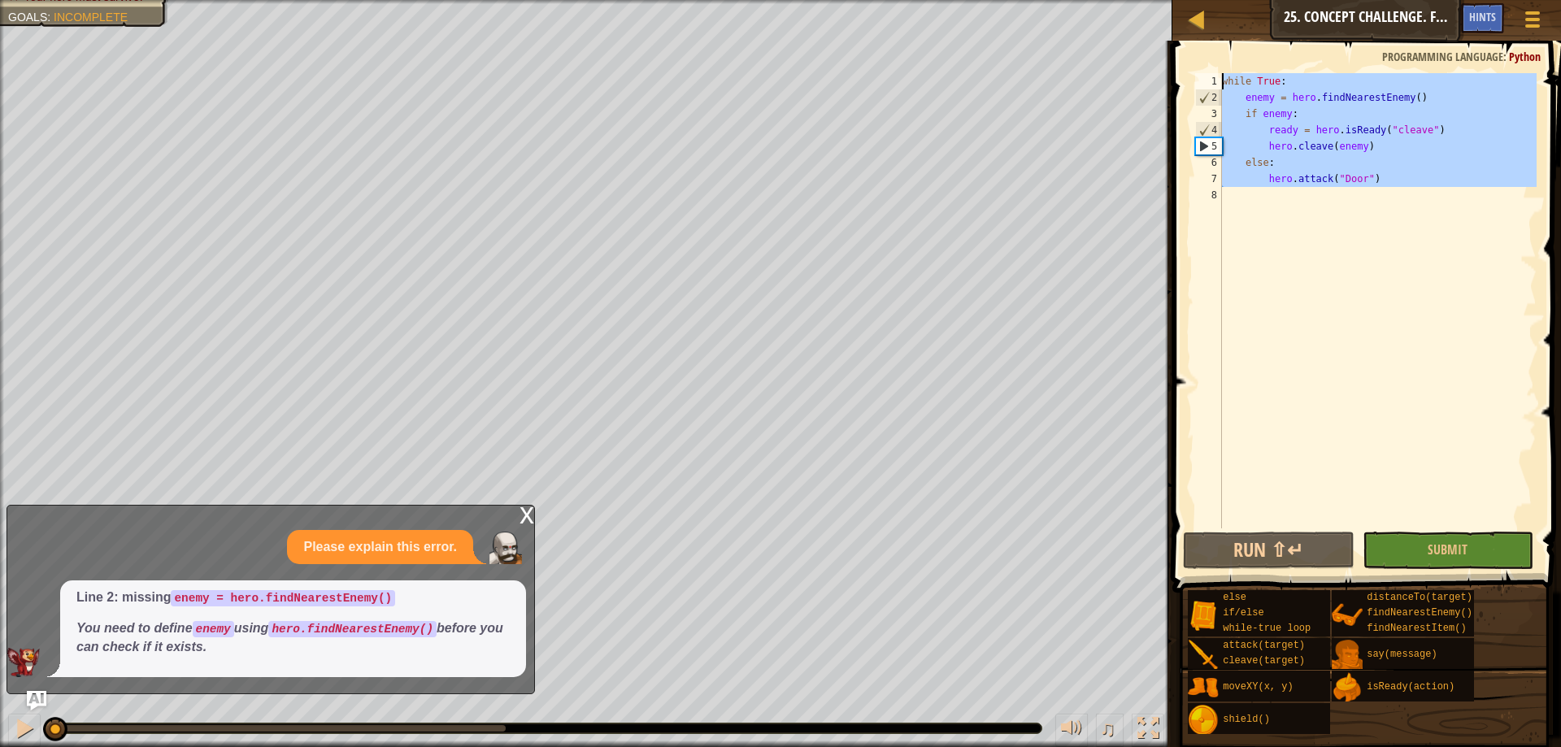
click at [0, 0] on html "Map Computer Science 2 25. Concept Challenge. Free [PERSON_NAME] Game Menu Done…" at bounding box center [780, 0] width 1561 height 0
type textarea "while True: enemy = hero.findNearestEnemy()"
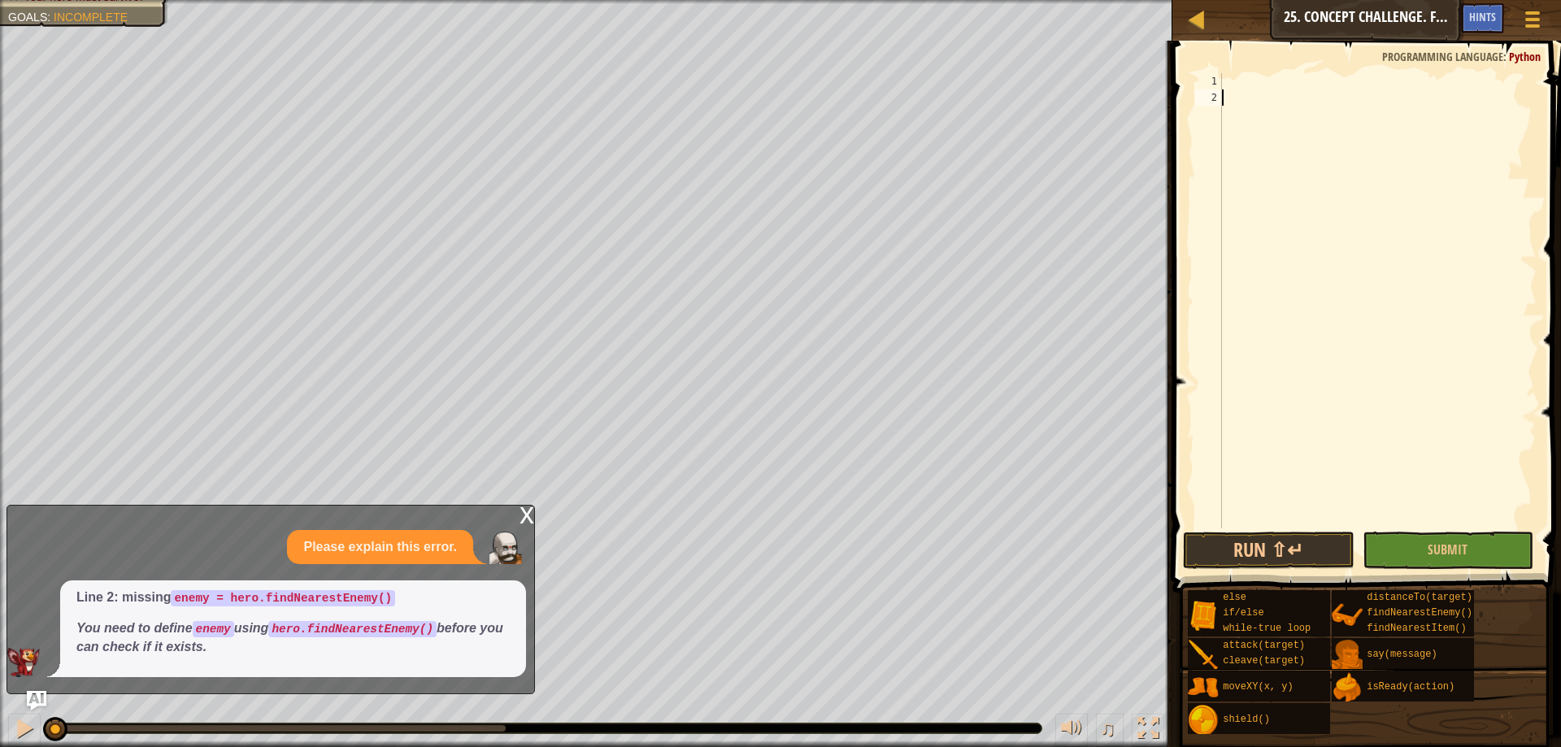
drag, startPoint x: 1259, startPoint y: 94, endPoint x: 1244, endPoint y: 62, distance: 35.7
click at [1261, 92] on div at bounding box center [1378, 317] width 318 height 488
click at [1237, 67] on span at bounding box center [1369, 293] width 402 height 600
click at [1237, 72] on span at bounding box center [1369, 293] width 402 height 600
click at [1236, 85] on div at bounding box center [1378, 317] width 318 height 488
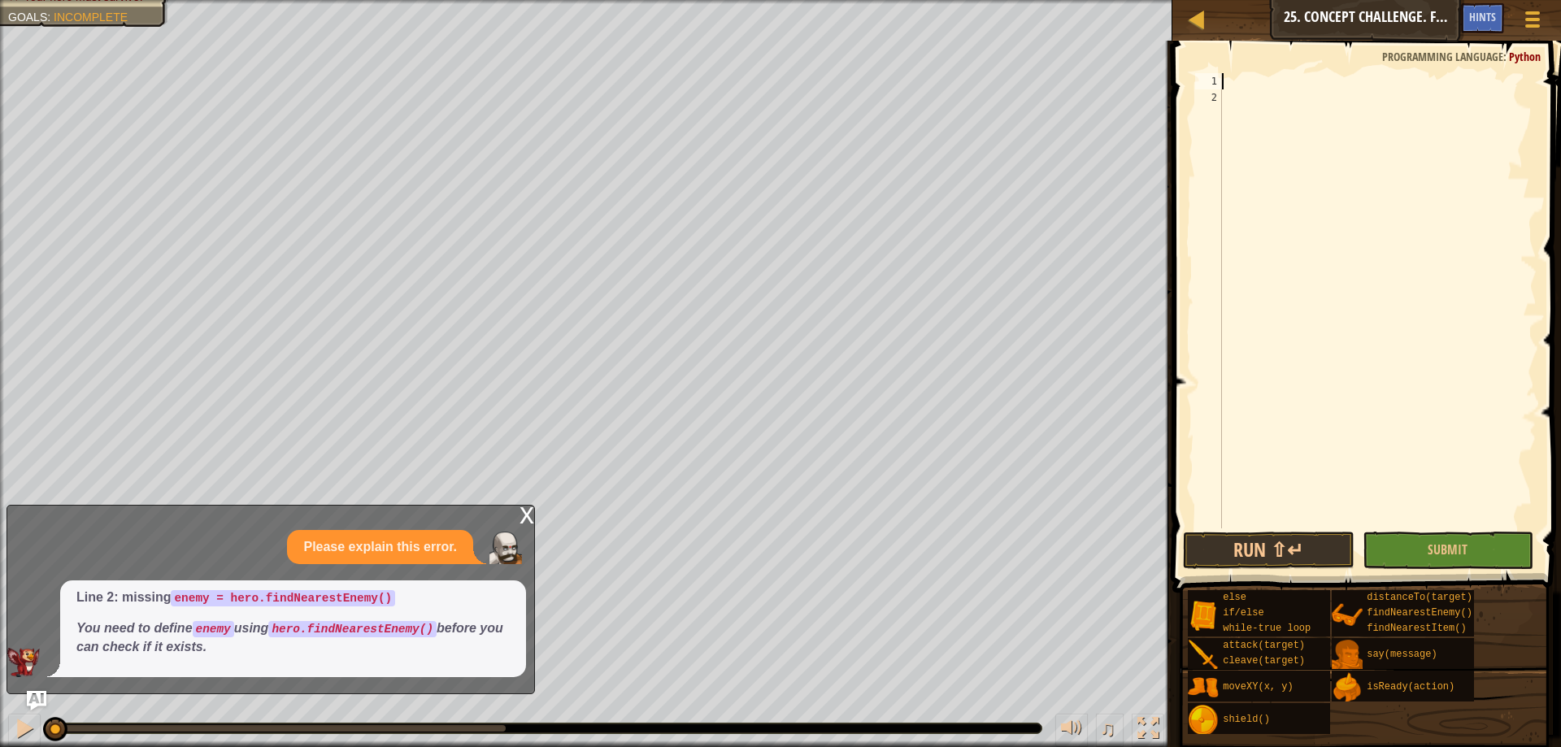
type textarea "wh"
click at [1233, 104] on div "wh ile-true loop press enter" at bounding box center [1372, 120] width 307 height 59
click at [1268, 113] on div "while True :" at bounding box center [1378, 317] width 318 height 488
click at [1251, 106] on div "while True :" at bounding box center [1378, 317] width 318 height 488
click at [1256, 103] on div "while True :" at bounding box center [1378, 317] width 318 height 488
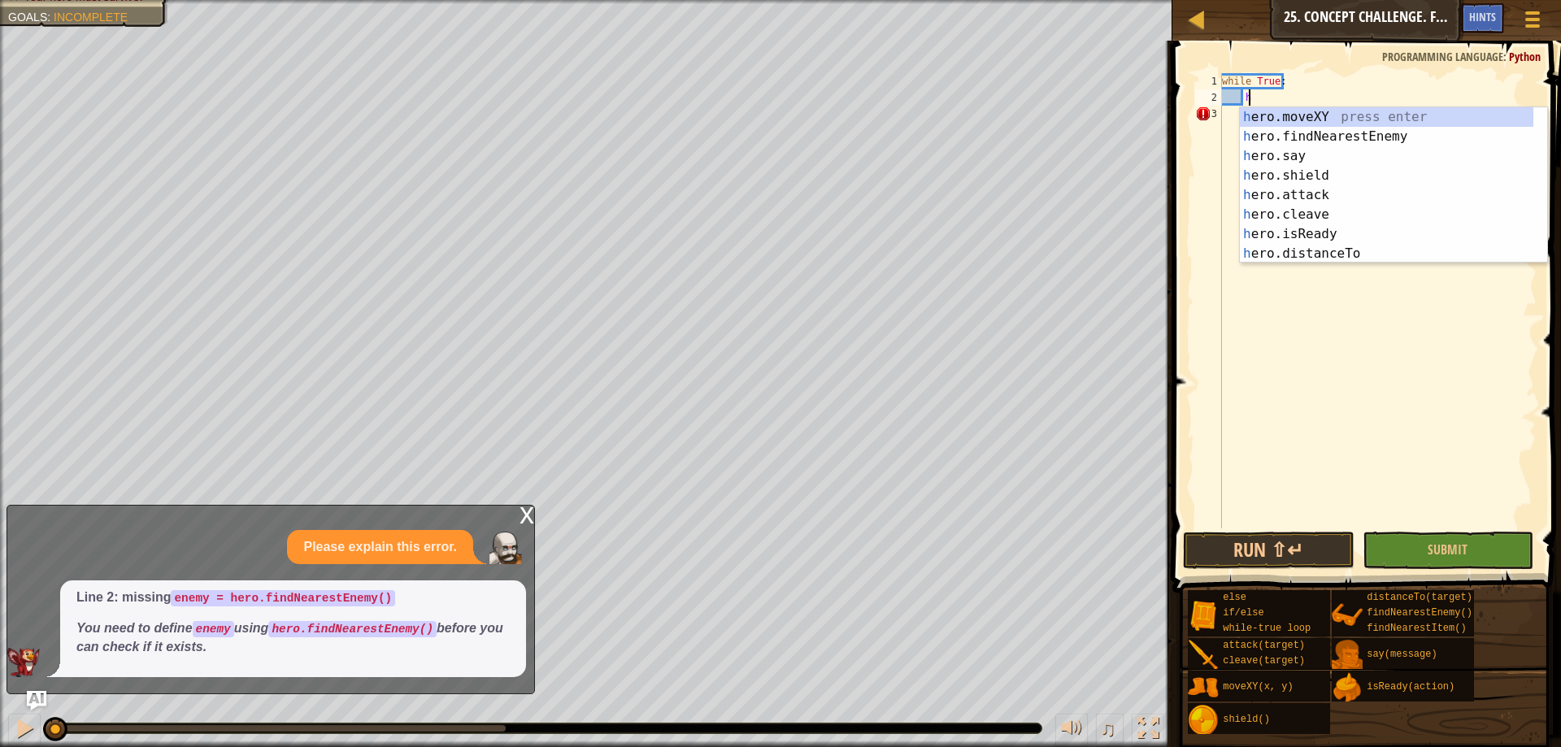
scroll to position [7, 2]
click at [1325, 189] on div "her o.moveXY press enter her o.findNearestEnemy press enter her o.say press ent…" at bounding box center [1387, 204] width 294 height 195
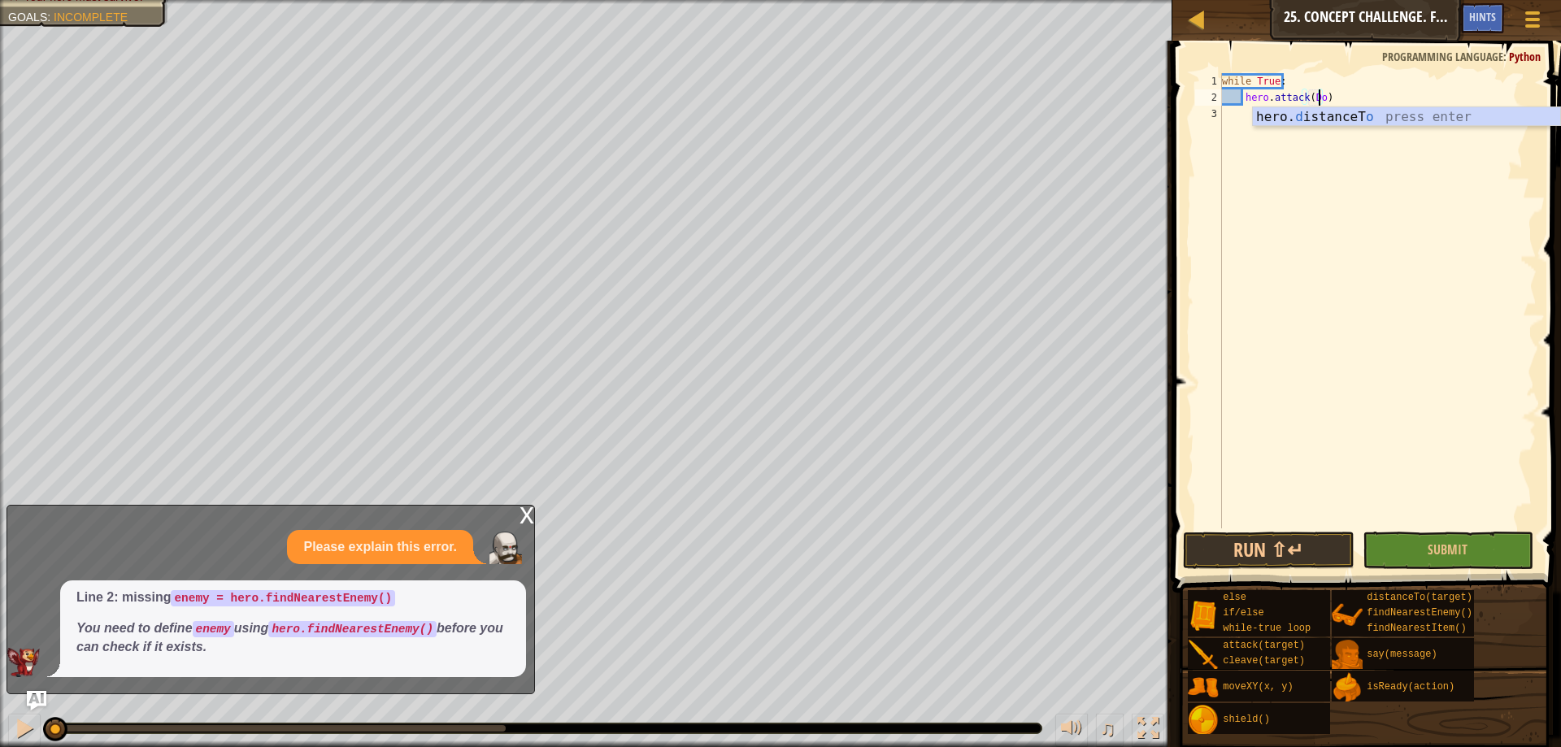
scroll to position [7, 8]
type textarea "hero.attack(Door)"
click at [1359, 98] on div "while True : hero . attack ( Door )" at bounding box center [1378, 317] width 318 height 488
click at [1281, 0] on body "Map Computer Science 2 25. Concept Challenge. Free [PERSON_NAME] Game Menu Done…" at bounding box center [780, 0] width 1561 height 0
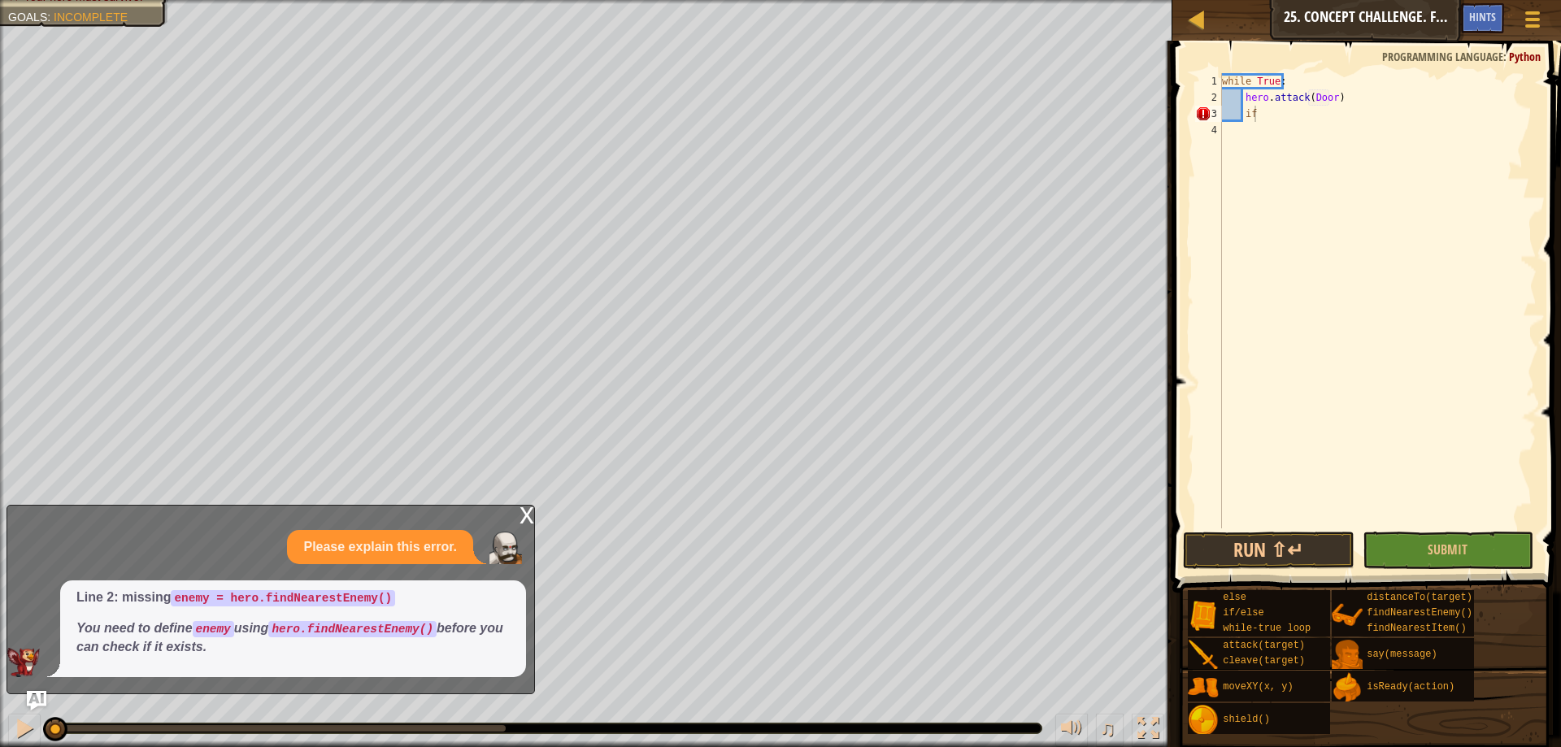
click at [1287, 115] on div "while True : hero . attack ( Door ) if" at bounding box center [1378, 317] width 318 height 488
click at [1274, 137] on div "if /else press enter" at bounding box center [1393, 153] width 307 height 59
type textarea "if enemy:"
click at [1291, 133] on div "while True : hero . attack ( Door ) if enemy :" at bounding box center [1378, 317] width 318 height 488
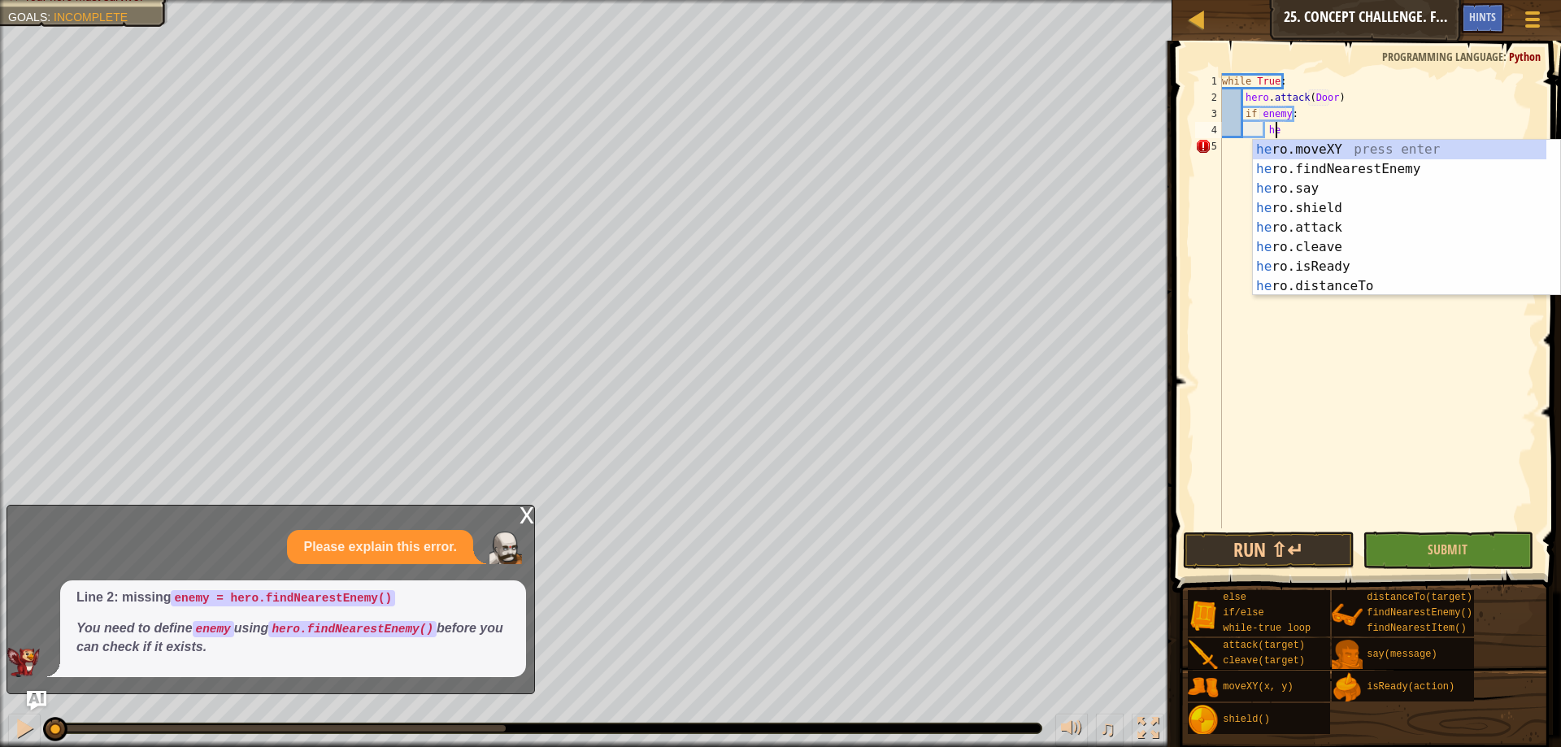
scroll to position [7, 4]
click at [1345, 268] on div "her o.moveXY press enter her o.findNearestEnemy press enter her o.say press ent…" at bounding box center [1400, 237] width 294 height 195
type textarea "ready = hero.isReady("cleave")"
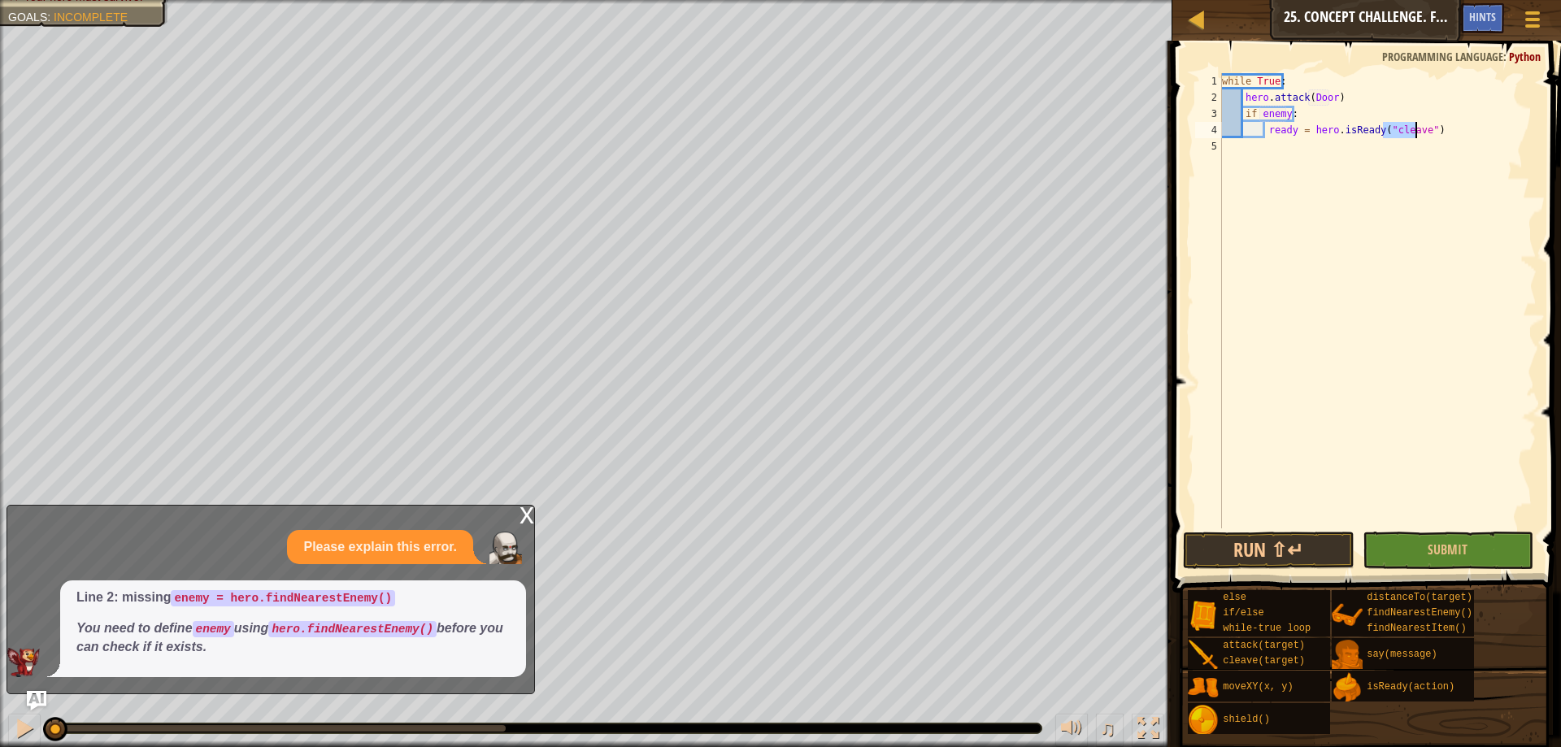
click at [1434, 125] on div "while True : hero . attack ( Door ) if enemy : ready = hero . isReady ( "cleave…" at bounding box center [1378, 317] width 318 height 488
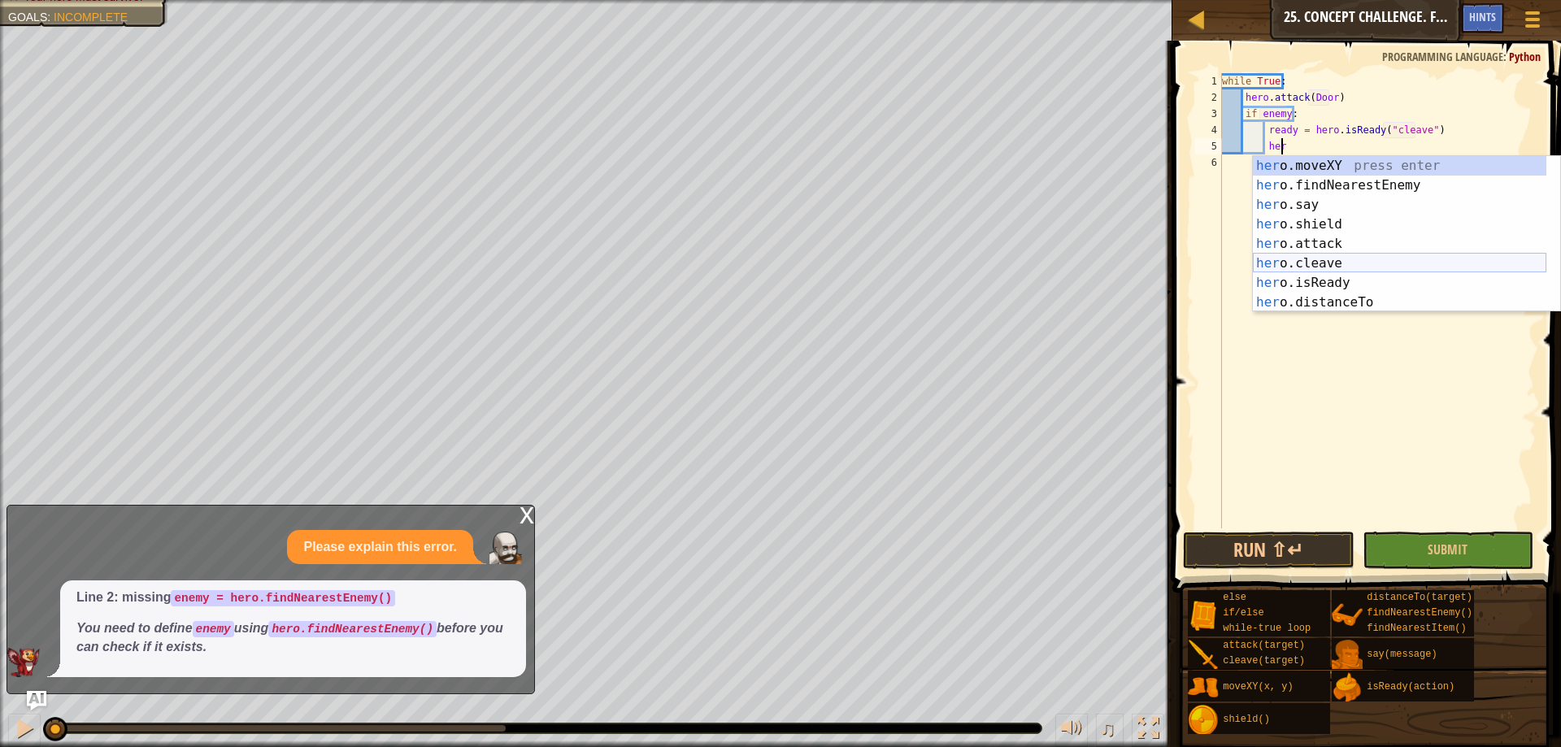
click at [1357, 258] on div "her o.moveXY press enter her o.findNearestEnemy press enter her o.say press ent…" at bounding box center [1400, 253] width 294 height 195
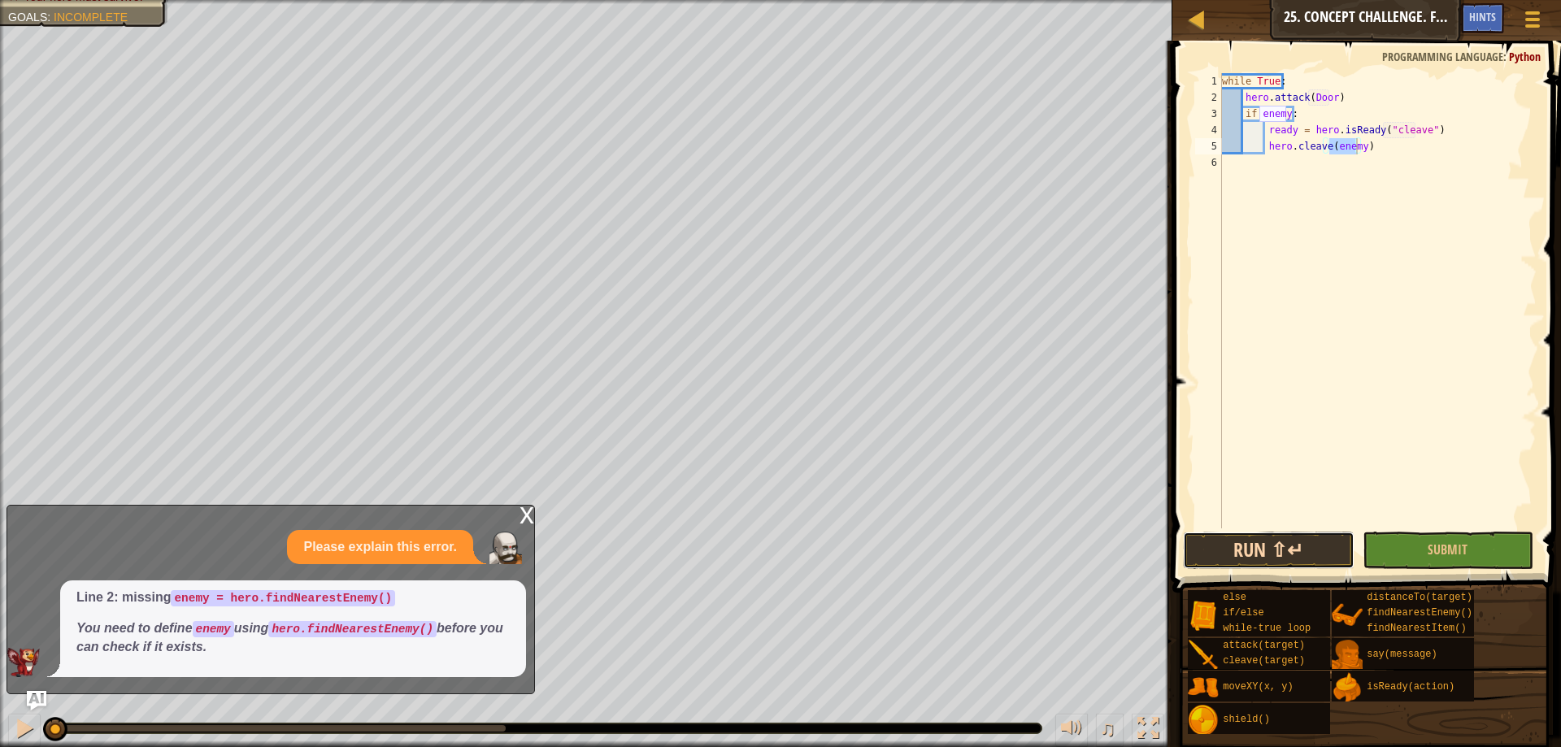
click at [1212, 559] on button "Run ⇧↵" at bounding box center [1268, 550] width 171 height 37
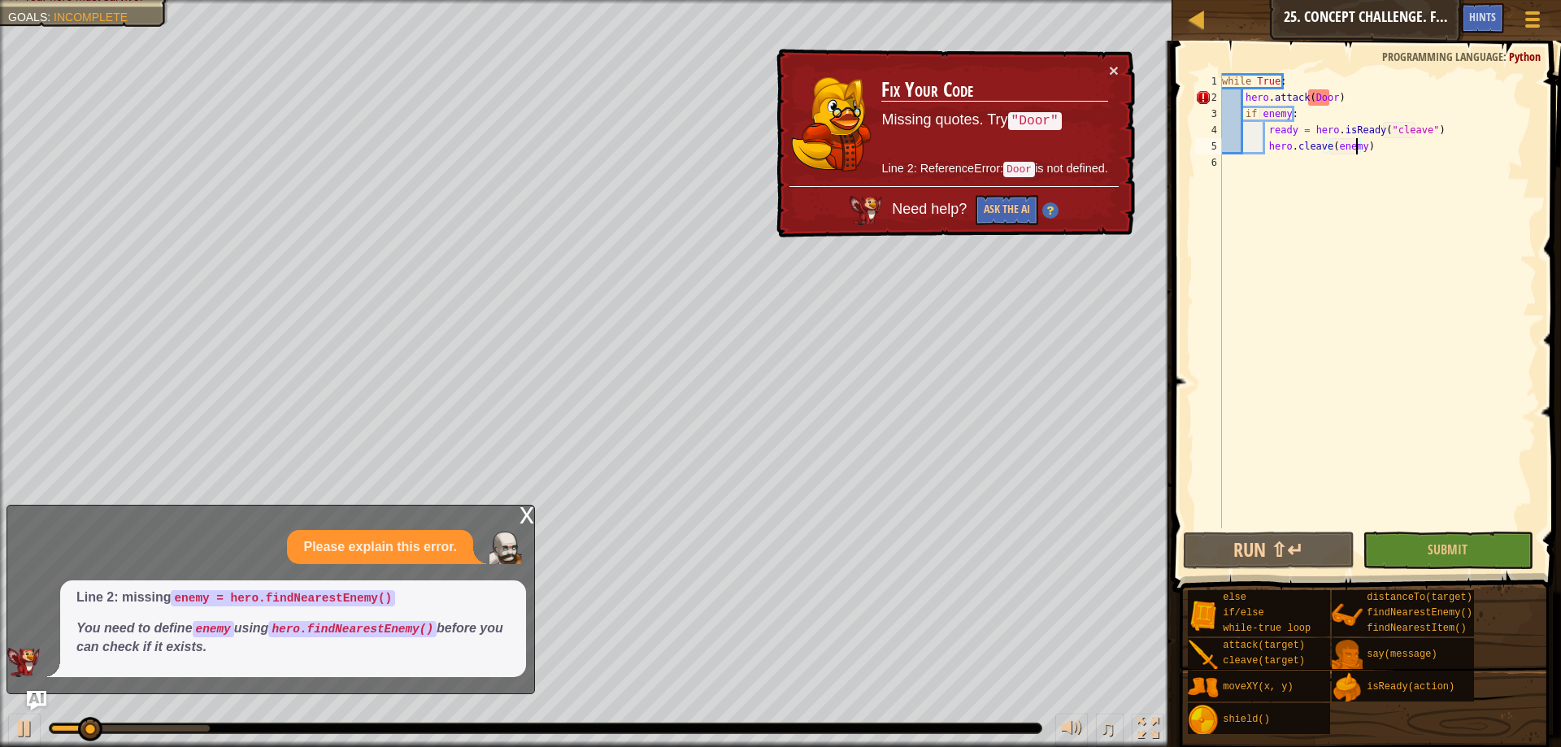
click at [1105, 62] on td "Fix Your Code Missing quotes. Try "Door" Line 2: ReferenceError: Door is not de…" at bounding box center [995, 124] width 228 height 124
click at [1109, 66] on div "× Fix Your Code Missing quotes. Try "Door" Line 2: ReferenceError: Door is not …" at bounding box center [954, 143] width 362 height 189
click at [1114, 71] on button "×" at bounding box center [1114, 70] width 10 height 17
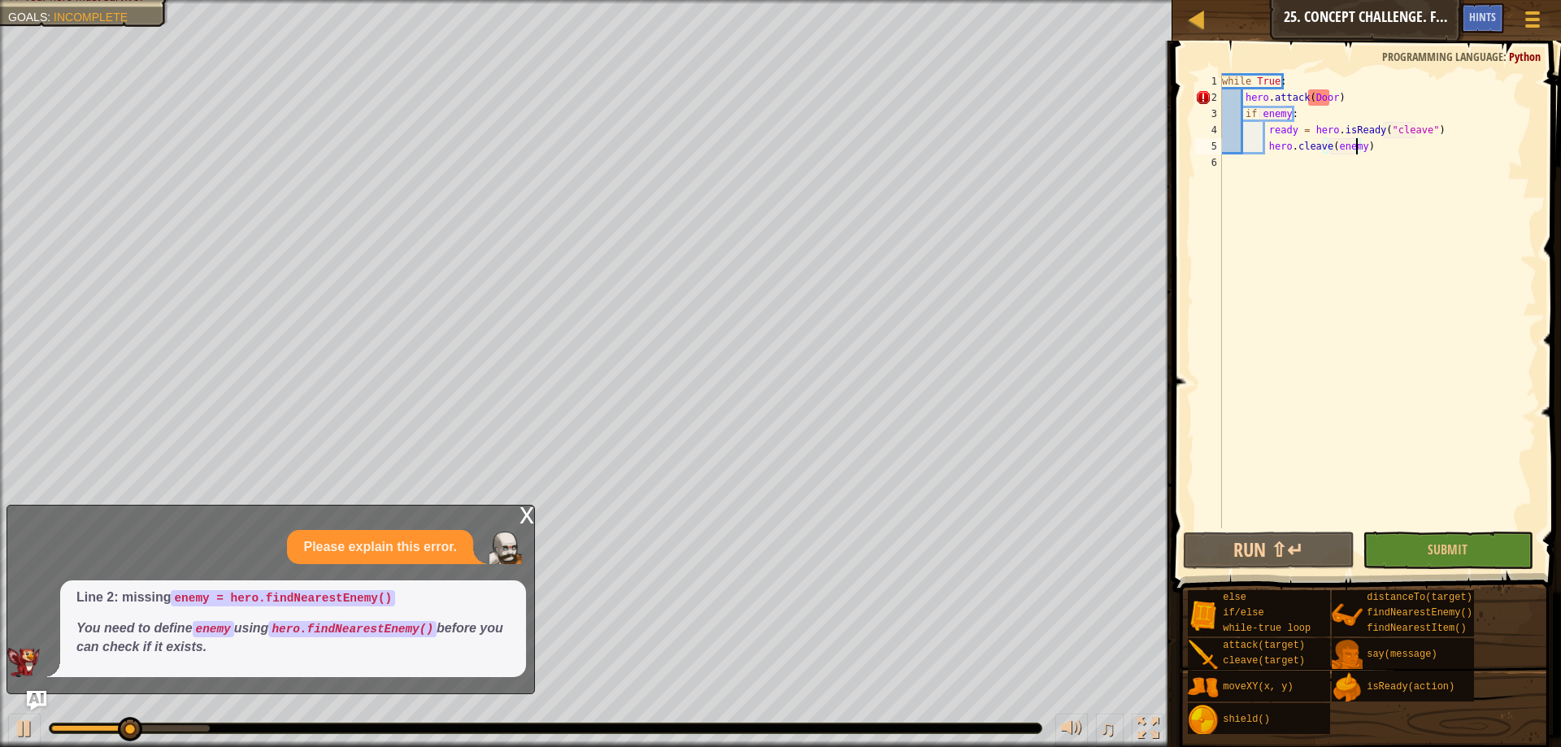
click at [1310, 94] on div "while True : hero . attack ( Door ) if enemy : ready = hero . isReady ( "cleave…" at bounding box center [1378, 317] width 318 height 488
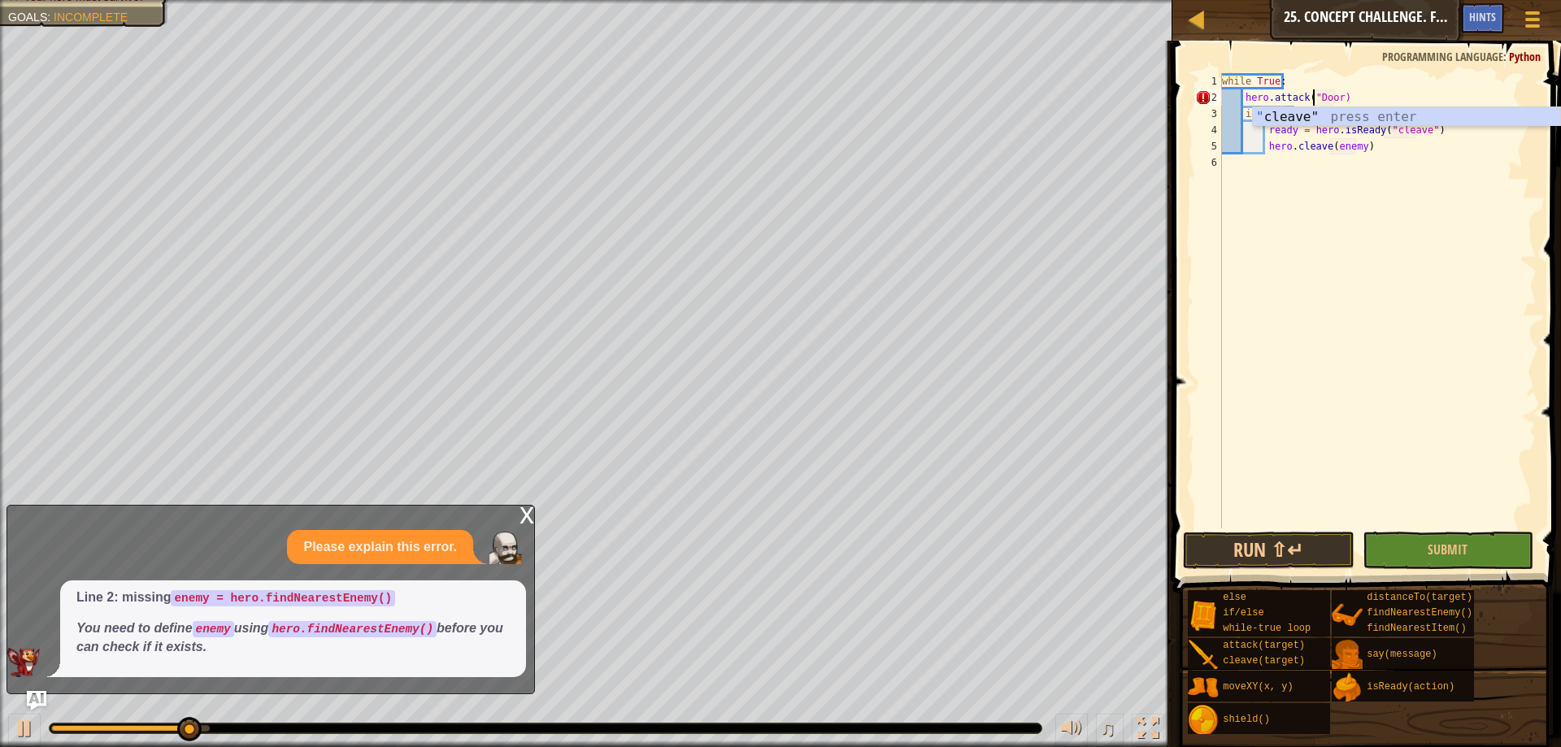
drag, startPoint x: 1335, startPoint y: 94, endPoint x: 1351, endPoint y: 123, distance: 32.8
click at [1335, 96] on div "while True : hero . attack ( "Door) if enemy : ready = hero . isReady ( "cleave…" at bounding box center [1378, 317] width 318 height 488
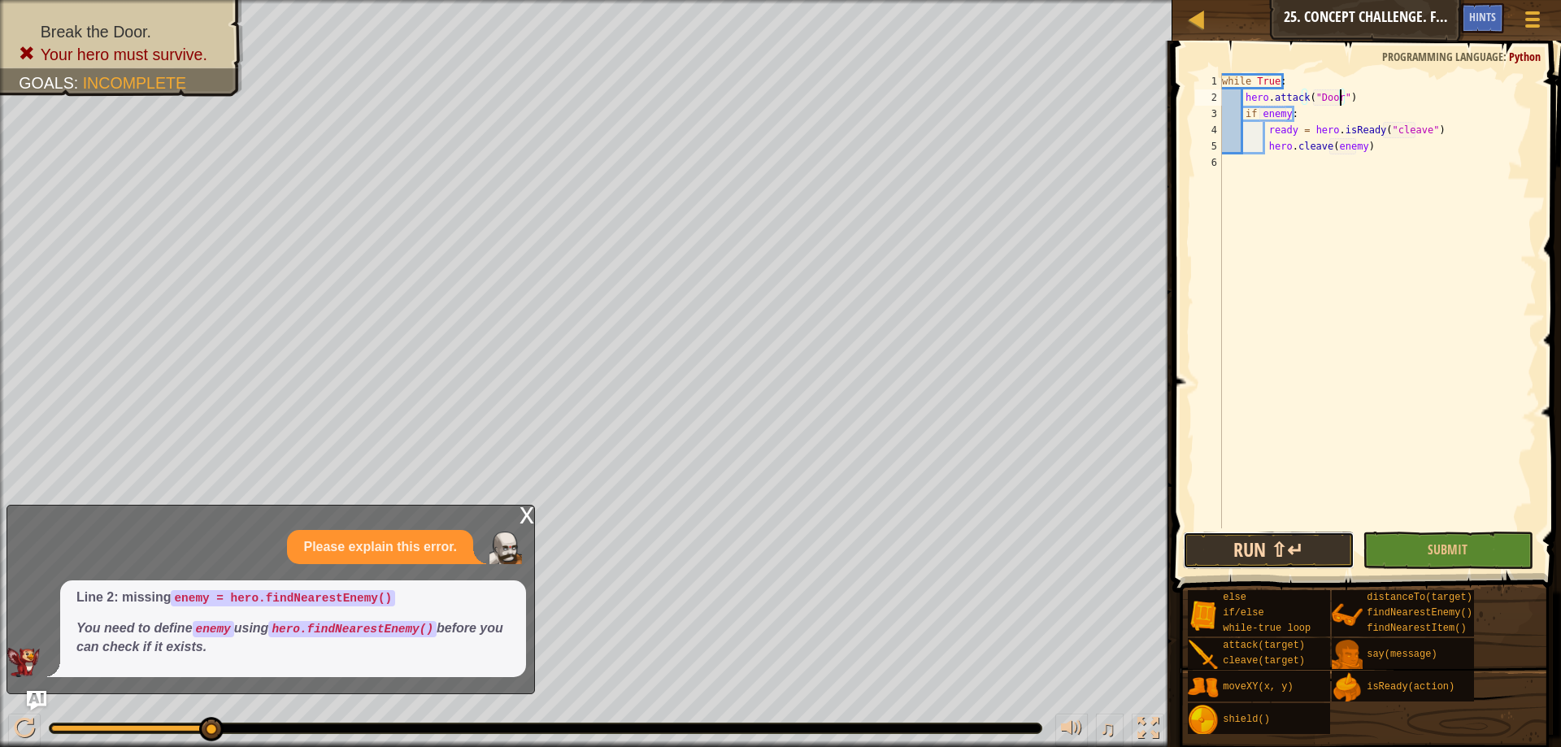
click at [1248, 535] on button "Run ⇧↵" at bounding box center [1268, 550] width 171 height 37
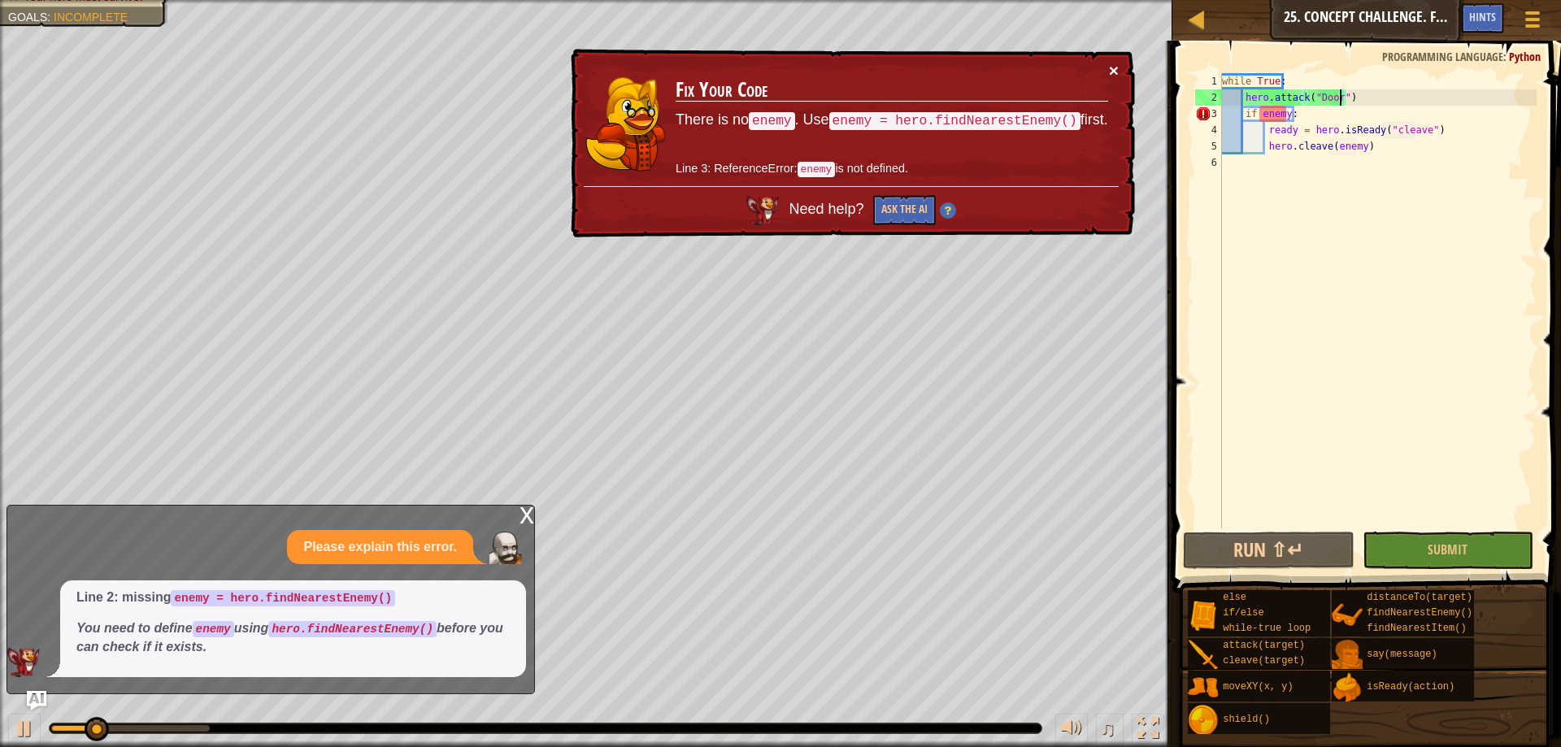
click at [1112, 68] on button "×" at bounding box center [1114, 70] width 10 height 17
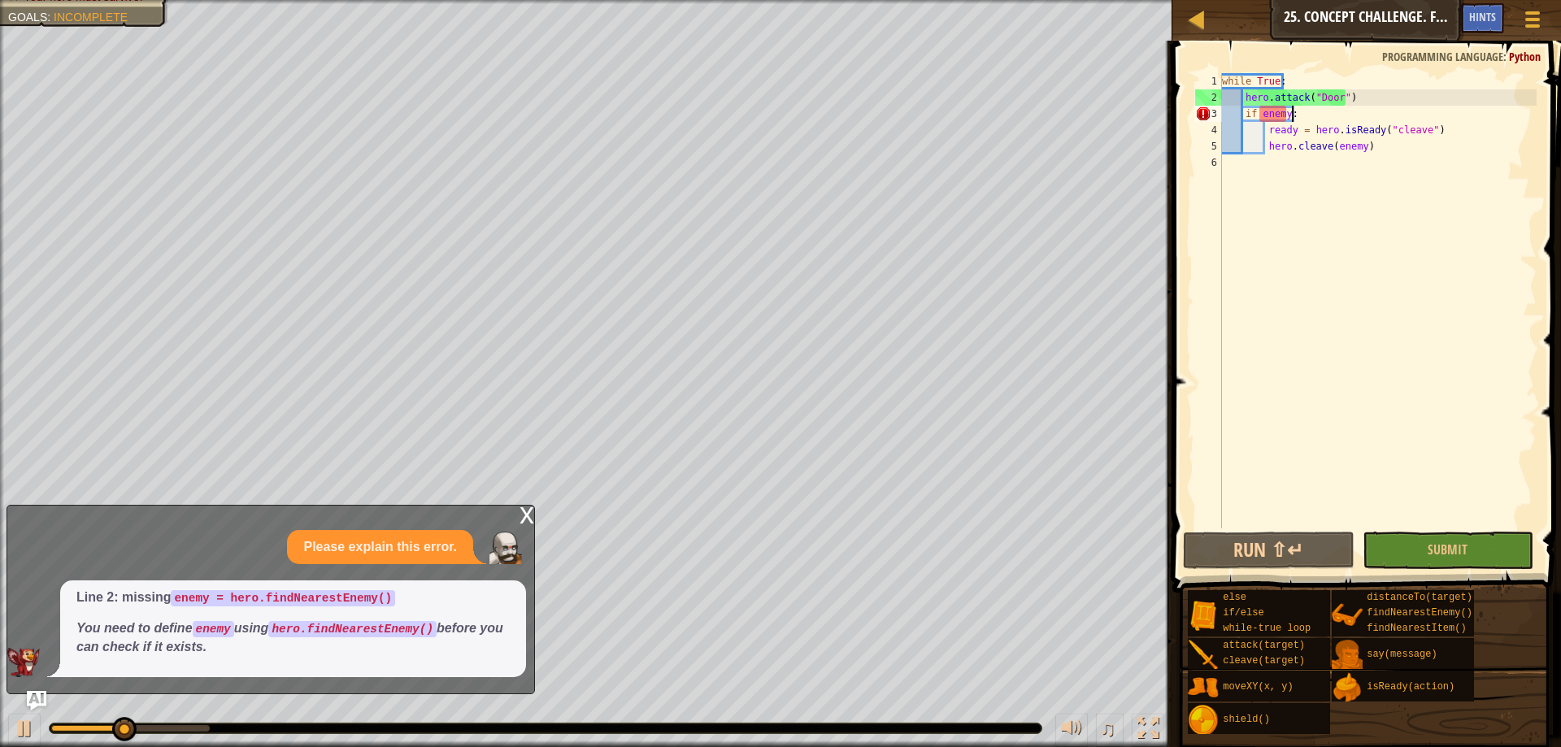
click at [1299, 116] on div "while True : hero . attack ( "Door" ) if enemy : ready = hero . isReady ( "clea…" at bounding box center [1378, 317] width 318 height 488
type textarea "if enemy:"
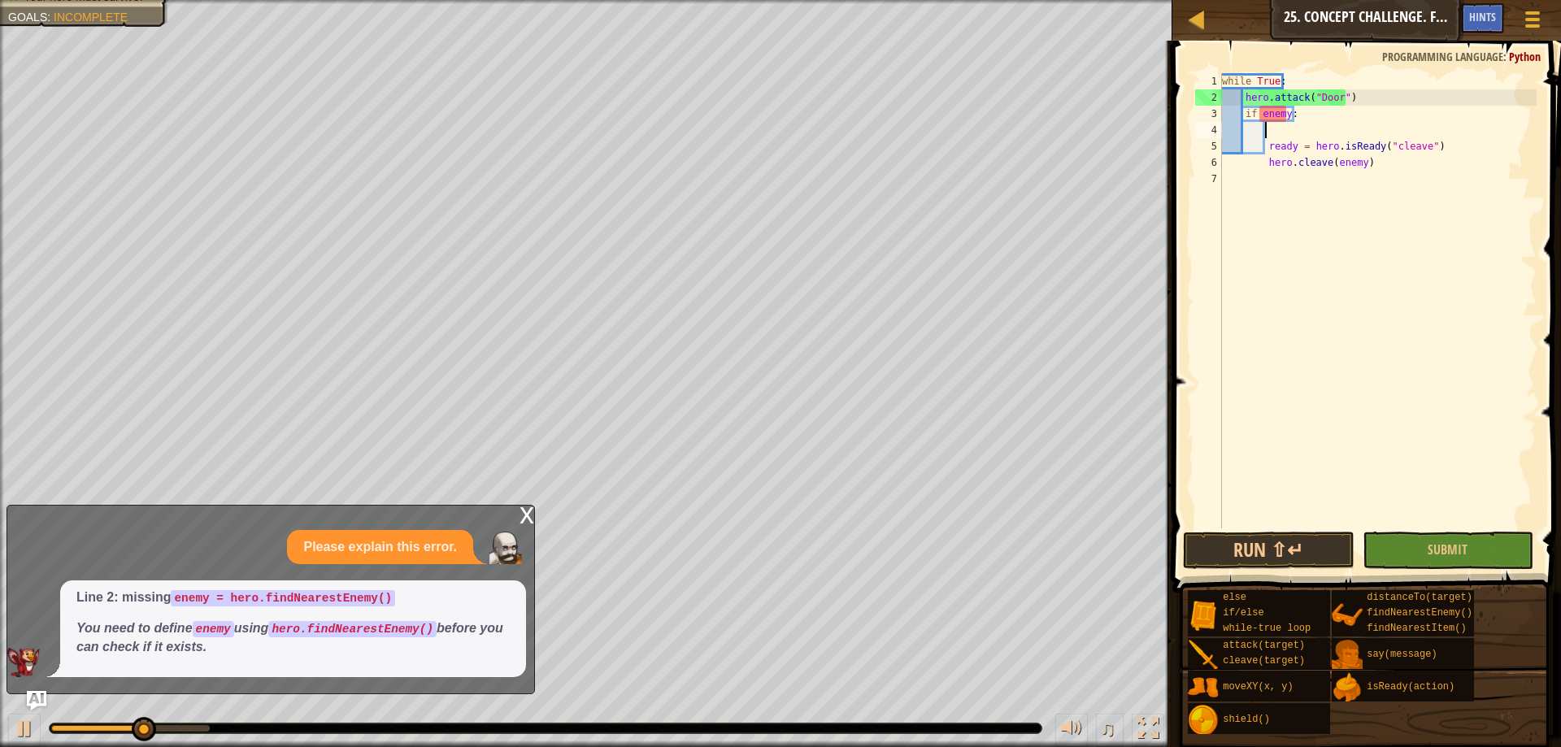
scroll to position [7, 2]
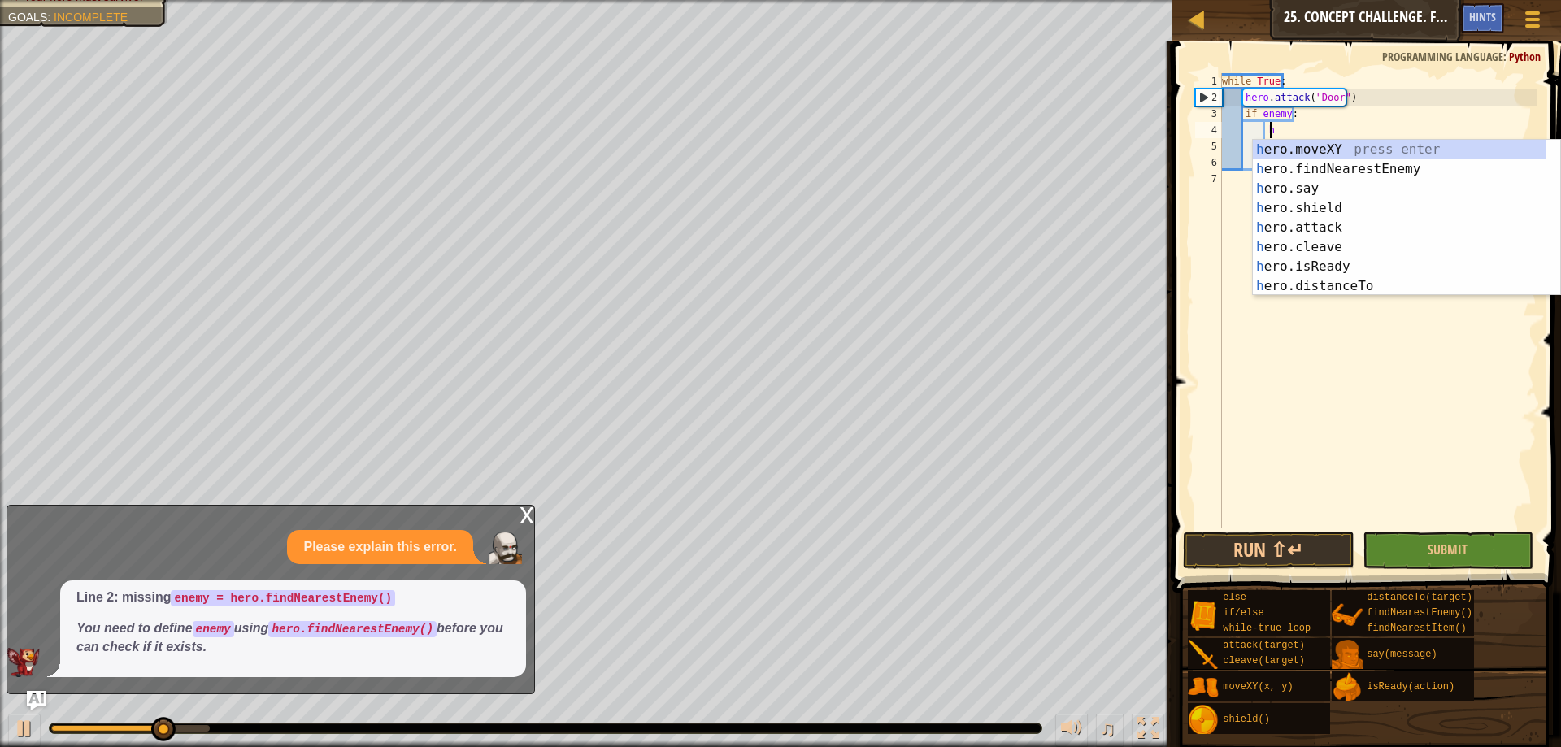
type textarea "her"
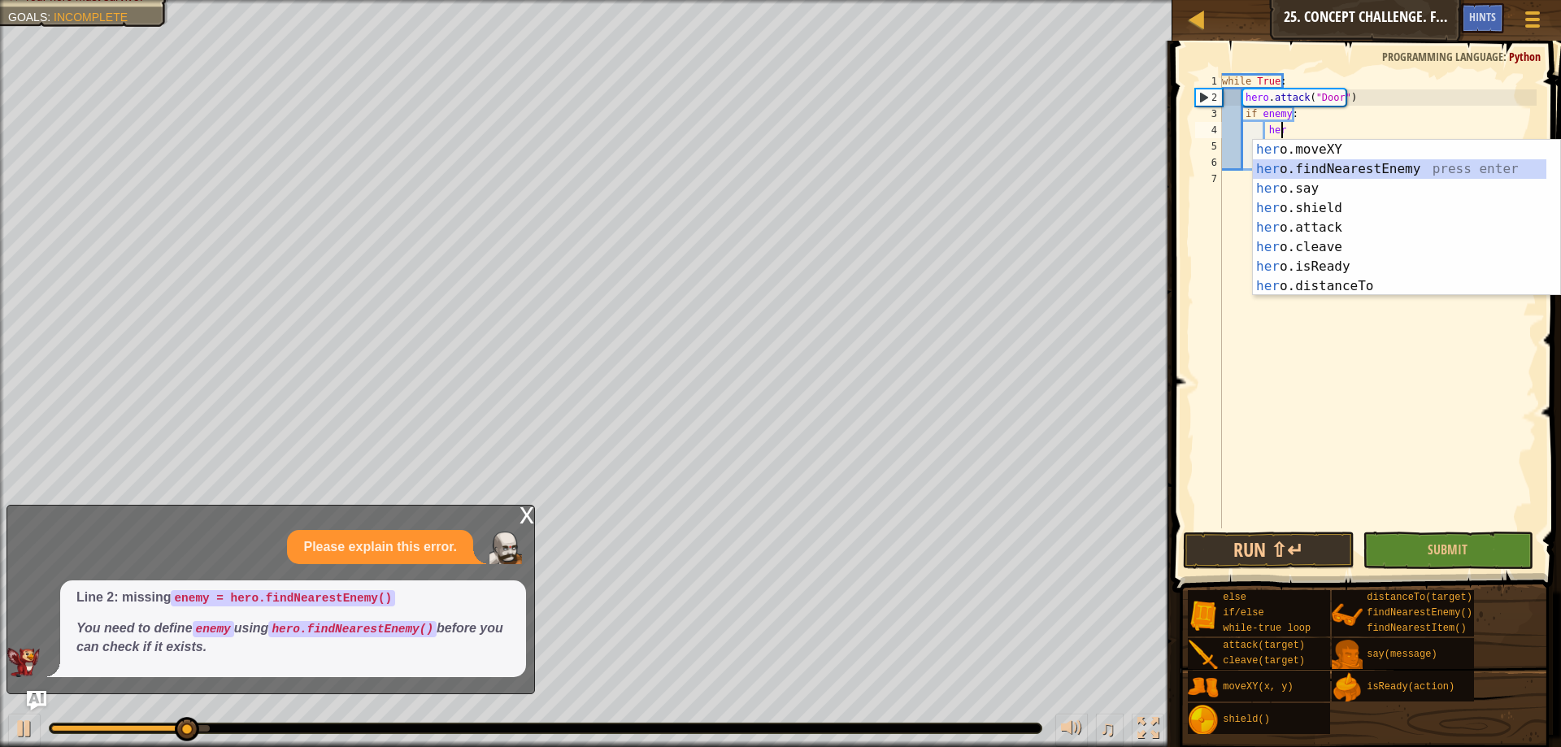
click at [1311, 168] on div "her o.moveXY press enter her o.findNearestEnemy press enter her o.say press ent…" at bounding box center [1400, 237] width 294 height 195
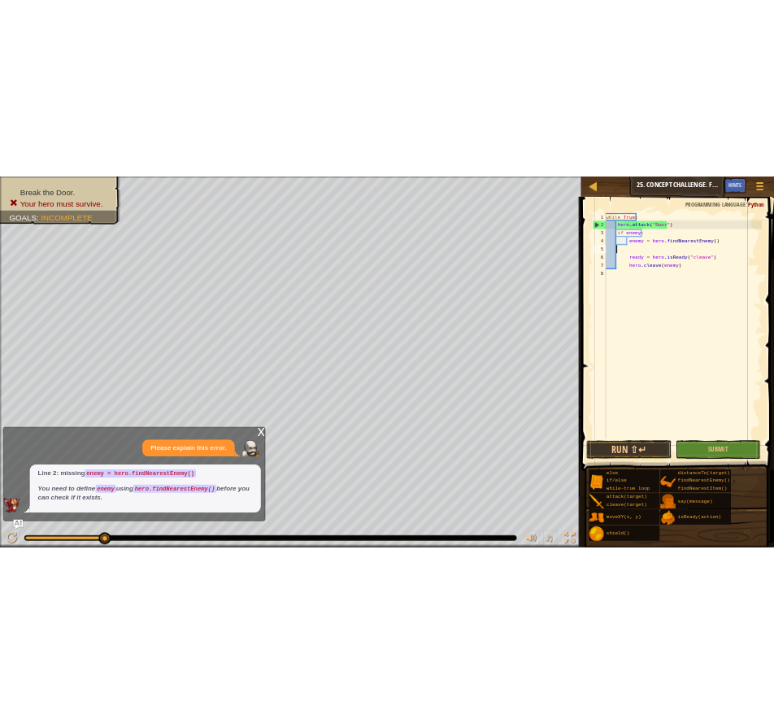
scroll to position [7, 1]
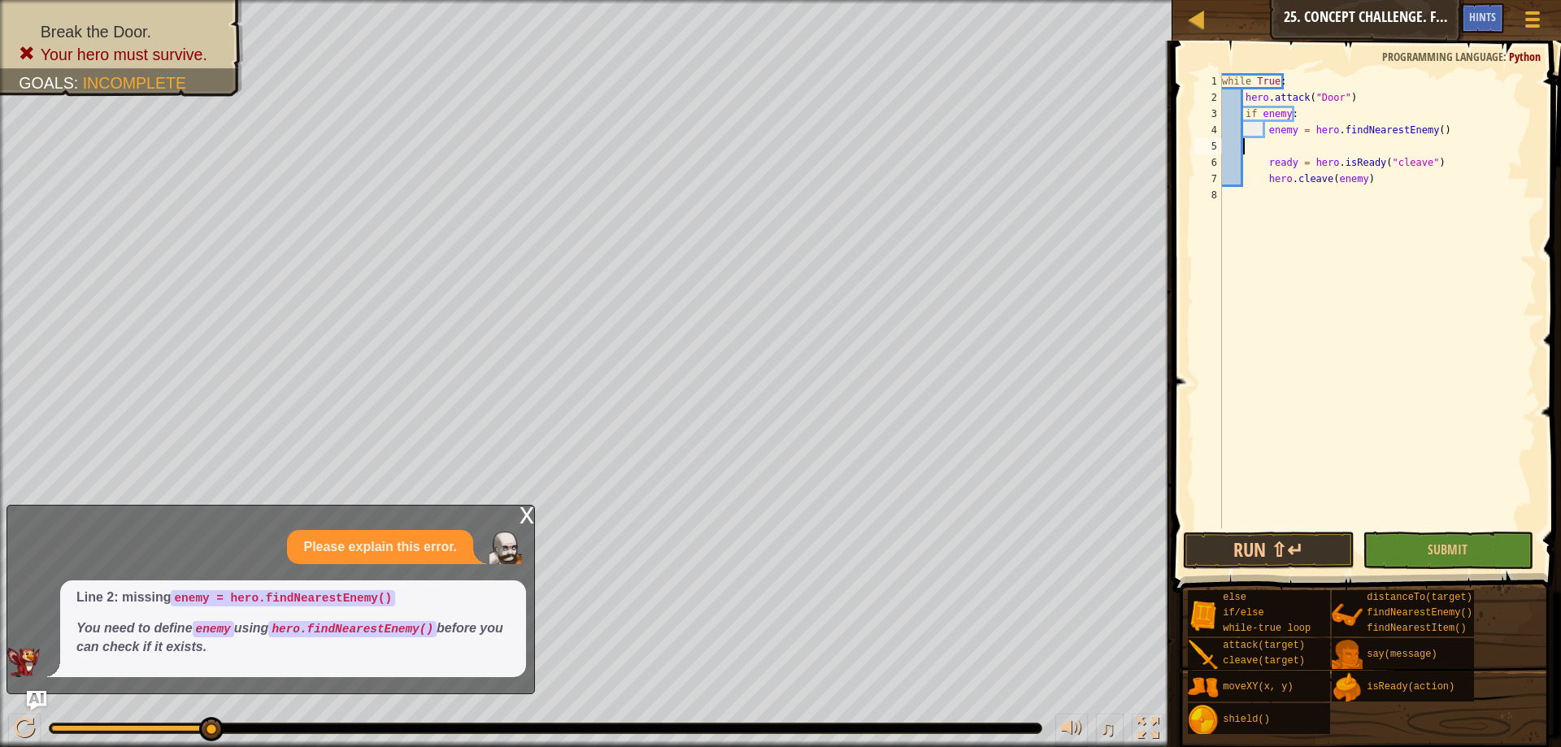
click at [1260, 132] on div "while True : hero . attack ( "Door" ) if enemy : enemy = hero . findNearestEnem…" at bounding box center [1378, 317] width 318 height 488
click at [1268, 131] on div "while True : hero . attack ( "Door" ) if enemy : enemy = hero . findNearestEnem…" at bounding box center [1378, 317] width 318 height 488
click at [1264, 137] on div "while True : hero . attack ( "Door" ) if enemy : enemy = hero . findNearestEnem…" at bounding box center [1378, 317] width 318 height 488
click at [1269, 155] on div "while True : hero . attack ( "Door" ) if enemy : enemy = hero . findNearestEnem…" at bounding box center [1378, 317] width 318 height 488
type textarea "ready = hero.isReady("cleave")"
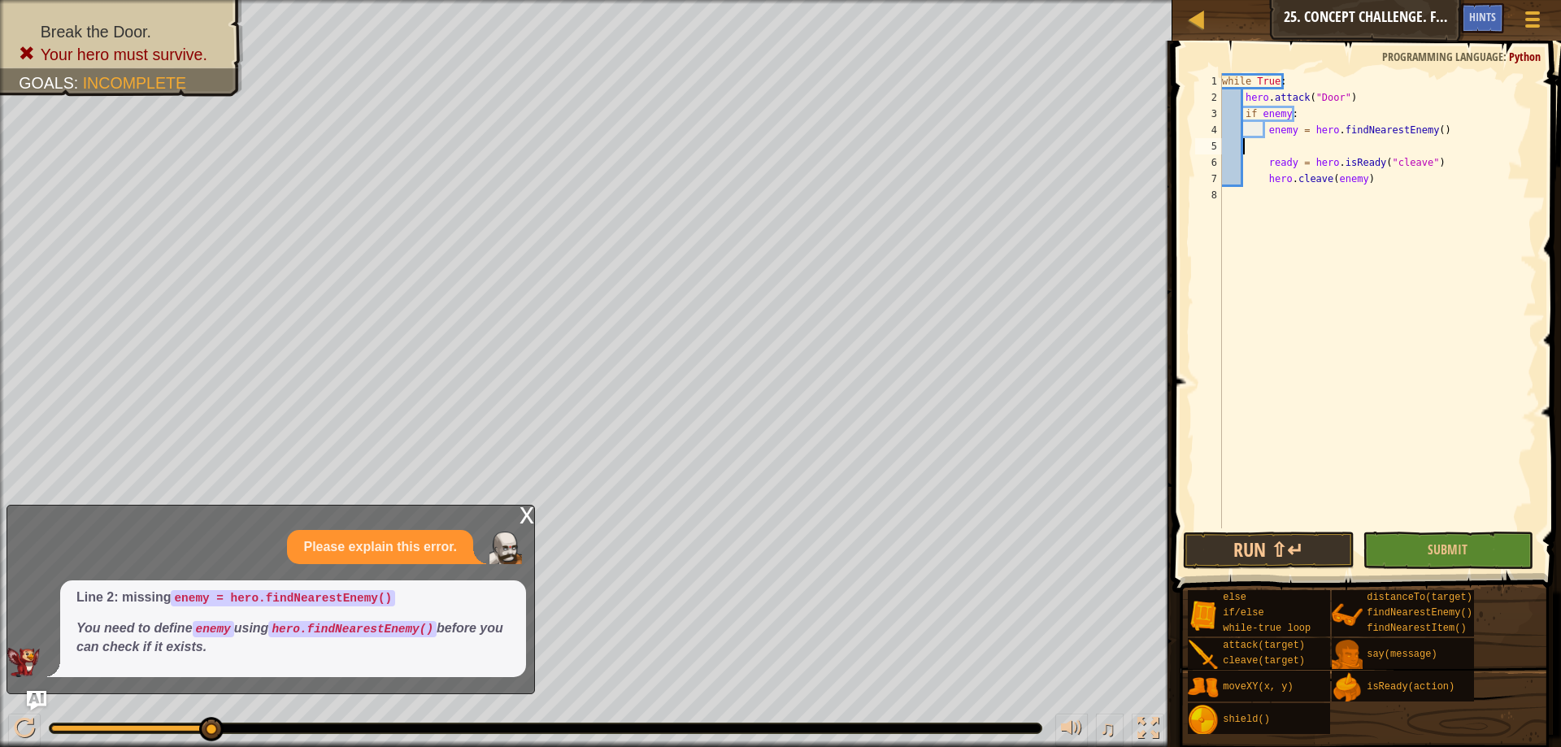
click at [1260, 150] on div "while True : hero . attack ( "Door" ) if enemy : enemy = hero . findNearestEnem…" at bounding box center [1378, 317] width 318 height 488
click at [1263, 163] on div "while True : hero . attack ( "Door" ) if enemy : enemy = hero . findNearestEnem…" at bounding box center [1378, 317] width 318 height 488
type textarea "ready = hero.isReady("cleave")"
click at [1271, 144] on div "while True : hero . attack ( "Door" ) if enemy : enemy = hero . findNearestEnem…" at bounding box center [1378, 317] width 318 height 488
